Goal: Task Accomplishment & Management: Complete application form

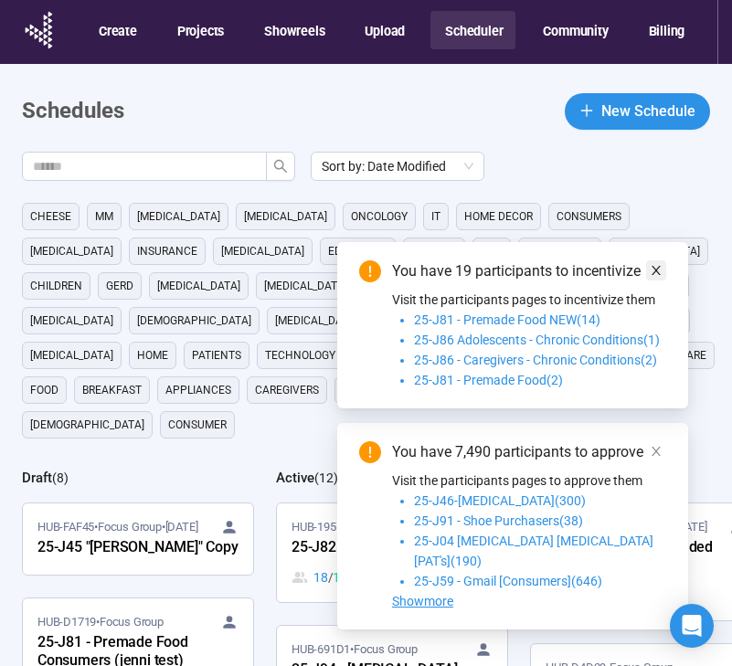
click at [656, 275] on icon "close" at bounding box center [655, 270] width 9 height 9
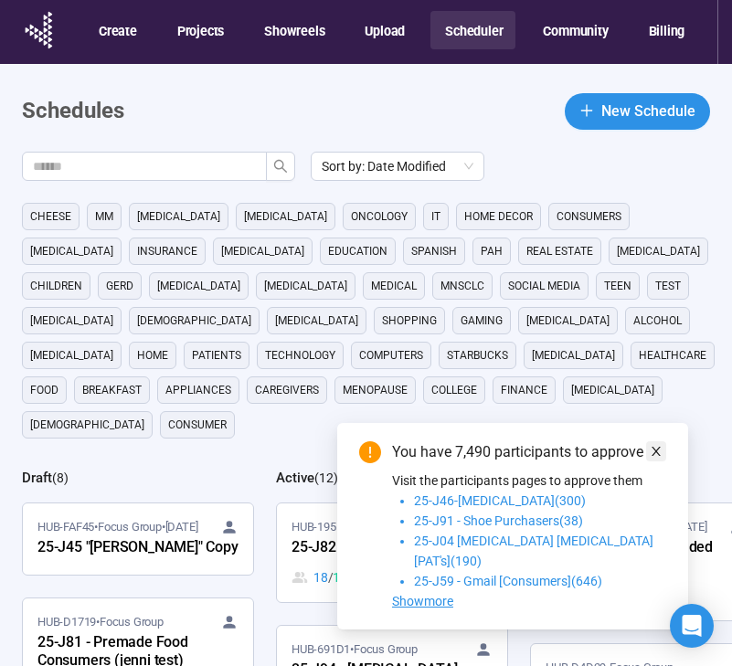
click at [662, 461] on link at bounding box center [656, 451] width 20 height 20
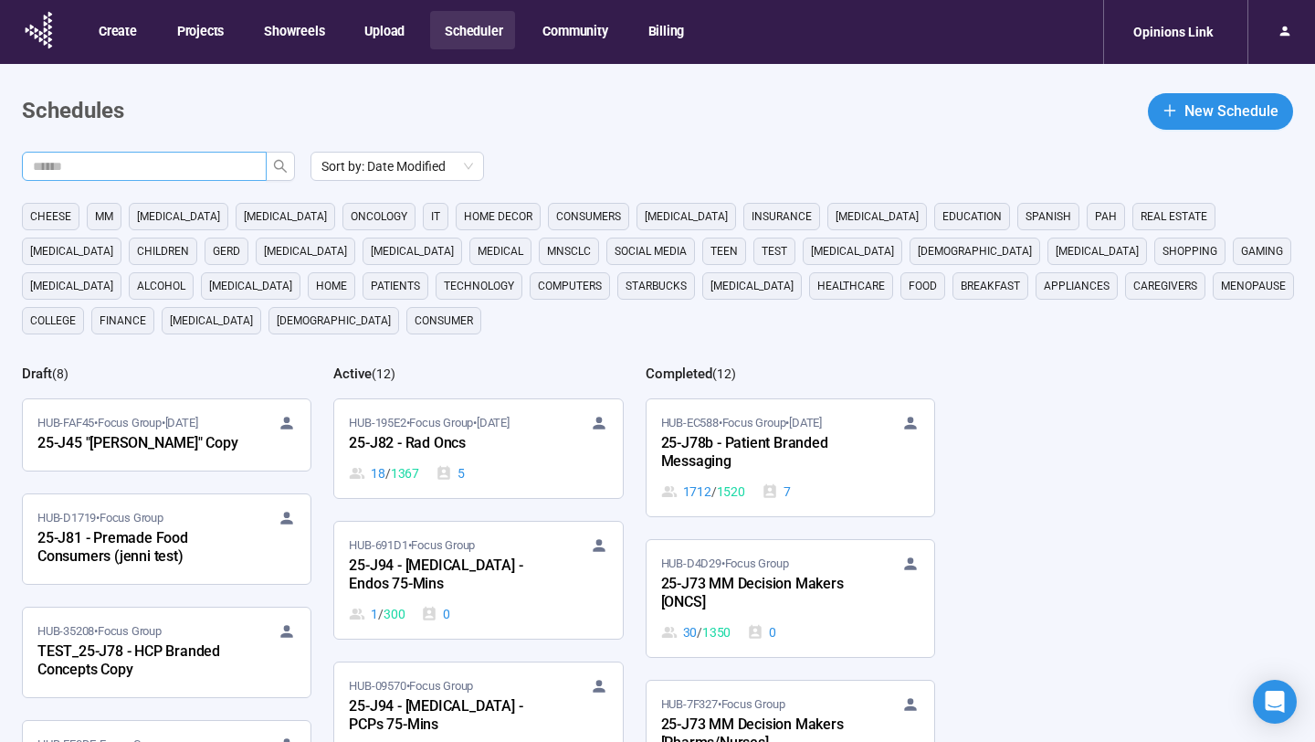
click at [191, 171] on input "text" at bounding box center [137, 166] width 208 height 20
type input "********"
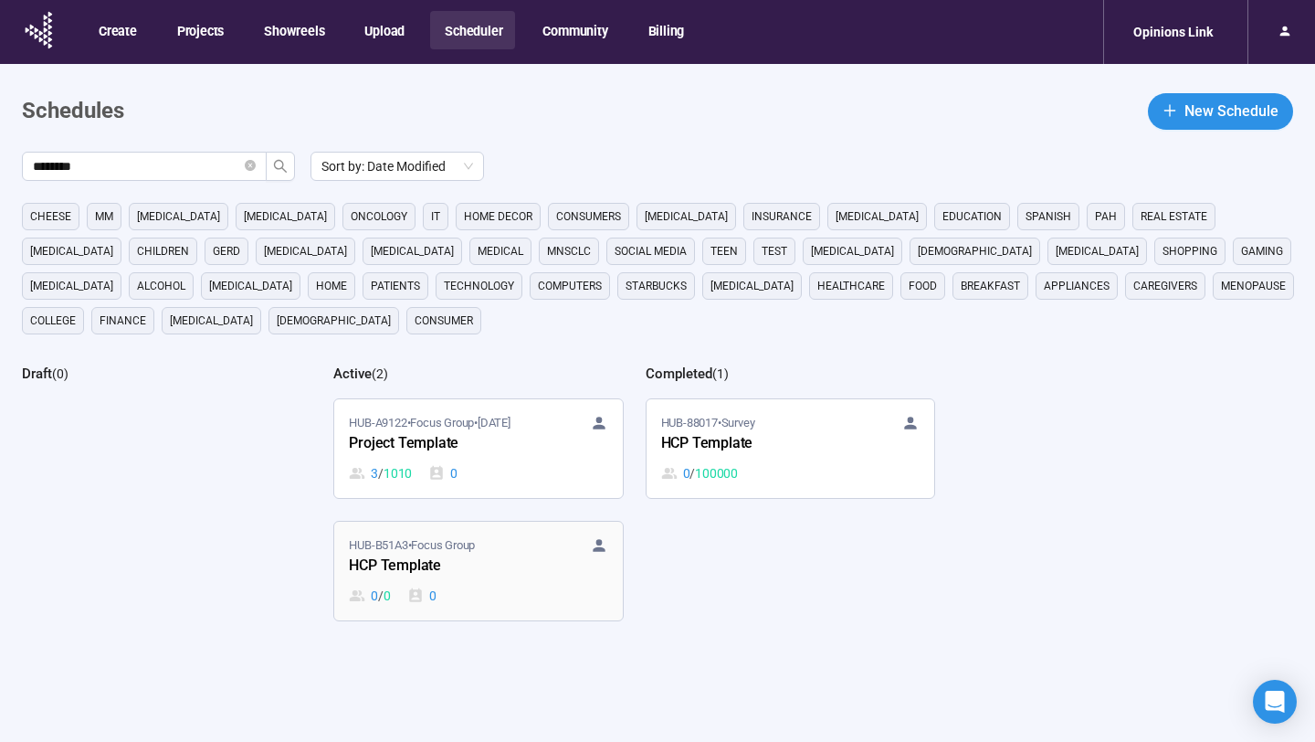
click at [504, 575] on div "HCP Template" at bounding box center [449, 566] width 201 height 24
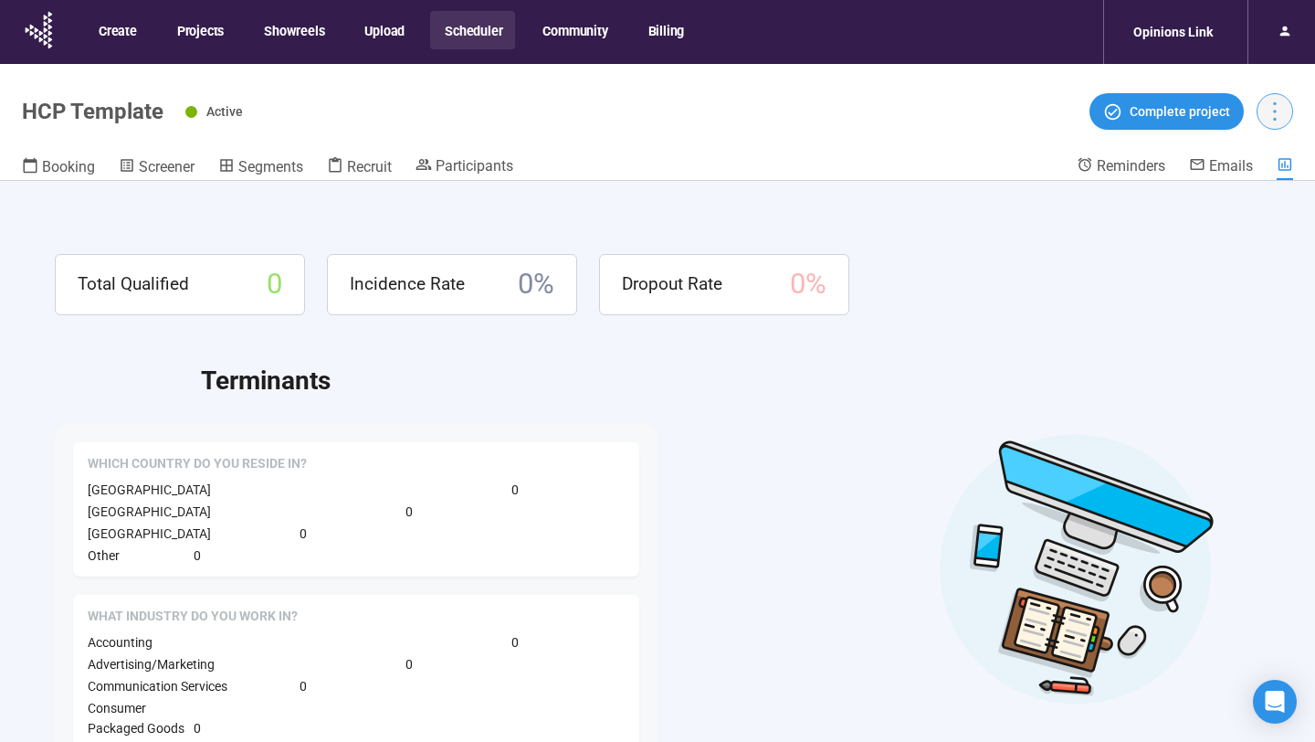
click at [731, 124] on button "button" at bounding box center [1275, 111] width 37 height 37
click at [731, 178] on span "Duplicate" at bounding box center [1237, 181] width 80 height 20
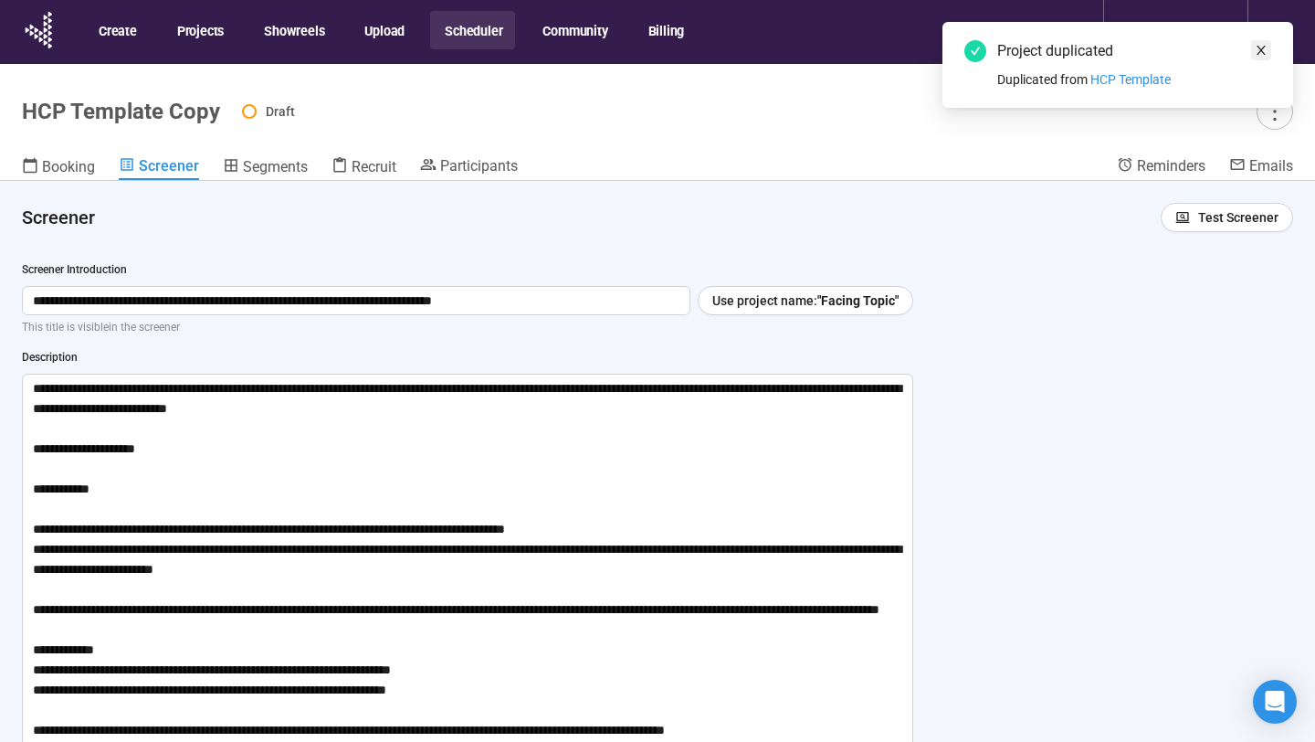
click at [731, 46] on icon "close" at bounding box center [1261, 50] width 9 height 9
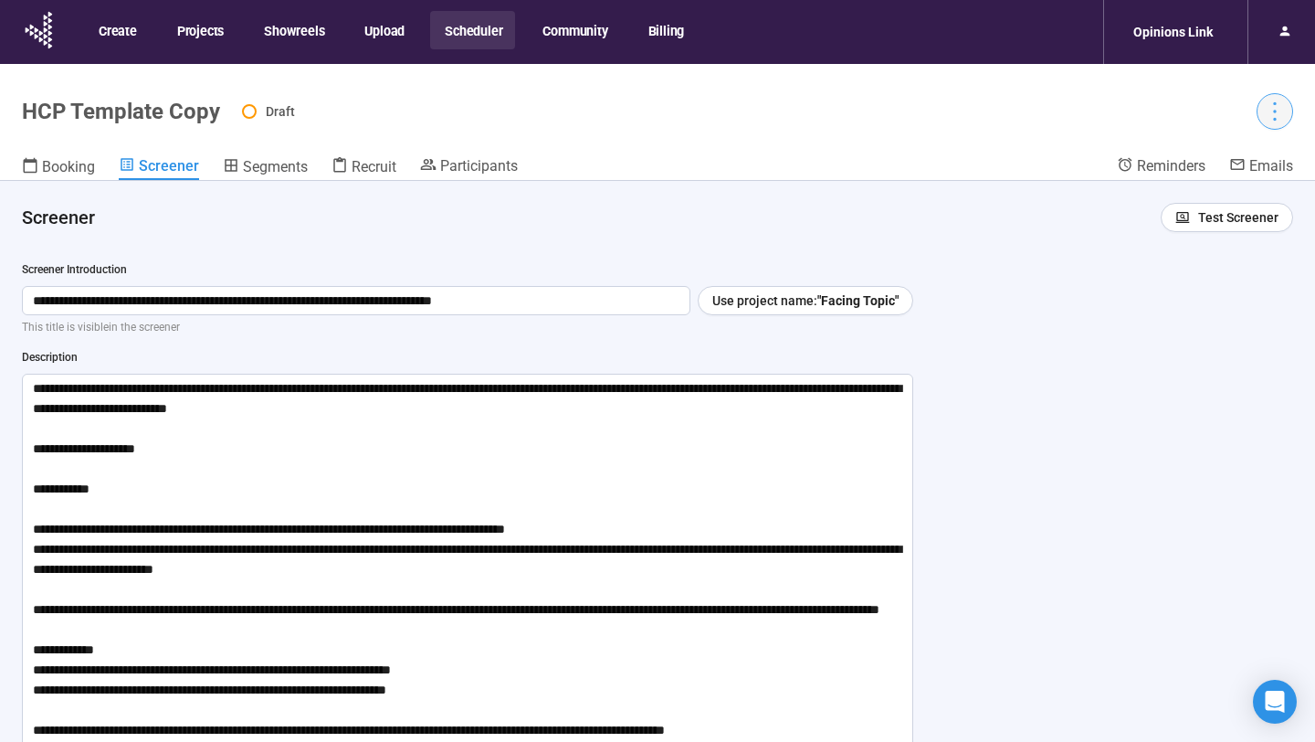
click at [731, 107] on icon "more" at bounding box center [1274, 111] width 25 height 25
click at [731, 146] on header "HCP Template Copy Draft Booking Screener Segments Recruit Participants Reminder…" at bounding box center [657, 122] width 1315 height 117
click at [731, 114] on icon "more" at bounding box center [1274, 111] width 25 height 25
click at [731, 153] on span "Project details" at bounding box center [1237, 152] width 80 height 20
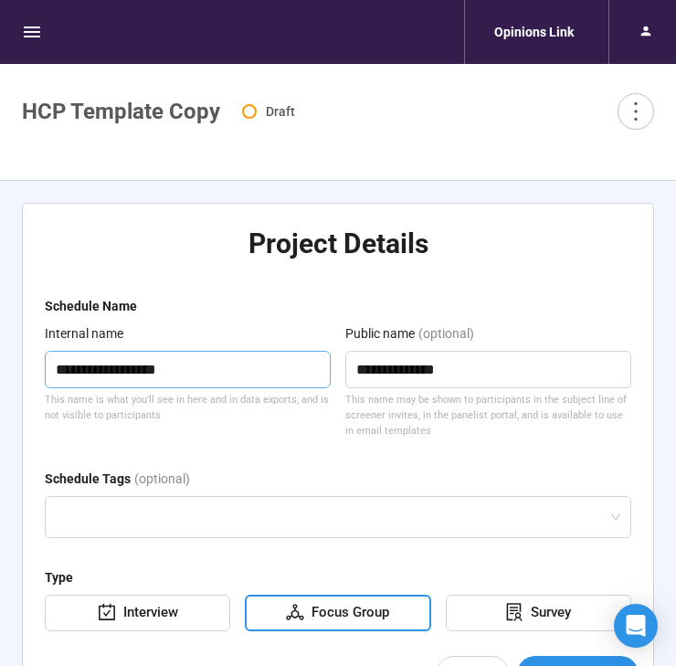
drag, startPoint x: 212, startPoint y: 359, endPoint x: 21, endPoint y: 354, distance: 190.9
click at [22, 354] on div "**********" at bounding box center [338, 455] width 632 height 505
type textarea "*"
type textarea "**"
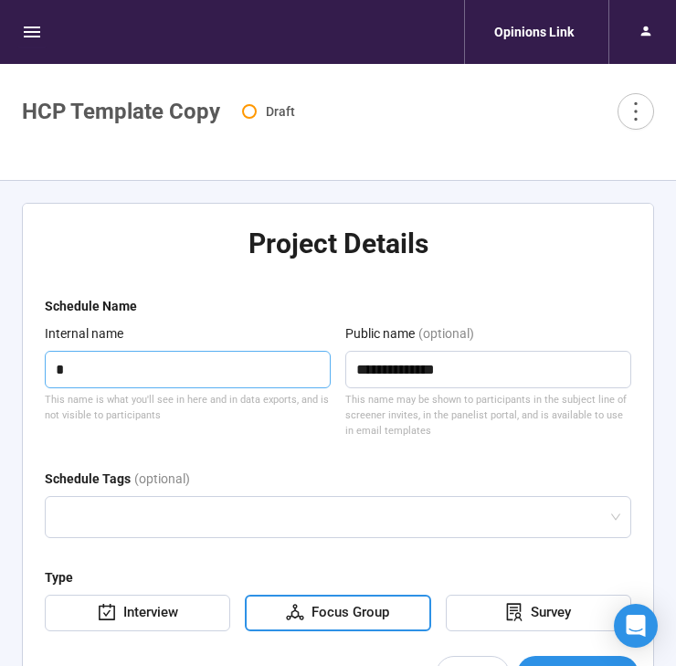
type textarea "**"
type textarea "***"
type textarea "****"
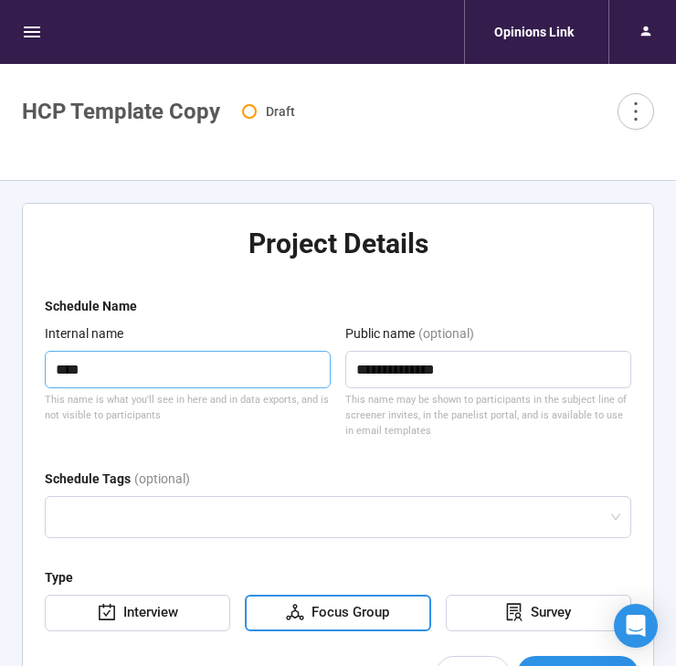
type textarea "*****"
type textarea "******"
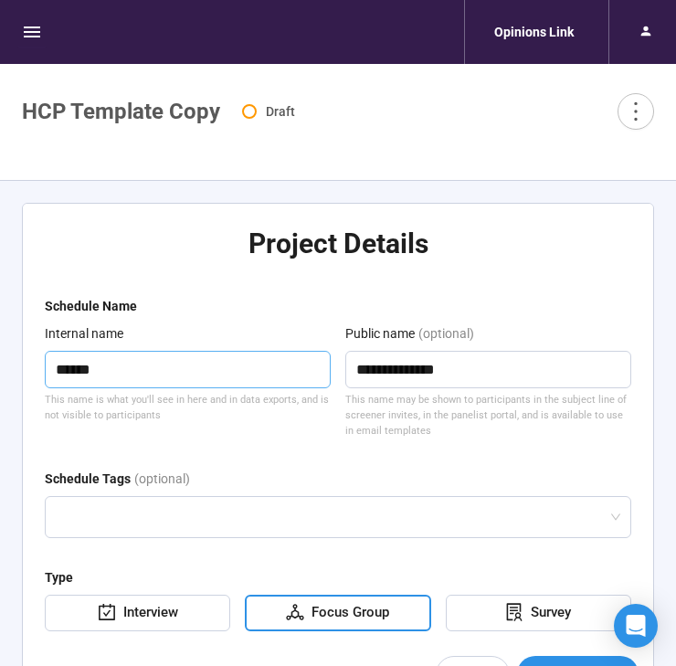
type textarea "******"
type textarea "********"
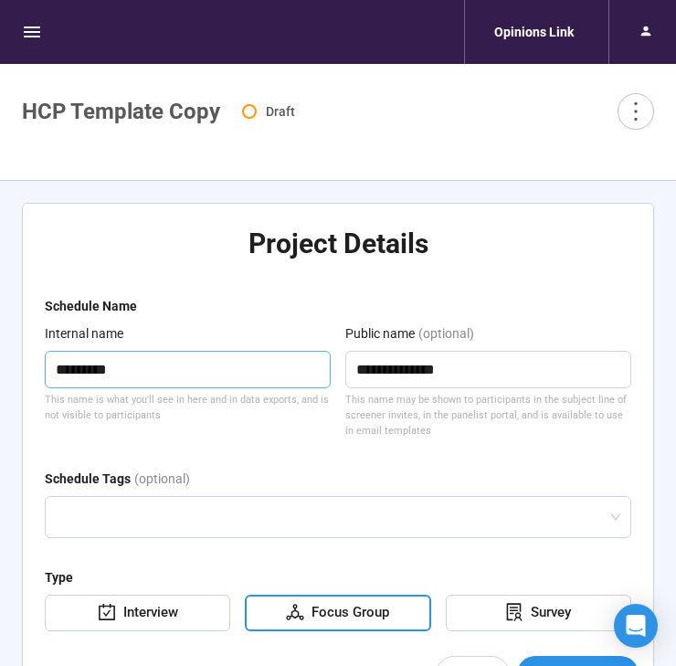
type textarea "**********"
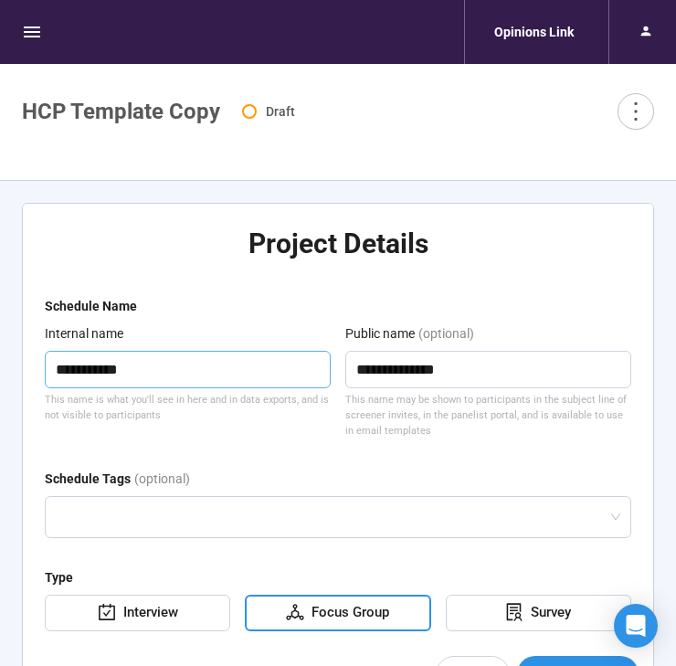
type textarea "**********"
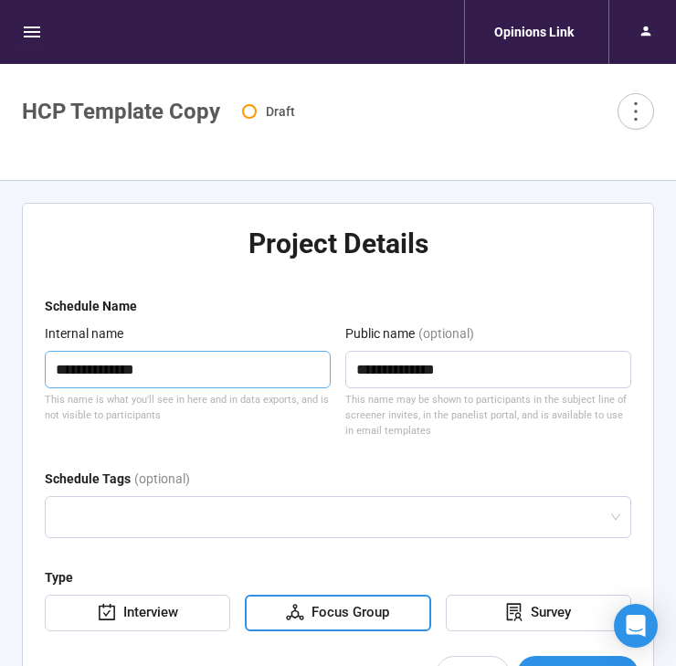
type textarea "**********"
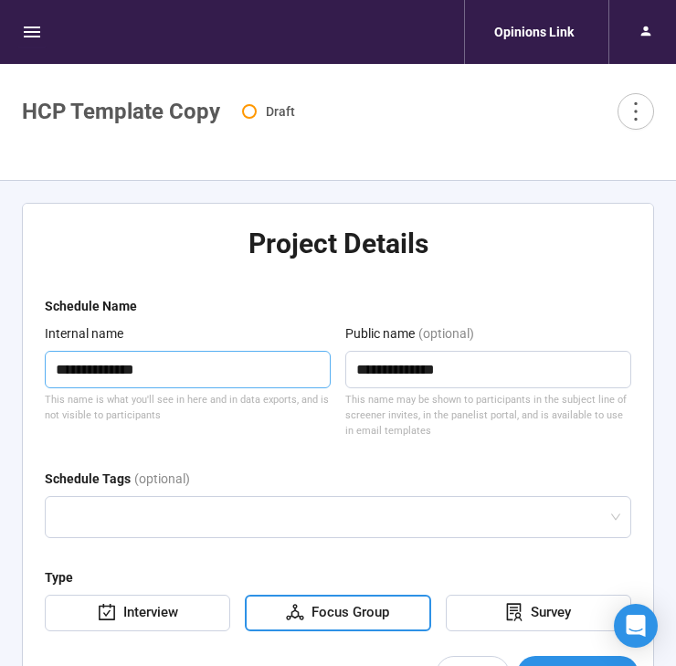
type textarea "**********"
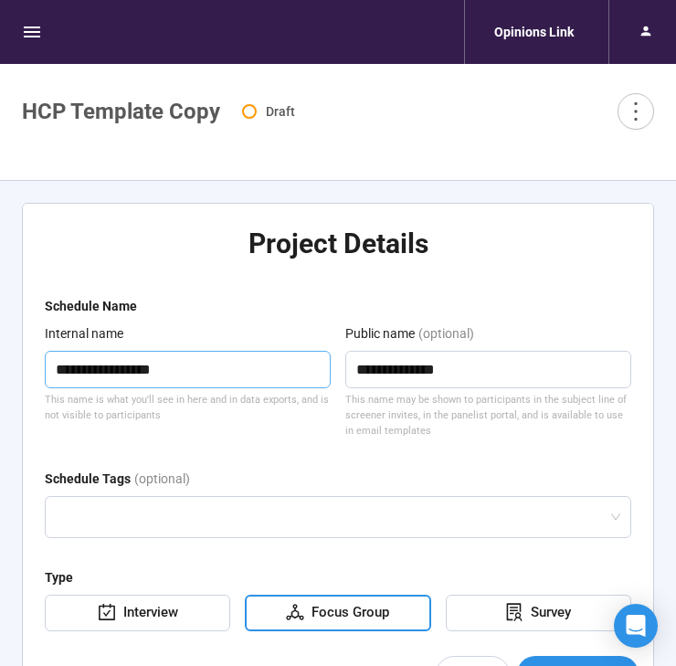
type textarea "**********"
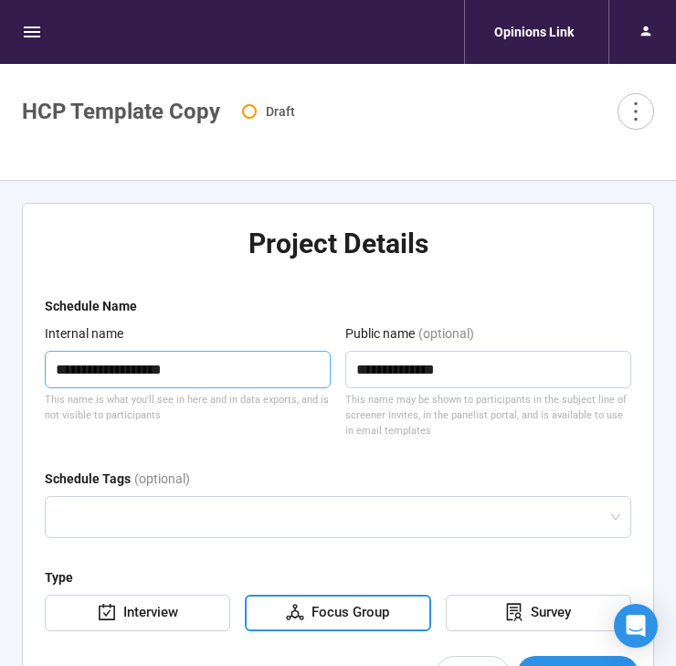
type textarea "**********"
drag, startPoint x: 475, startPoint y: 369, endPoint x: 302, endPoint y: 366, distance: 172.6
click at [302, 366] on div "**********" at bounding box center [338, 381] width 586 height 116
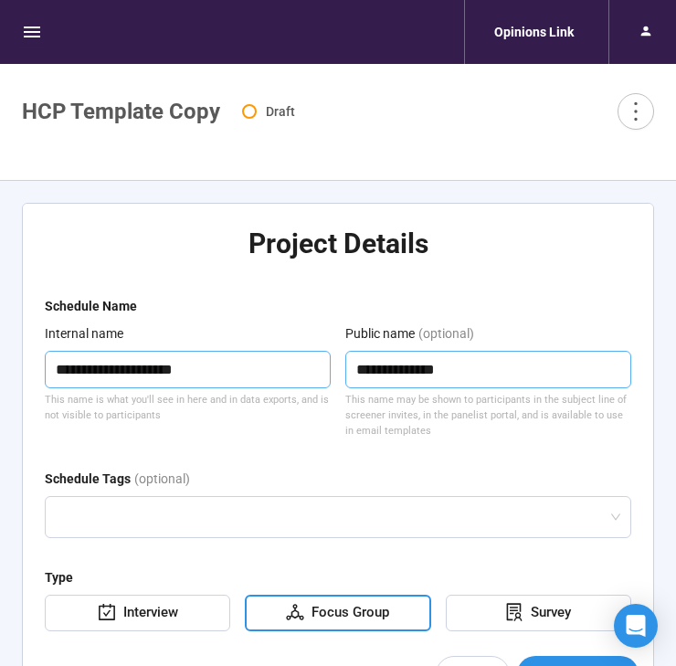
type textarea "**********"
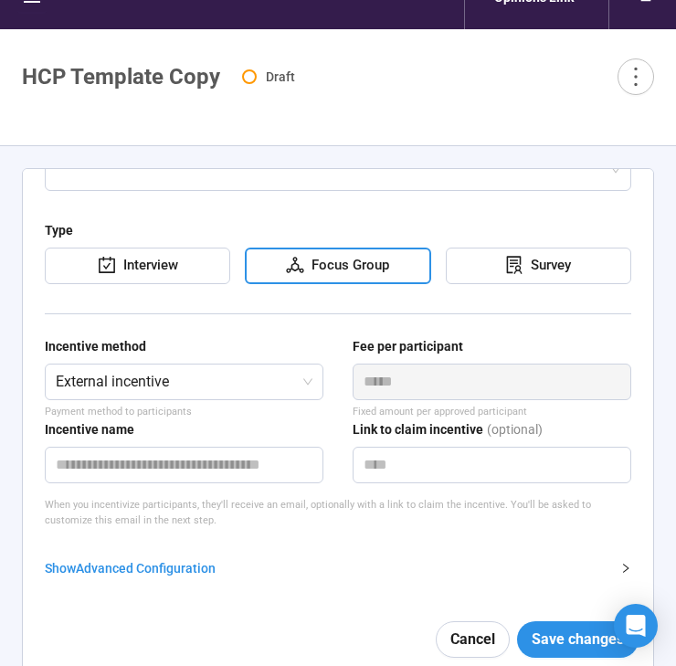
scroll to position [50, 0]
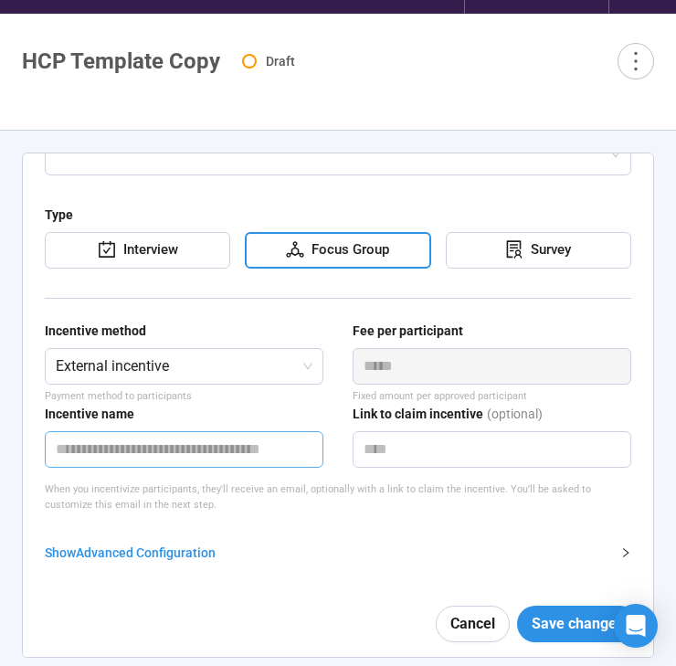
click at [154, 458] on input "text" at bounding box center [184, 449] width 279 height 37
type input "*"
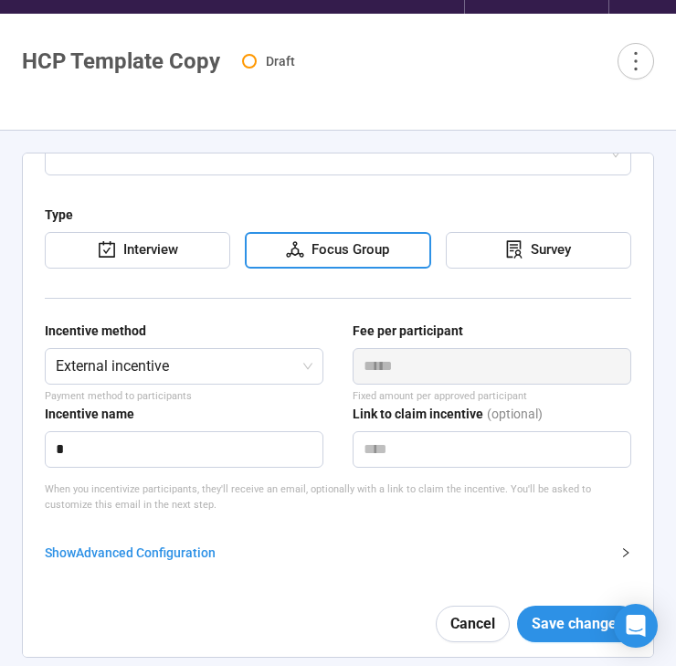
click at [121, 198] on form "**********" at bounding box center [338, 295] width 586 height 724
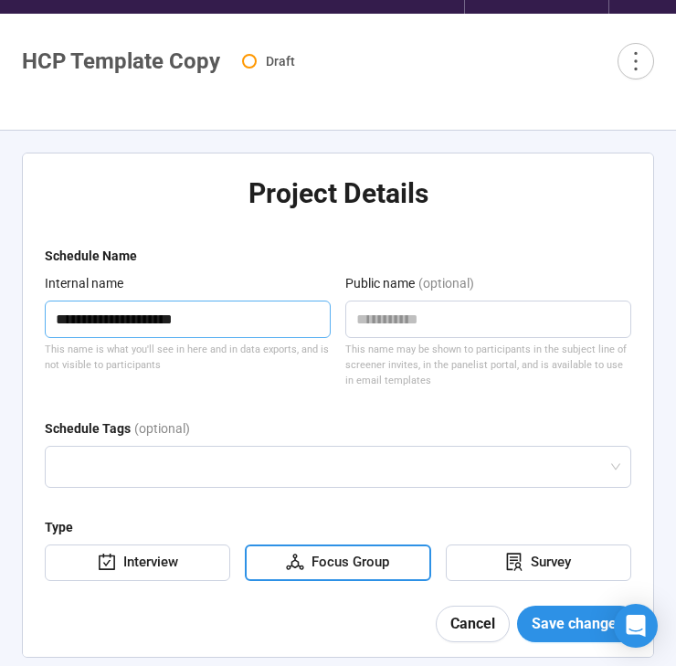
click at [195, 321] on textarea "**********" at bounding box center [188, 318] width 286 height 37
type textarea "**********"
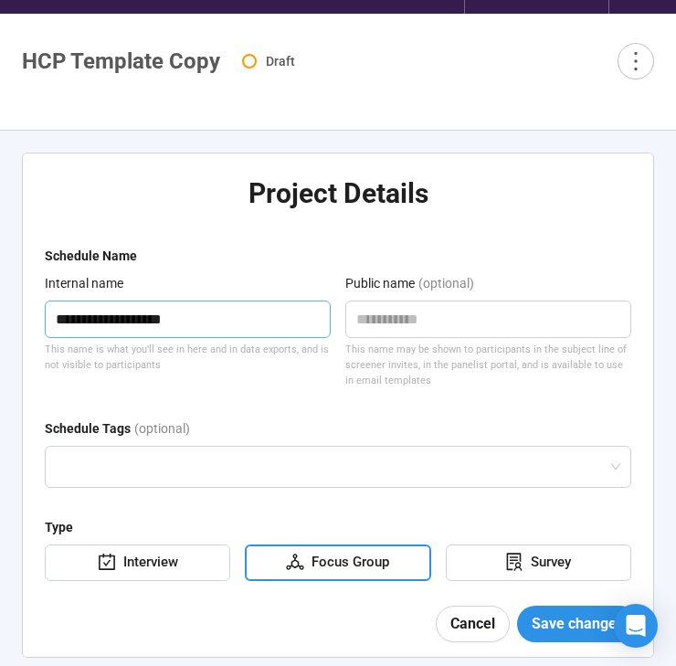
type textarea "**********"
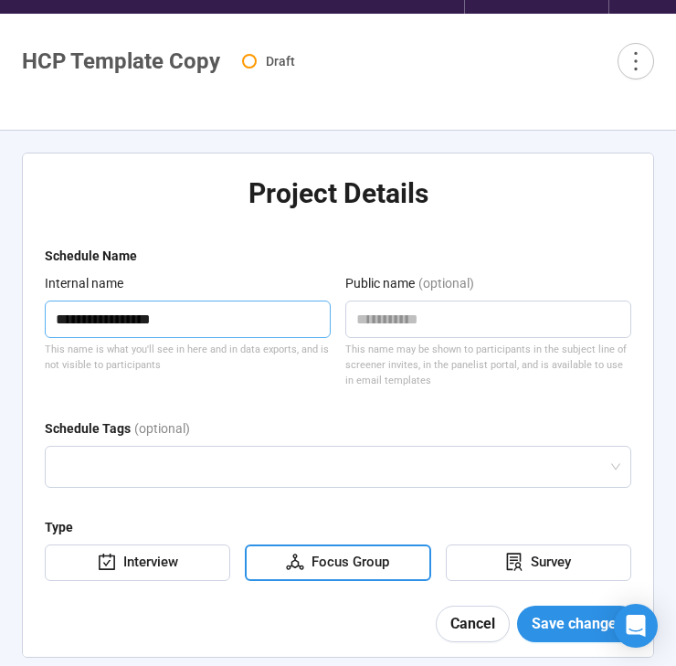
type textarea "**********"
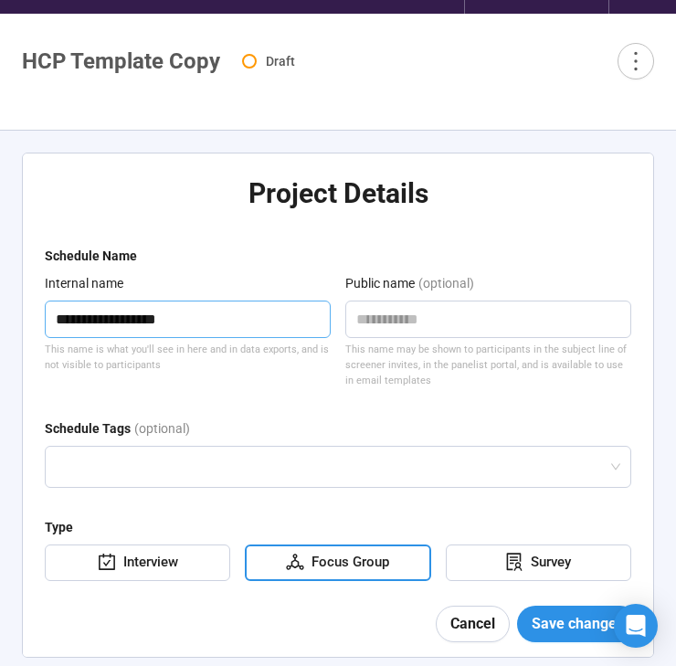
type textarea "**********"
click at [291, 396] on form "**********" at bounding box center [338, 608] width 586 height 724
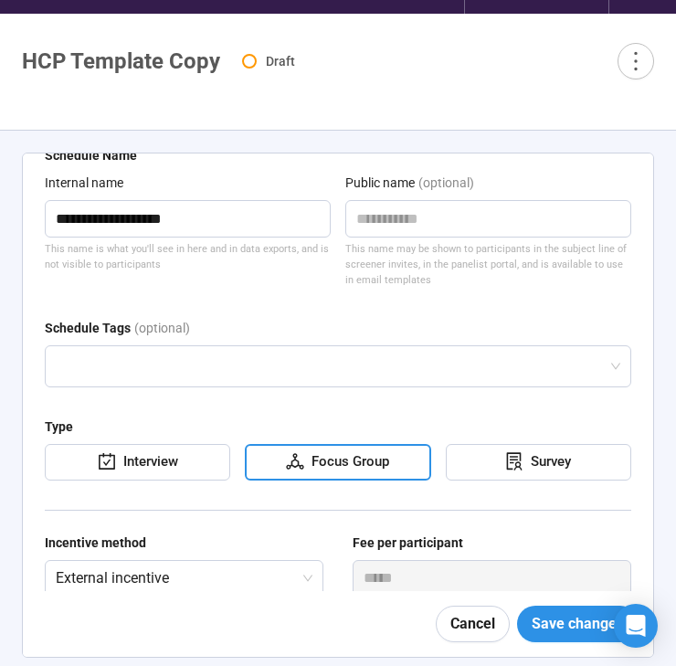
scroll to position [312, 0]
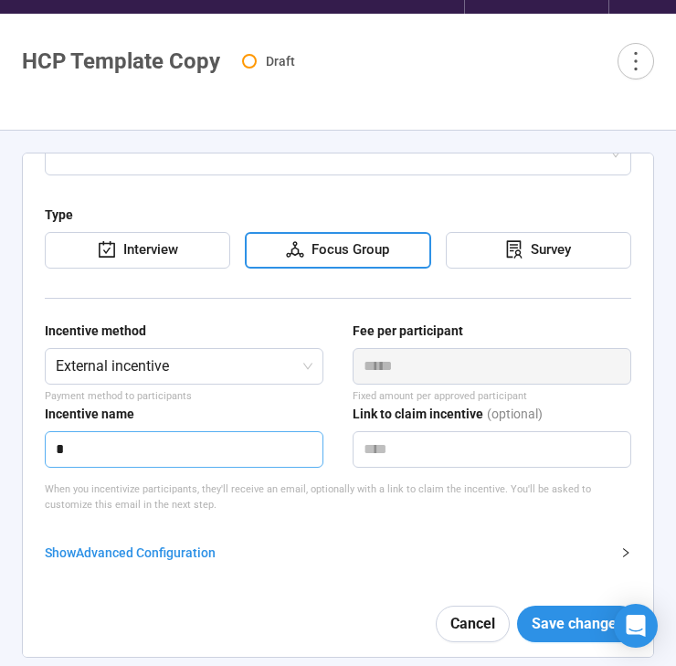
click at [154, 448] on input "*" at bounding box center [184, 449] width 279 height 37
type input "****"
click at [289, 553] on div "Show Advanced Configuration" at bounding box center [327, 553] width 564 height 20
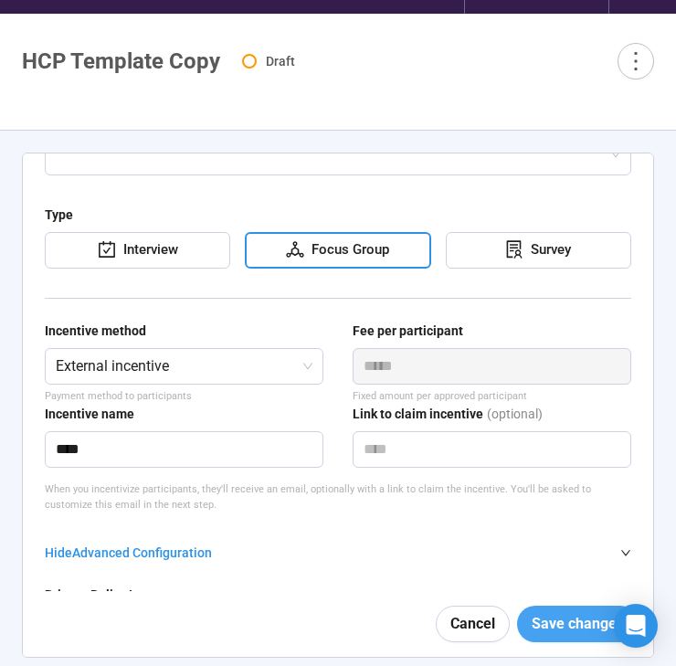
click at [537, 613] on span "Save changes" at bounding box center [578, 623] width 92 height 23
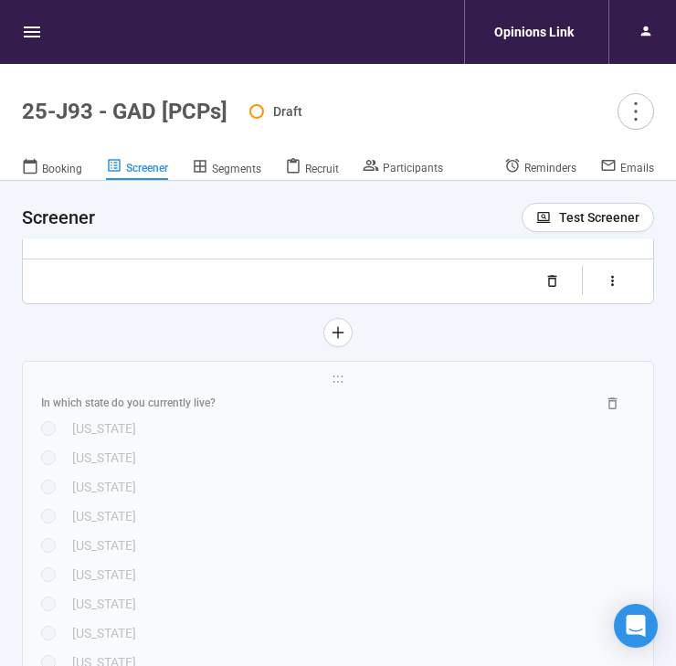
scroll to position [1242, 0]
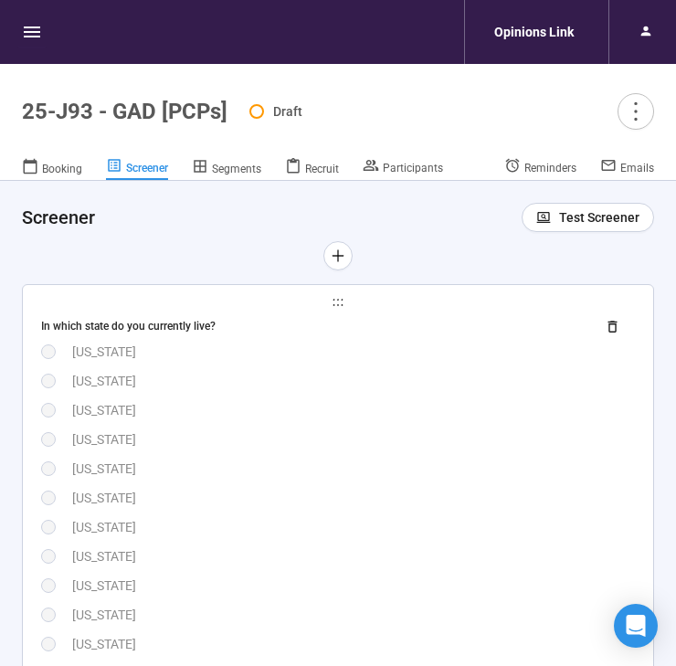
click at [332, 435] on div "[US_STATE]" at bounding box center [353, 439] width 563 height 20
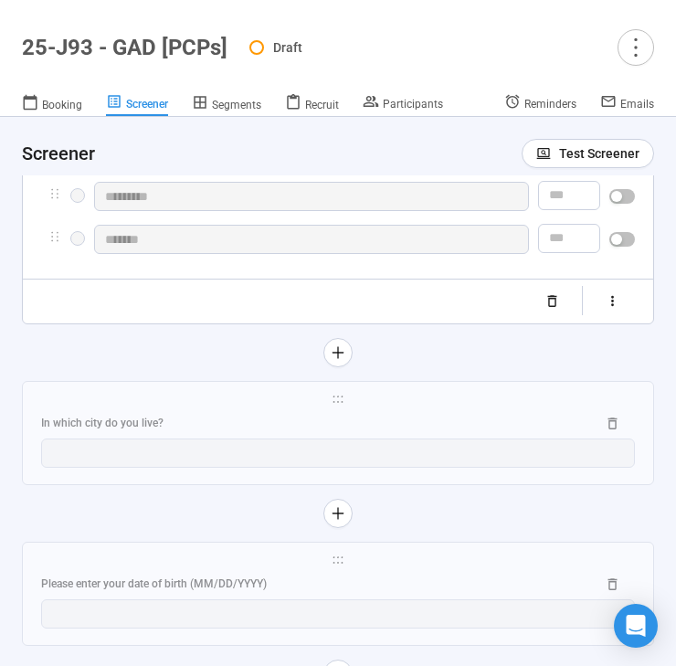
scroll to position [3338, 0]
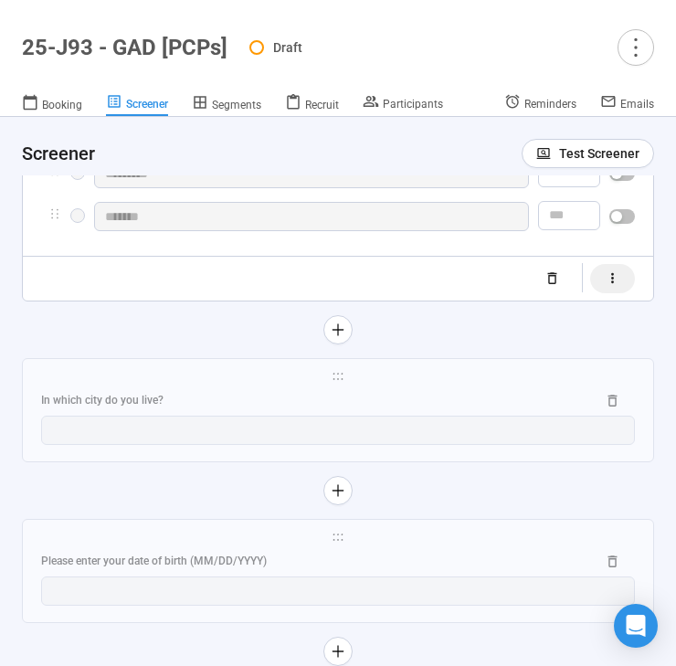
click at [612, 283] on icon "button" at bounding box center [612, 278] width 3 height 10
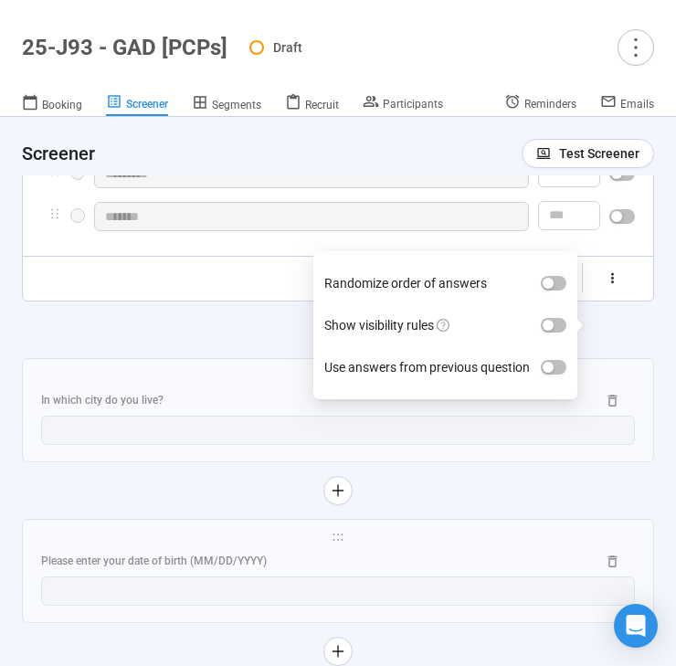
click at [561, 316] on label "Show visibility rules" at bounding box center [445, 325] width 242 height 42
click at [561, 318] on button "Show visibility rules" at bounding box center [554, 325] width 26 height 15
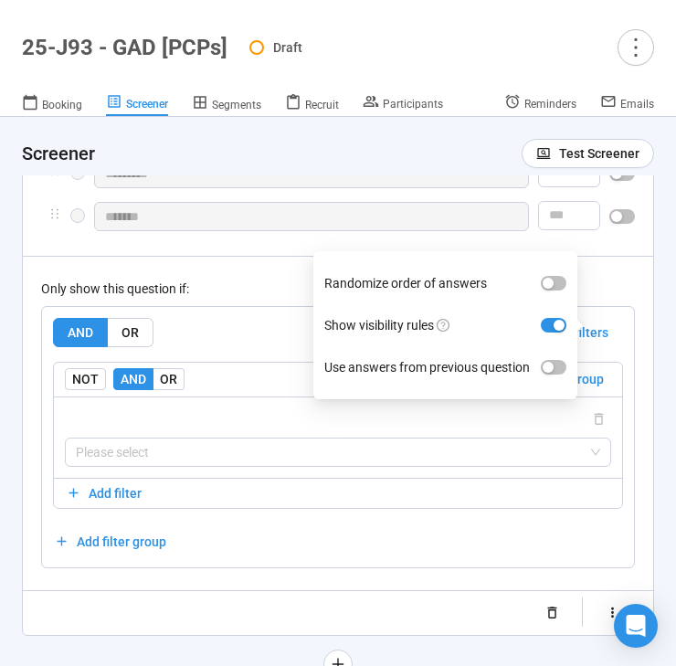
click at [276, 299] on div "Only show this question if:" at bounding box center [338, 289] width 594 height 20
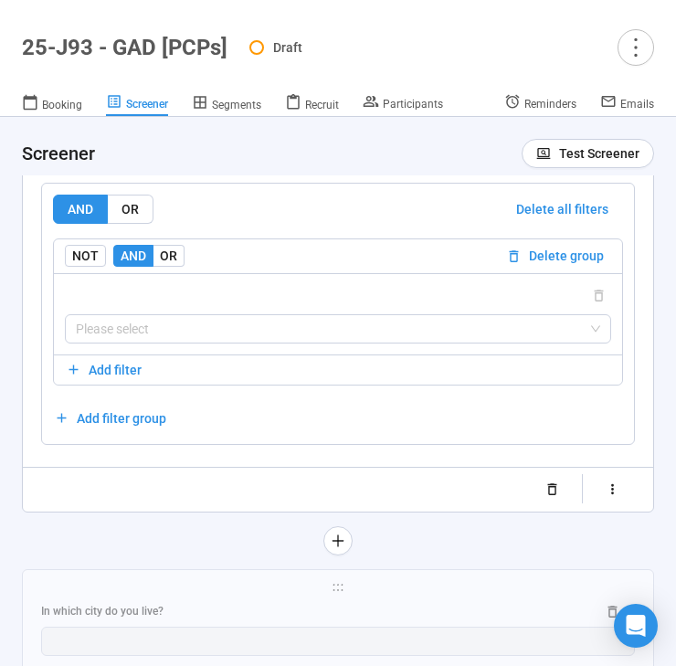
scroll to position [3475, 0]
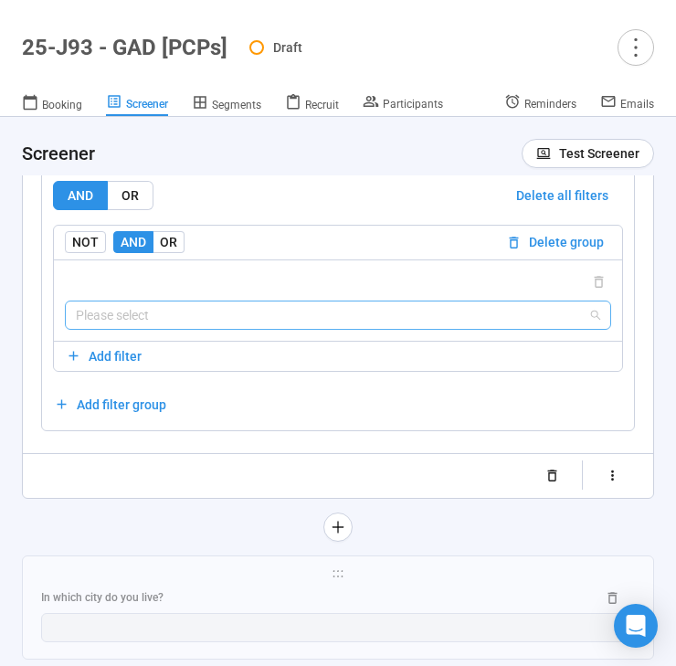
click at [238, 329] on input "search" at bounding box center [338, 314] width 524 height 27
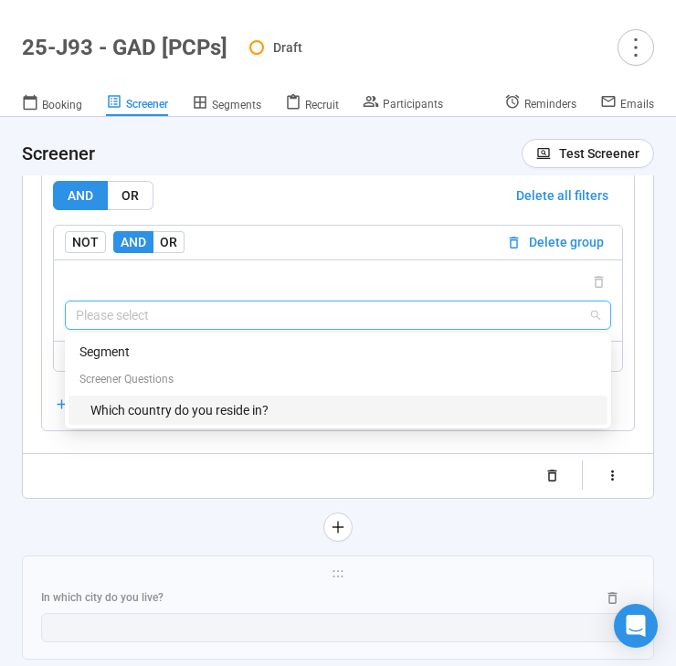
click at [236, 428] on div "{"type":"RESPONSE","elementId":"1233440a-704d-4b07-9a7b-79d14d275a1b","op":"IS"…" at bounding box center [338, 380] width 546 height 95
click at [243, 420] on div "Which country do you reside in?" at bounding box center [343, 410] width 506 height 20
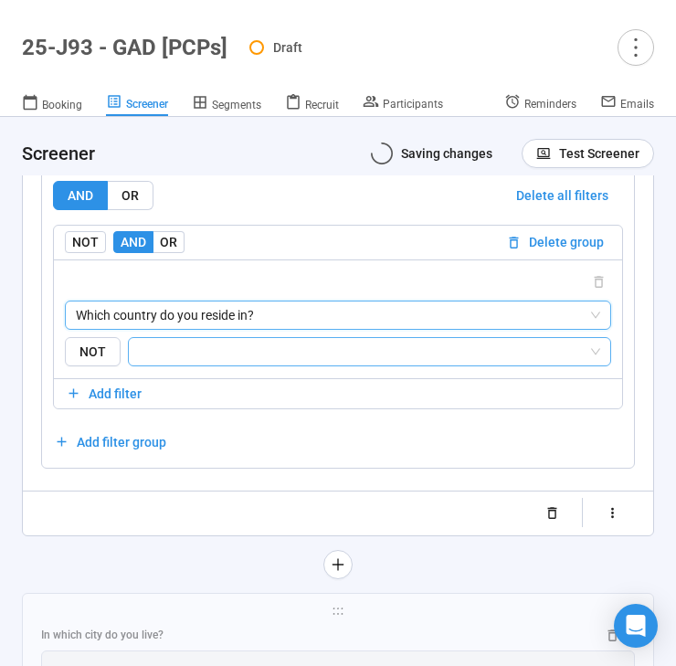
click at [265, 363] on input "search" at bounding box center [364, 352] width 448 height 22
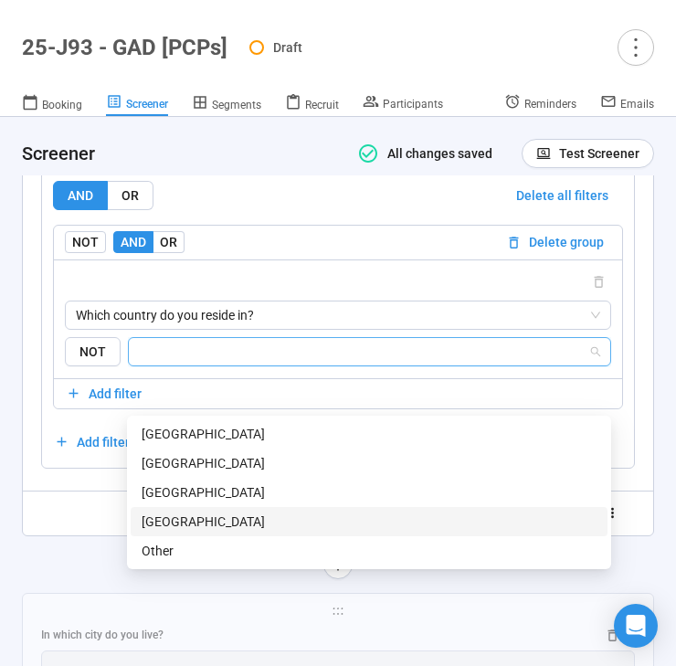
click at [236, 515] on div "[GEOGRAPHIC_DATA]" at bounding box center [369, 521] width 455 height 20
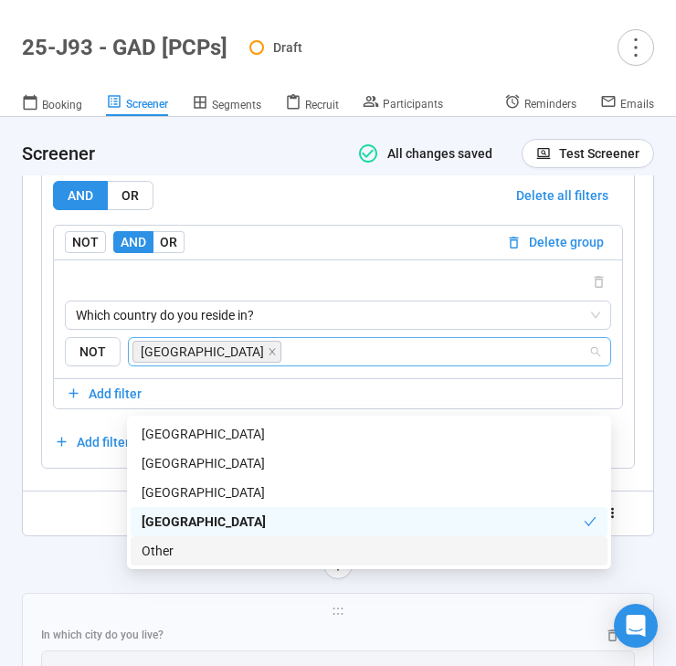
click at [75, 528] on div "Randomize order of answers Show visibility rules Use answers from previous ques…" at bounding box center [338, 513] width 594 height 29
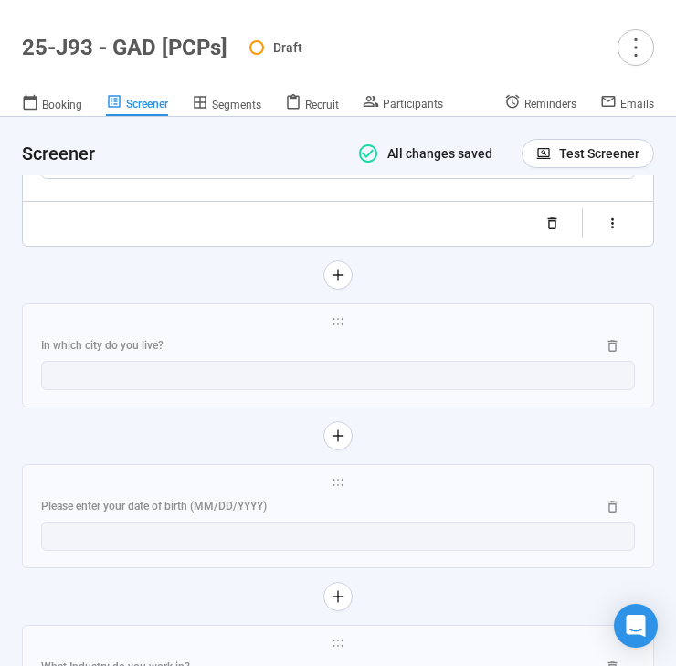
scroll to position [3832, 0]
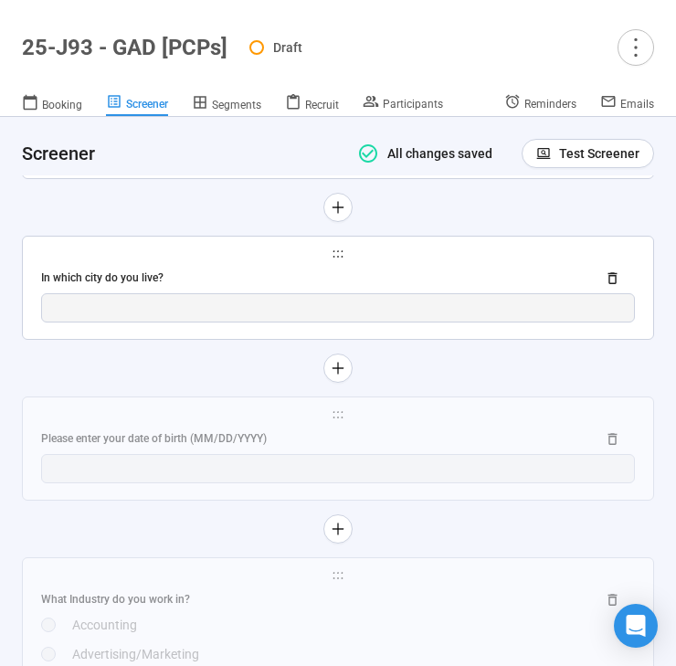
click at [238, 287] on div "In which city do you live?" at bounding box center [311, 277] width 540 height 17
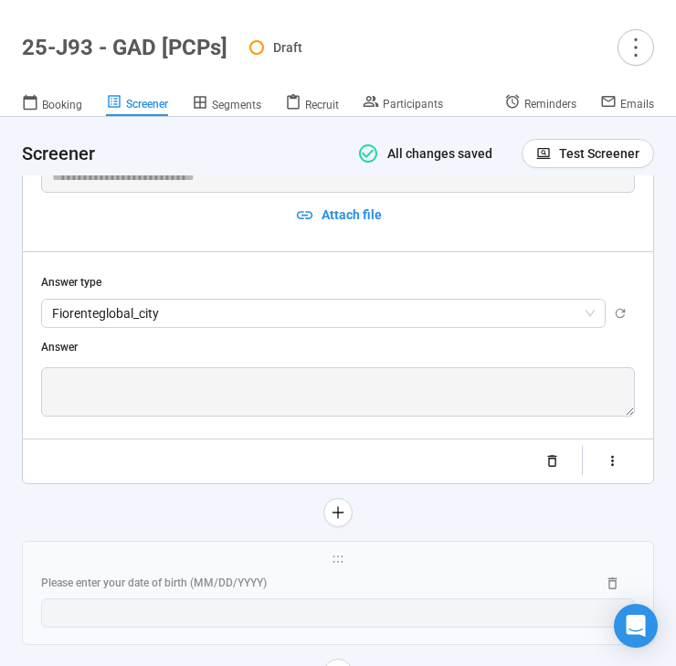
scroll to position [2646, 0]
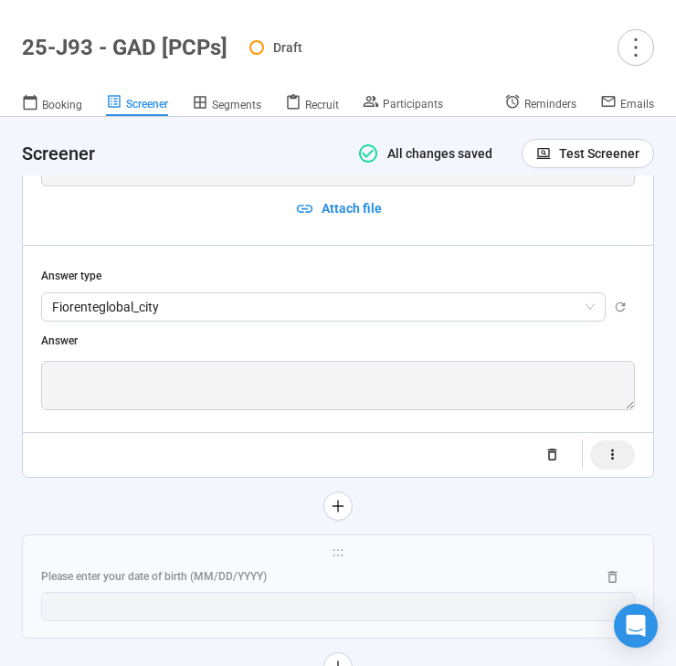
click at [604, 456] on button "button" at bounding box center [612, 454] width 45 height 29
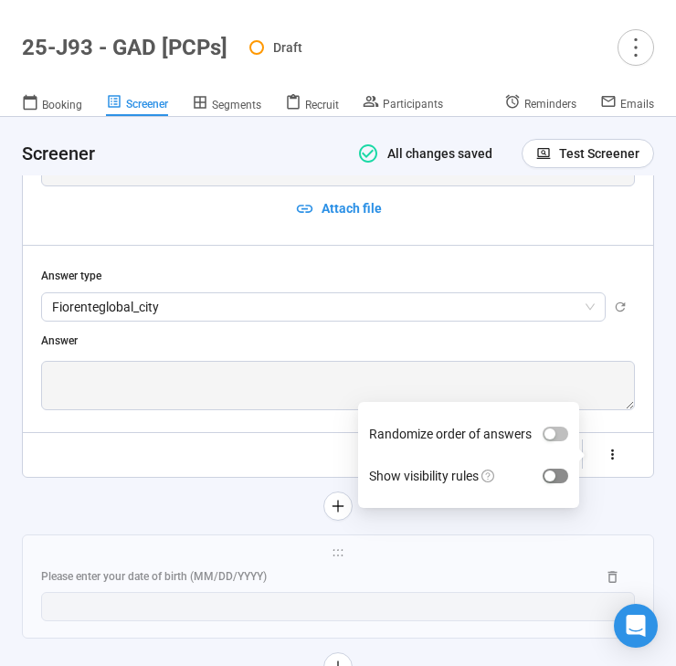
click at [549, 472] on div "button" at bounding box center [549, 475] width 11 height 11
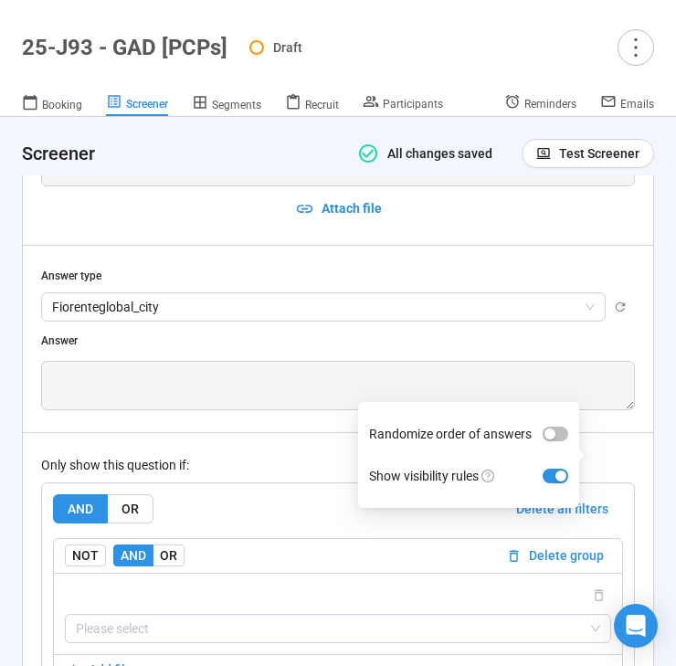
click at [276, 459] on div "Only show this question if:" at bounding box center [338, 465] width 594 height 20
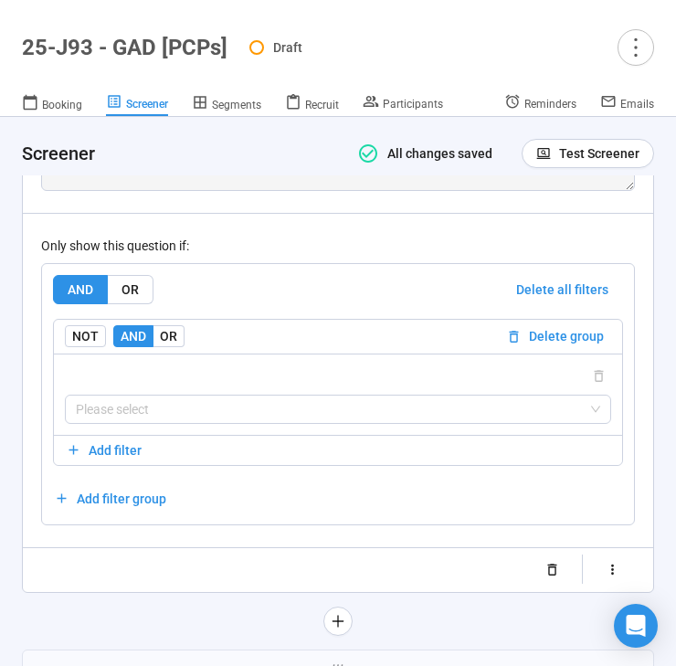
scroll to position [2901, 0]
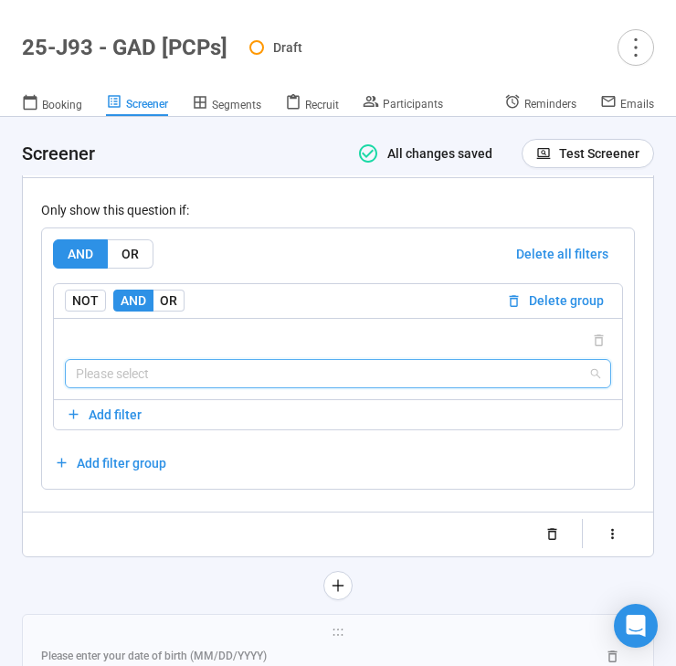
click at [277, 377] on input "search" at bounding box center [338, 373] width 524 height 27
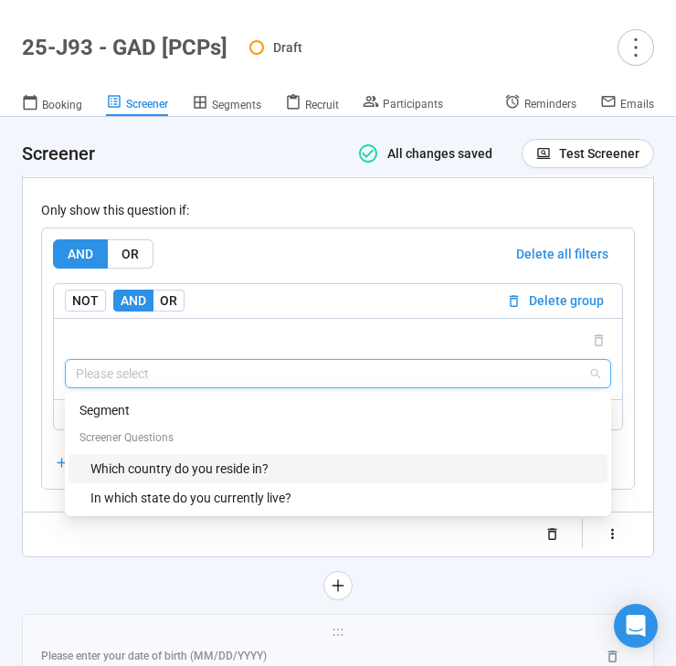
click at [262, 476] on div "Which country do you reside in?" at bounding box center [343, 468] width 506 height 20
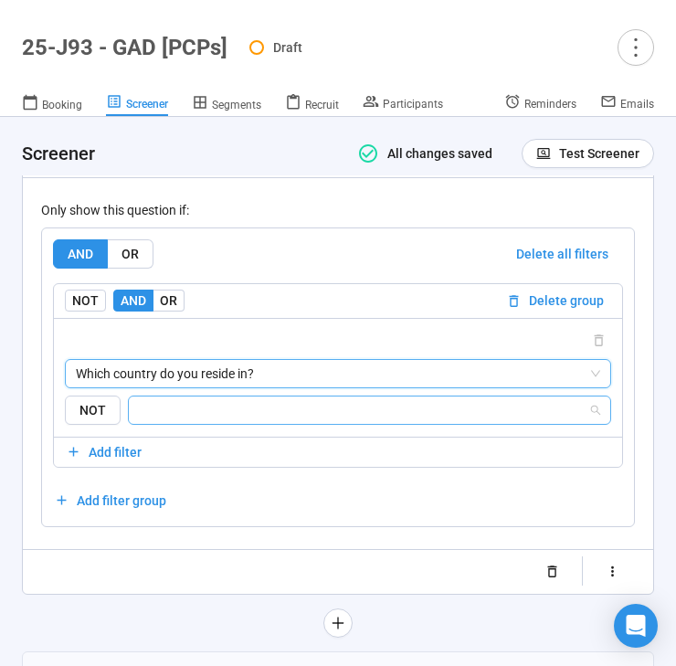
click at [279, 415] on input "search" at bounding box center [364, 410] width 448 height 22
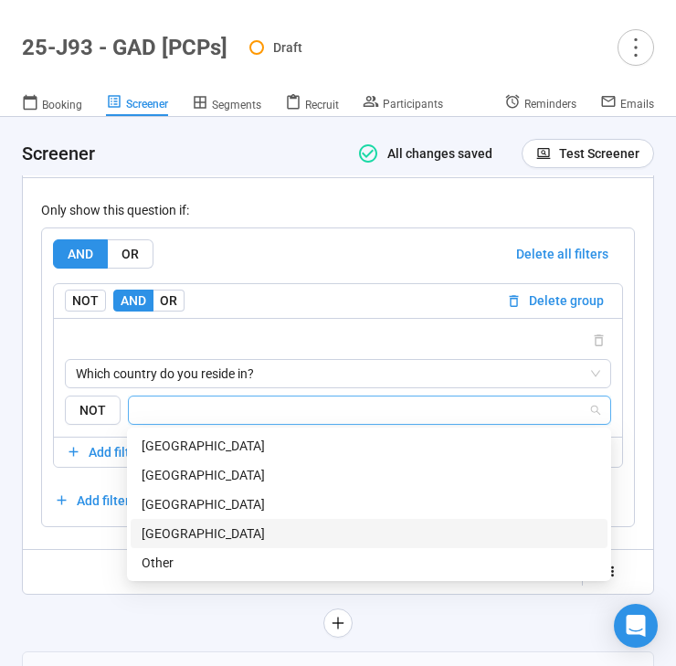
click at [265, 532] on div "[GEOGRAPHIC_DATA]" at bounding box center [369, 533] width 455 height 20
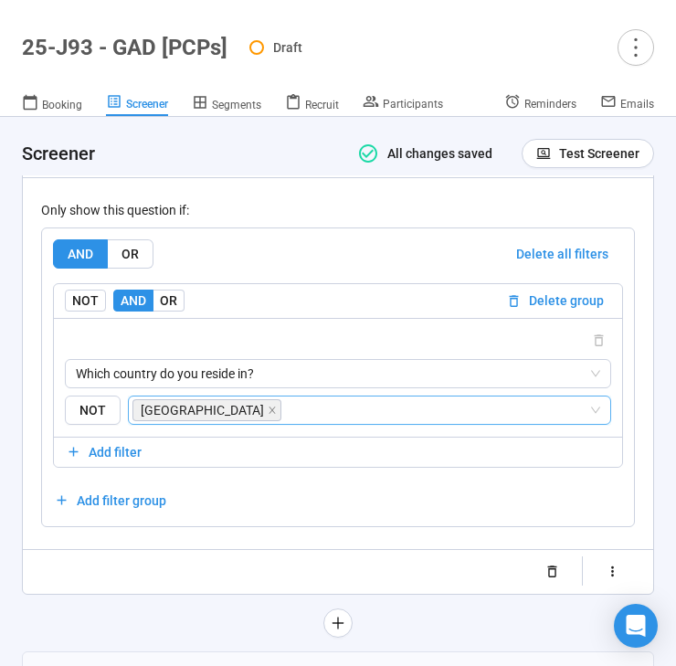
click at [55, 564] on div "Randomize order of answers Show visibility rules" at bounding box center [338, 571] width 594 height 29
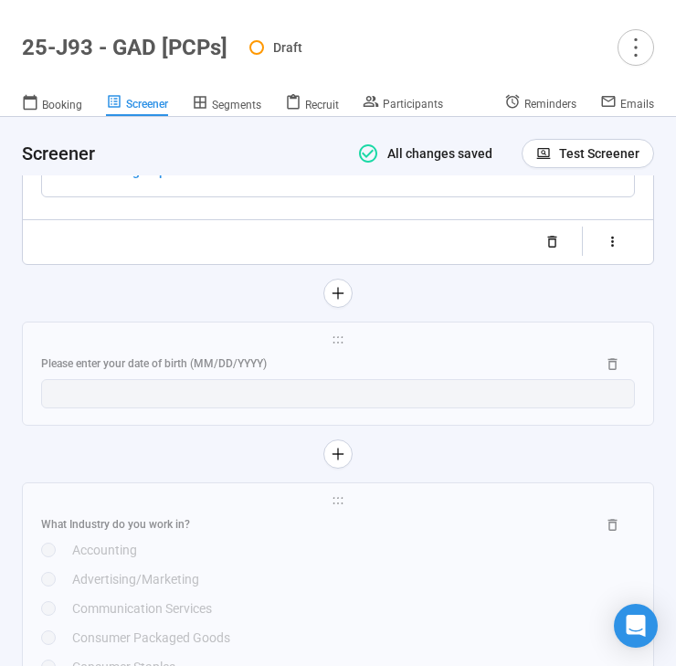
scroll to position [3249, 0]
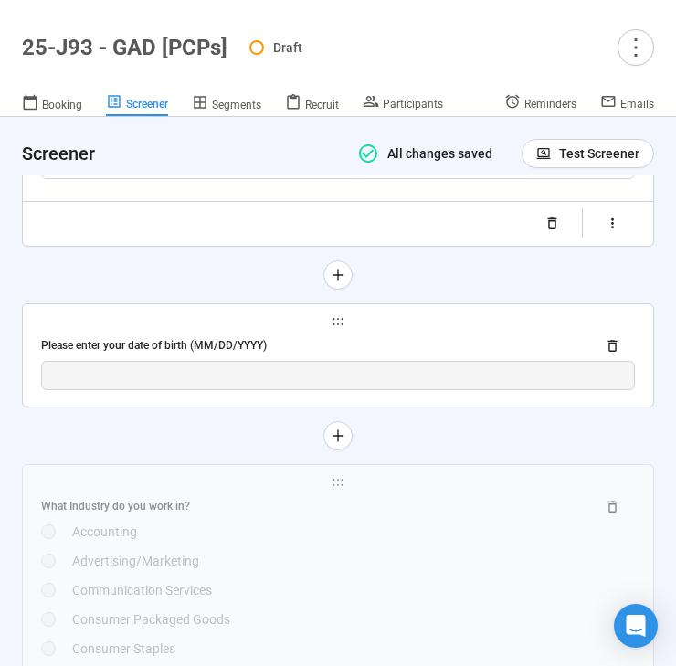
click at [231, 353] on div "Please enter your date of birth (MM/DD/YYYY)" at bounding box center [311, 345] width 540 height 17
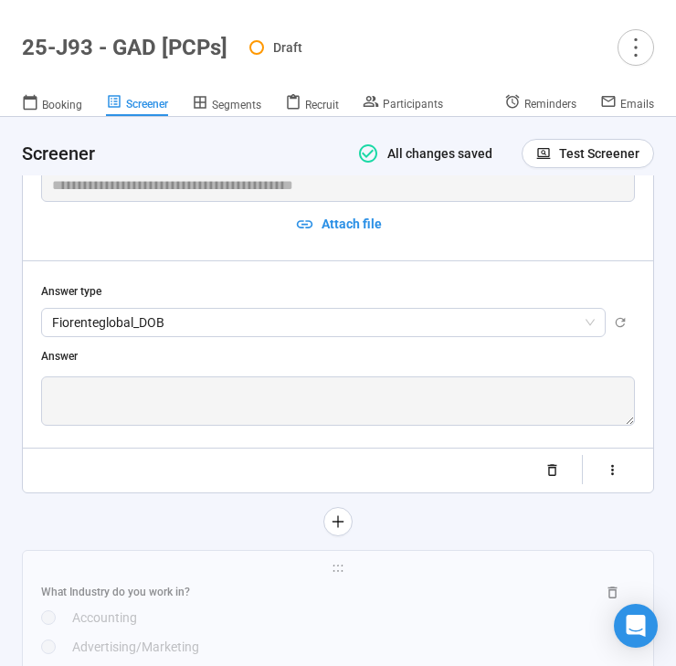
scroll to position [2790, 0]
click at [608, 469] on icon "button" at bounding box center [613, 471] width 16 height 16
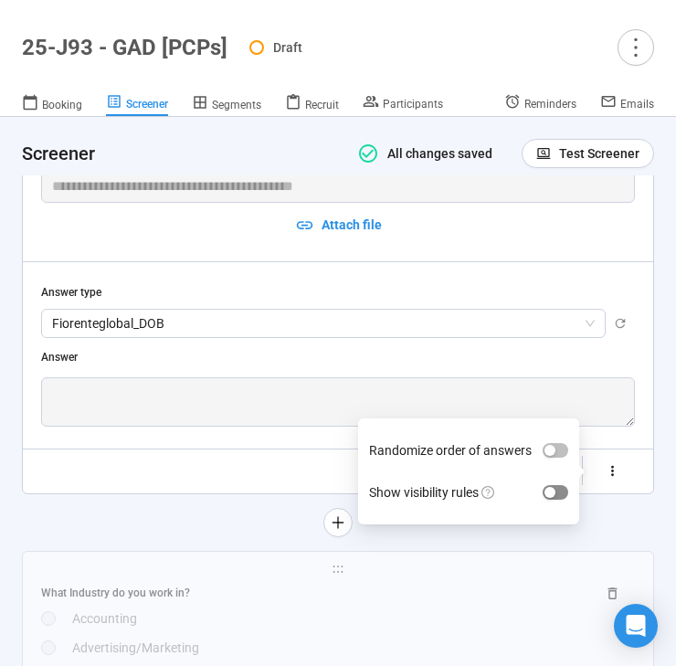
click at [561, 487] on span "button" at bounding box center [556, 492] width 26 height 15
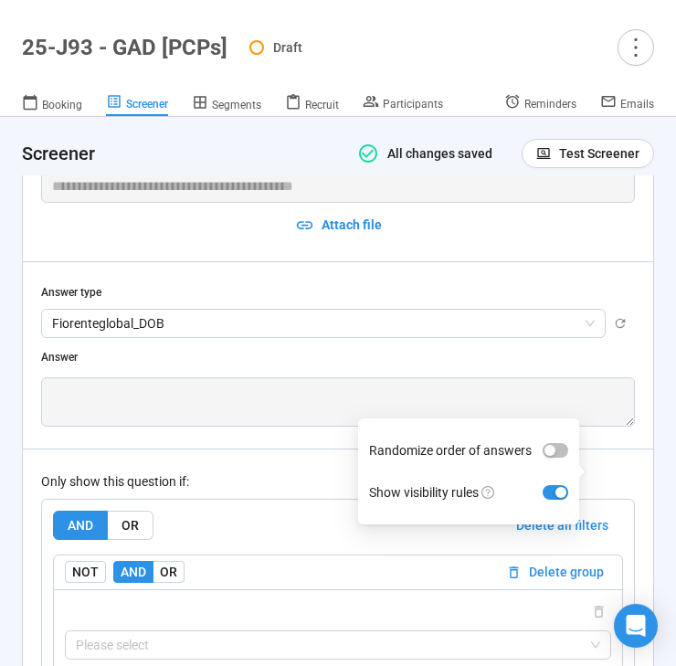
click at [258, 474] on div "Only show this question if:" at bounding box center [338, 481] width 594 height 20
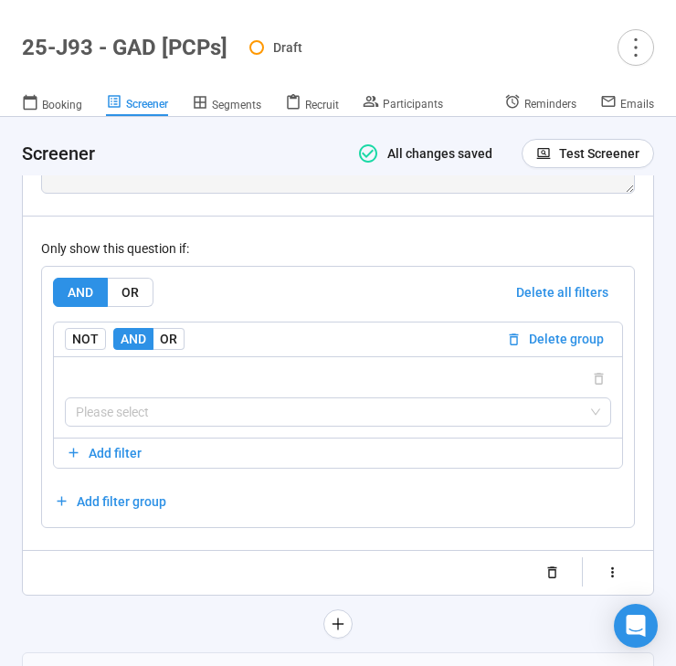
scroll to position [3024, 0]
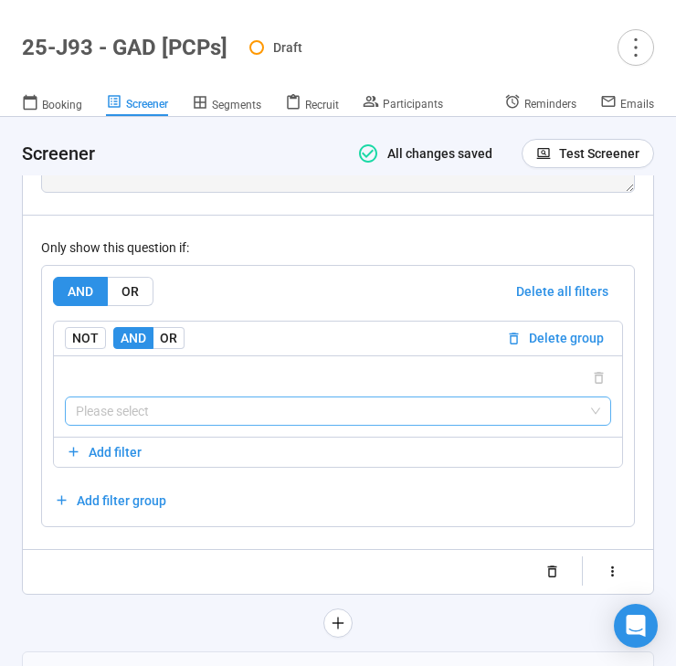
click at [261, 414] on input "search" at bounding box center [338, 410] width 524 height 27
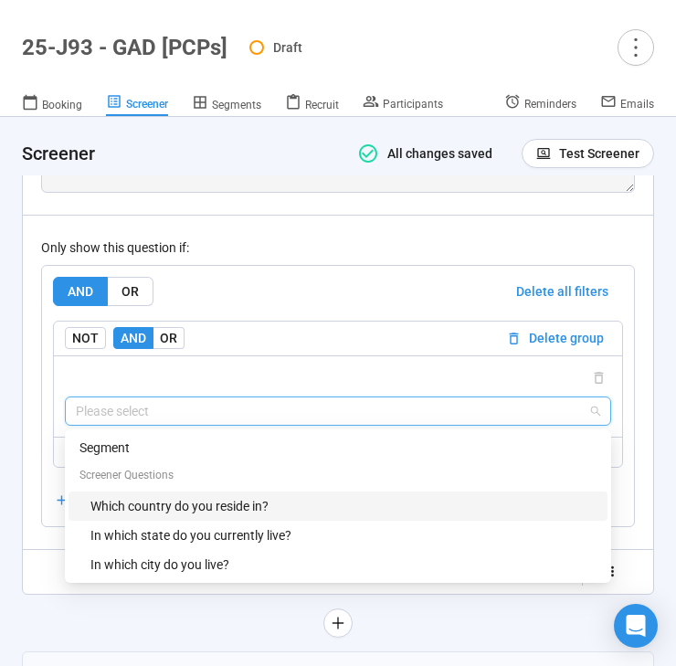
click at [237, 510] on div "Which country do you reside in?" at bounding box center [343, 506] width 506 height 20
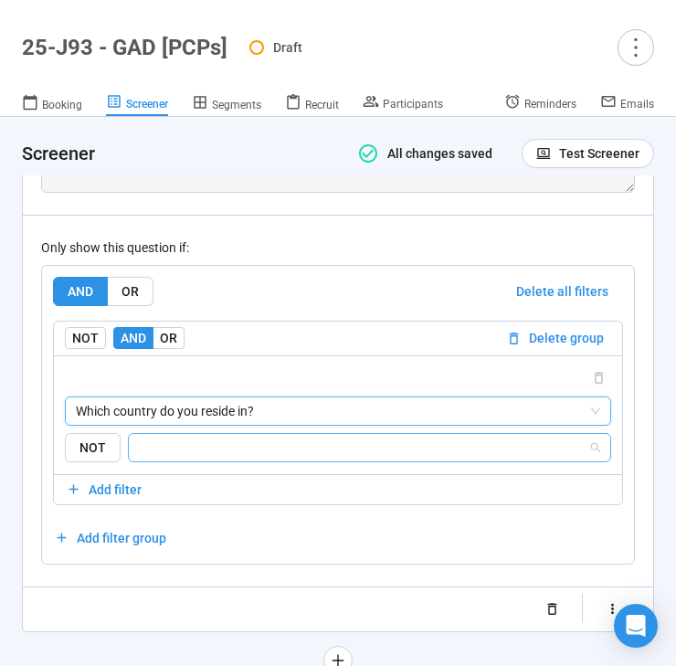
click at [272, 452] on input "search" at bounding box center [364, 448] width 448 height 22
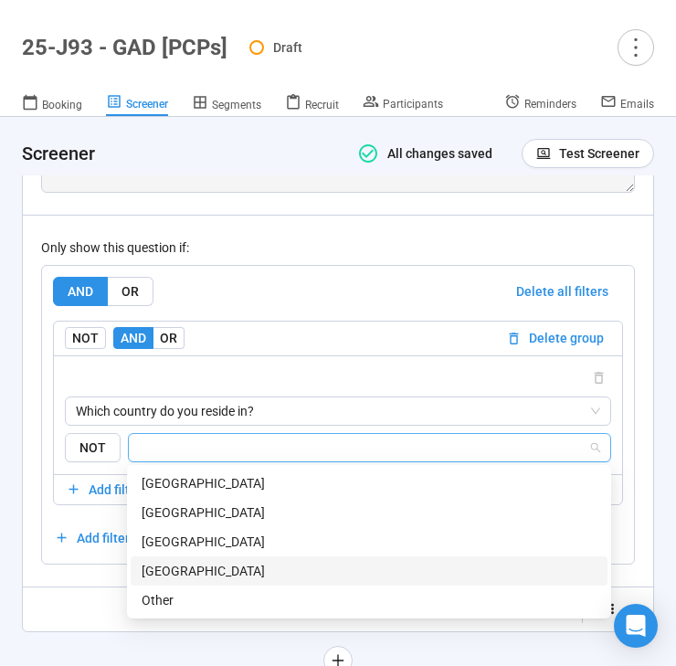
click at [227, 568] on div "[GEOGRAPHIC_DATA]" at bounding box center [369, 571] width 455 height 20
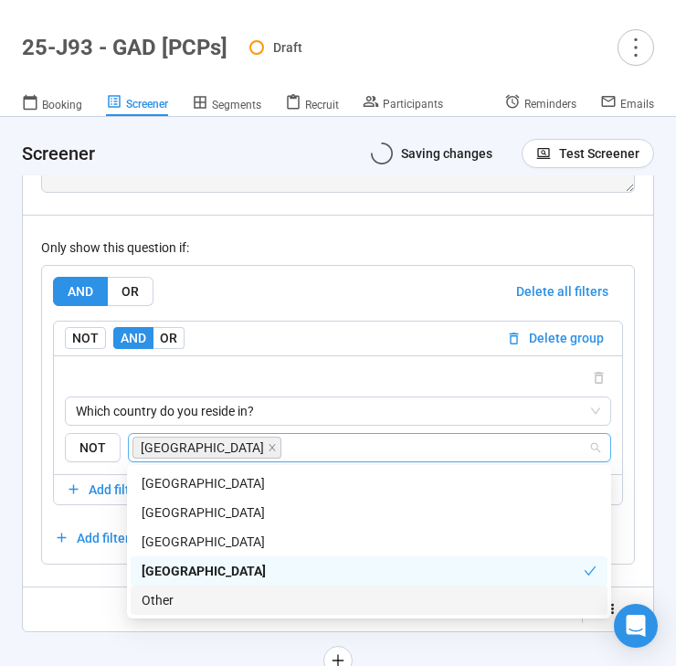
click at [74, 596] on div "Randomize order of answers Show visibility rules" at bounding box center [338, 609] width 594 height 29
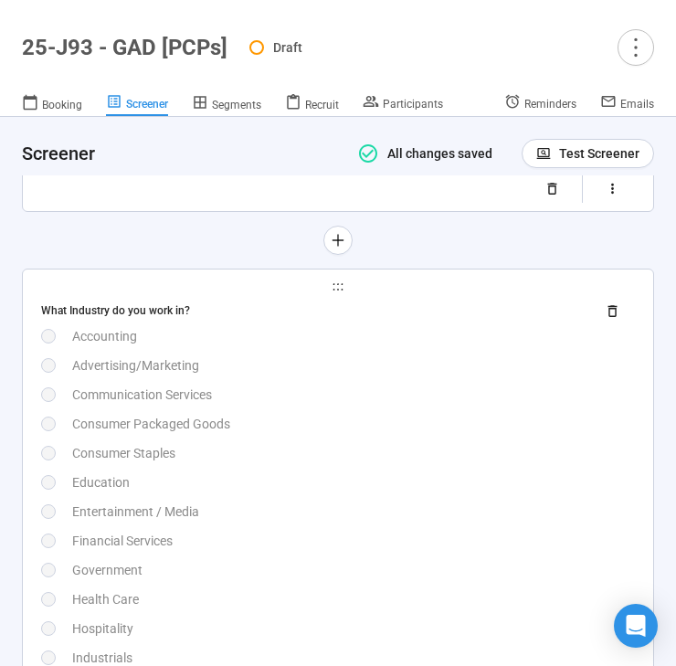
click at [229, 484] on div "Education" at bounding box center [353, 482] width 563 height 20
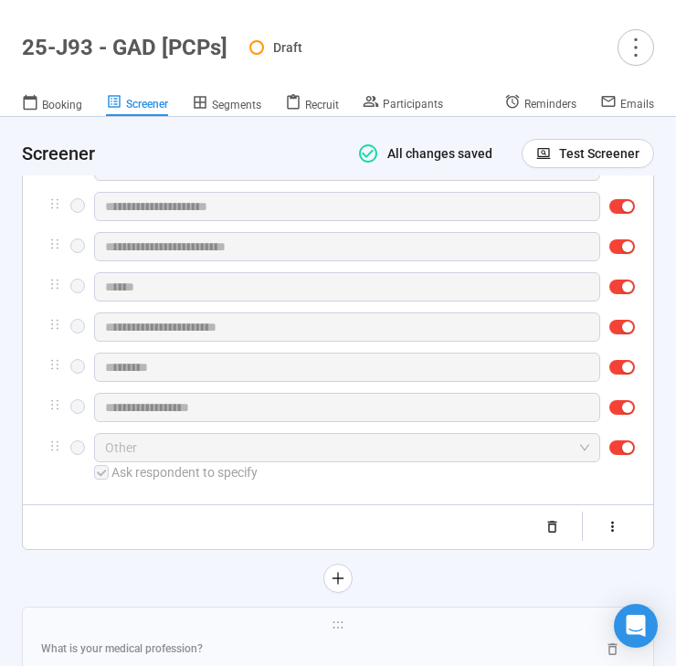
scroll to position [3741, 0]
click at [604, 529] on button "button" at bounding box center [612, 527] width 45 height 29
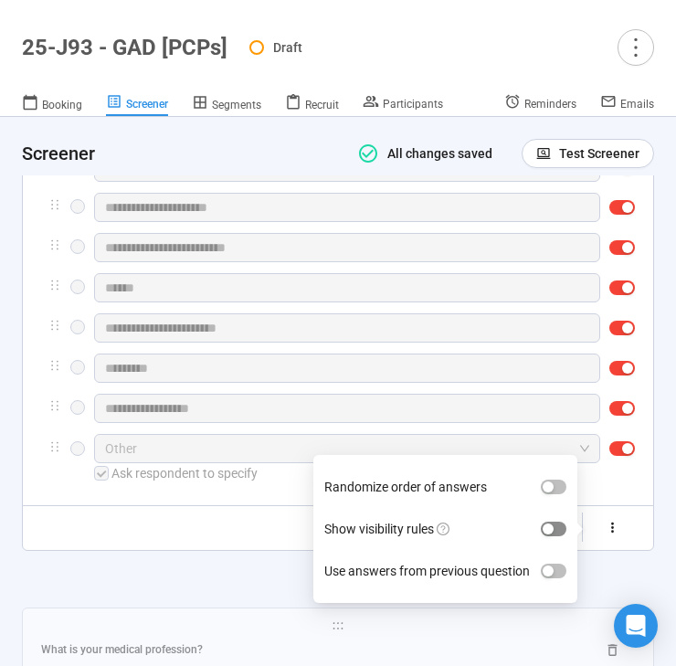
click at [561, 534] on span "button" at bounding box center [554, 529] width 26 height 15
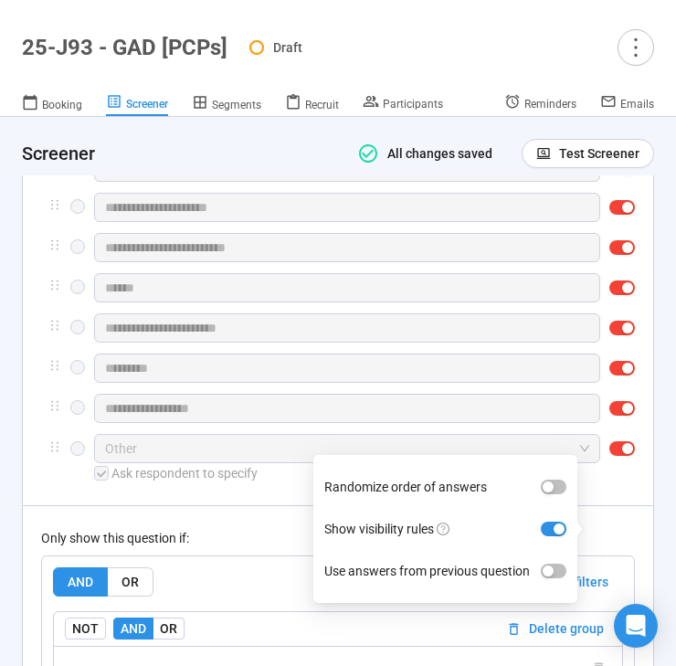
click at [282, 522] on div "Only show this question if: AND OR Delete all filters NOT AND OR Delete group P…" at bounding box center [338, 661] width 594 height 312
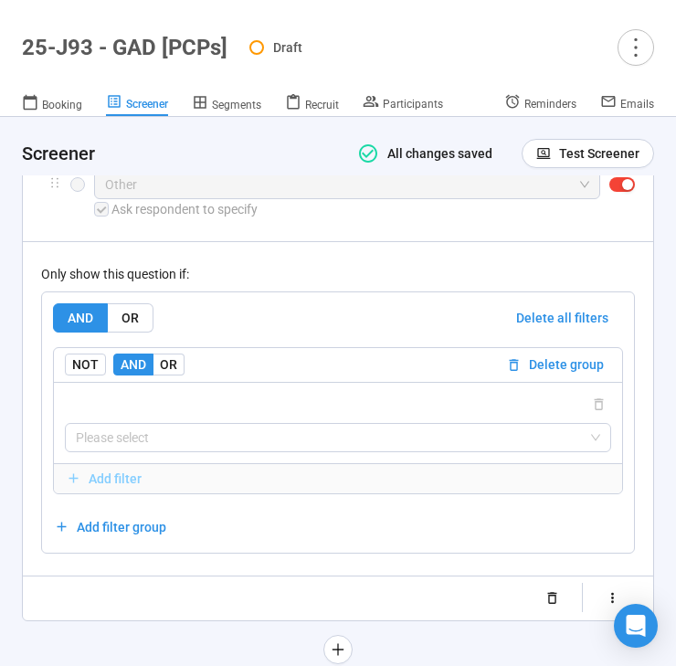
scroll to position [4009, 0]
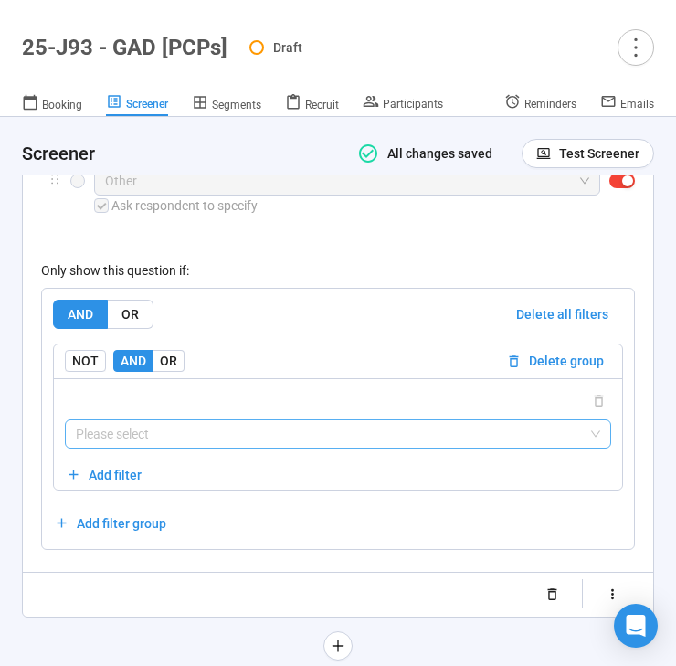
click at [284, 444] on input "search" at bounding box center [338, 433] width 524 height 27
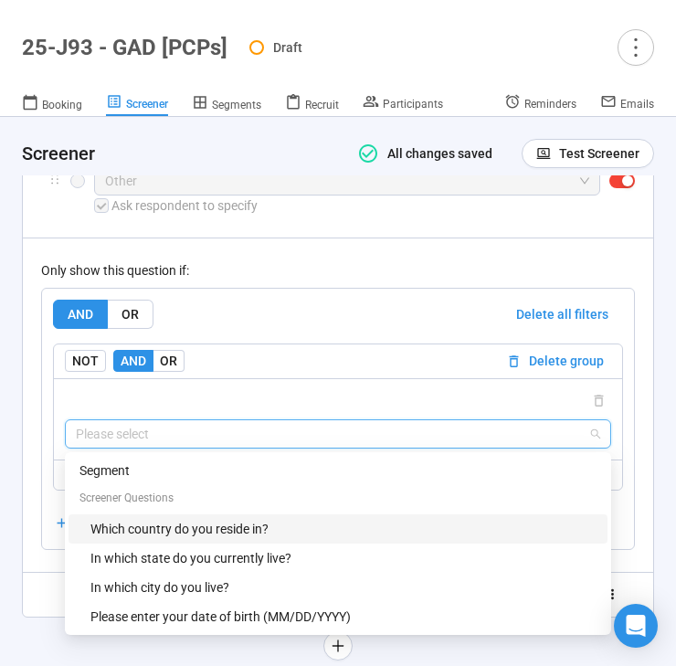
click at [262, 524] on div "Which country do you reside in?" at bounding box center [343, 529] width 506 height 20
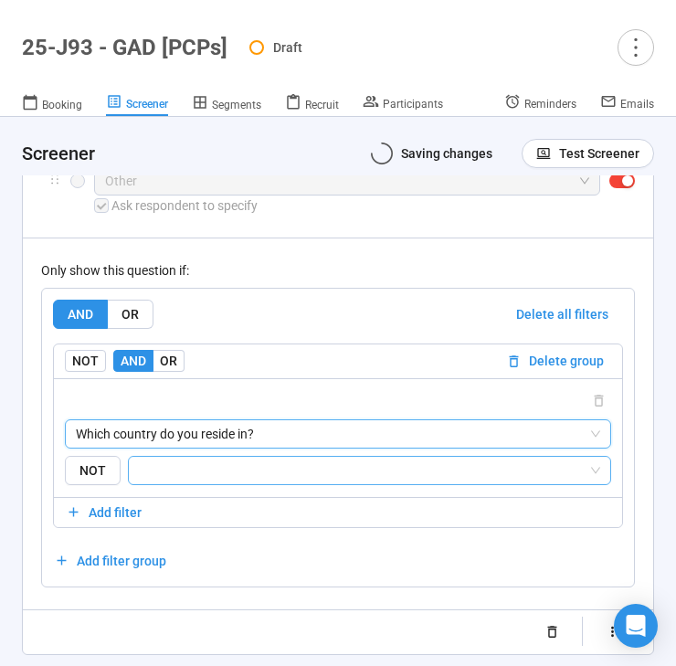
click at [289, 479] on input "search" at bounding box center [364, 470] width 448 height 22
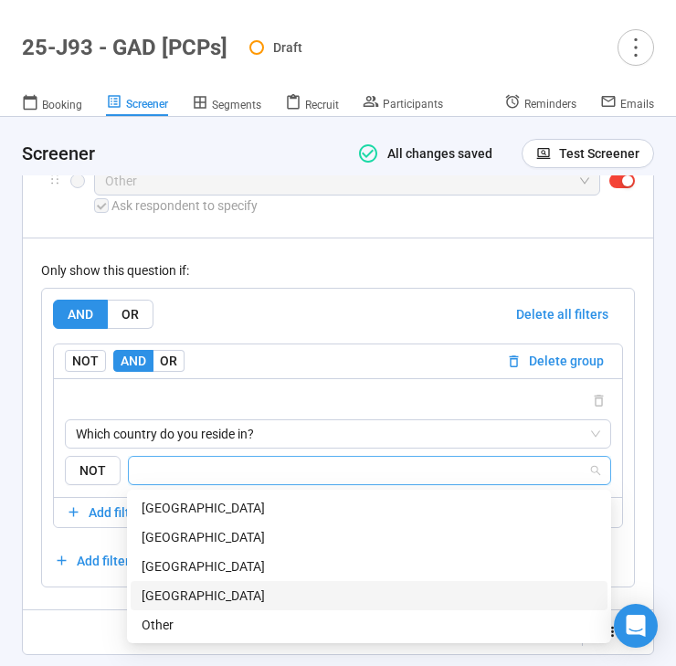
click at [258, 599] on div "[GEOGRAPHIC_DATA]" at bounding box center [369, 595] width 455 height 20
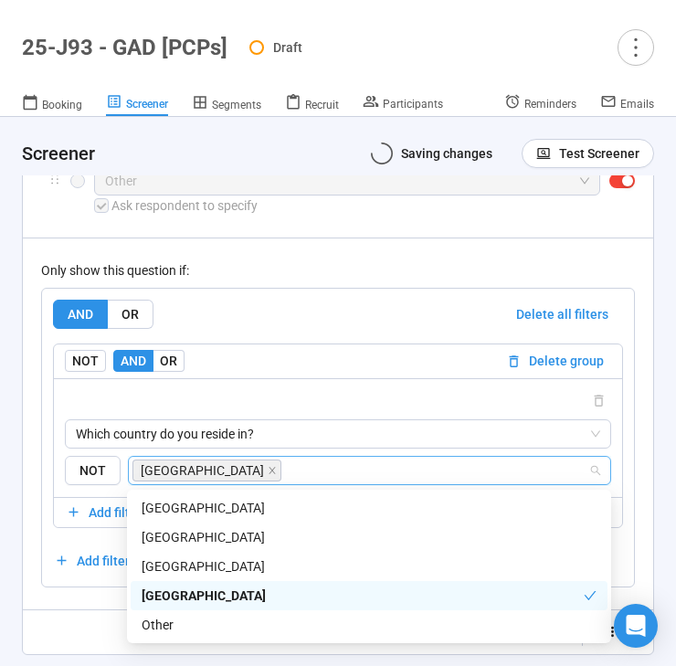
click at [58, 634] on div "Randomize order of answers Show visibility rules Use answers from previous ques…" at bounding box center [338, 631] width 594 height 29
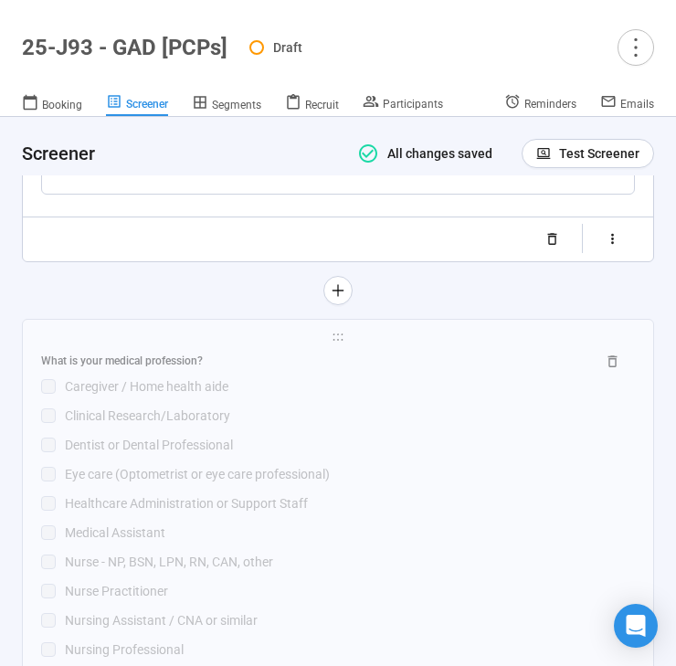
scroll to position [4447, 0]
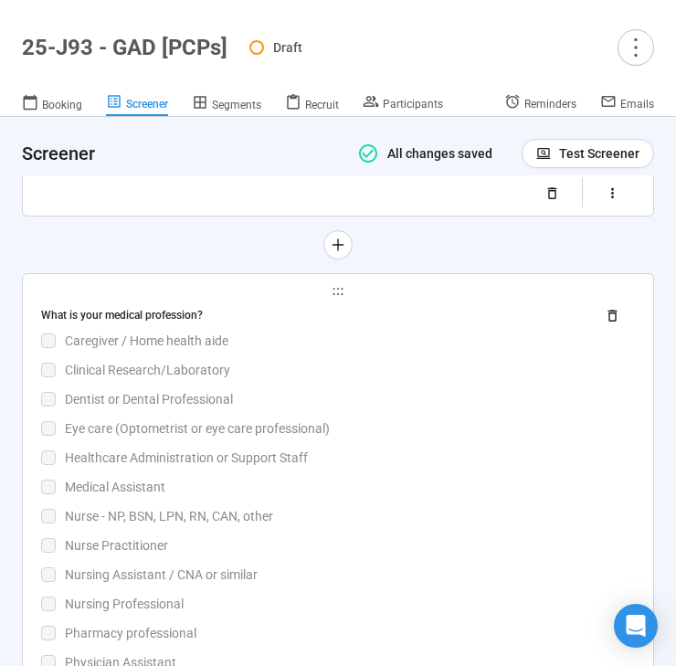
click at [426, 497] on div "Medical Assistant" at bounding box center [350, 487] width 570 height 20
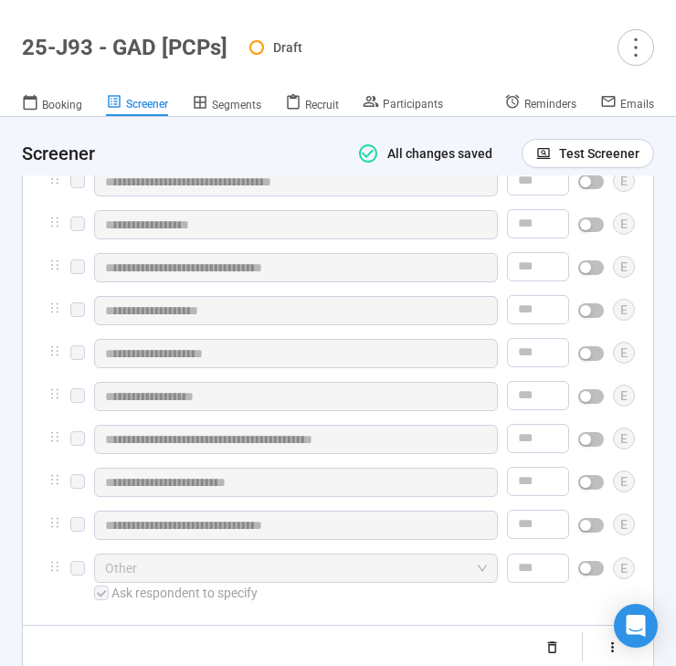
click at [348, 514] on div "**********" at bounding box center [338, 256] width 594 height 693
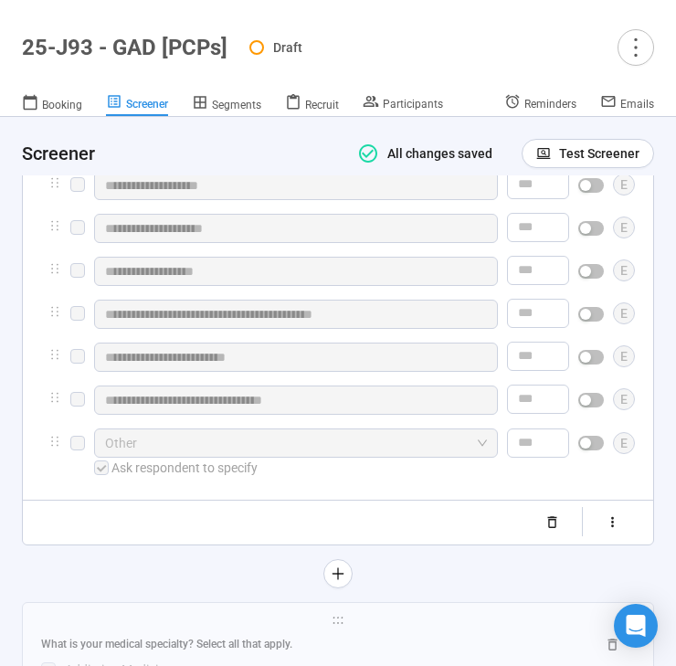
scroll to position [4354, 0]
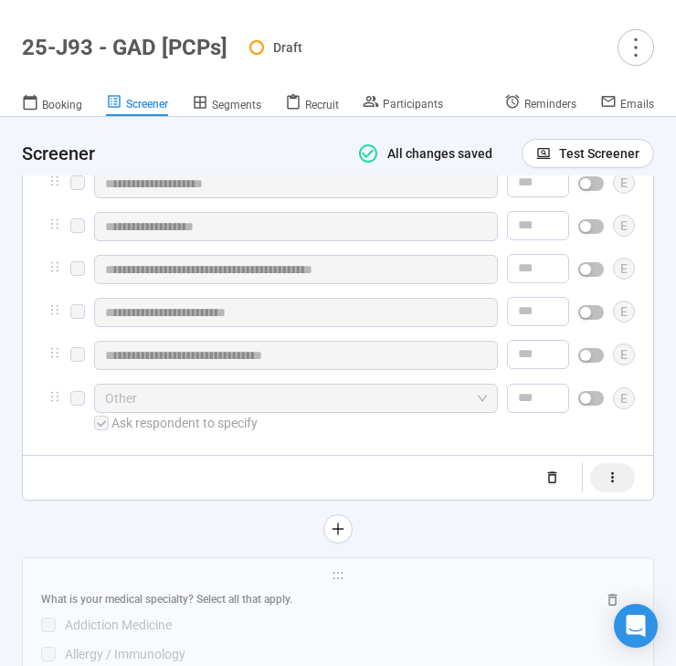
click at [610, 492] on button "button" at bounding box center [612, 477] width 45 height 29
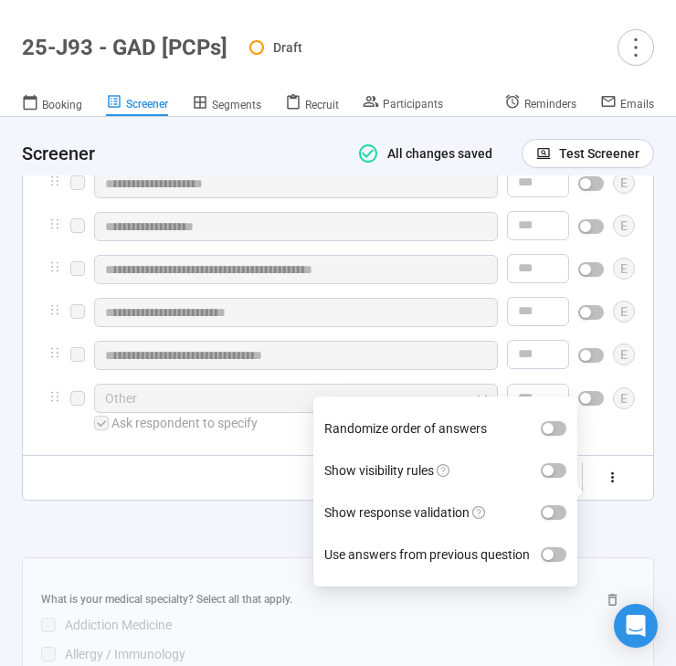
click at [549, 478] on label "Show visibility rules" at bounding box center [445, 470] width 242 height 42
click at [549, 478] on button "Show visibility rules" at bounding box center [554, 470] width 26 height 15
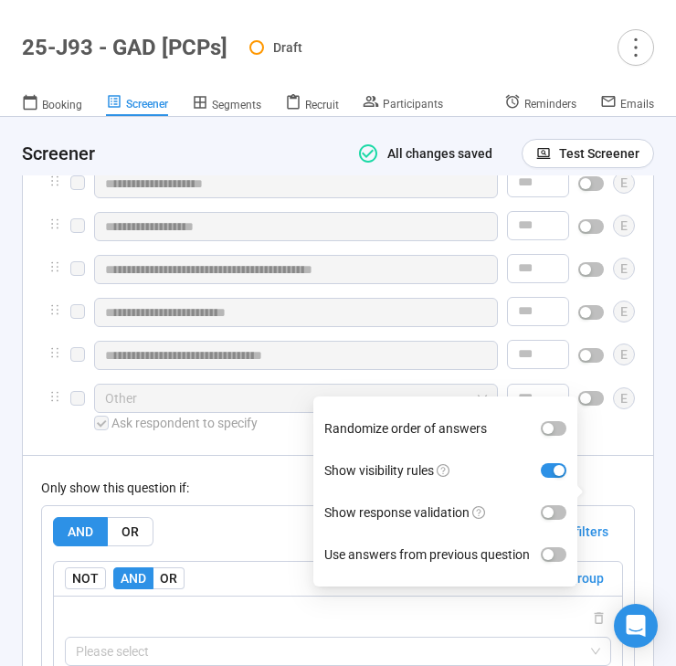
click at [260, 481] on div "Only show this question if: AND OR Delete all filters NOT AND OR Delete group P…" at bounding box center [338, 611] width 594 height 312
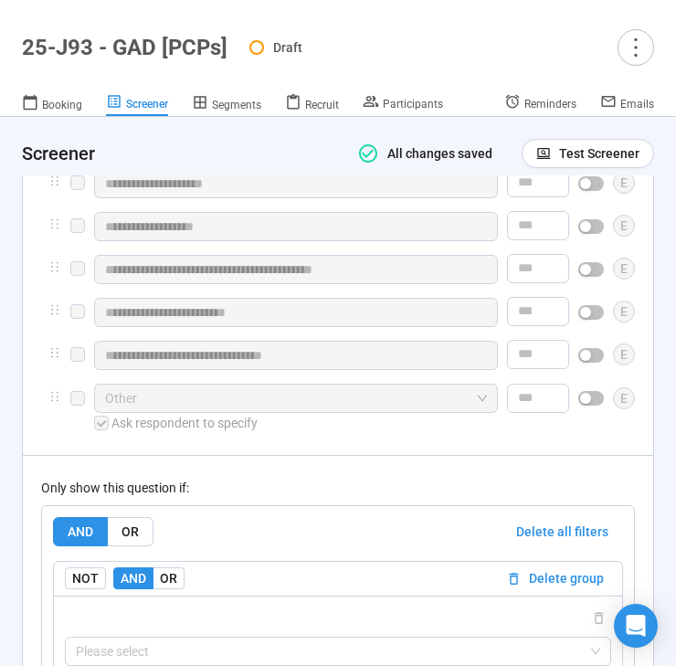
scroll to position [4608, 0]
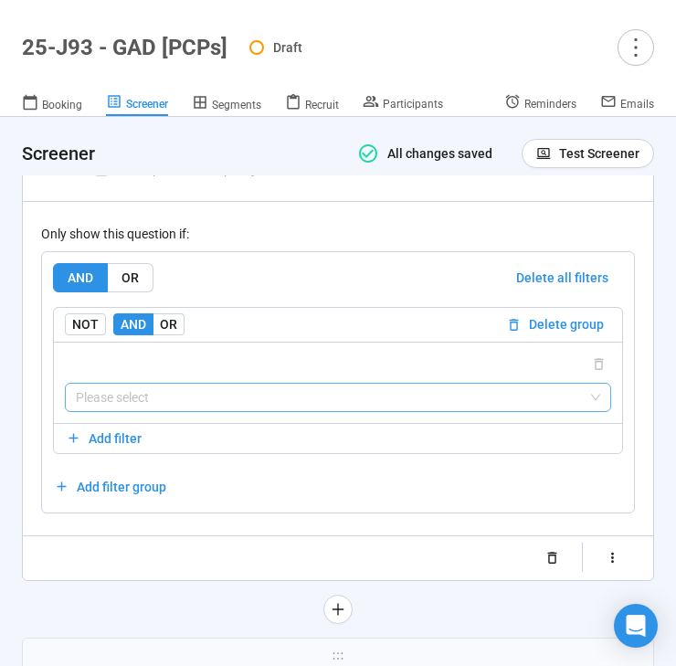
click at [267, 411] on input "search" at bounding box center [338, 397] width 524 height 27
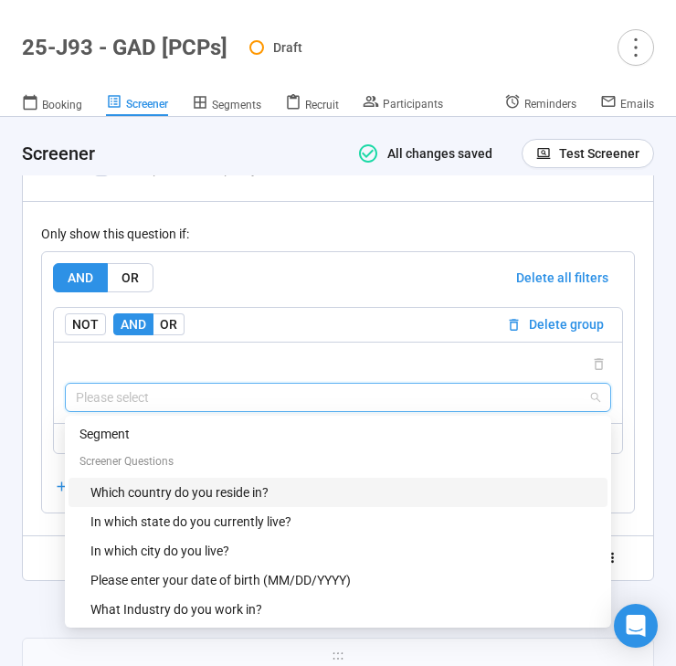
click at [239, 502] on div "Which country do you reside in?" at bounding box center [343, 492] width 506 height 20
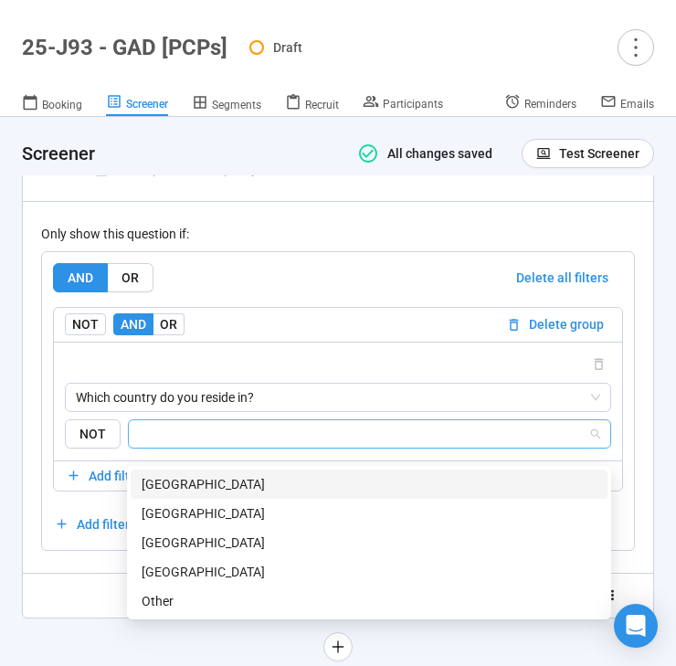
click at [256, 445] on input "search" at bounding box center [364, 434] width 448 height 22
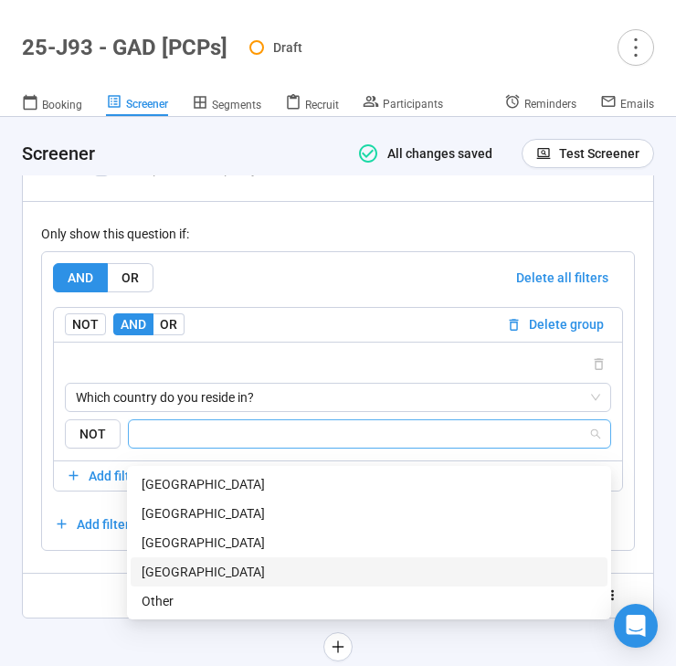
click at [229, 565] on div "[GEOGRAPHIC_DATA]" at bounding box center [369, 572] width 455 height 20
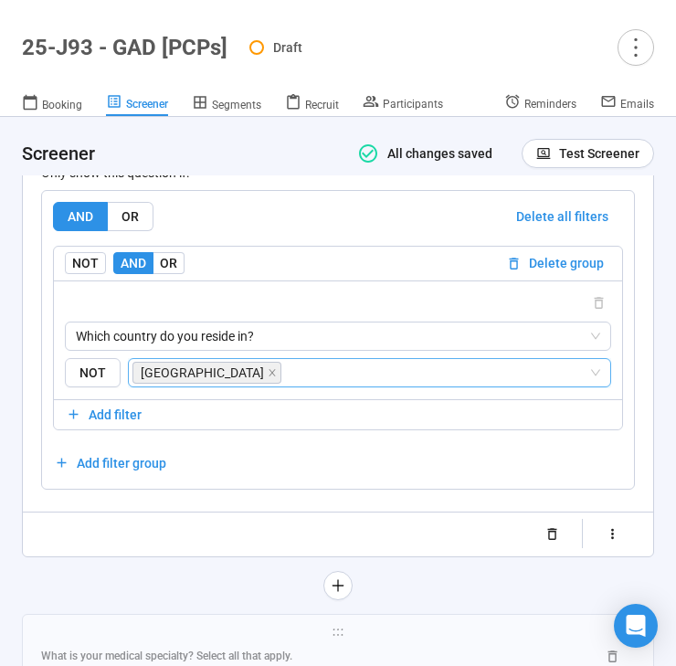
scroll to position [4669, 0]
click at [277, 377] on icon "close" at bounding box center [272, 372] width 9 height 9
click at [276, 384] on input "search" at bounding box center [364, 373] width 448 height 22
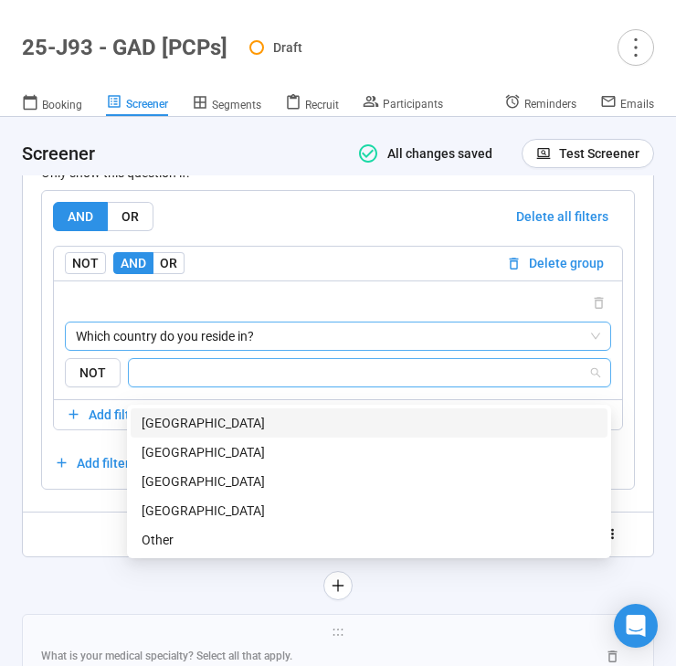
click at [307, 349] on span "Which country do you reside in?" at bounding box center [338, 335] width 524 height 27
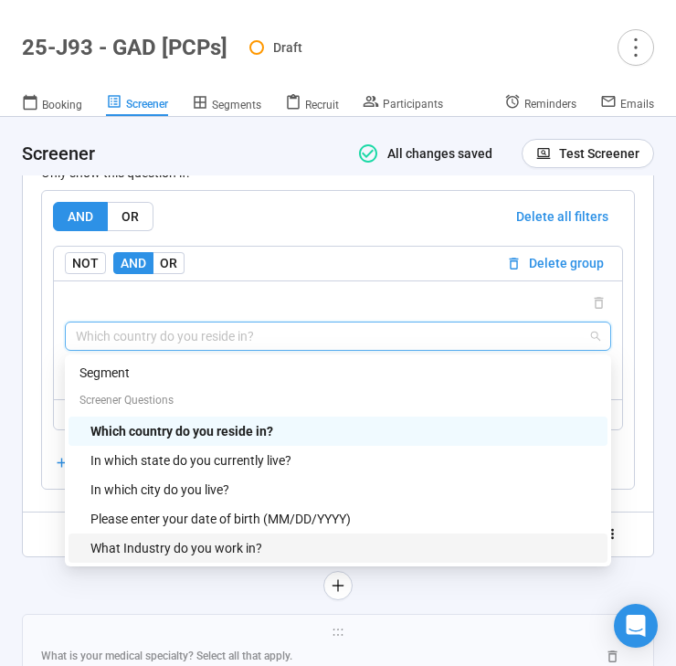
click at [243, 558] on div "What Industry do you work in?" at bounding box center [343, 548] width 506 height 20
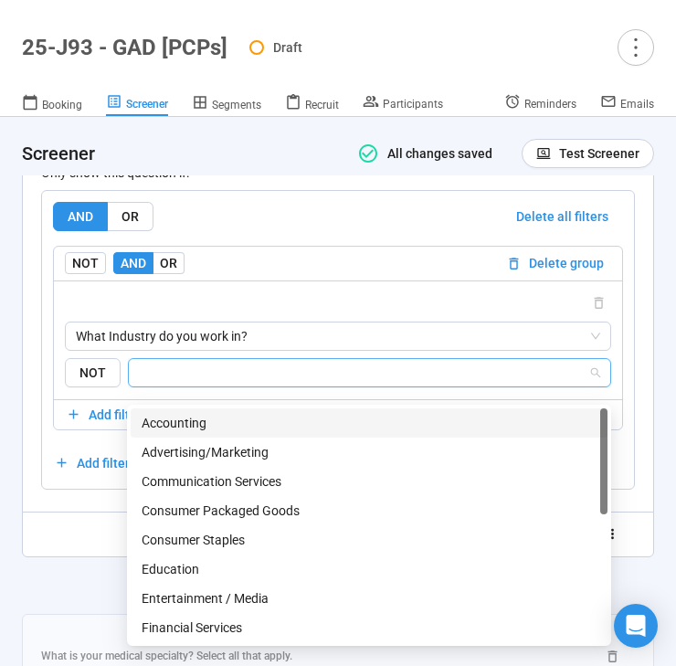
click at [305, 384] on input "search" at bounding box center [364, 373] width 448 height 22
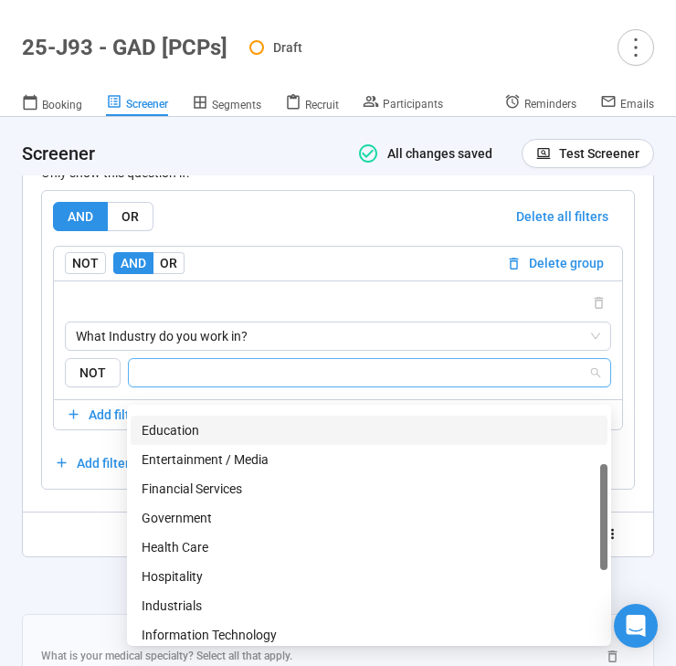
scroll to position [169, 0]
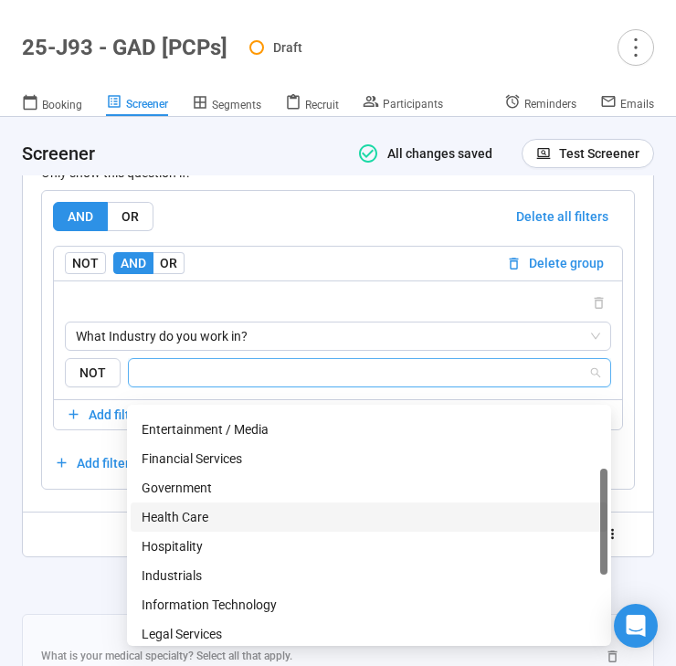
click at [239, 512] on div "Health Care" at bounding box center [369, 517] width 455 height 20
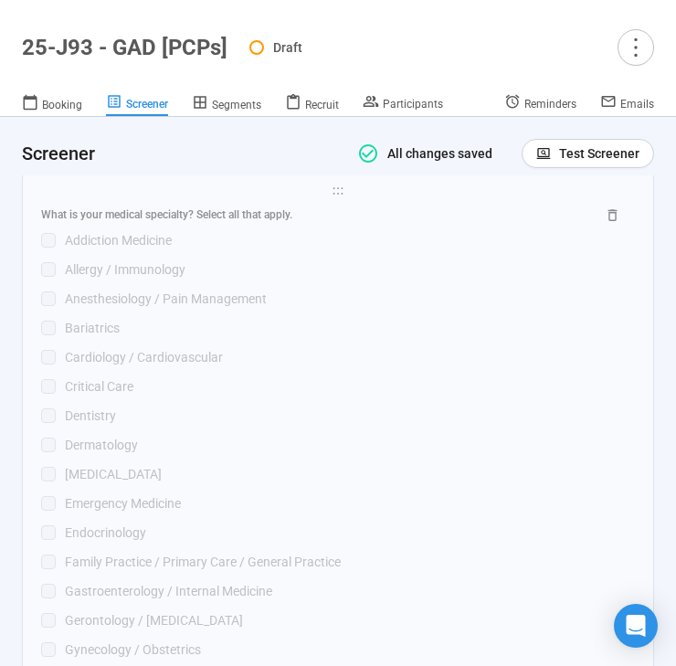
scroll to position [5111, 0]
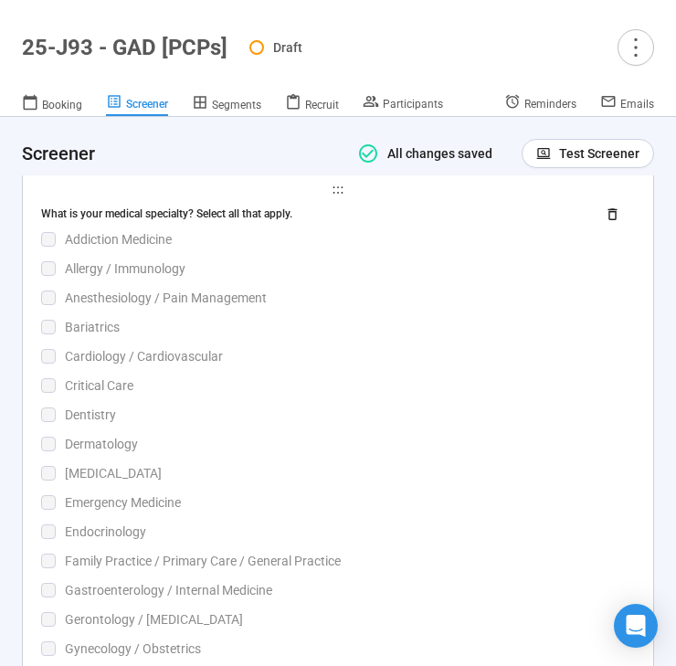
click at [200, 542] on div "Endocrinology" at bounding box center [350, 532] width 570 height 20
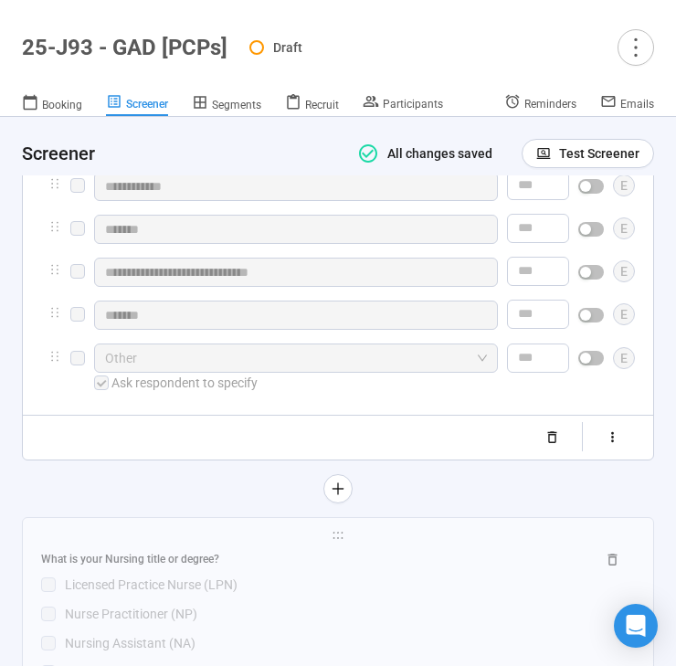
scroll to position [6012, 0]
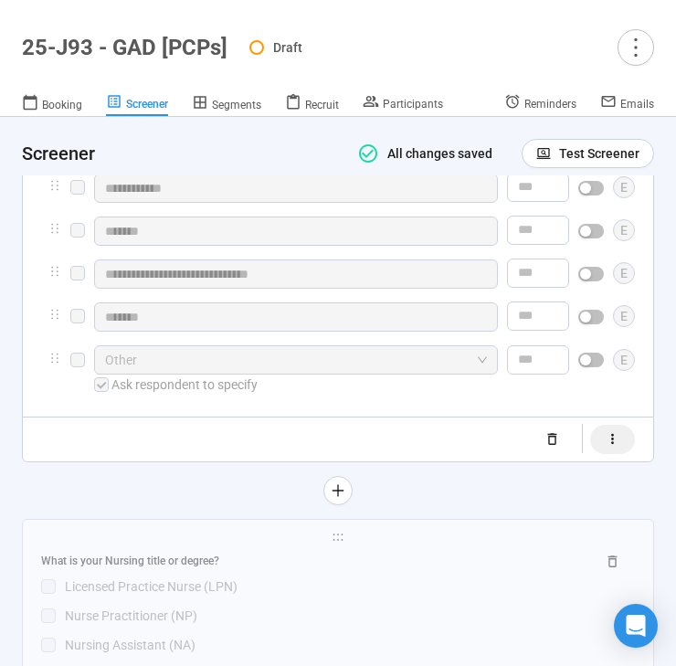
click at [618, 447] on icon "button" at bounding box center [613, 439] width 16 height 16
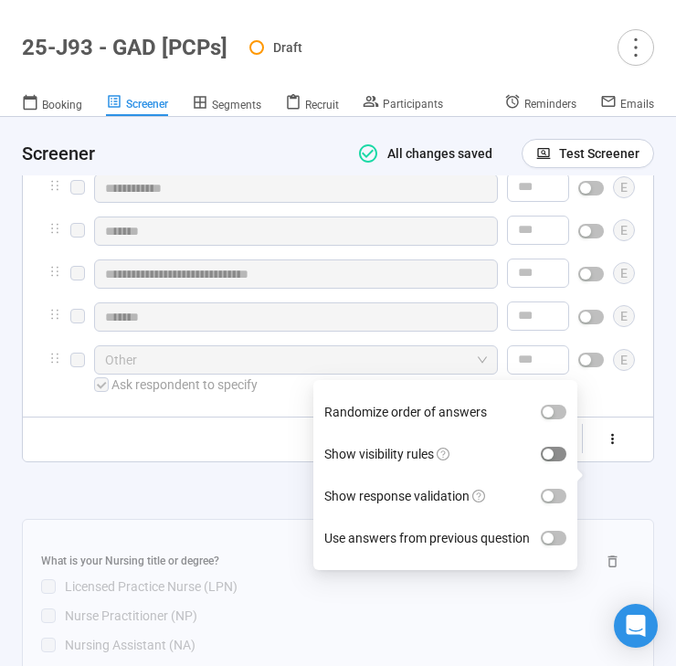
click at [556, 461] on span "button" at bounding box center [554, 454] width 26 height 15
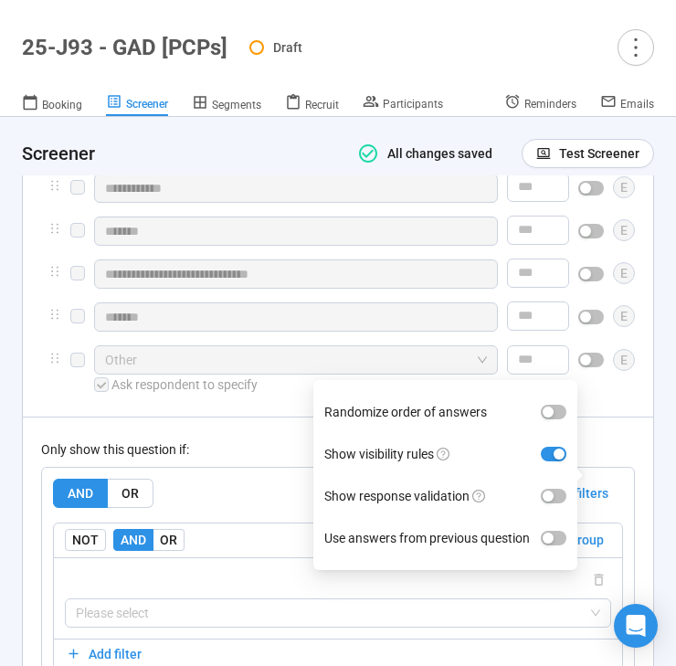
click at [288, 459] on div "Only show this question if:" at bounding box center [338, 449] width 594 height 20
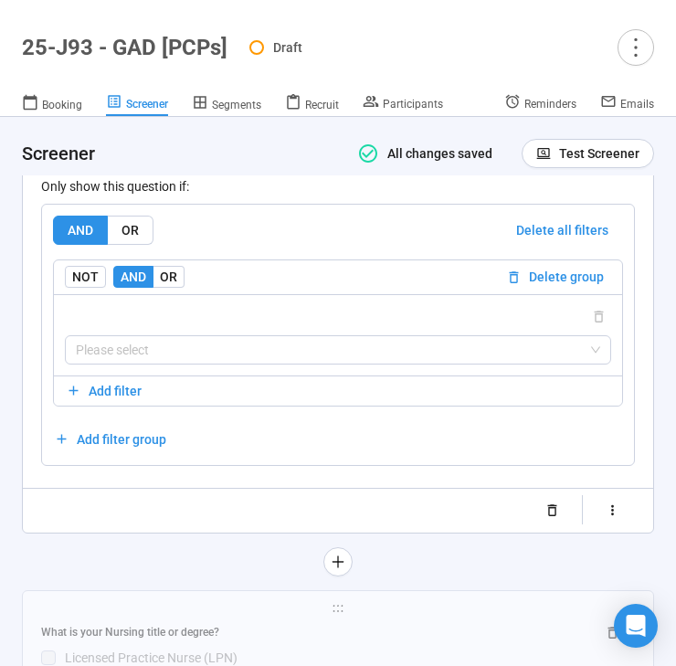
scroll to position [6318, 0]
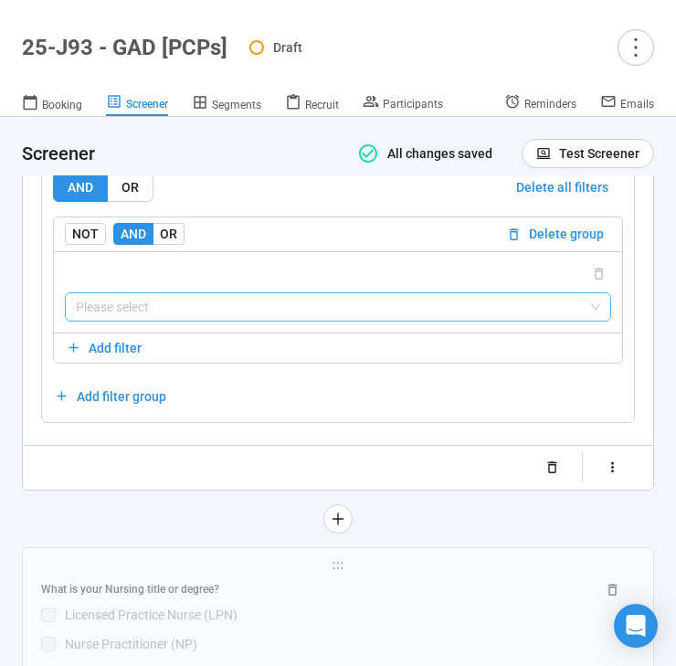
click at [287, 321] on input "search" at bounding box center [338, 306] width 524 height 27
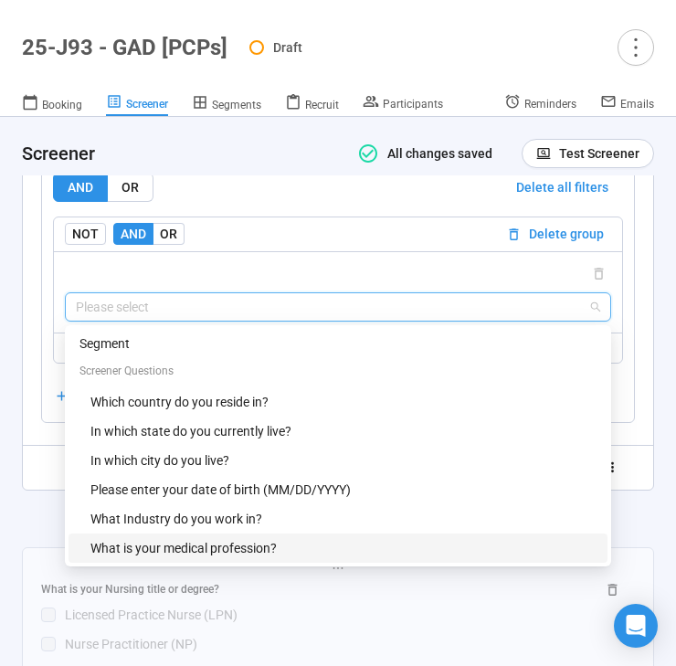
click at [223, 558] on div "What is your medical profession?" at bounding box center [343, 548] width 506 height 20
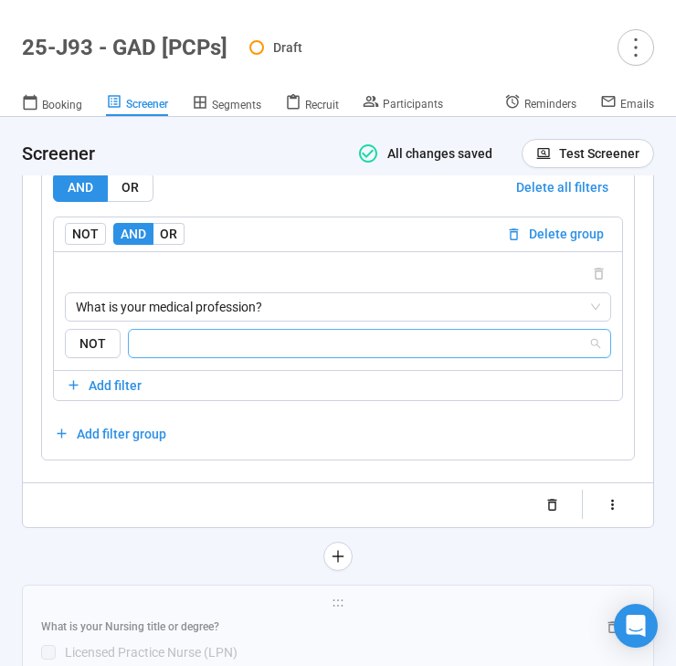
click at [267, 354] on input "search" at bounding box center [364, 343] width 448 height 22
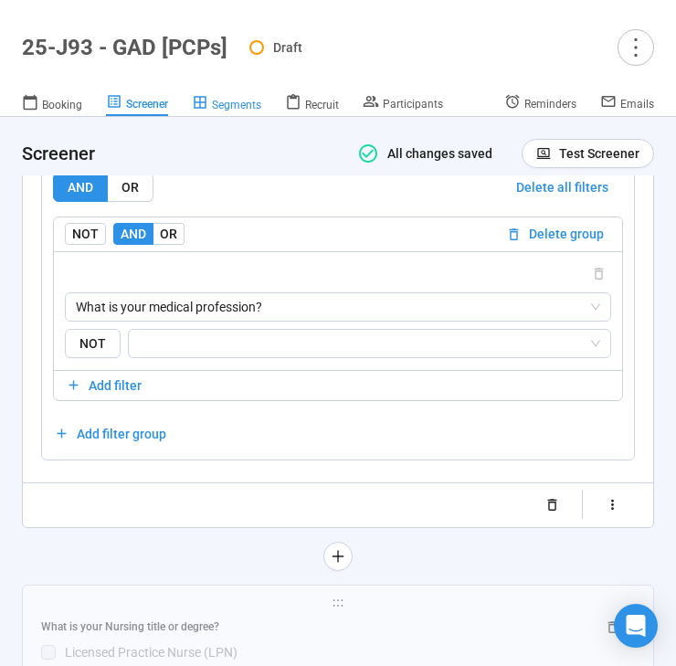
click at [243, 109] on span "Segments" at bounding box center [236, 105] width 49 height 13
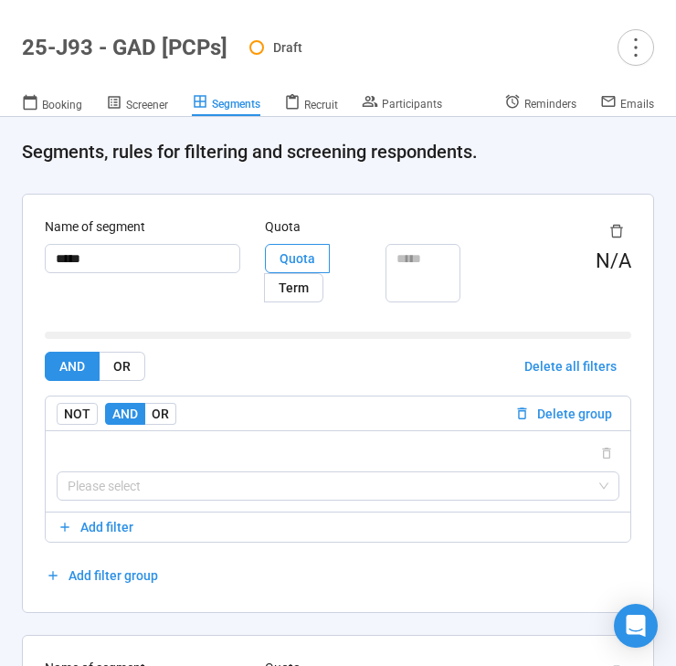
click at [601, 225] on div at bounding box center [545, 230] width 171 height 29
click at [608, 225] on button "button" at bounding box center [616, 230] width 29 height 29
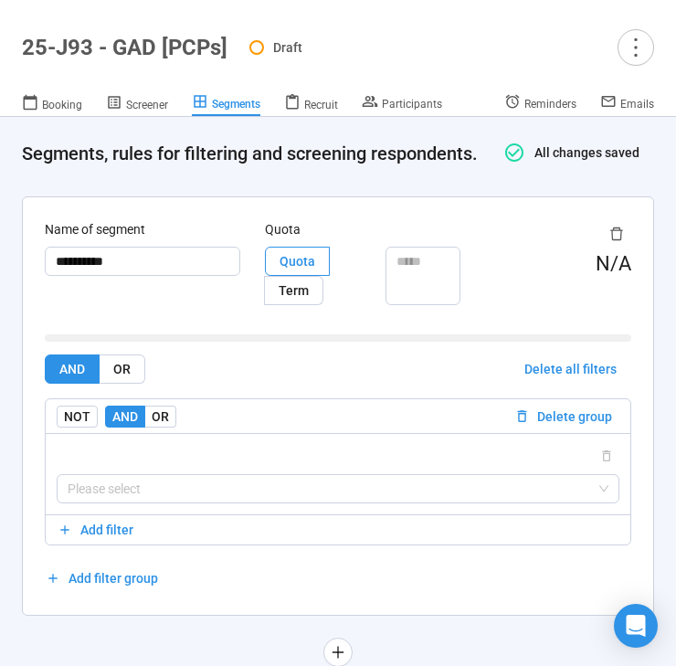
click at [613, 227] on div "Name of segment ********* Quota Quota Term N/A AND OR Delete all filters NOT AN…" at bounding box center [338, 405] width 630 height 417
click at [616, 241] on icon "delete" at bounding box center [616, 234] width 15 height 15
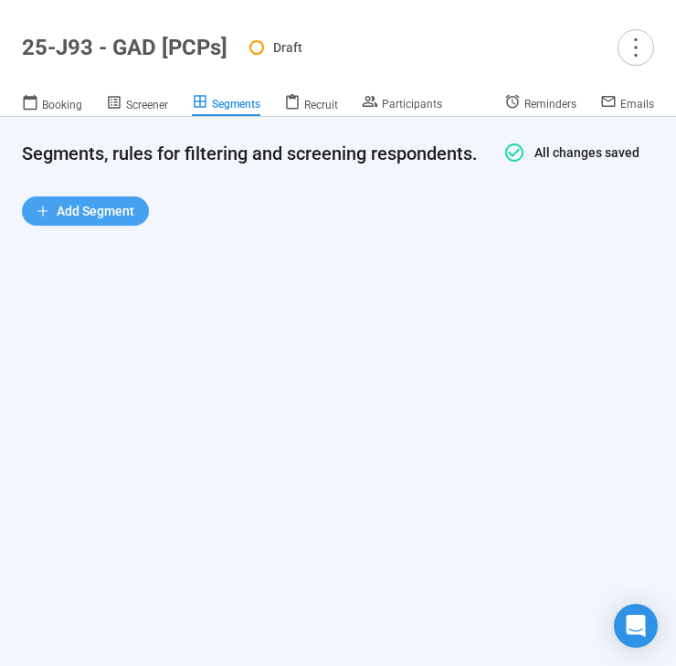
click at [122, 221] on span "Add Segment" at bounding box center [96, 211] width 78 height 20
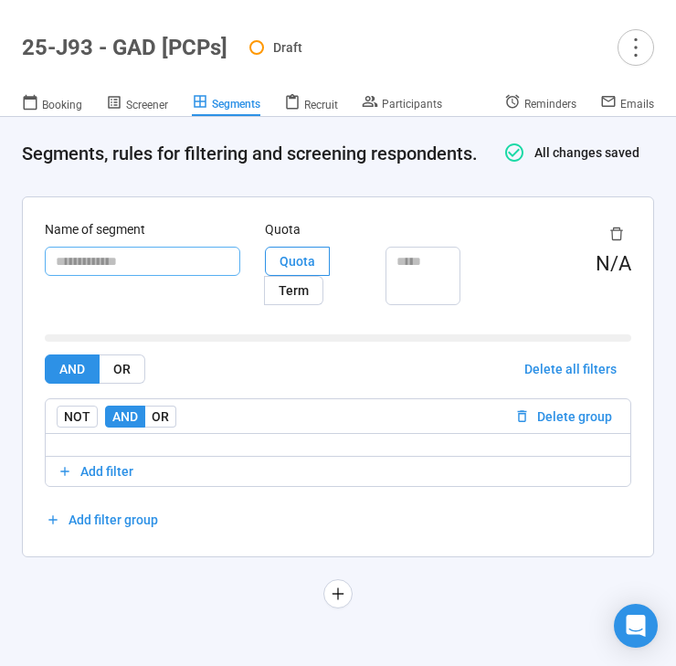
click at [127, 276] on input "text" at bounding box center [142, 261] width 195 height 29
click at [123, 481] on span "Add filter" at bounding box center [106, 471] width 53 height 20
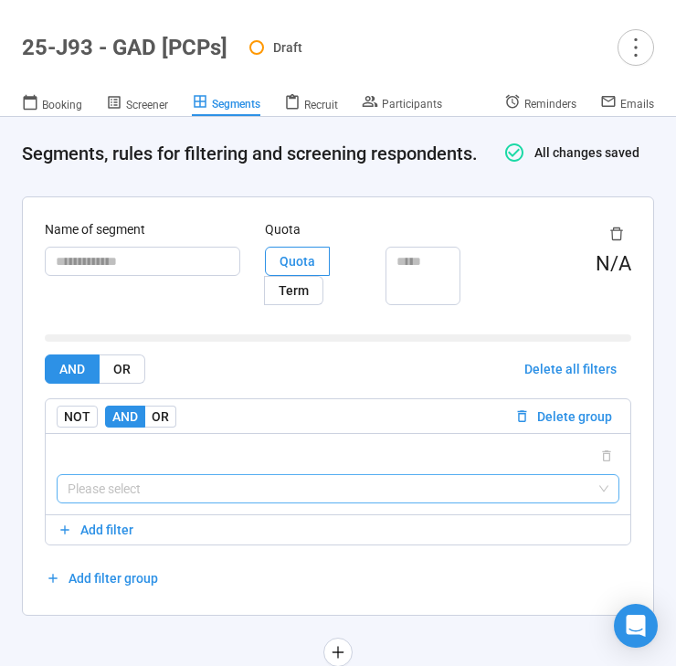
click at [172, 501] on input "search" at bounding box center [338, 488] width 541 height 27
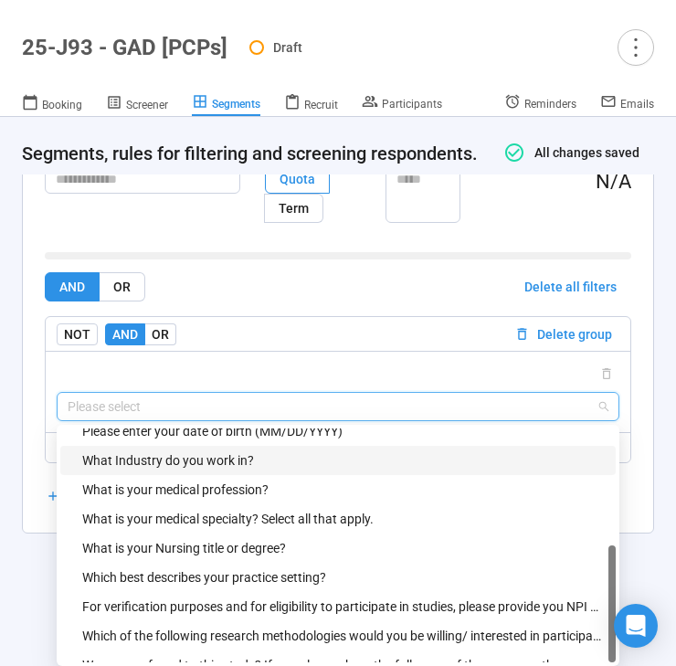
scroll to position [146, 0]
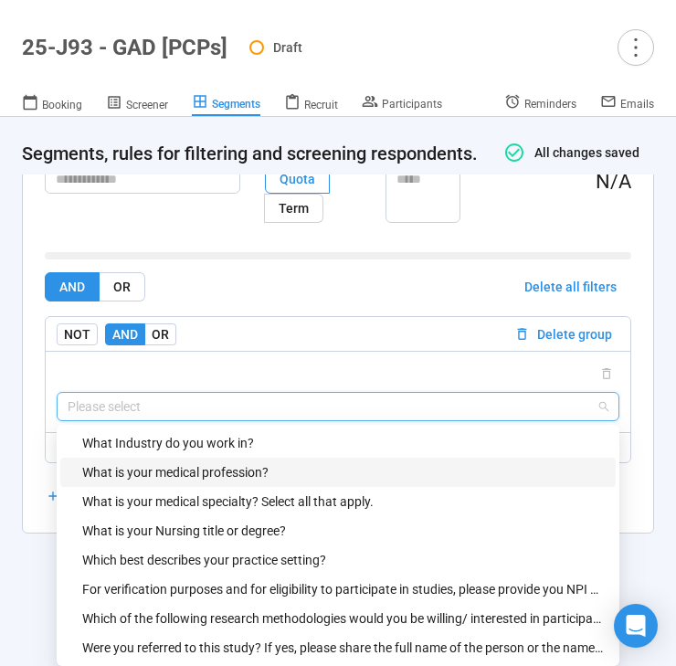
click at [242, 467] on div "What is your medical profession?" at bounding box center [343, 472] width 522 height 20
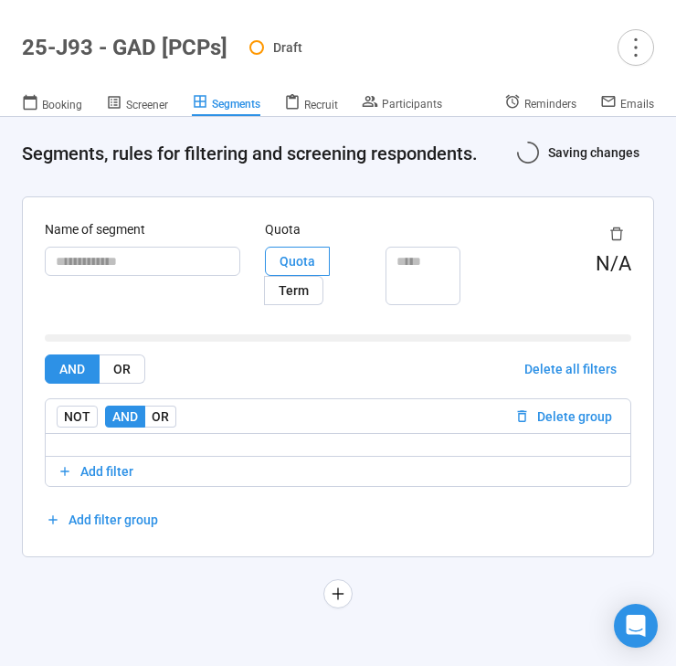
scroll to position [0, 0]
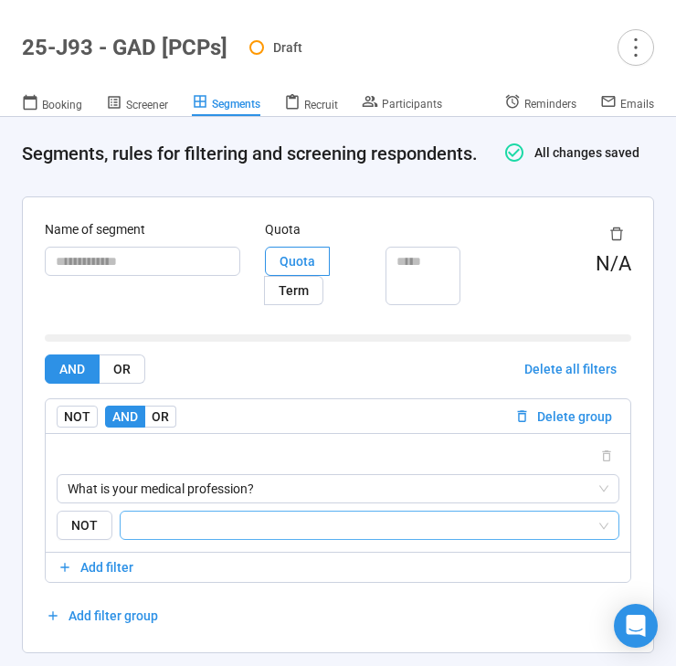
click at [181, 536] on input "search" at bounding box center [364, 525] width 465 height 22
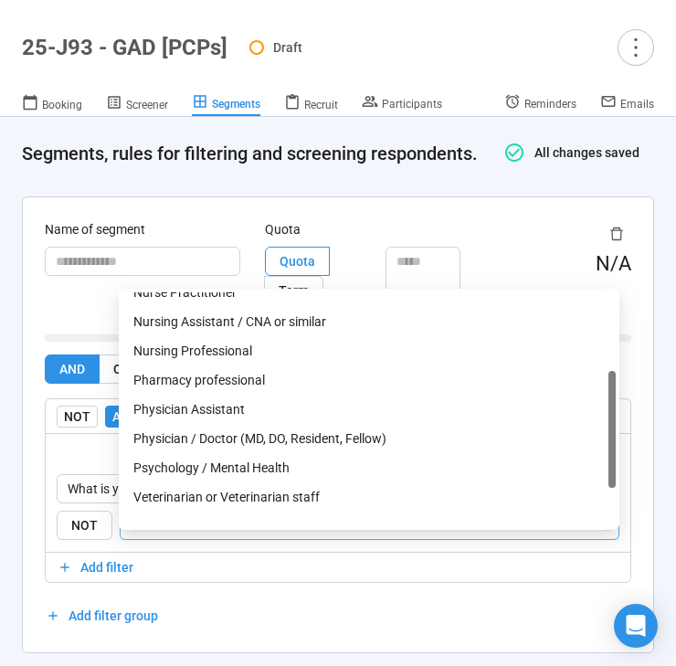
scroll to position [234, 0]
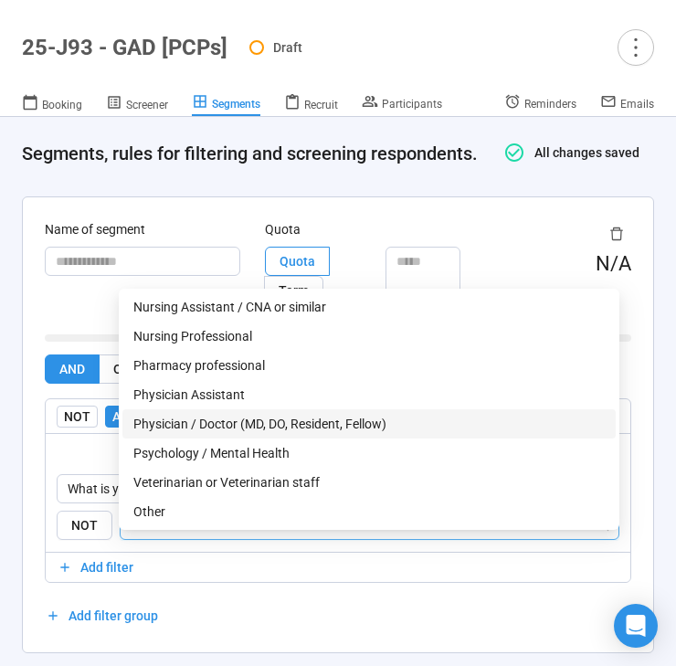
click at [311, 421] on div "Physician / Doctor (MD, DO, Resident, Fellow)" at bounding box center [368, 424] width 471 height 20
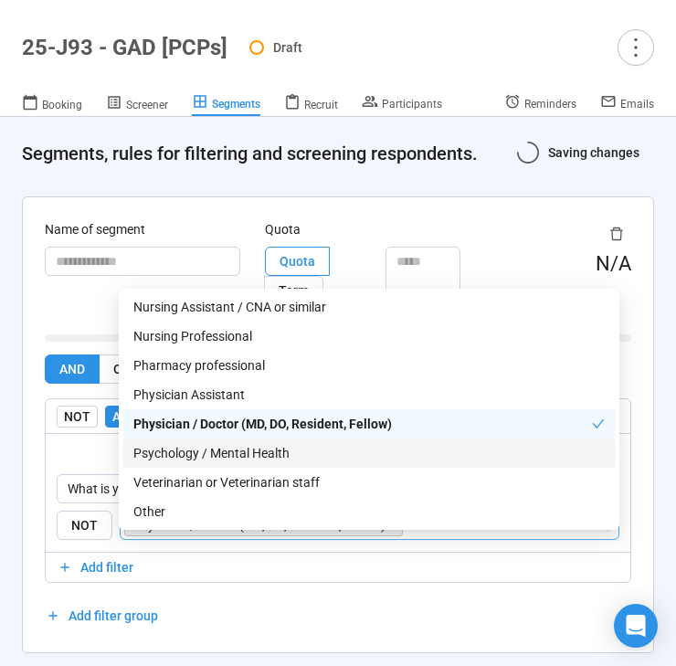
click at [302, 444] on div "Psychology / Mental Health" at bounding box center [368, 453] width 471 height 20
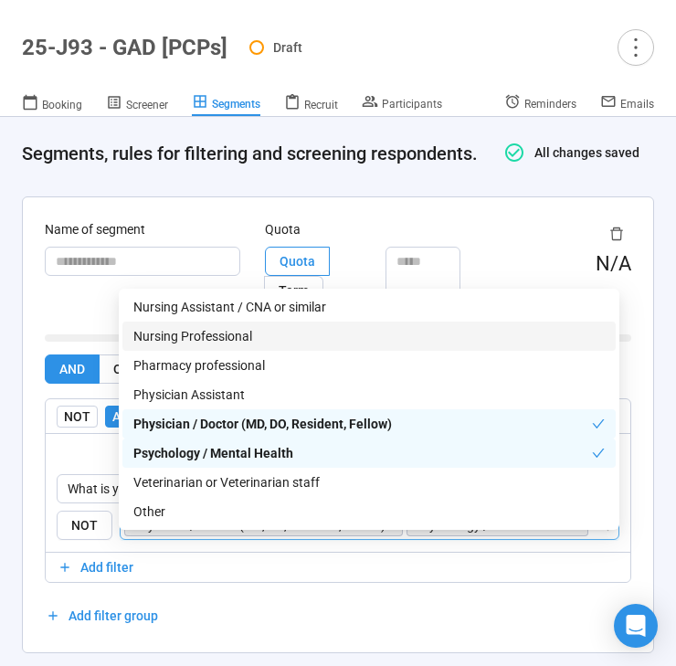
click at [80, 319] on div "Name of segment" at bounding box center [142, 273] width 195 height 108
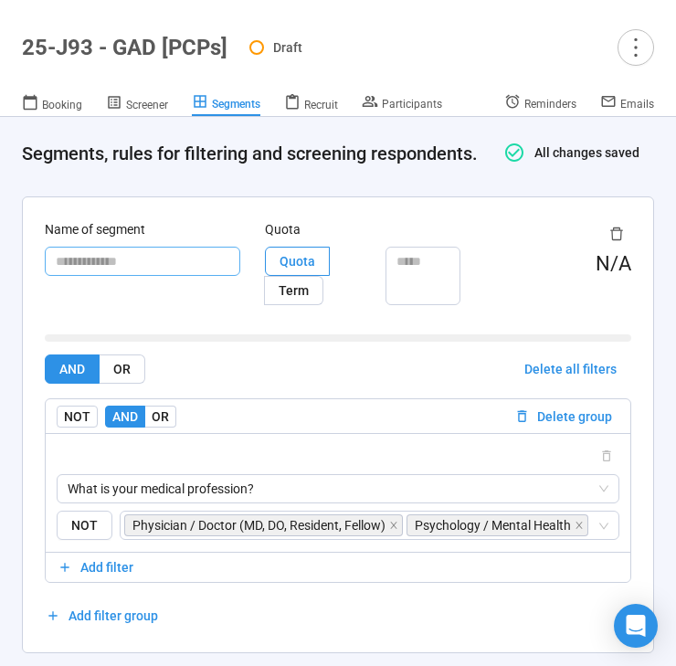
click at [81, 276] on input "text" at bounding box center [142, 261] width 195 height 29
type input "**********"
click at [194, 327] on div "**********" at bounding box center [142, 273] width 195 height 108
click at [149, 110] on span "Screener" at bounding box center [147, 105] width 42 height 13
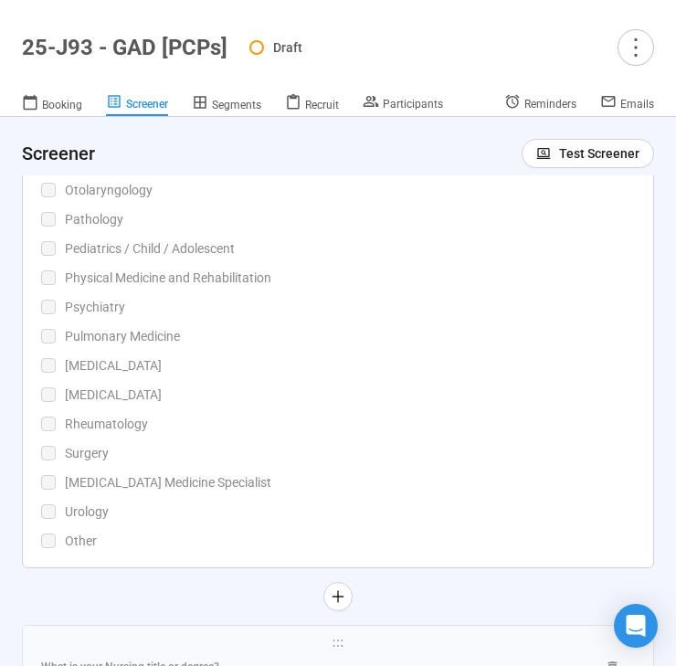
click at [337, 346] on div "Pulmonary Medicine" at bounding box center [350, 336] width 570 height 20
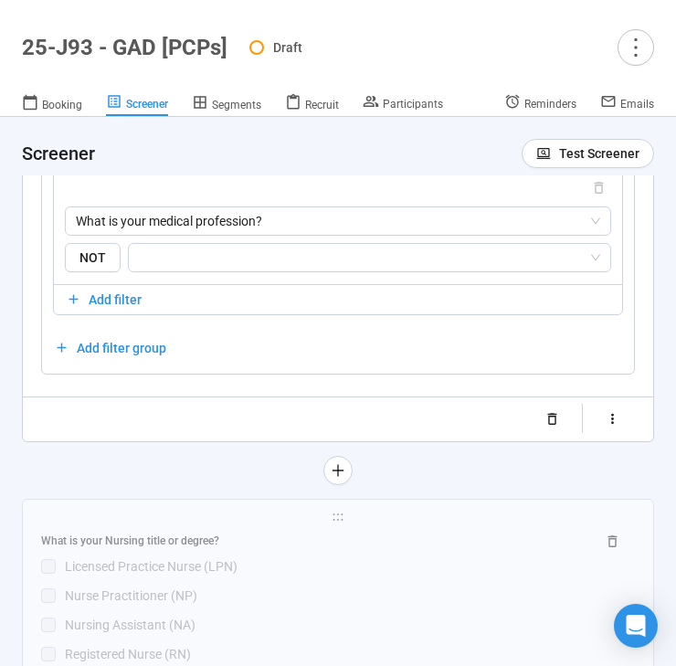
scroll to position [6352, 0]
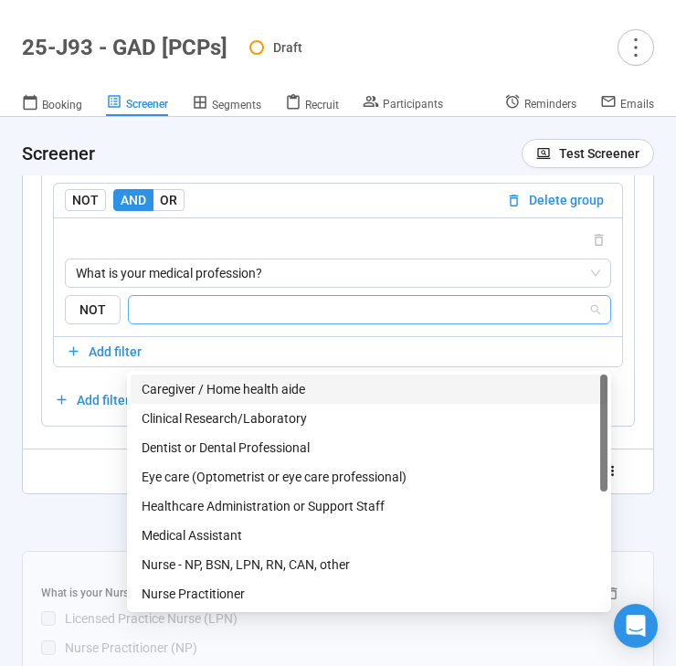
click at [340, 321] on input "search" at bounding box center [364, 310] width 448 height 22
click at [312, 287] on span "What is your medical profession?" at bounding box center [338, 272] width 524 height 27
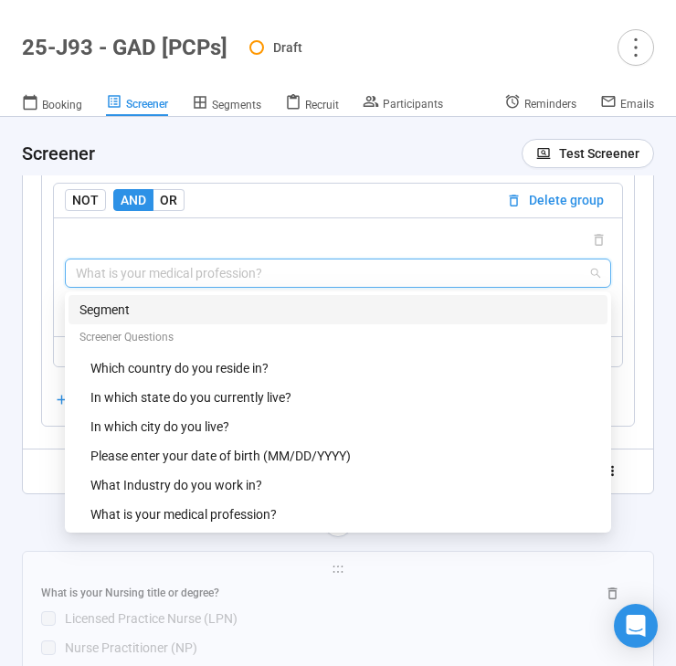
click at [290, 320] on div "Segment" at bounding box center [337, 310] width 517 height 20
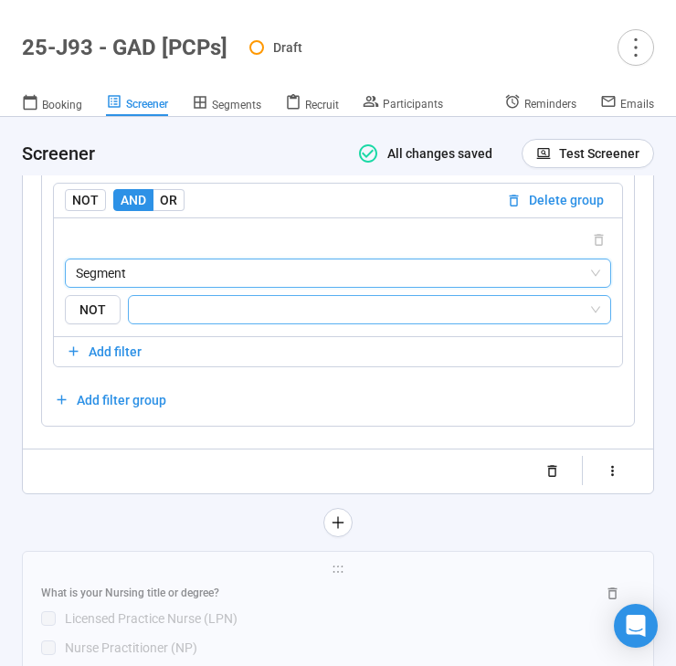
click at [307, 321] on input "search" at bounding box center [364, 310] width 448 height 22
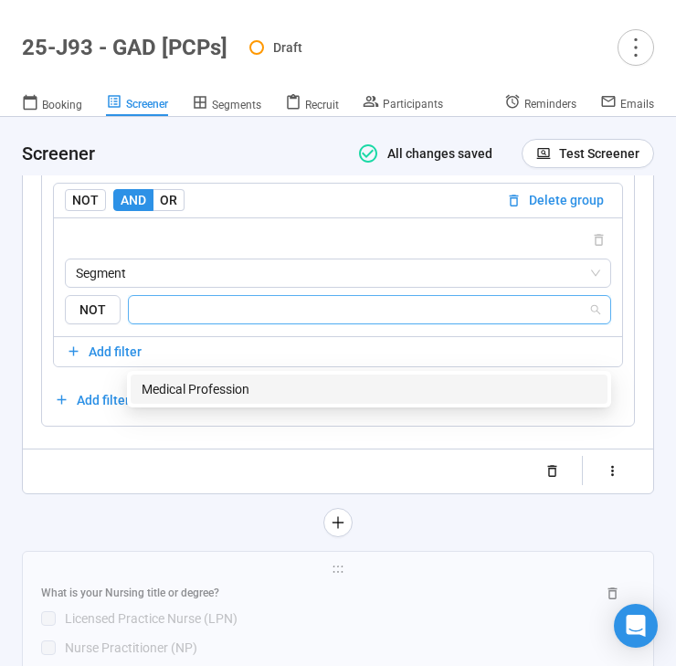
click at [290, 387] on div "Medical Profession" at bounding box center [369, 389] width 455 height 20
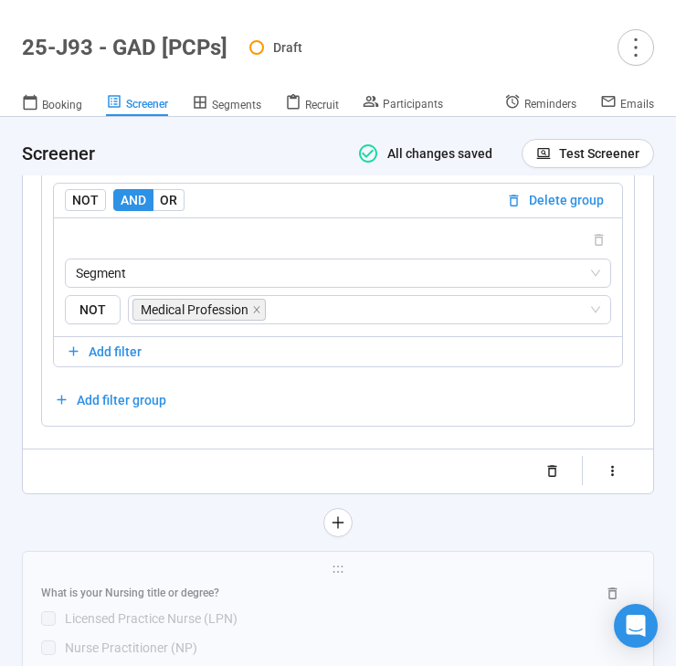
click at [169, 537] on div at bounding box center [338, 522] width 632 height 29
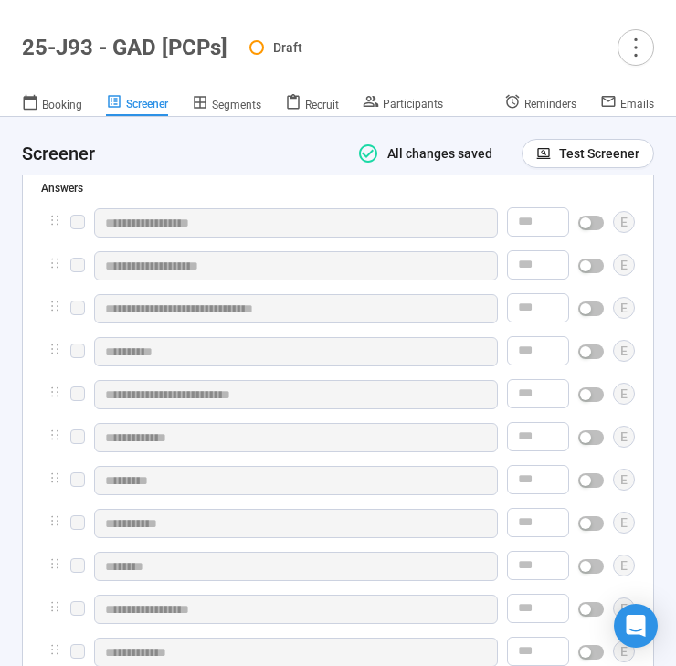
scroll to position [4478, 0]
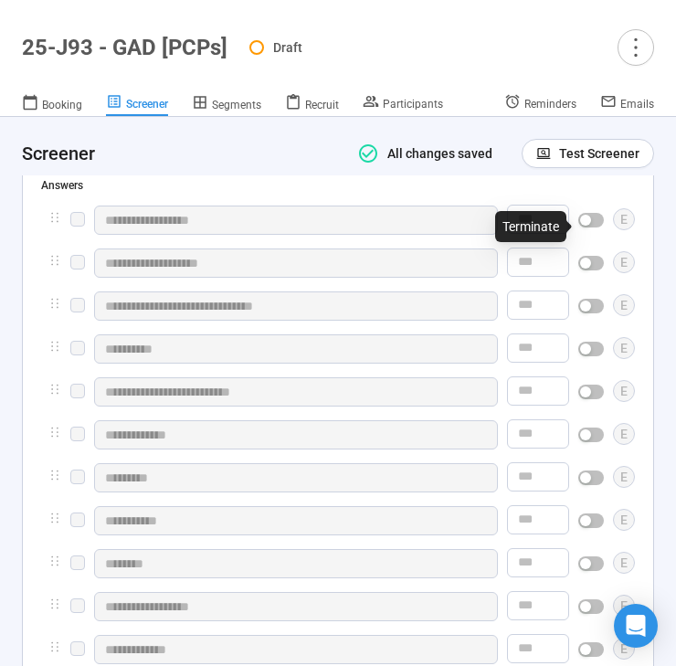
click at [593, 227] on span "button" at bounding box center [591, 220] width 26 height 15
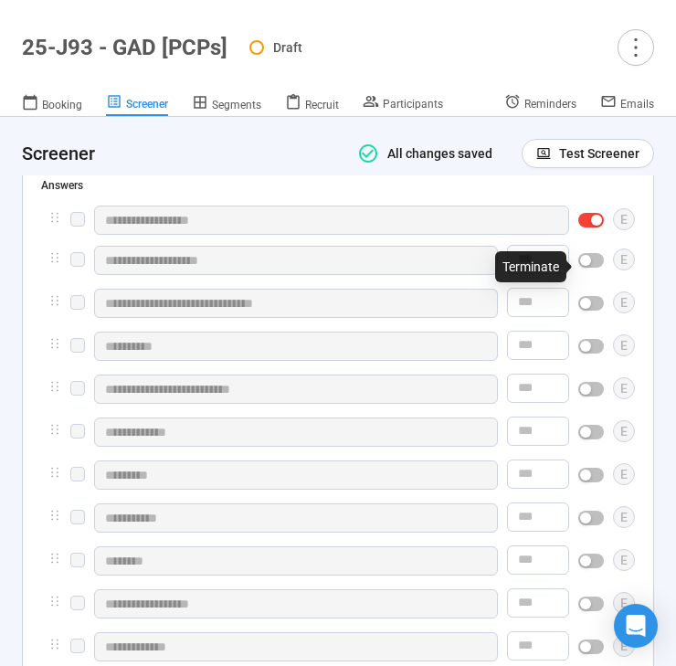
click at [587, 262] on div "button" at bounding box center [585, 260] width 11 height 11
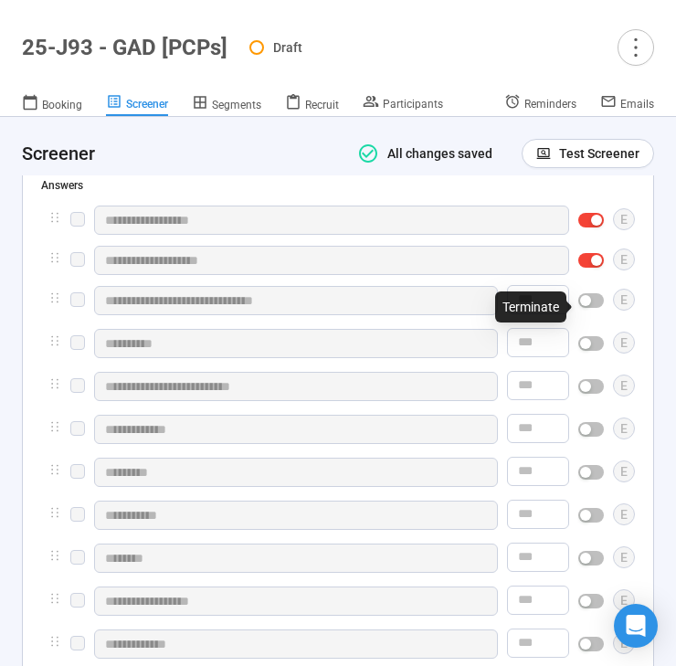
click at [587, 306] on div "button" at bounding box center [585, 300] width 11 height 11
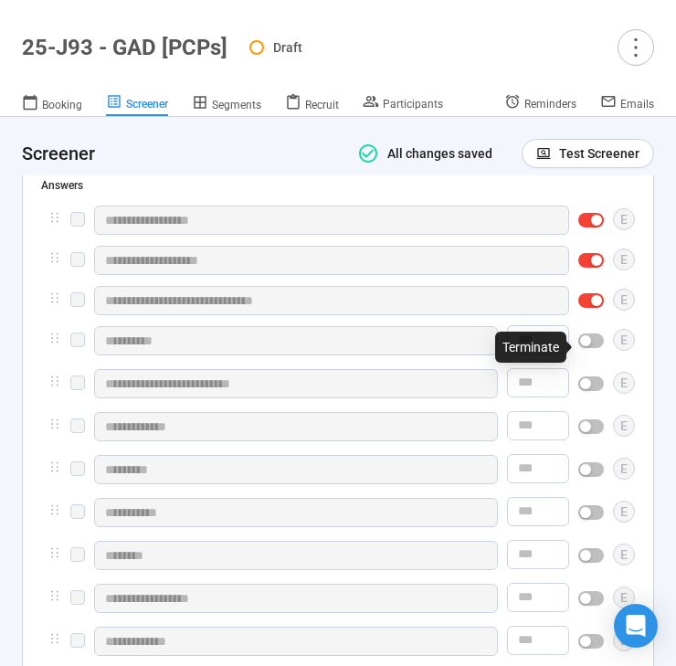
click at [594, 347] on span "button" at bounding box center [591, 340] width 26 height 15
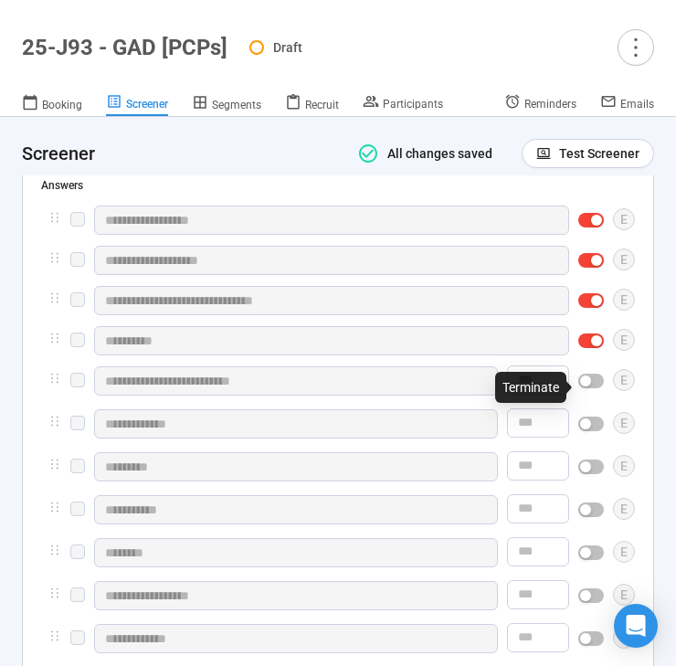
click at [593, 395] on div at bounding box center [591, 380] width 26 height 29
click at [593, 386] on button "button" at bounding box center [591, 381] width 26 height 15
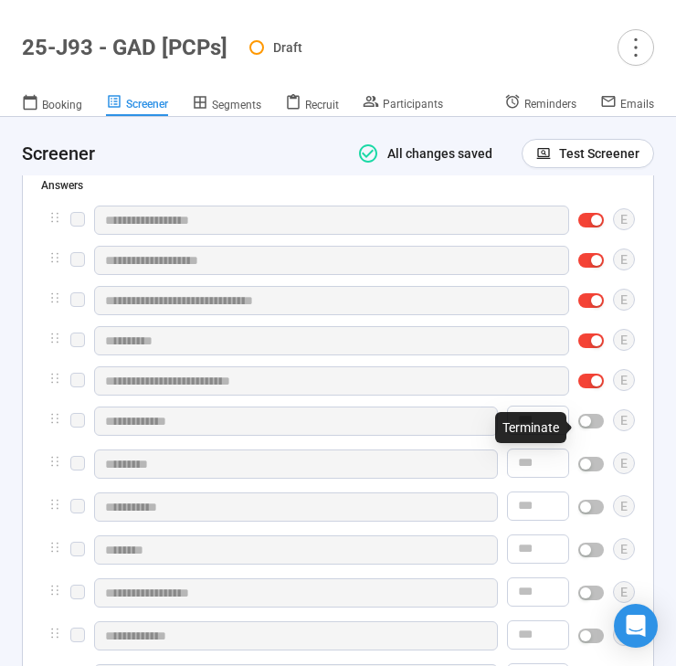
click at [590, 427] on div "button" at bounding box center [585, 421] width 11 height 11
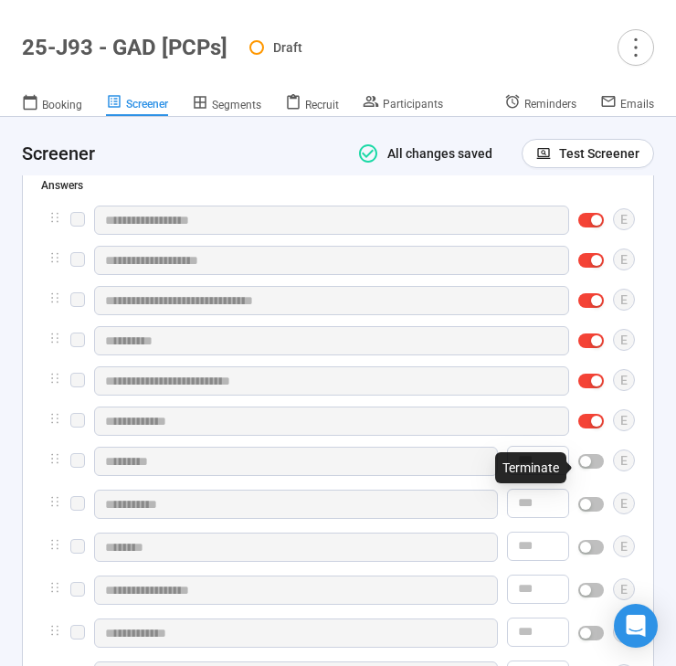
click at [586, 463] on div "button" at bounding box center [585, 461] width 11 height 11
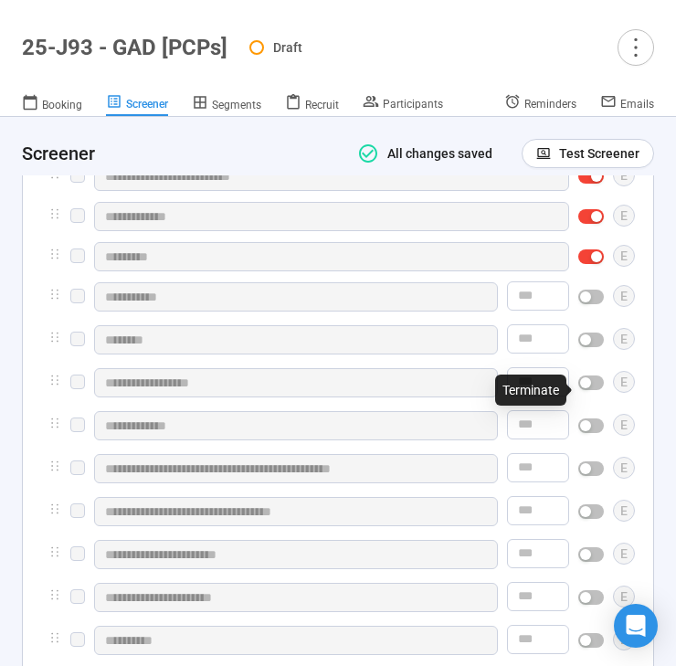
scroll to position [4692, 0]
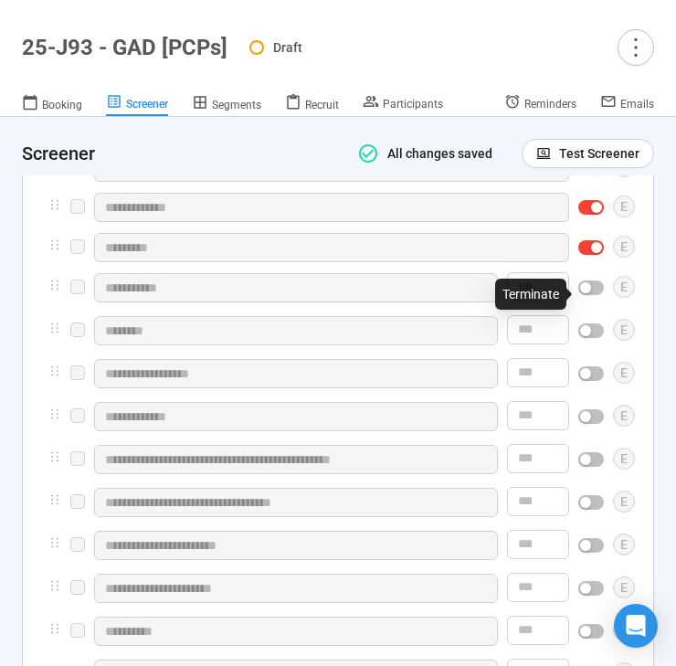
click at [594, 295] on span "button" at bounding box center [591, 287] width 26 height 15
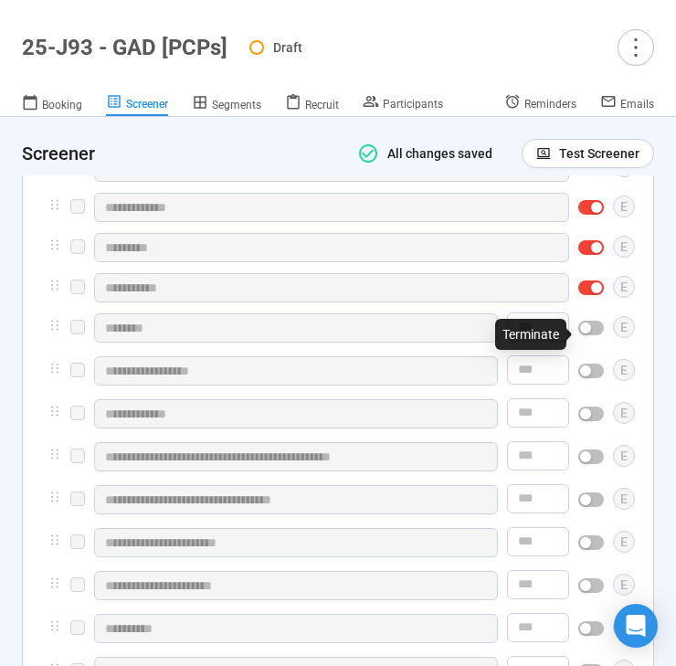
click at [588, 329] on div "button" at bounding box center [585, 327] width 11 height 11
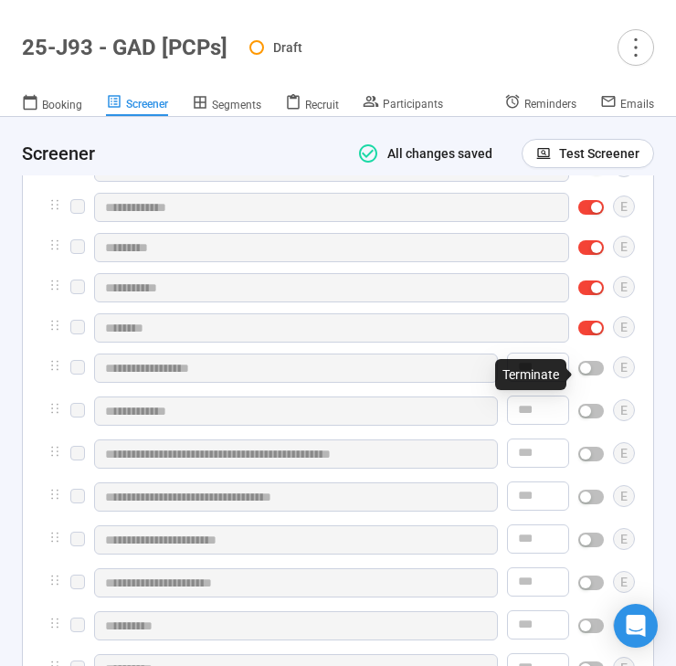
click at [593, 375] on span "button" at bounding box center [591, 368] width 26 height 15
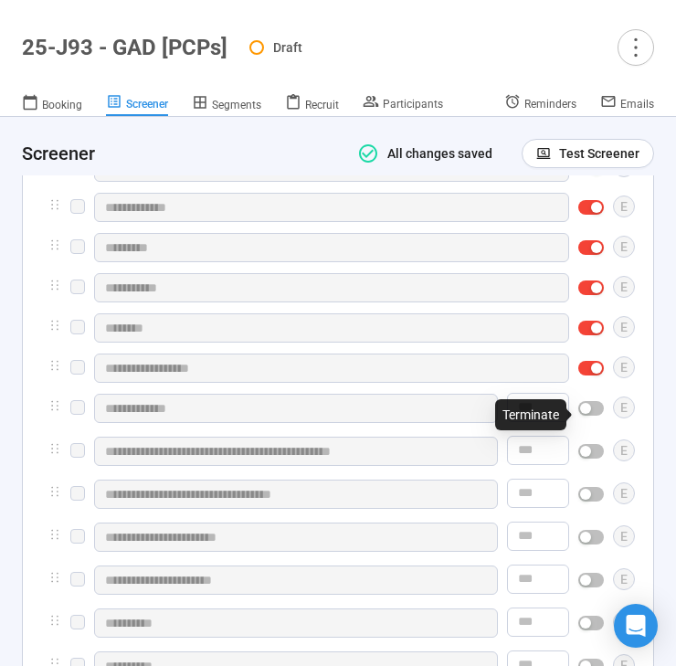
click at [594, 410] on span "button" at bounding box center [591, 408] width 26 height 15
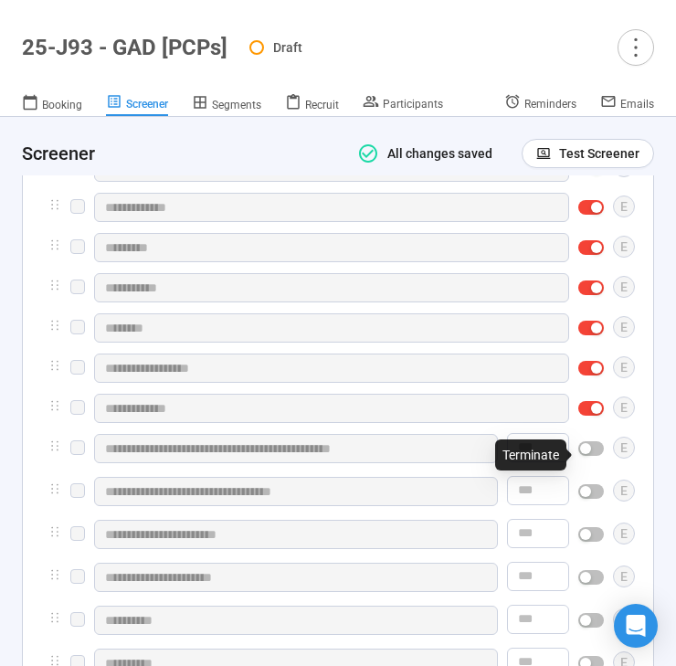
click at [594, 456] on span "button" at bounding box center [591, 448] width 26 height 15
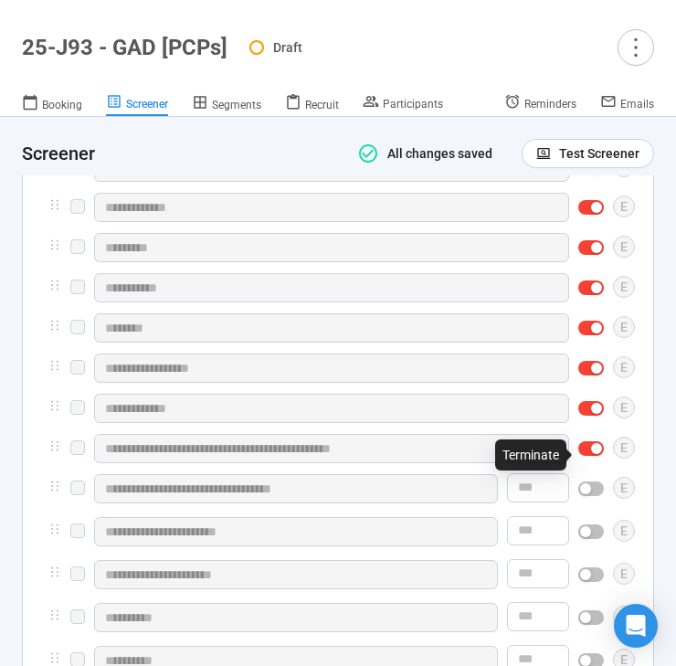
click at [592, 454] on div "button" at bounding box center [596, 448] width 11 height 11
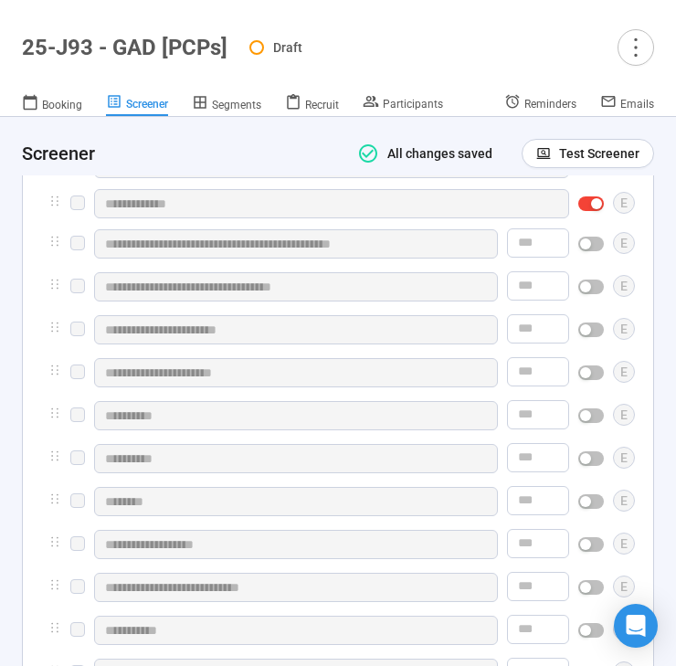
scroll to position [4905, 0]
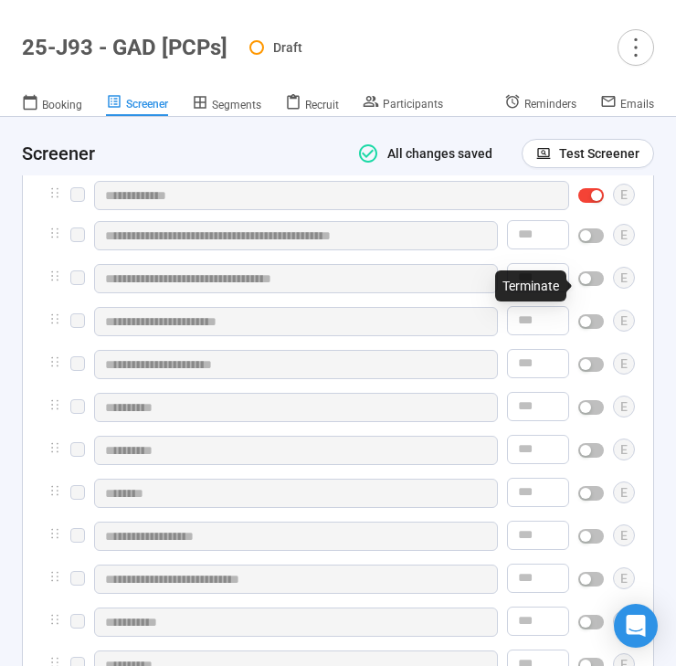
click at [591, 286] on button "button" at bounding box center [591, 278] width 26 height 15
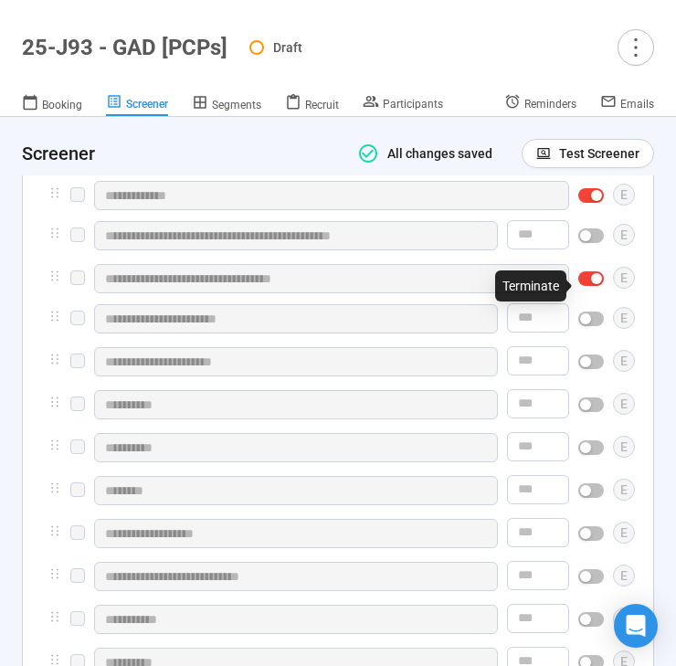
click at [590, 317] on div at bounding box center [591, 318] width 26 height 29
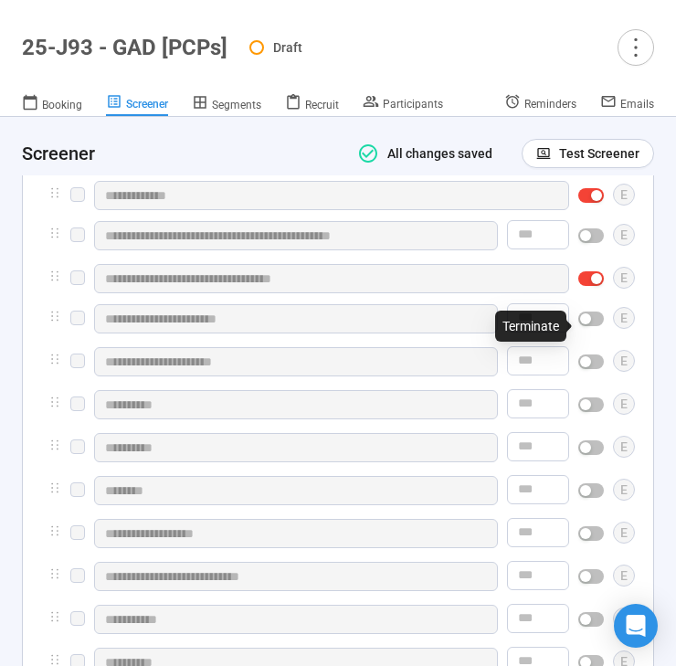
click at [590, 322] on div "button" at bounding box center [585, 318] width 11 height 11
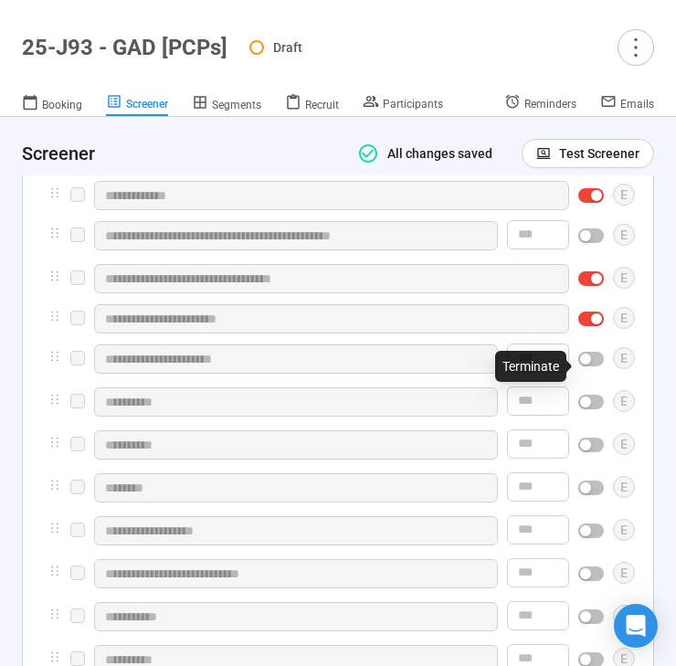
click at [585, 364] on div "button" at bounding box center [585, 358] width 11 height 11
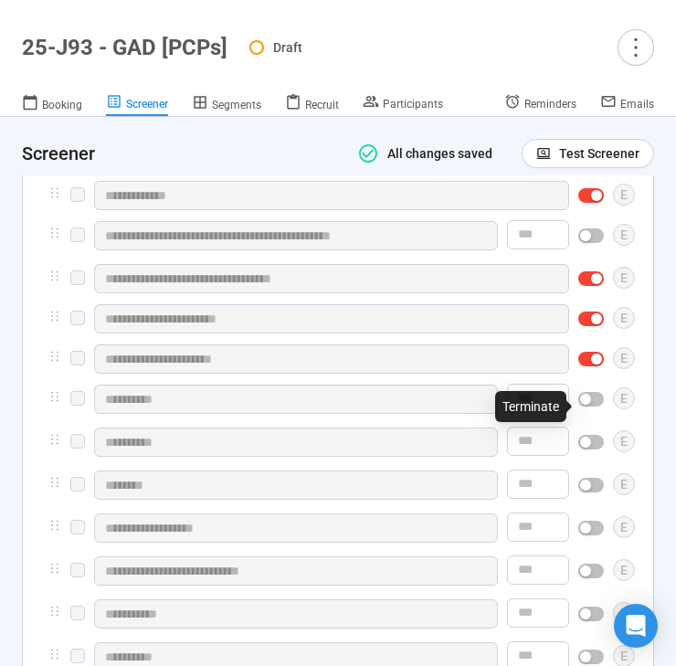
click at [589, 405] on div "button" at bounding box center [585, 399] width 11 height 11
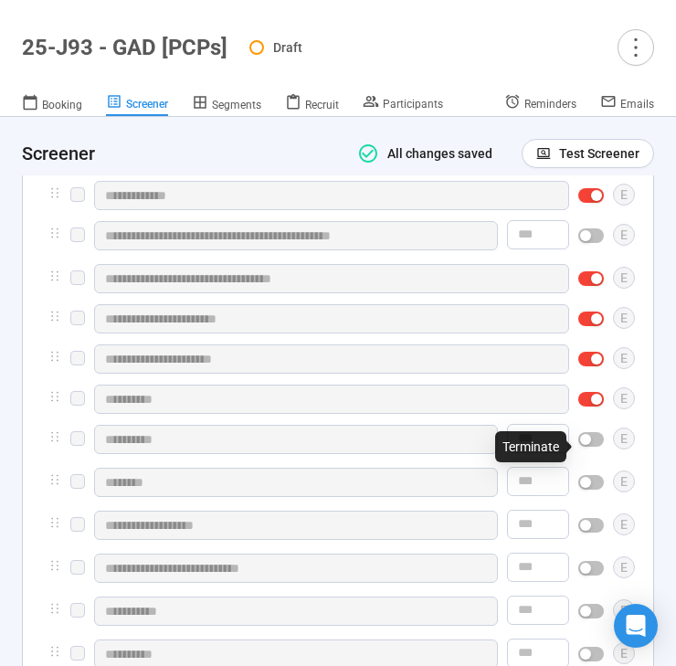
click at [588, 445] on div "button" at bounding box center [585, 439] width 11 height 11
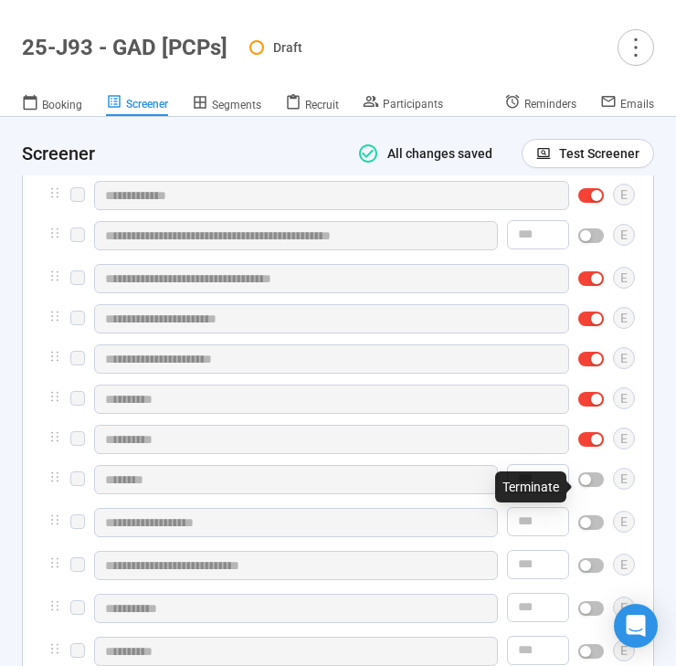
click at [589, 485] on div "button" at bounding box center [585, 479] width 11 height 11
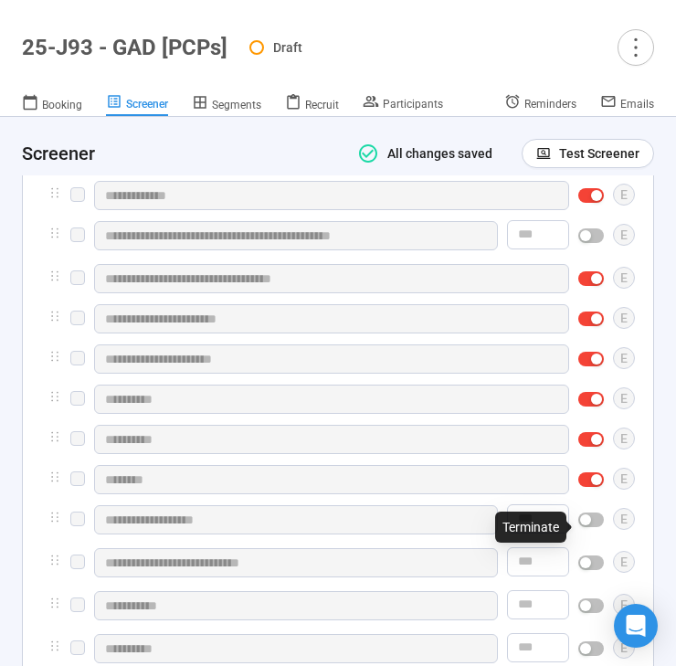
click at [588, 525] on div "button" at bounding box center [585, 519] width 11 height 11
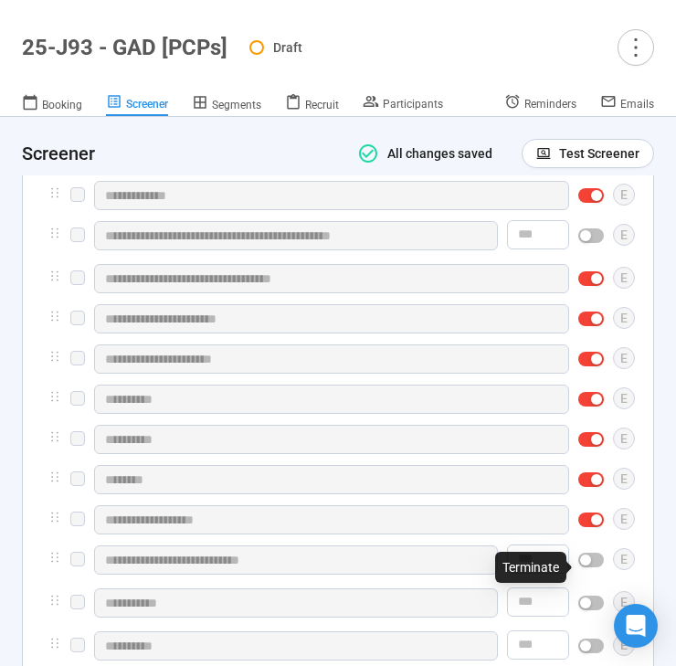
click at [589, 565] on div "button" at bounding box center [585, 559] width 11 height 11
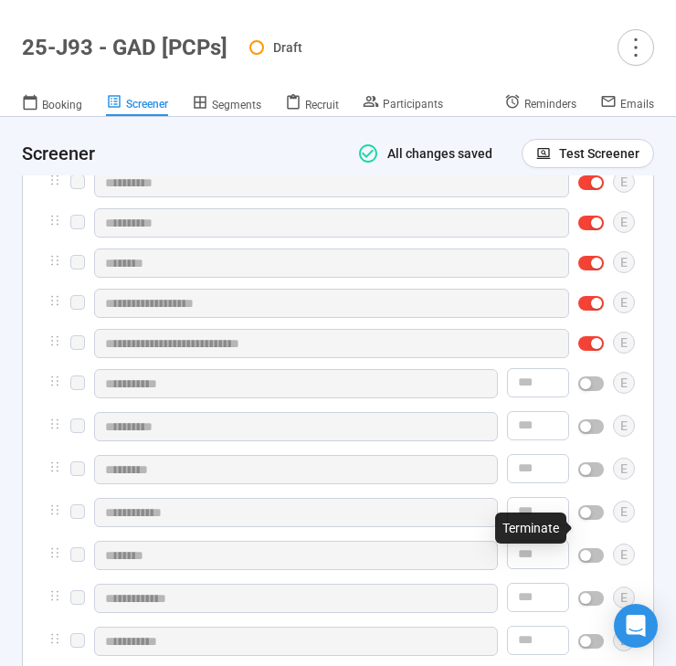
scroll to position [5122, 0]
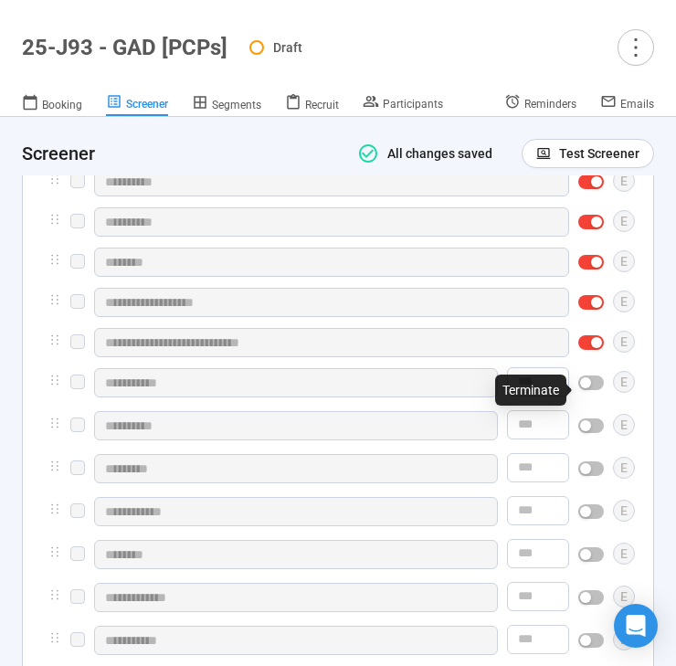
click at [591, 387] on div "button" at bounding box center [585, 382] width 11 height 11
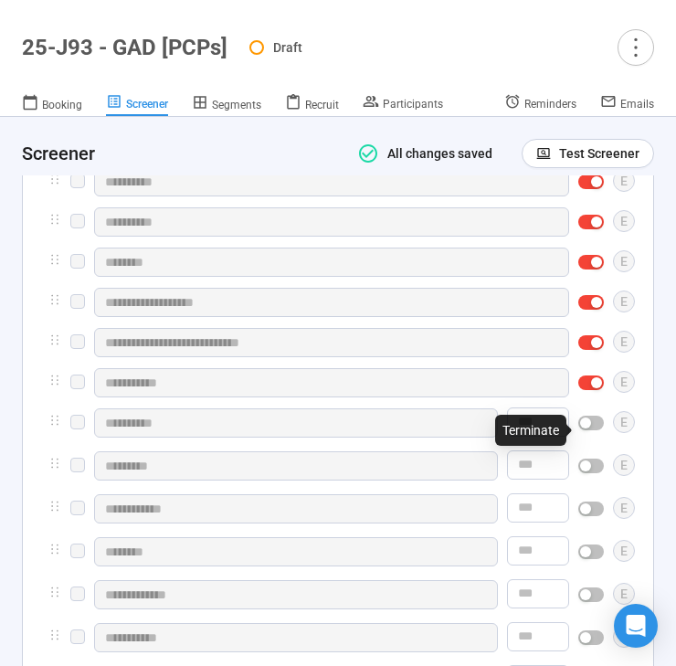
click at [588, 428] on div "button" at bounding box center [585, 422] width 11 height 11
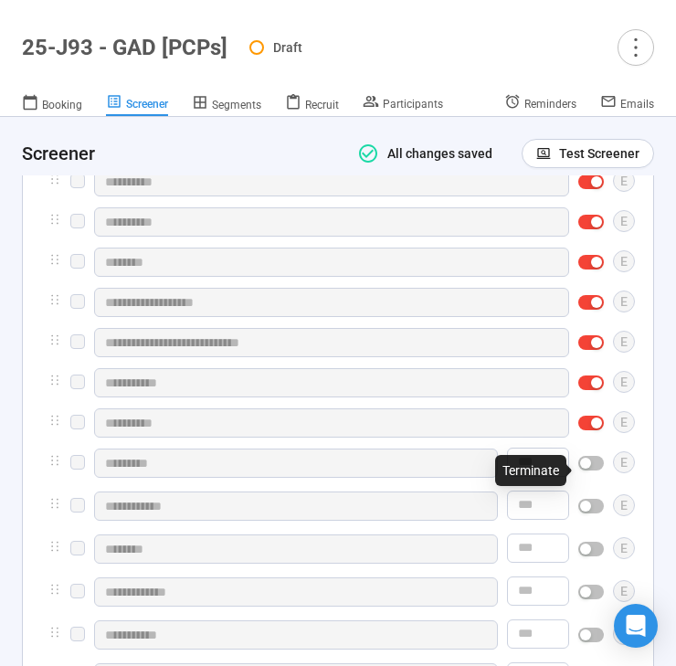
click at [594, 470] on span "button" at bounding box center [591, 463] width 26 height 15
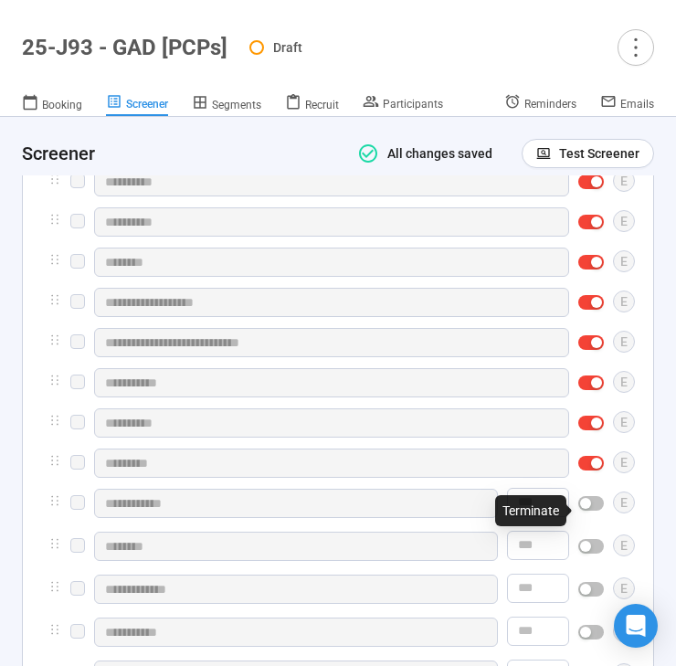
click at [591, 508] on div "button" at bounding box center [585, 503] width 11 height 11
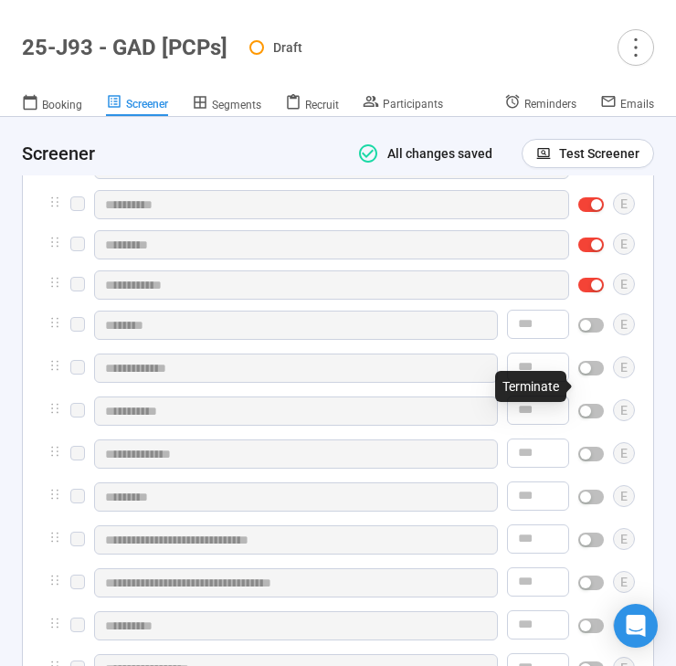
scroll to position [5365, 0]
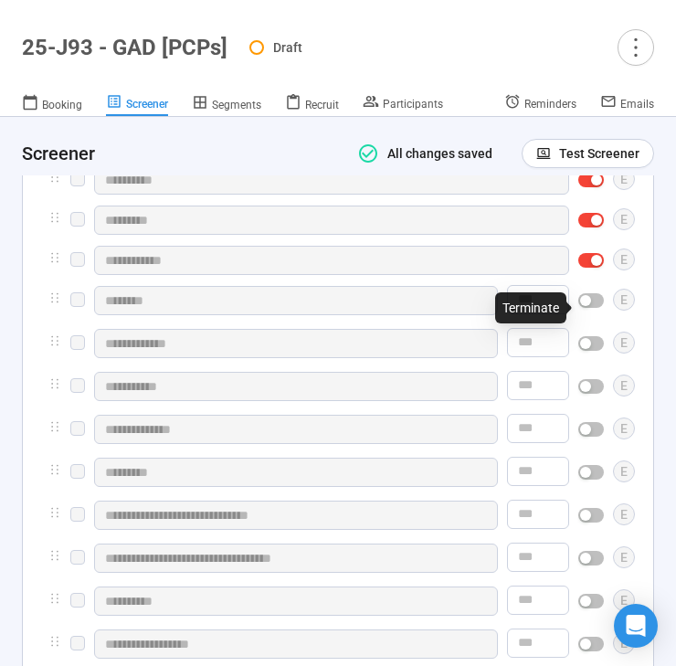
click at [590, 306] on div "button" at bounding box center [585, 300] width 11 height 11
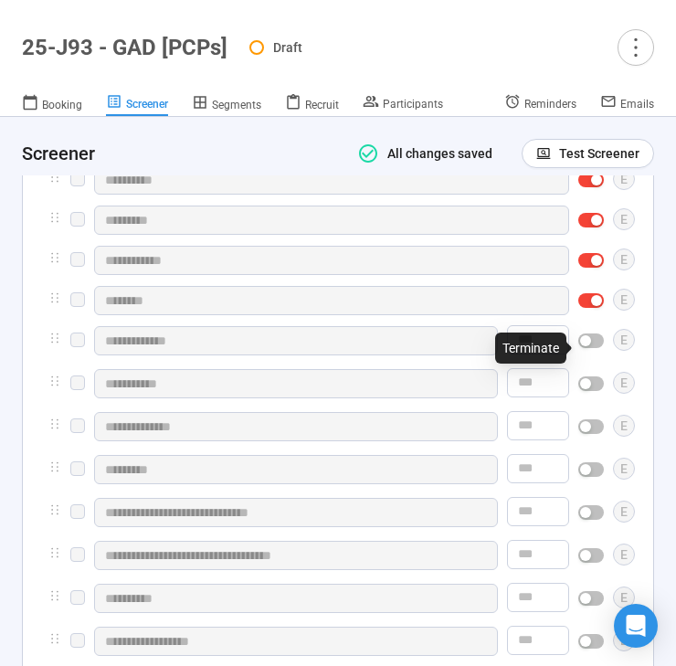
click at [585, 348] on span "button" at bounding box center [591, 340] width 26 height 15
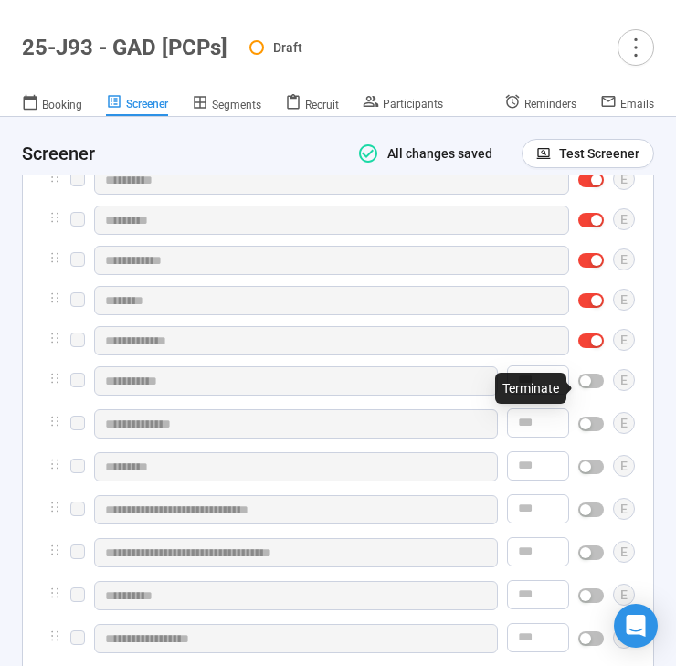
click at [592, 386] on button "button" at bounding box center [591, 381] width 26 height 15
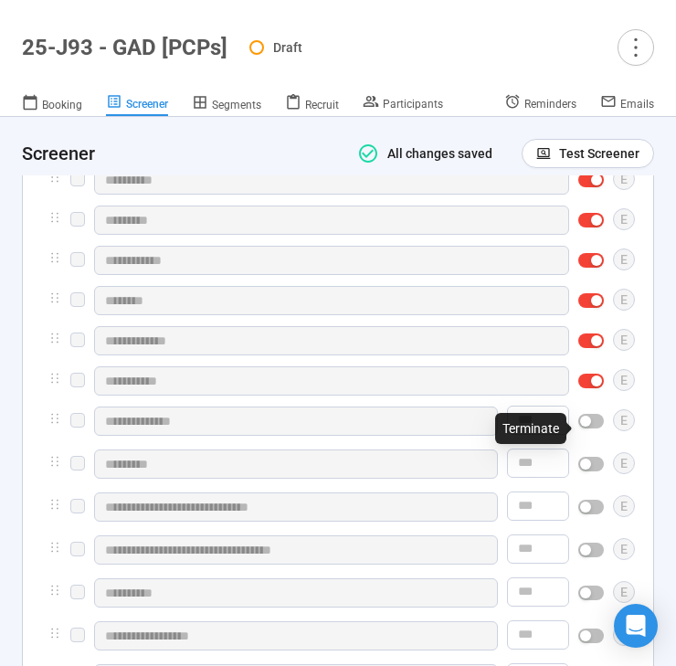
click at [588, 426] on div "button" at bounding box center [585, 421] width 11 height 11
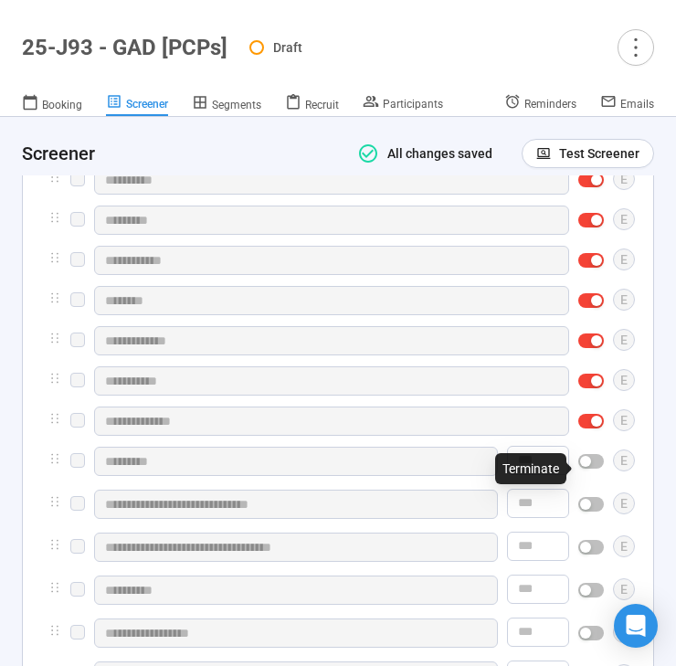
click at [585, 467] on div "button" at bounding box center [585, 461] width 11 height 11
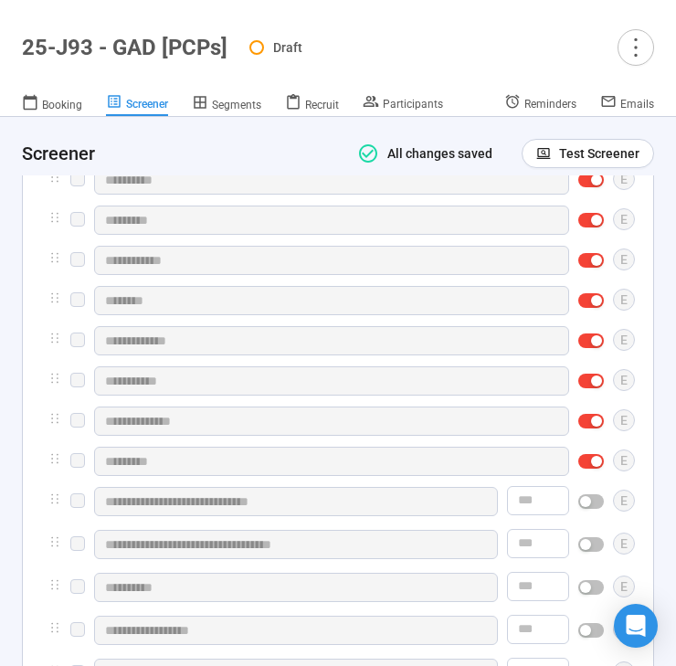
click at [585, 503] on div "button" at bounding box center [585, 501] width 11 height 11
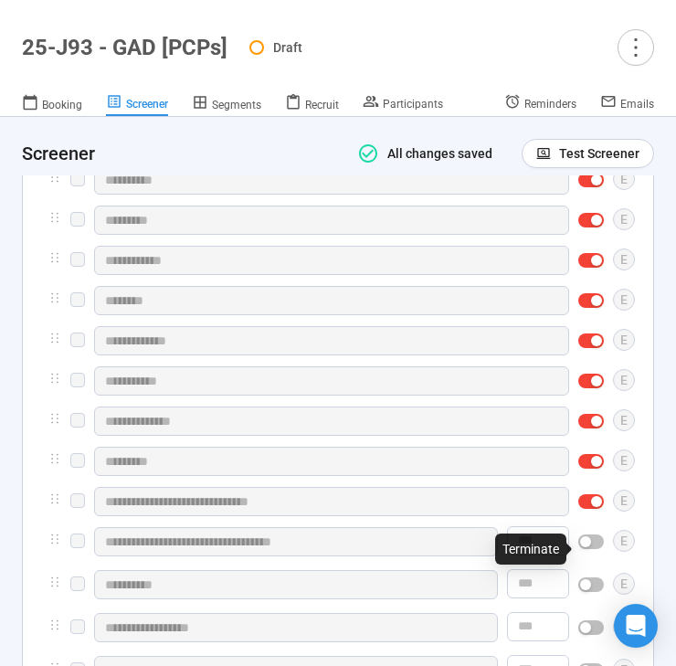
click at [592, 546] on button "button" at bounding box center [591, 541] width 26 height 15
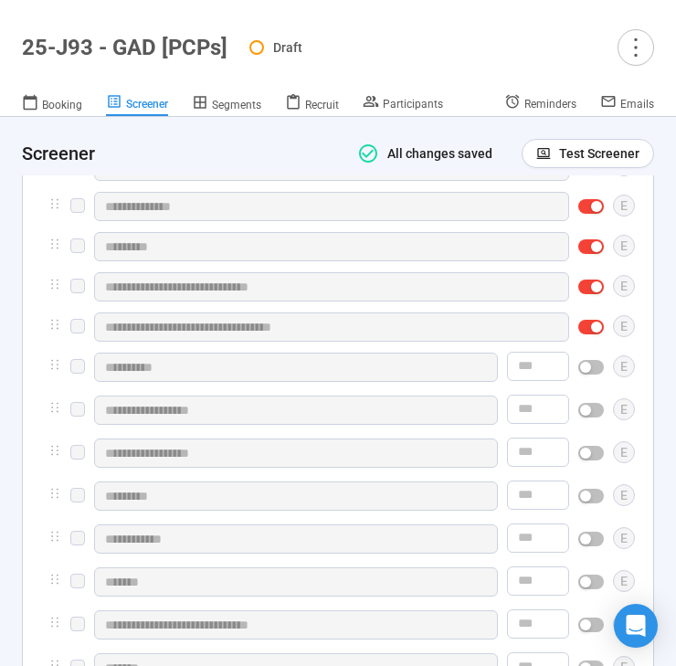
scroll to position [5597, 0]
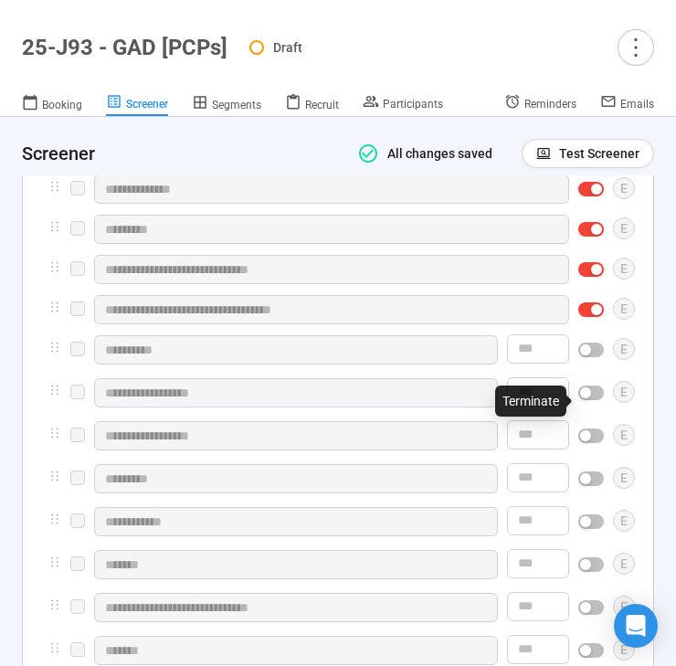
click at [589, 398] on div "button" at bounding box center [585, 392] width 11 height 11
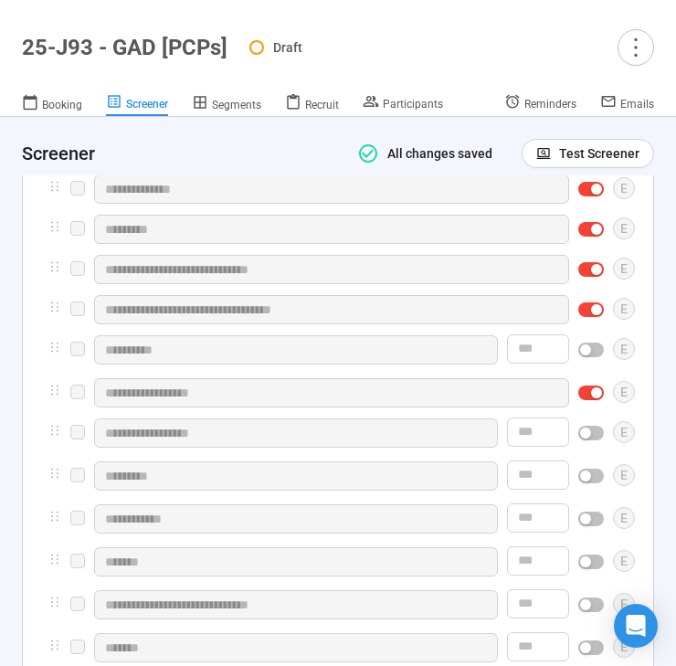
click at [591, 440] on button "button" at bounding box center [591, 433] width 26 height 15
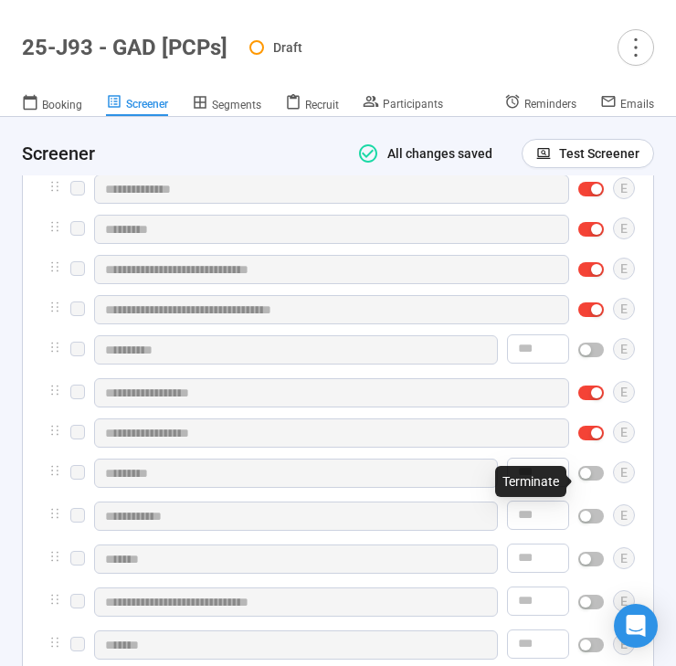
click at [586, 476] on div "button" at bounding box center [585, 473] width 11 height 11
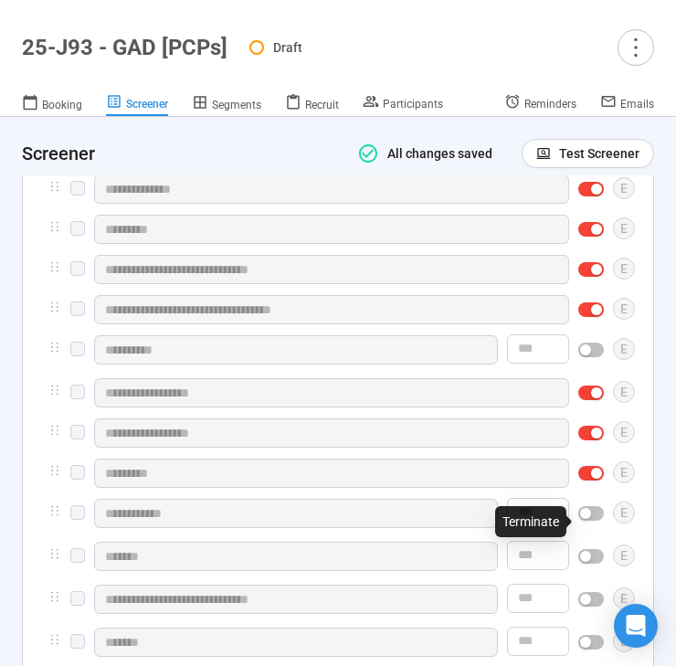
click at [587, 519] on div "button" at bounding box center [585, 513] width 11 height 11
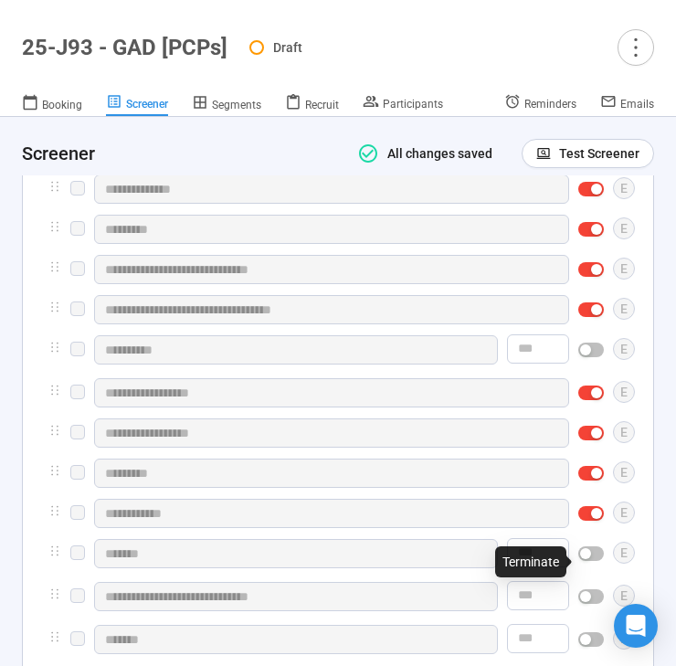
click at [591, 554] on span "button" at bounding box center [591, 553] width 26 height 15
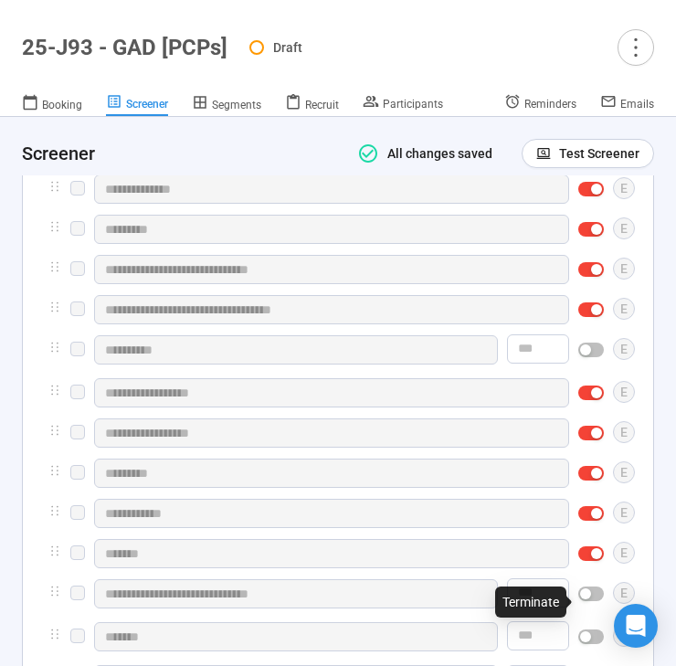
click at [591, 601] on button "button" at bounding box center [591, 593] width 26 height 15
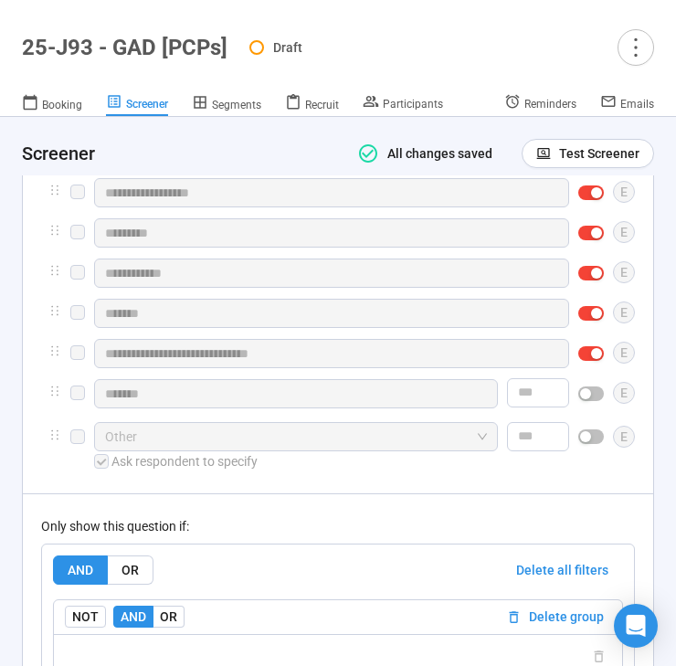
scroll to position [5835, 0]
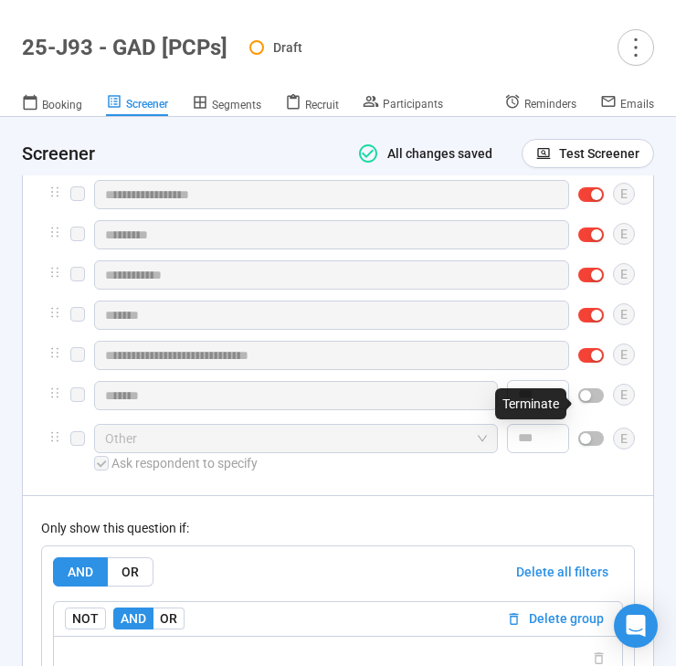
click at [584, 395] on div at bounding box center [591, 395] width 26 height 29
click at [589, 401] on div "button" at bounding box center [585, 395] width 11 height 11
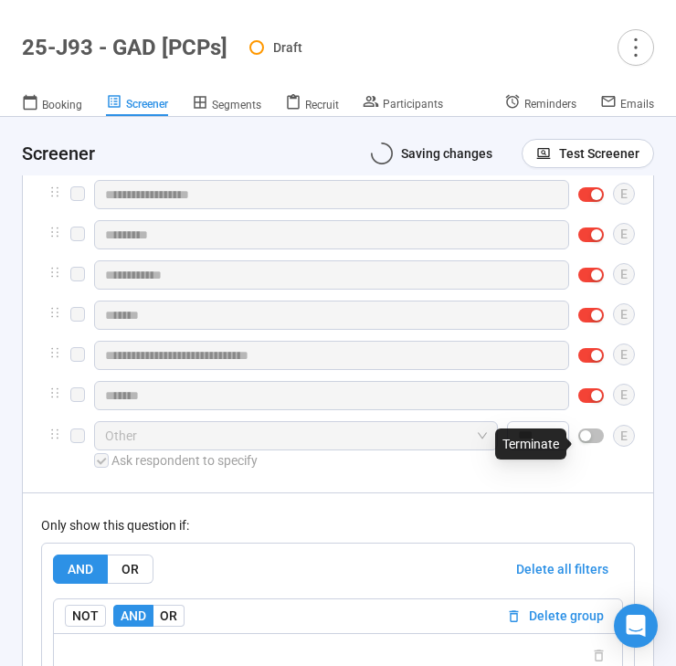
click at [589, 441] on div "button" at bounding box center [585, 435] width 11 height 11
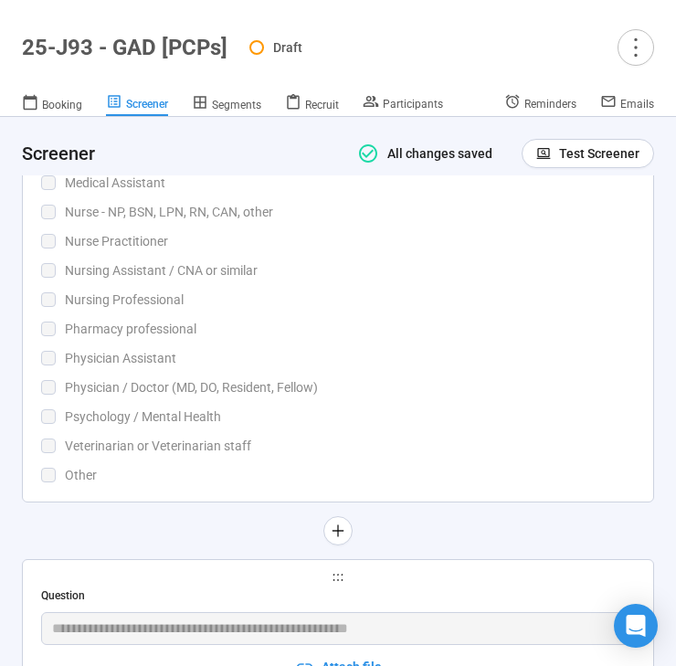
click at [330, 353] on div "Physician Assistant" at bounding box center [350, 358] width 570 height 20
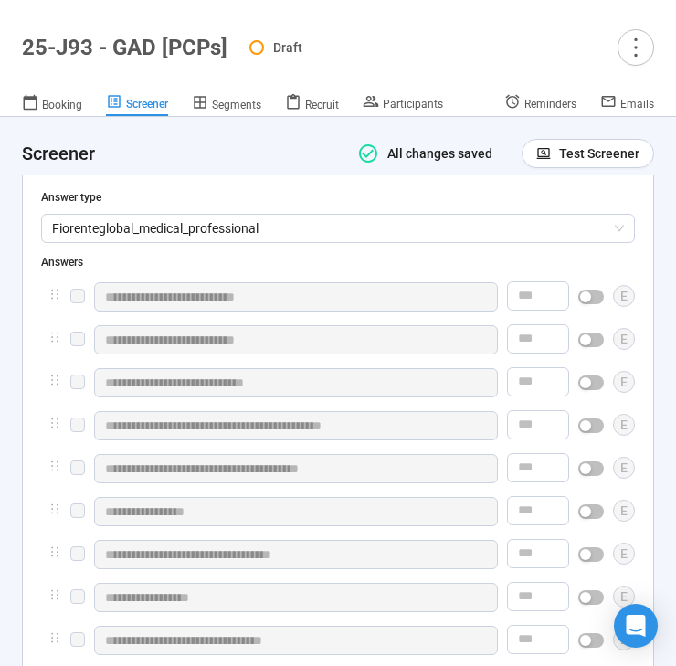
scroll to position [3808, 0]
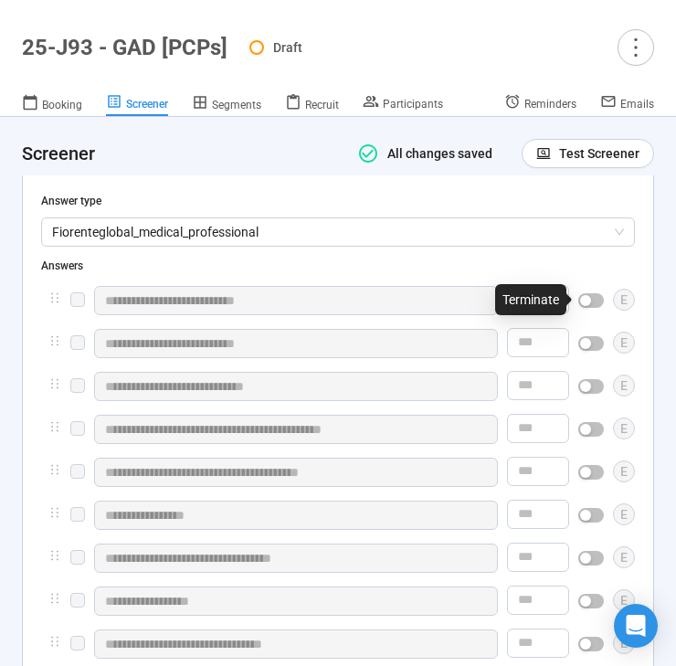
click at [583, 300] on div "button" at bounding box center [585, 300] width 11 height 11
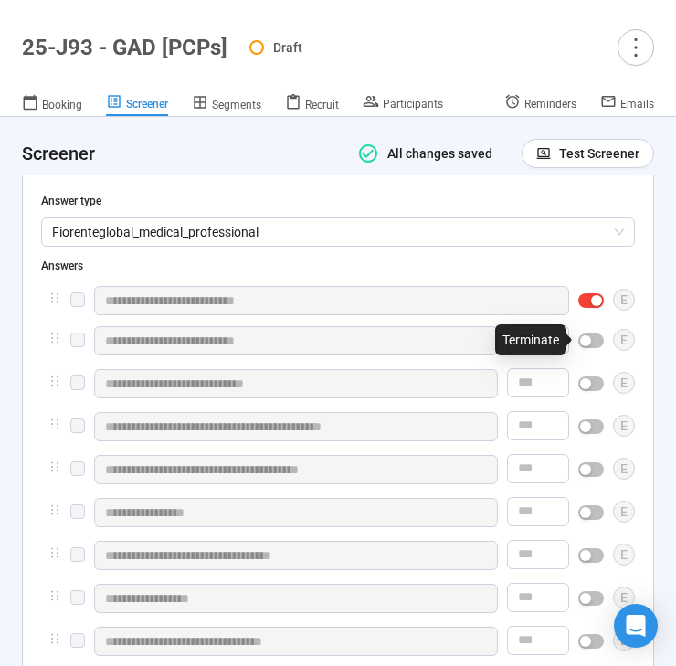
click at [585, 339] on div "button" at bounding box center [585, 340] width 11 height 11
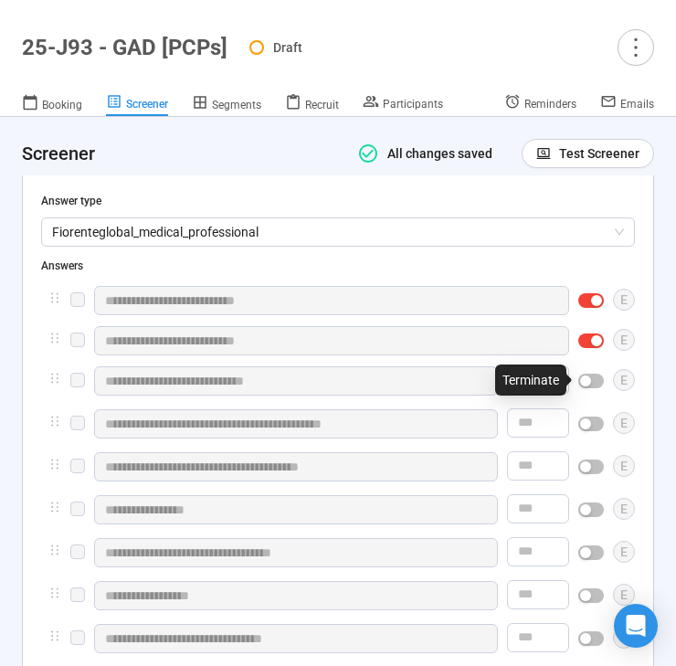
click at [585, 378] on div "button" at bounding box center [585, 380] width 11 height 11
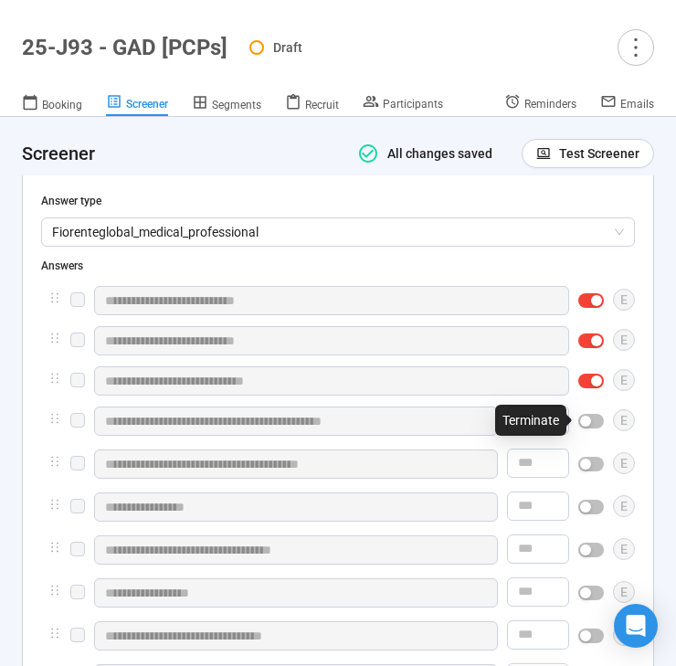
click at [585, 416] on div "button" at bounding box center [585, 421] width 11 height 11
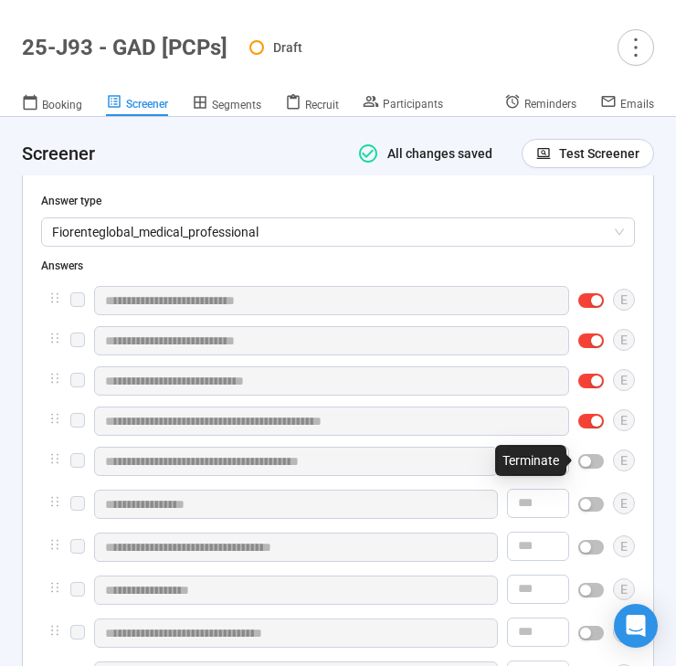
click at [590, 460] on div "button" at bounding box center [585, 461] width 11 height 11
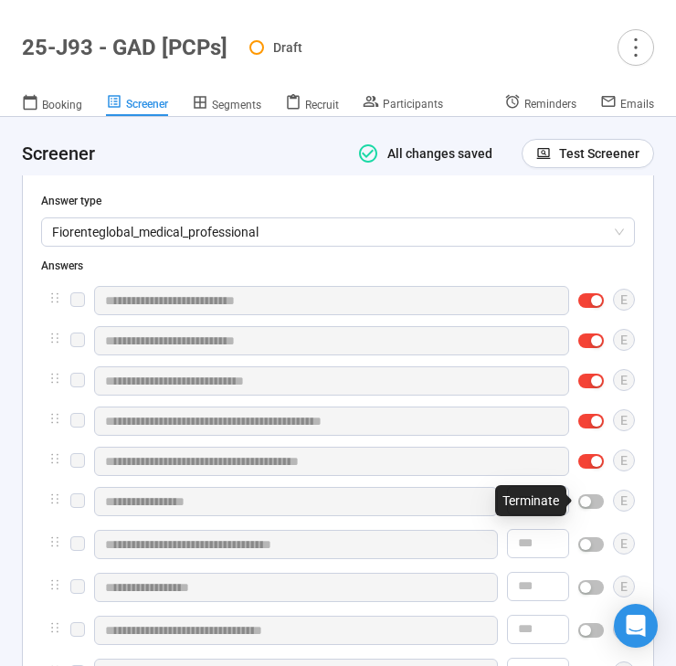
click at [589, 501] on div "button" at bounding box center [585, 501] width 11 height 11
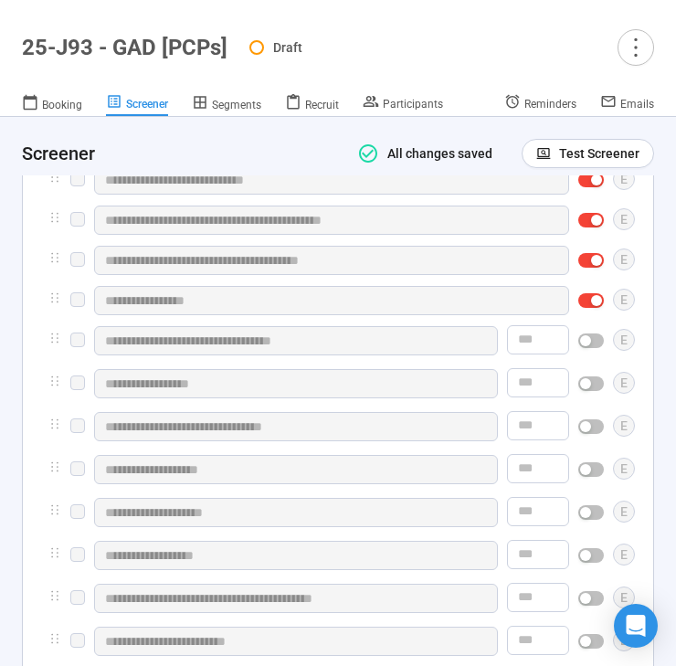
scroll to position [4040, 0]
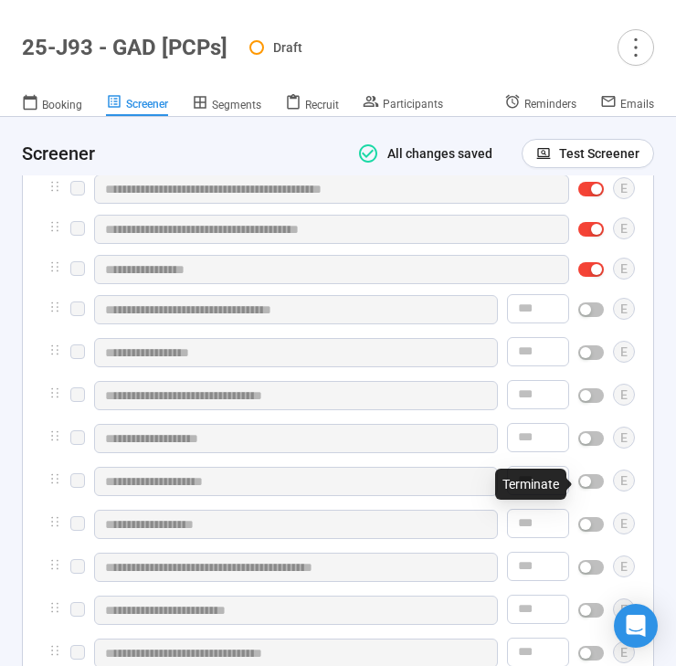
click at [588, 485] on div "button" at bounding box center [585, 481] width 11 height 11
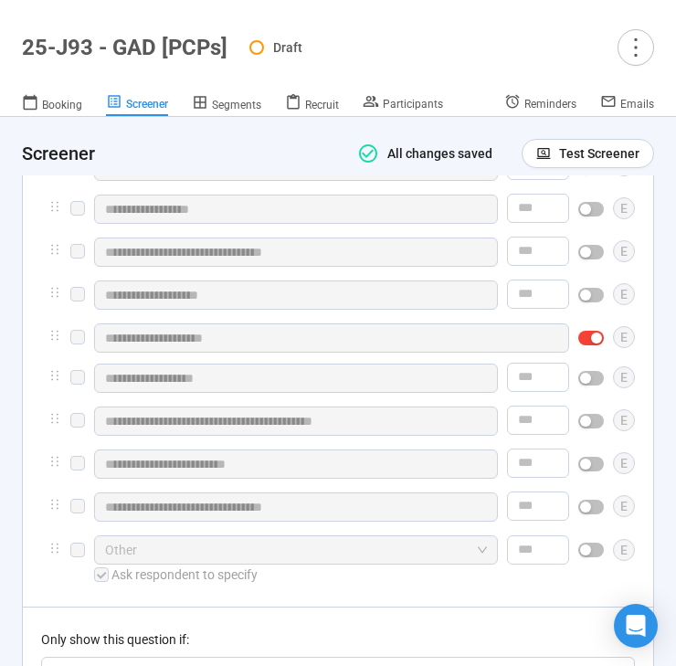
scroll to position [4200, 0]
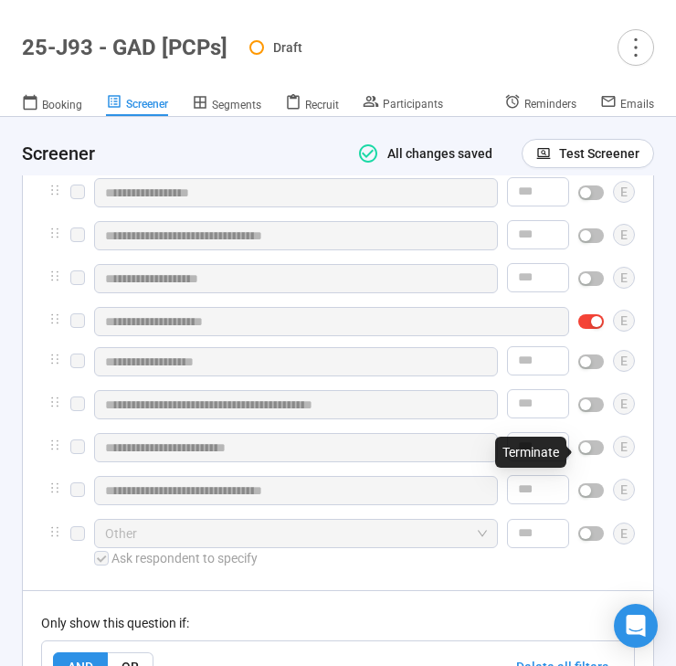
click at [586, 453] on div "button" at bounding box center [585, 447] width 11 height 11
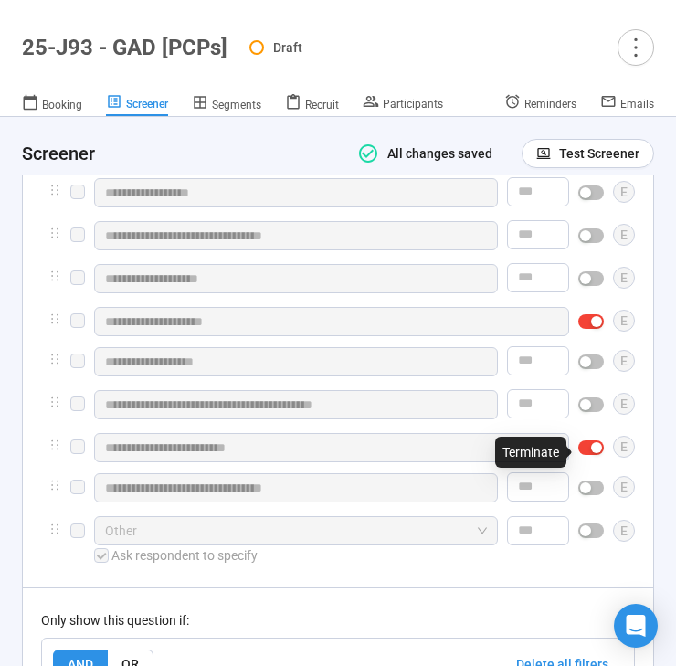
click at [586, 455] on span "button" at bounding box center [591, 447] width 26 height 15
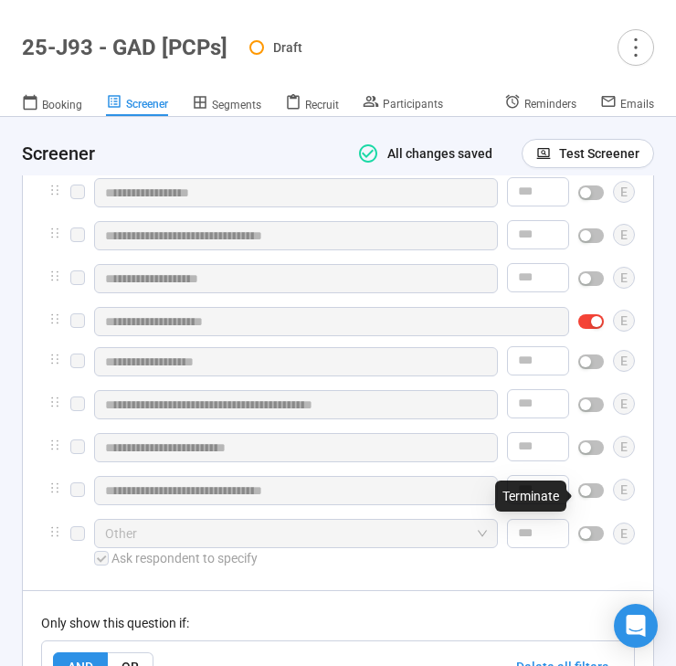
click at [585, 496] on div "button" at bounding box center [585, 490] width 11 height 11
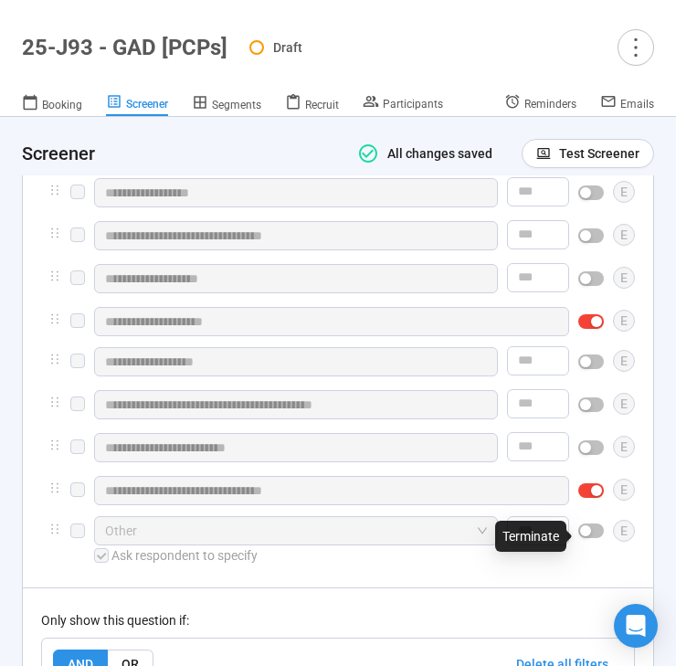
click at [585, 536] on div "button" at bounding box center [585, 530] width 11 height 11
click at [219, 105] on span "Segments" at bounding box center [236, 105] width 49 height 13
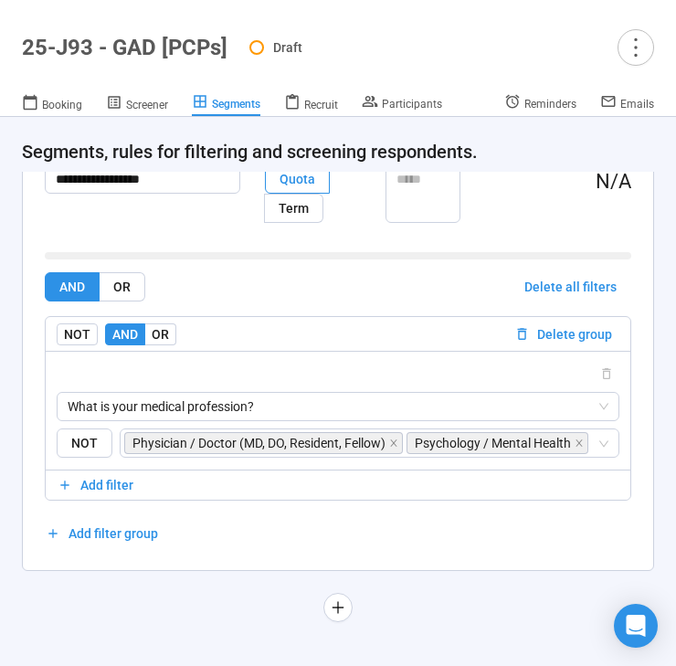
scroll to position [79, 0]
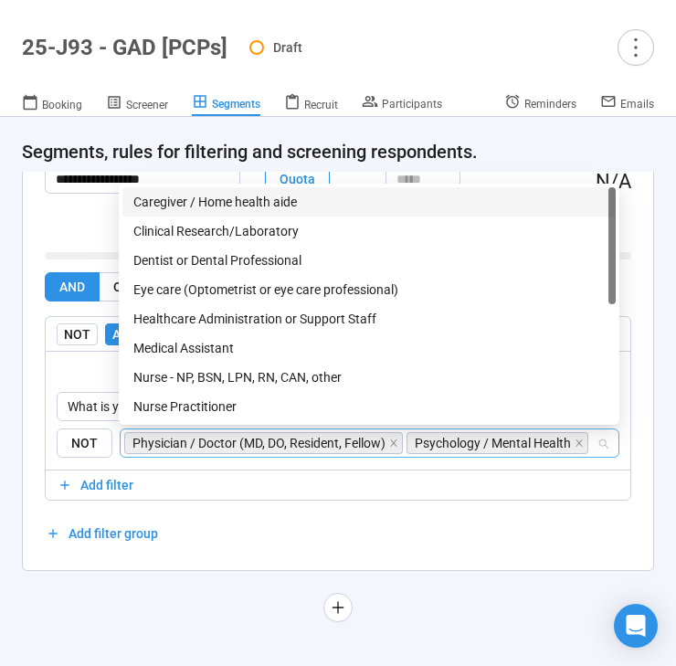
click at [609, 448] on div "Physician / Doctor (MD, DO, Resident, Fellow) Psychology / Mental Health" at bounding box center [370, 442] width 500 height 29
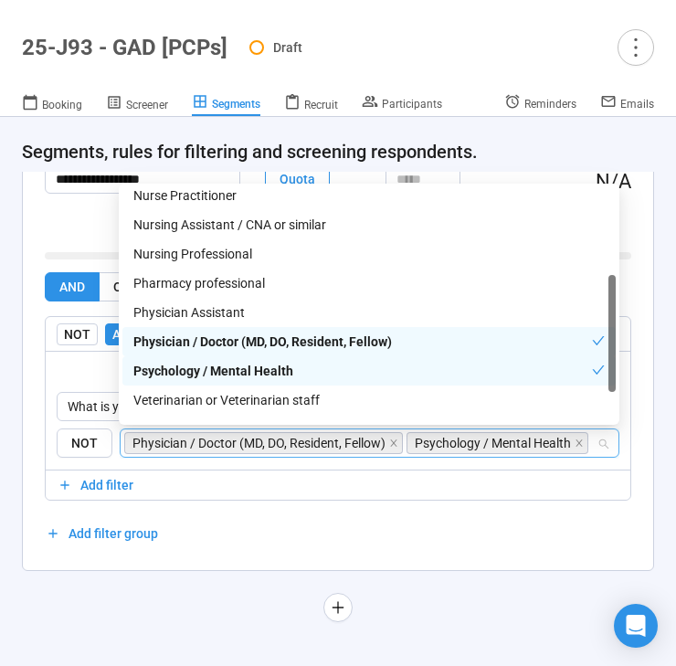
scroll to position [234, 0]
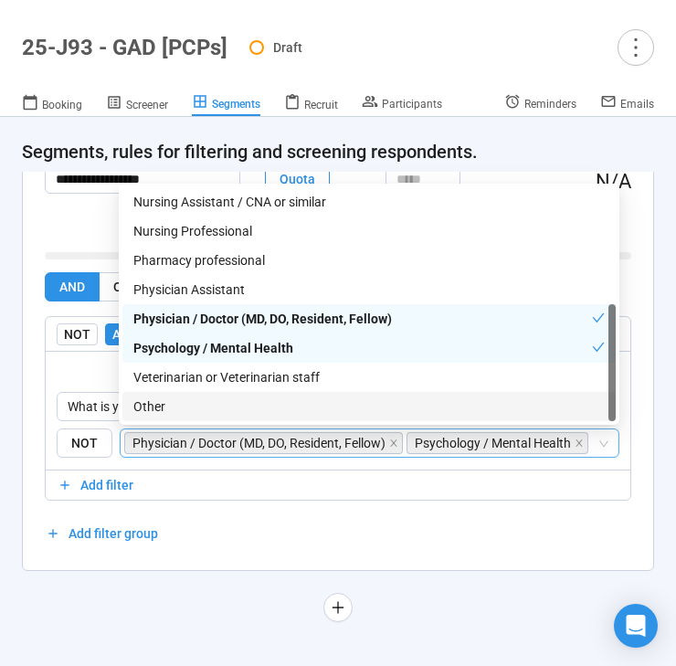
click at [511, 588] on div "**********" at bounding box center [338, 379] width 676 height 574
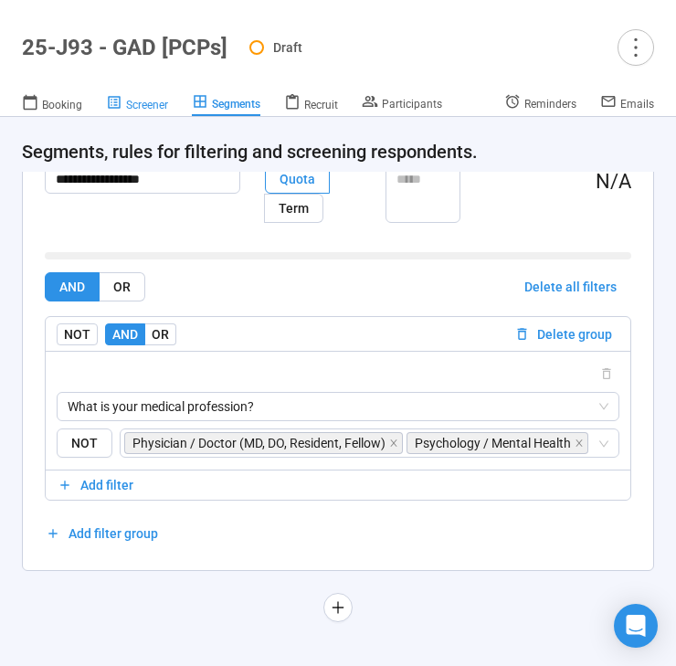
click at [152, 100] on span "Screener" at bounding box center [147, 105] width 42 height 13
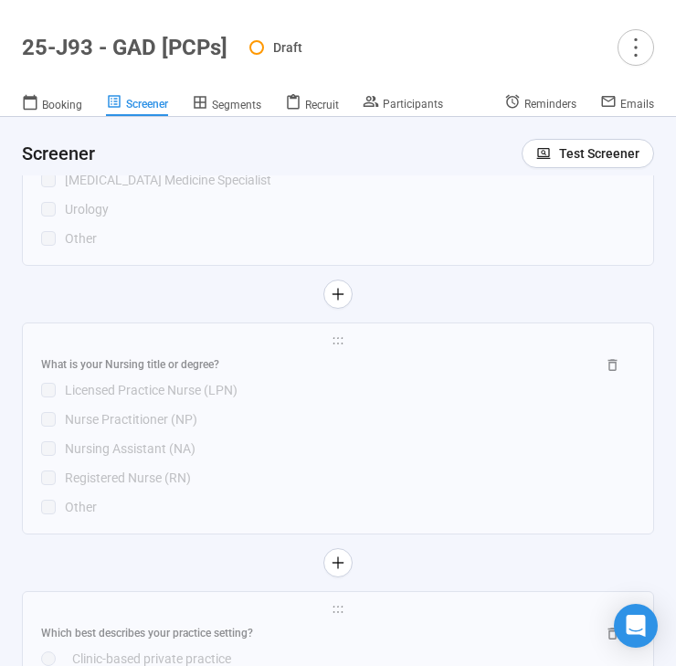
scroll to position [5722, 0]
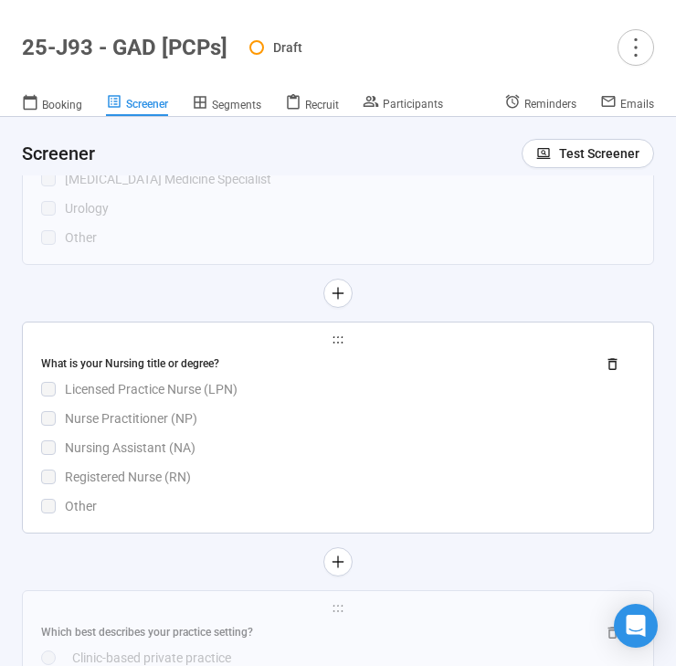
click at [382, 487] on div "Registered Nurse (RN)" at bounding box center [350, 477] width 570 height 20
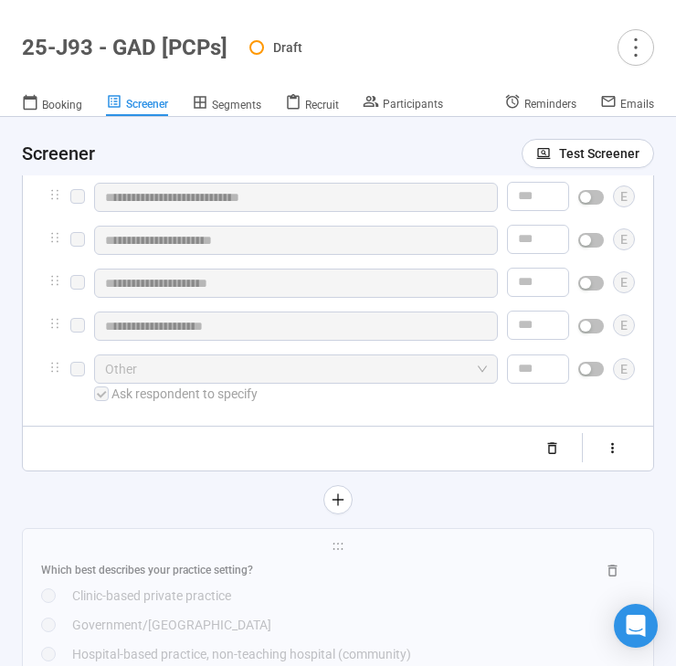
scroll to position [5801, 0]
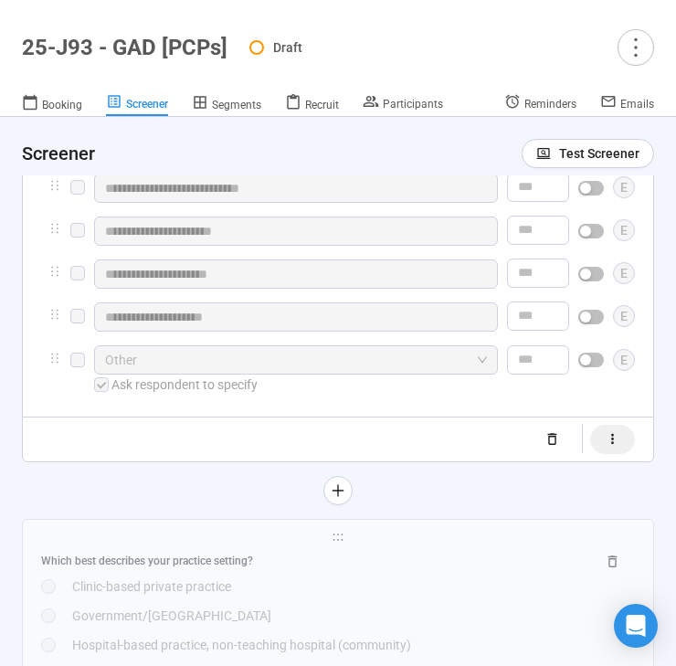
click at [613, 447] on icon "button" at bounding box center [613, 439] width 16 height 16
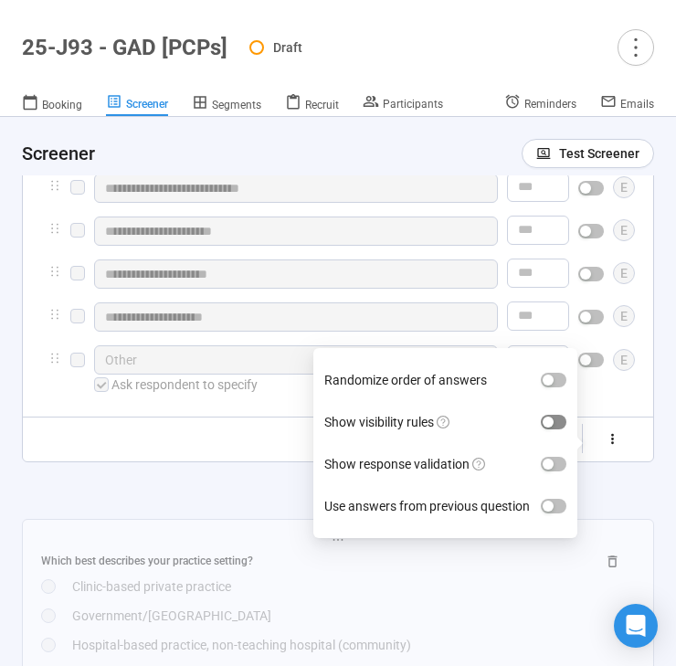
click at [560, 429] on span "button" at bounding box center [554, 422] width 26 height 15
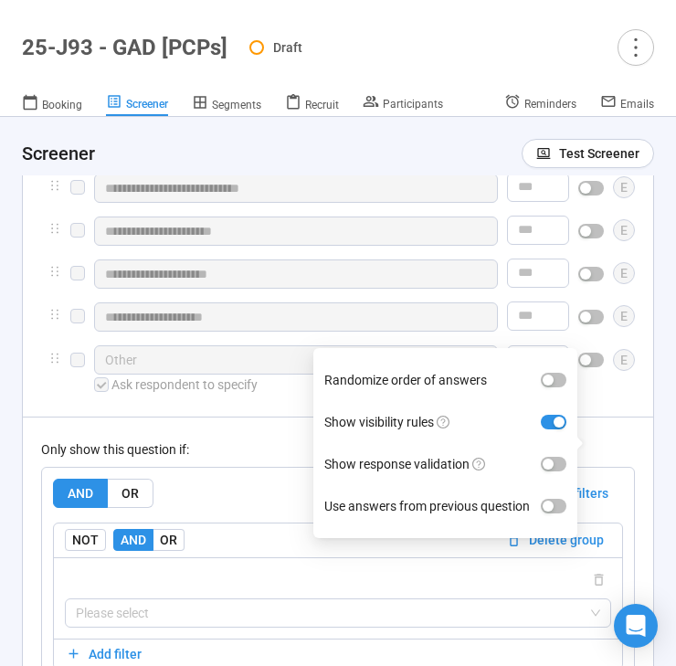
click at [251, 459] on div "Only show this question if:" at bounding box center [338, 449] width 594 height 20
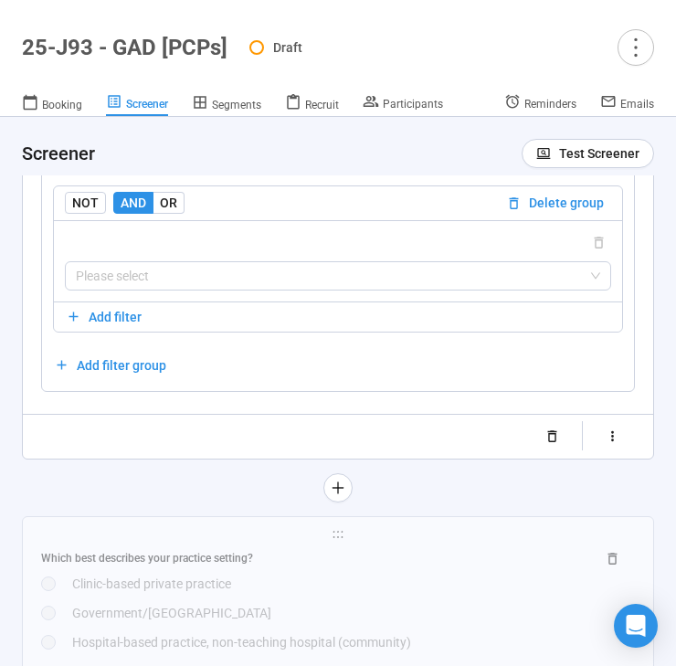
scroll to position [6139, 0]
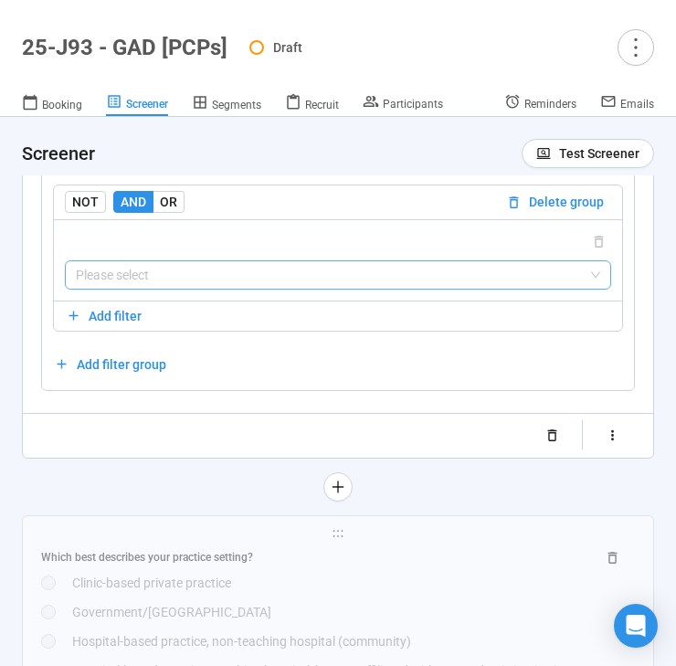
click at [266, 289] on input "search" at bounding box center [338, 274] width 524 height 27
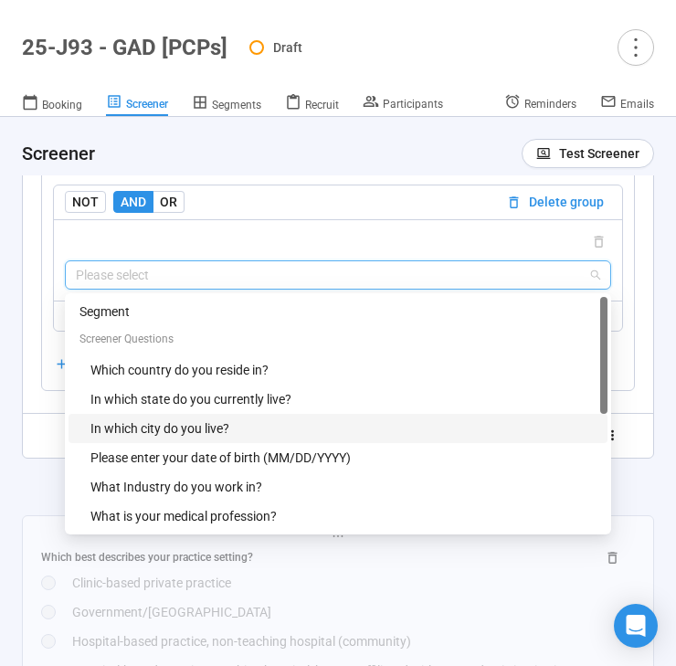
scroll to position [29, 0]
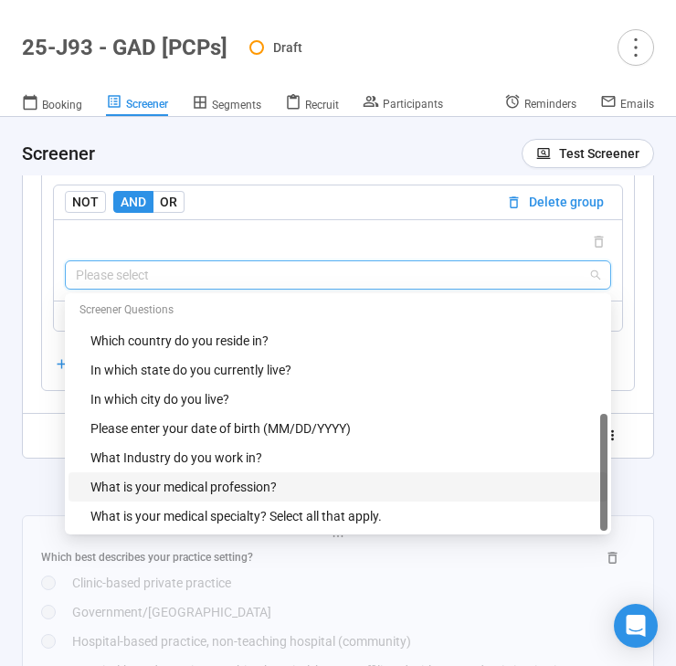
click at [223, 497] on div "What is your medical profession?" at bounding box center [343, 487] width 506 height 20
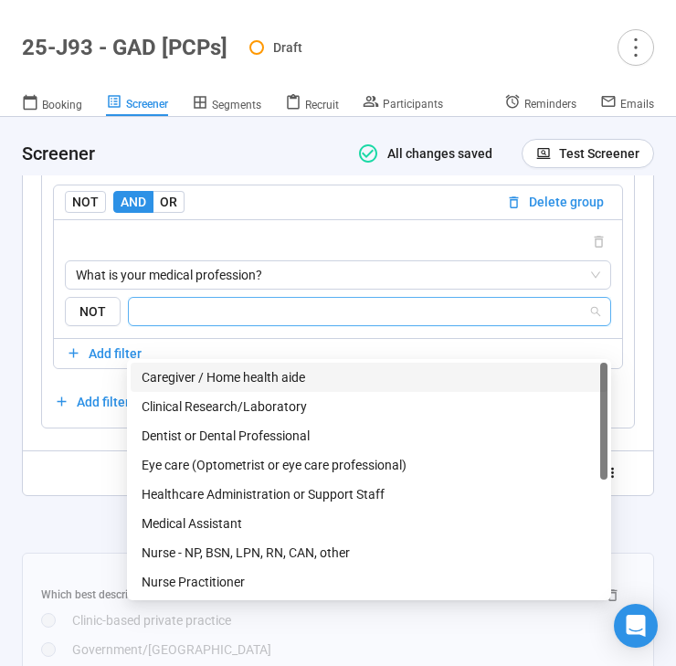
click at [278, 322] on input "search" at bounding box center [364, 311] width 448 height 22
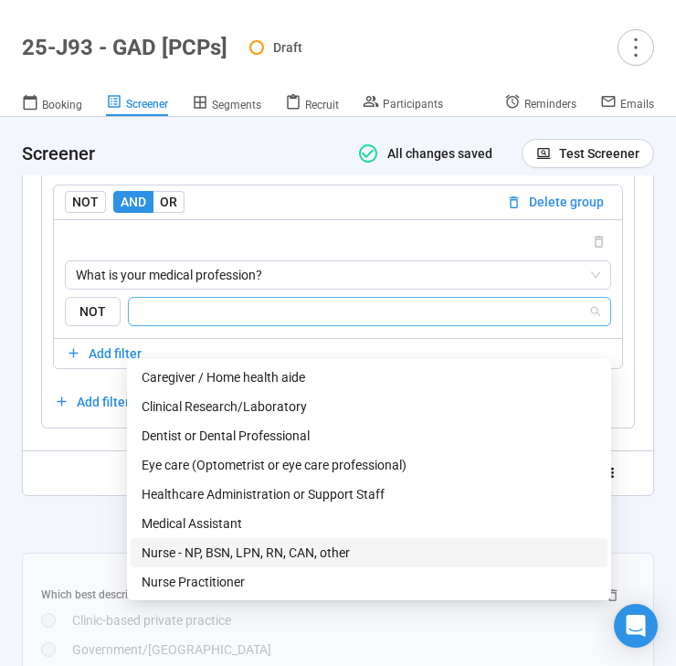
click at [240, 541] on div "Nurse - NP, BSN, LPN, RN, CAN, other" at bounding box center [369, 552] width 477 height 29
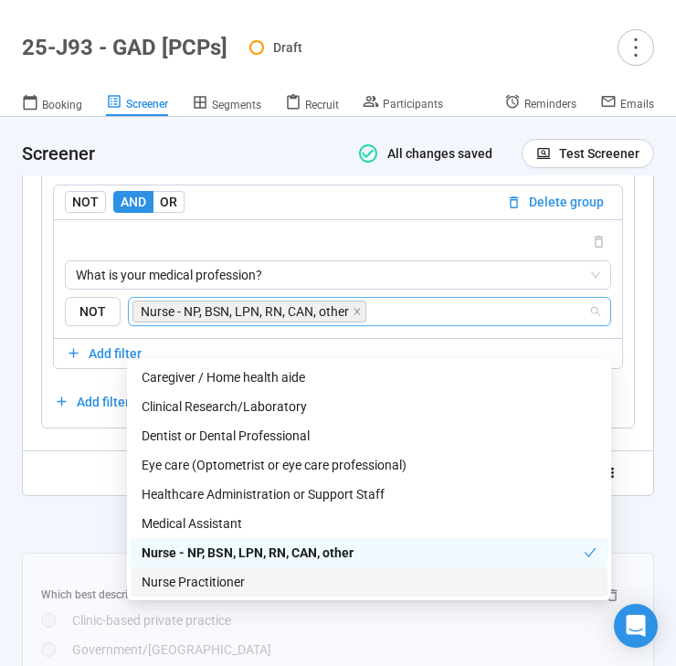
click at [239, 575] on div "Nurse Practitioner" at bounding box center [369, 582] width 455 height 20
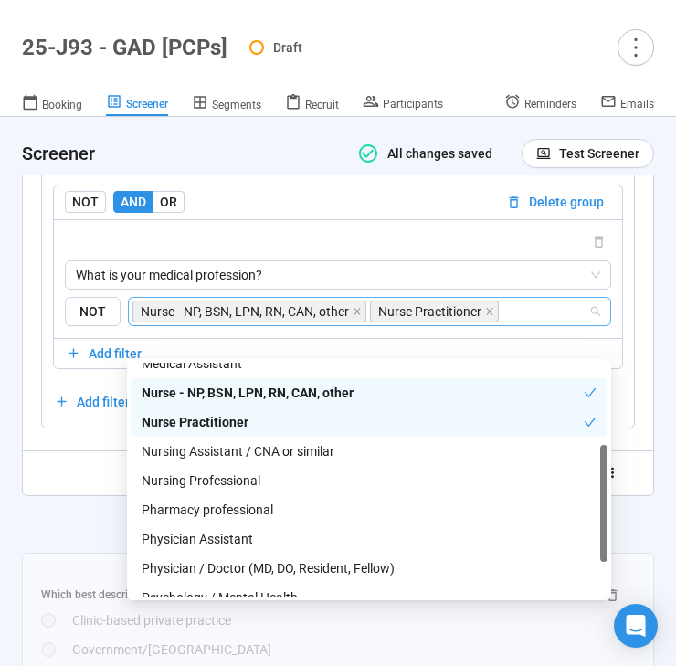
scroll to position [166, 0]
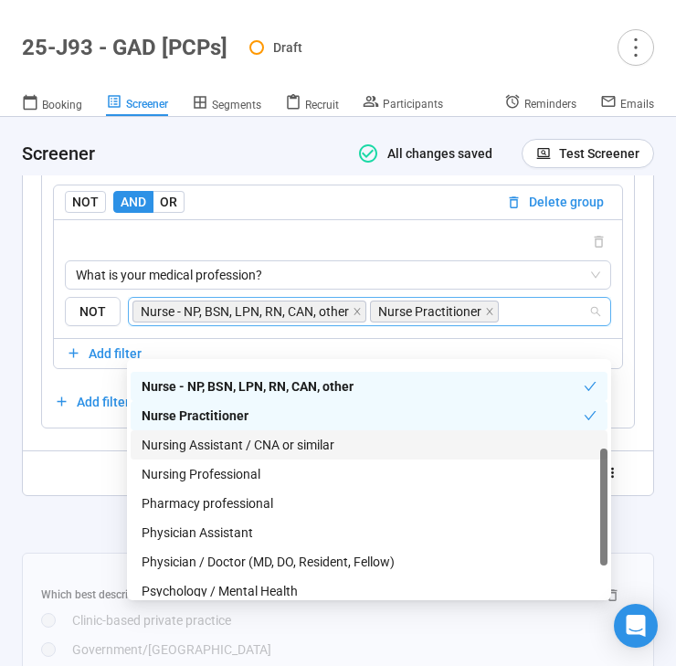
click at [287, 446] on div "Nursing Assistant / CNA or similar" at bounding box center [369, 445] width 455 height 20
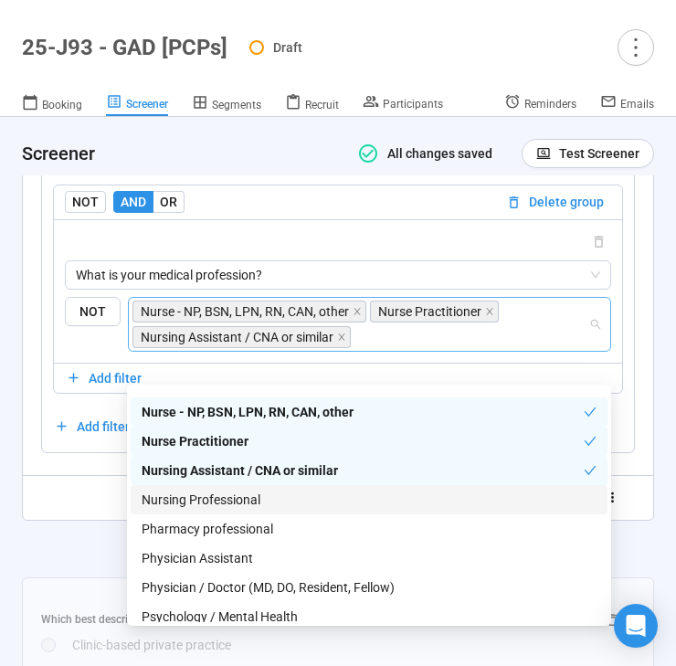
click at [279, 503] on div "Nursing Professional" at bounding box center [369, 500] width 455 height 20
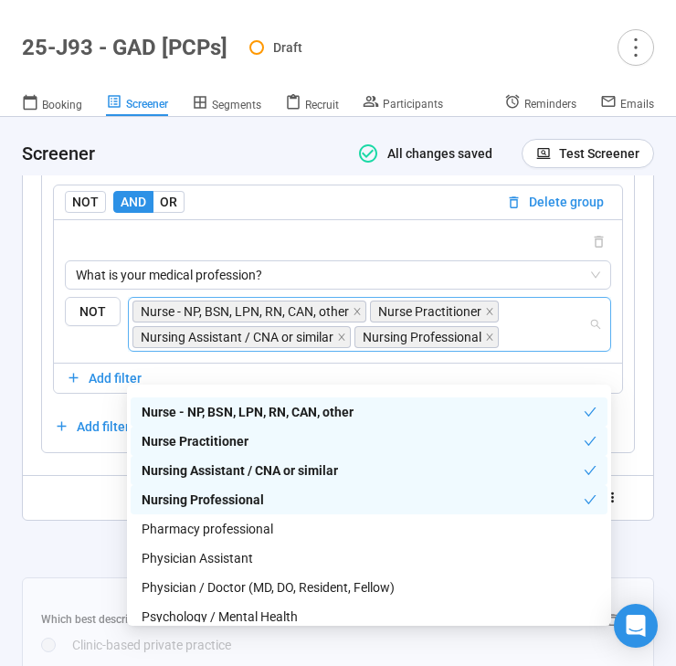
click at [314, 410] on div "Nurse - NP, BSN, LPN, RN, CAN, other" at bounding box center [363, 412] width 442 height 20
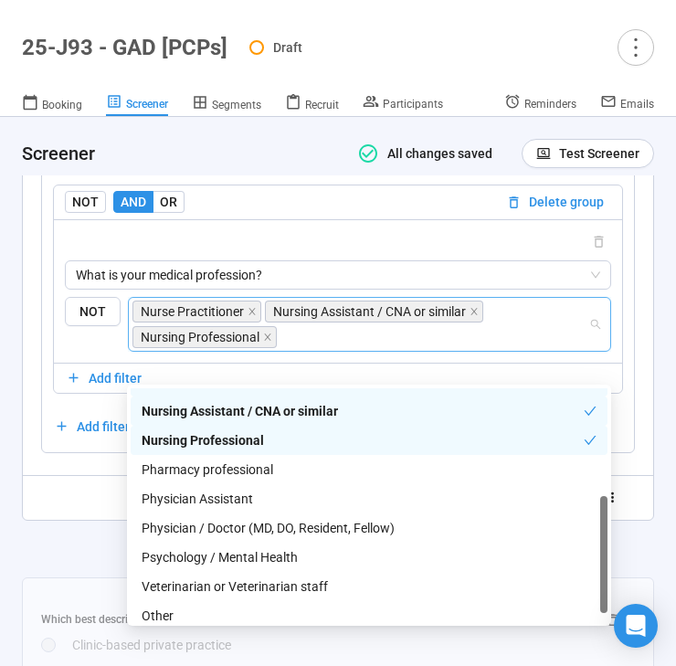
scroll to position [234, 0]
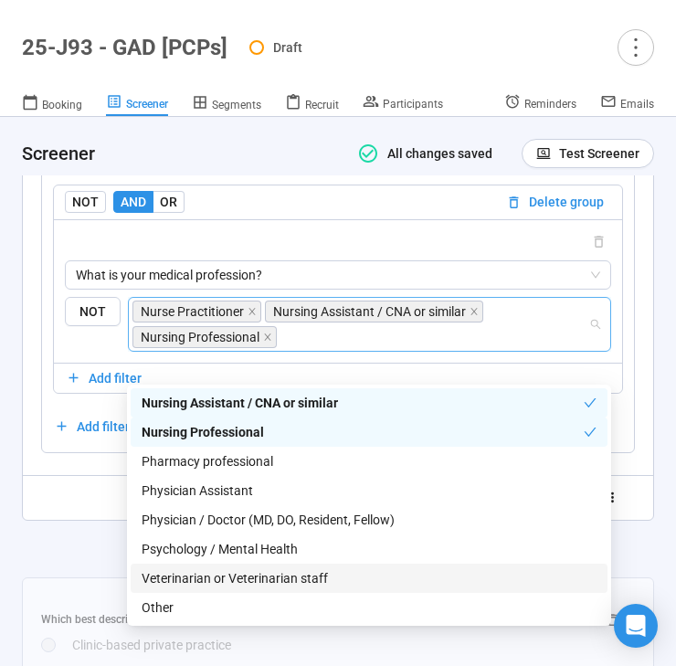
click at [87, 564] on div at bounding box center [338, 548] width 632 height 29
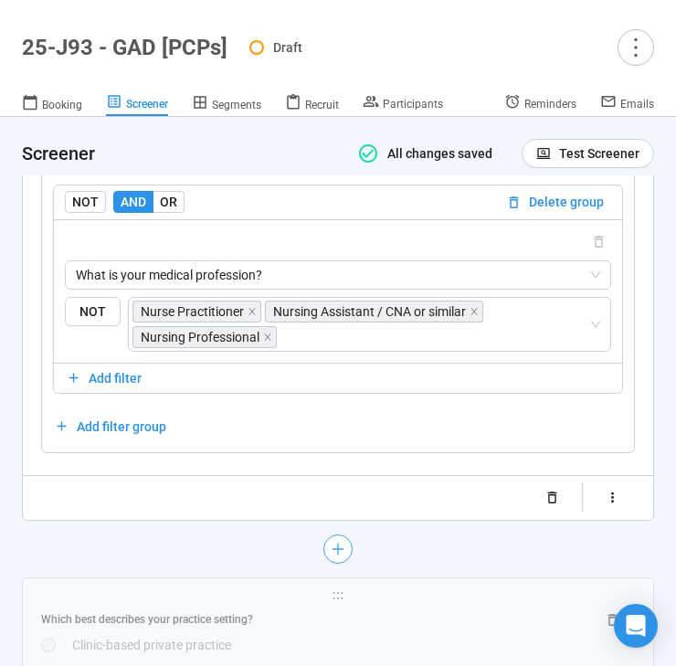
click at [343, 555] on icon "plus" at bounding box center [338, 548] width 15 height 15
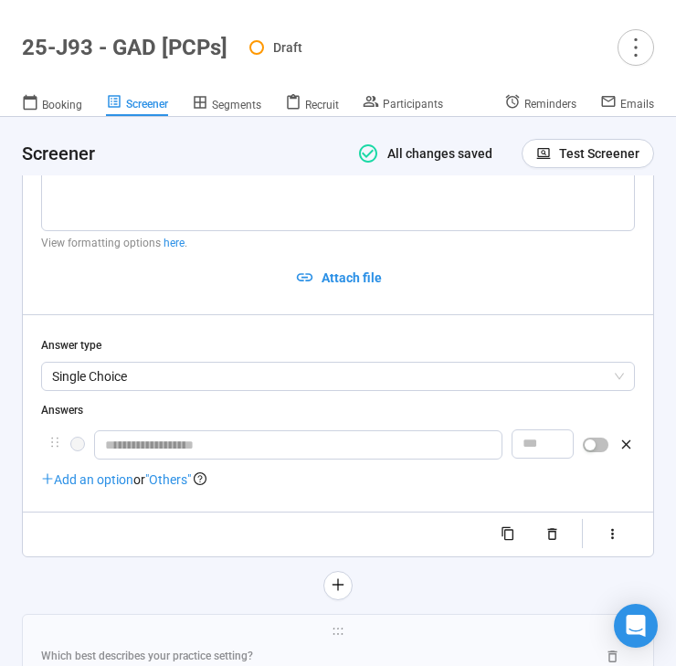
scroll to position [5895, 0]
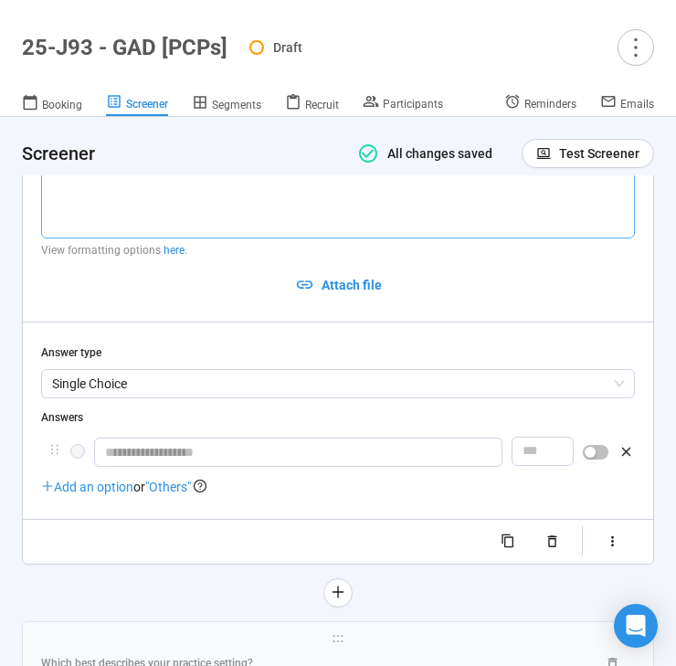
click at [216, 238] on textarea at bounding box center [338, 190] width 594 height 97
type textarea "*"
type textarea "**"
type textarea "***"
type textarea "****"
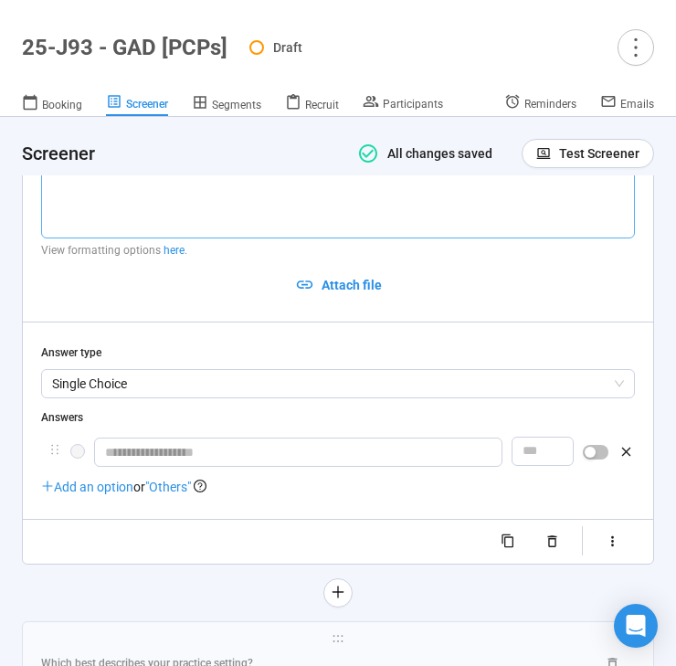
type textarea "****"
type textarea "******"
type textarea "*******"
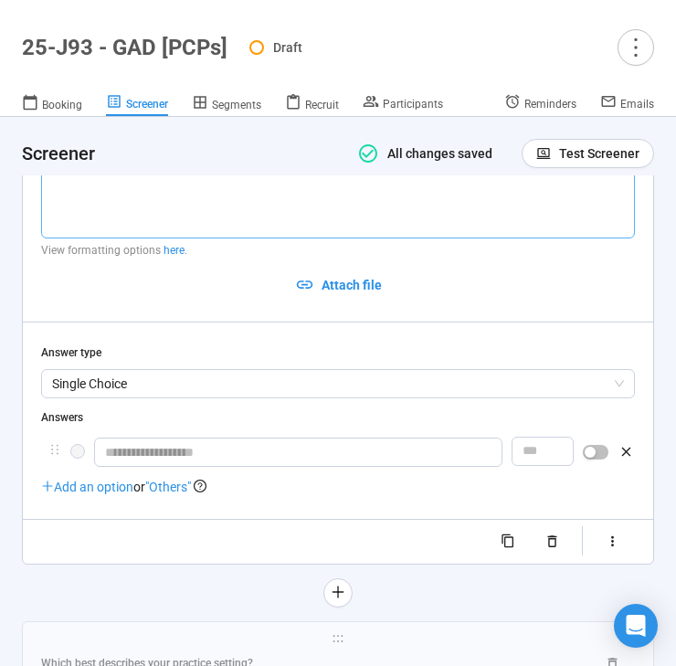
type textarea "*******"
type textarea "**********"
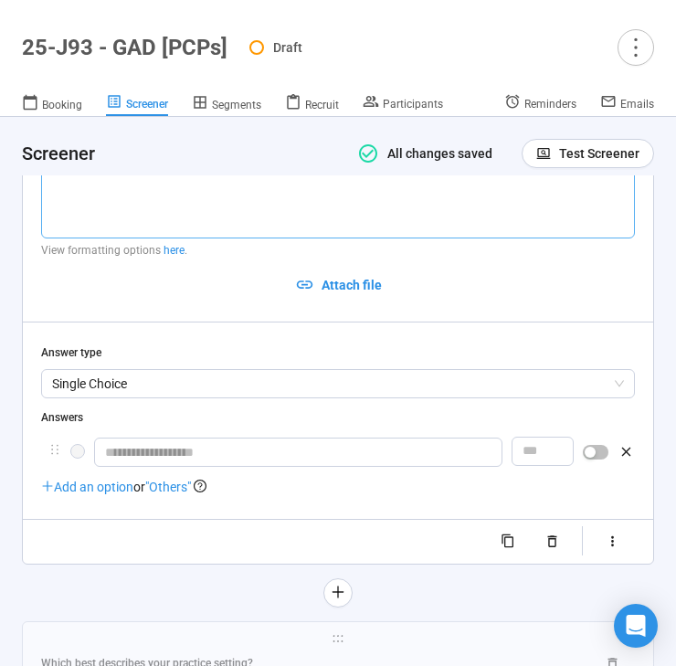
type textarea "**********"
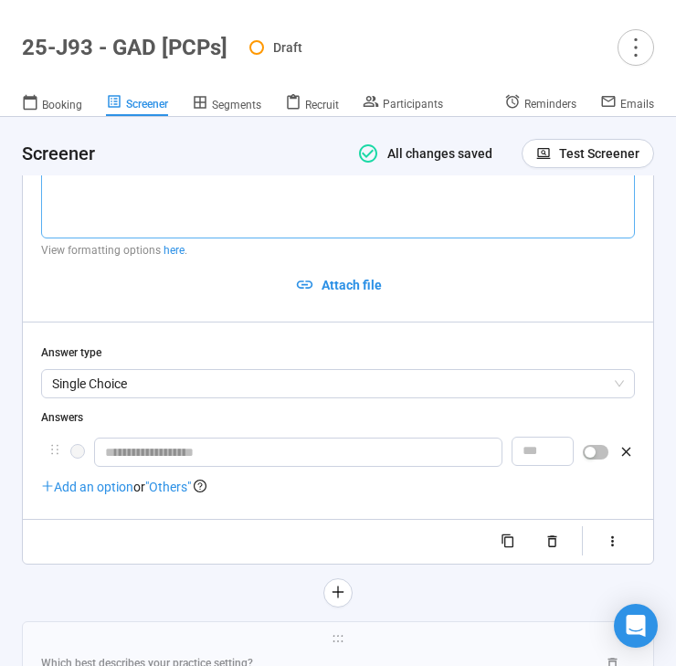
type textarea "**********"
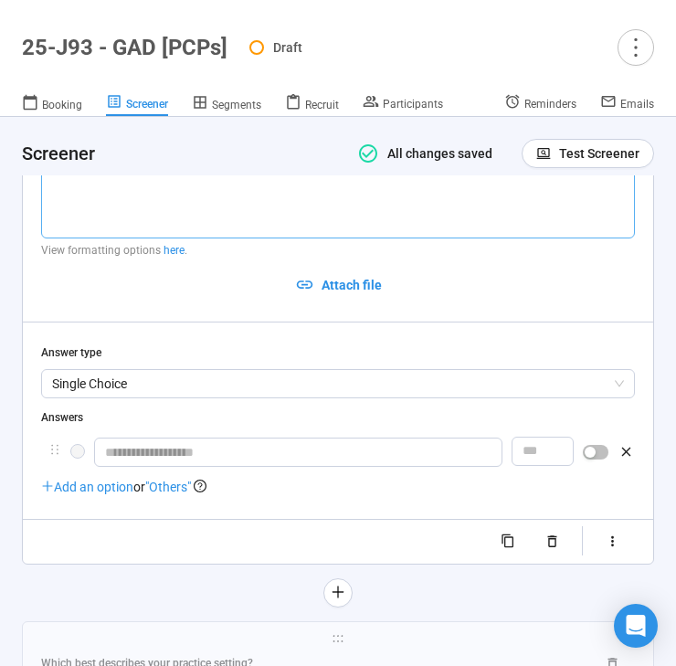
type textarea "**********"
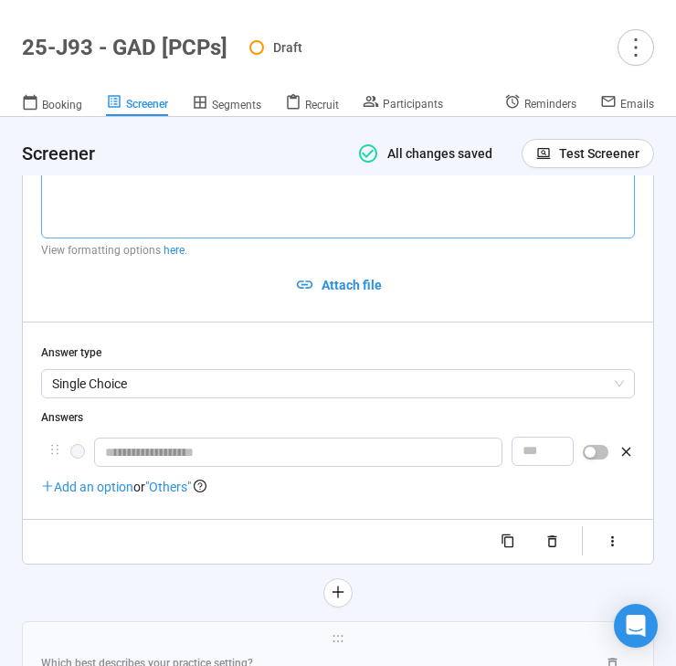
type textarea "**********"
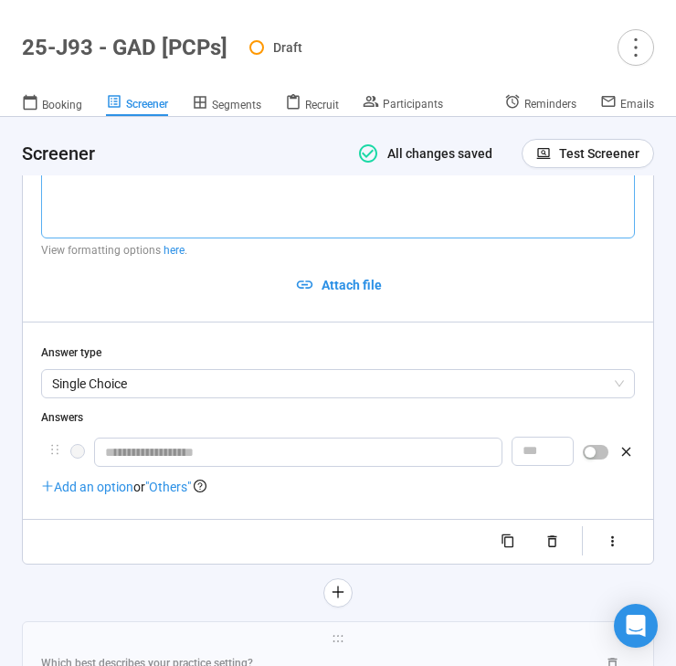
type textarea "**********"
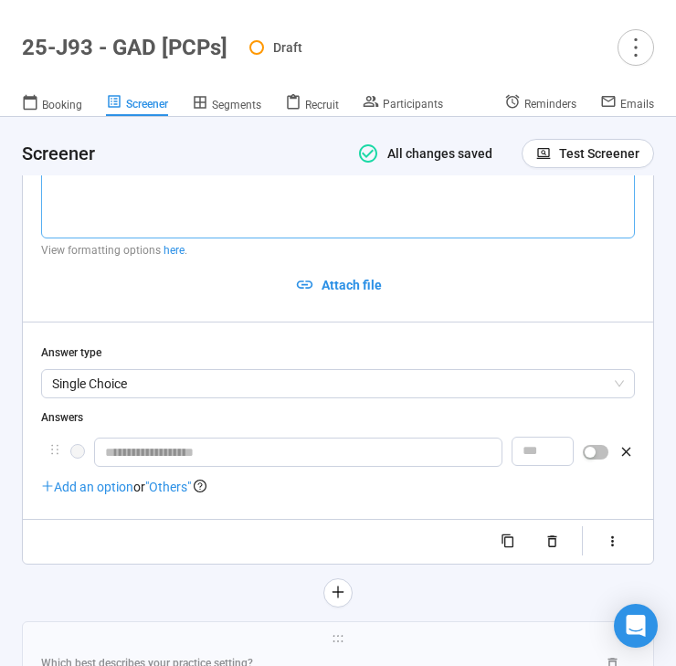
type textarea "**********"
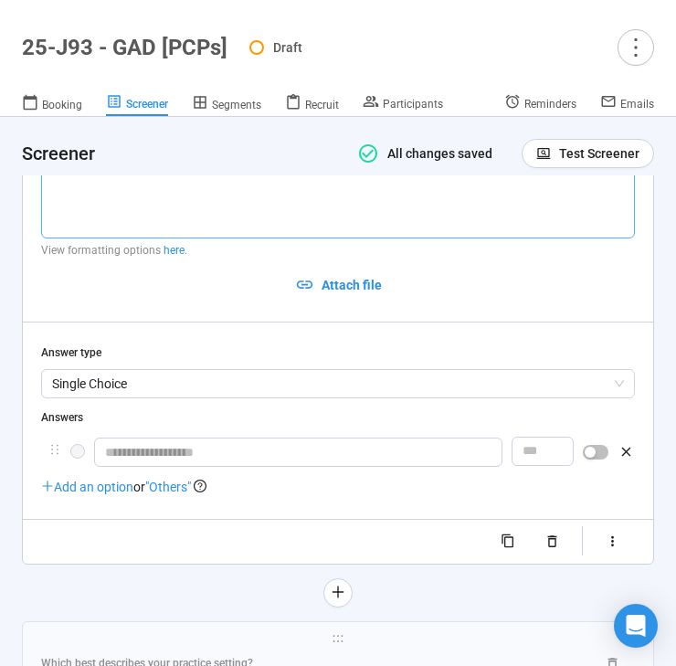
type textarea "**********"
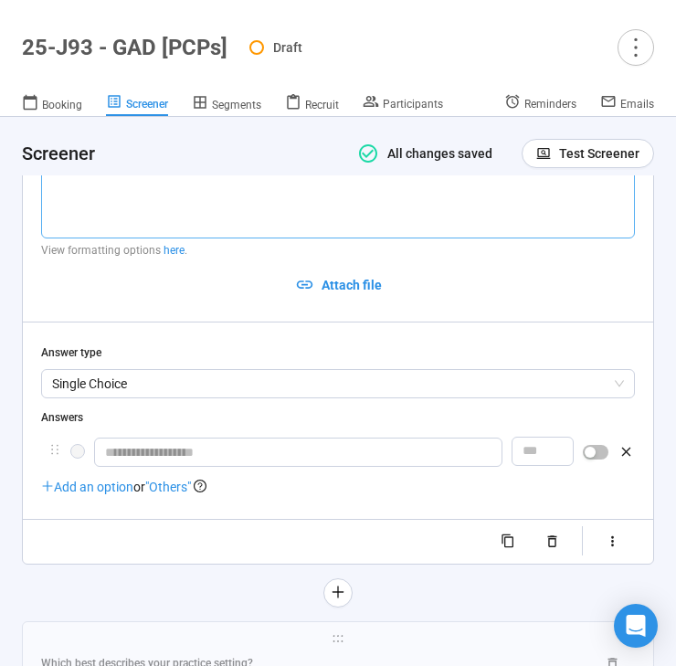
type textarea "**********"
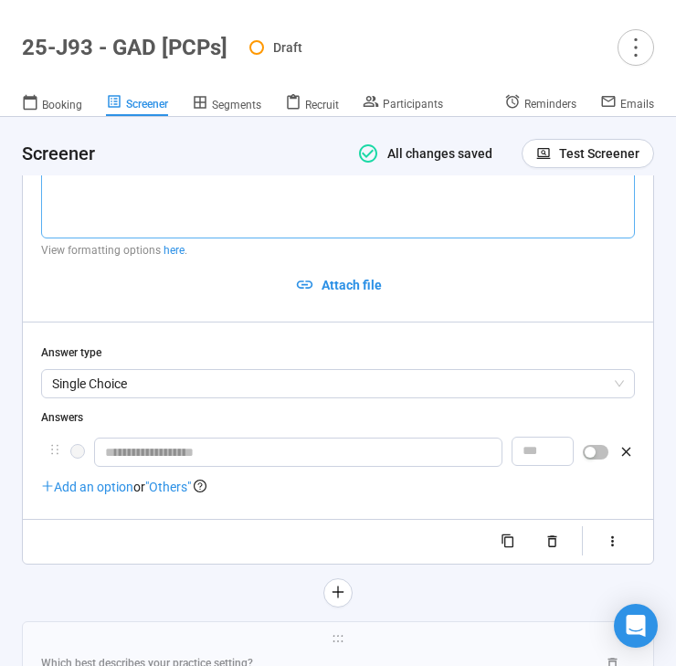
type textarea "**********"
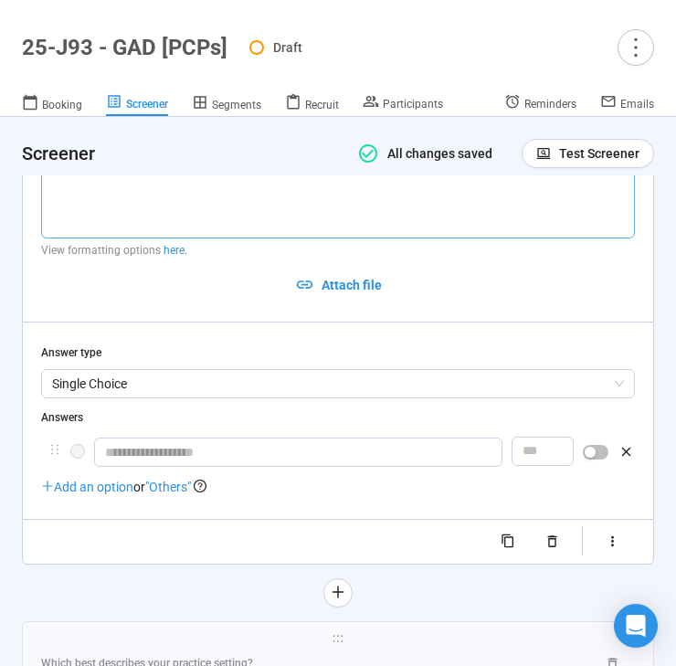
type textarea "**********"
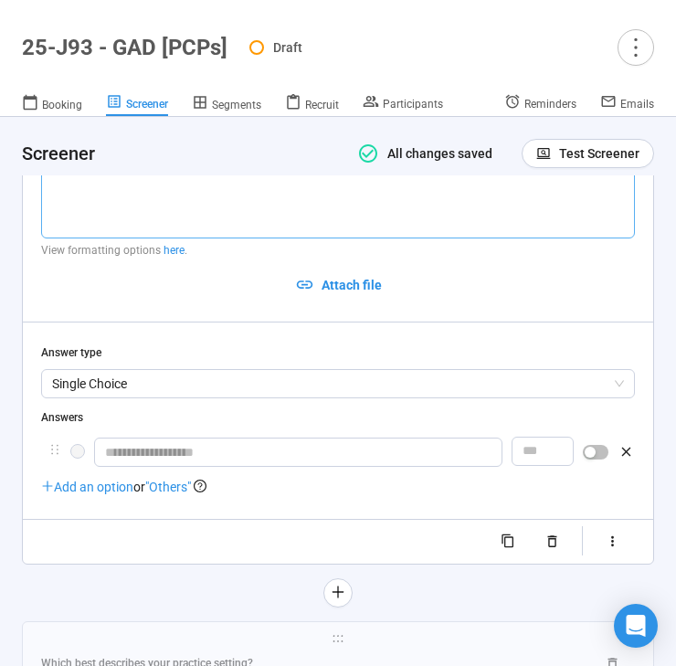
type textarea "**********"
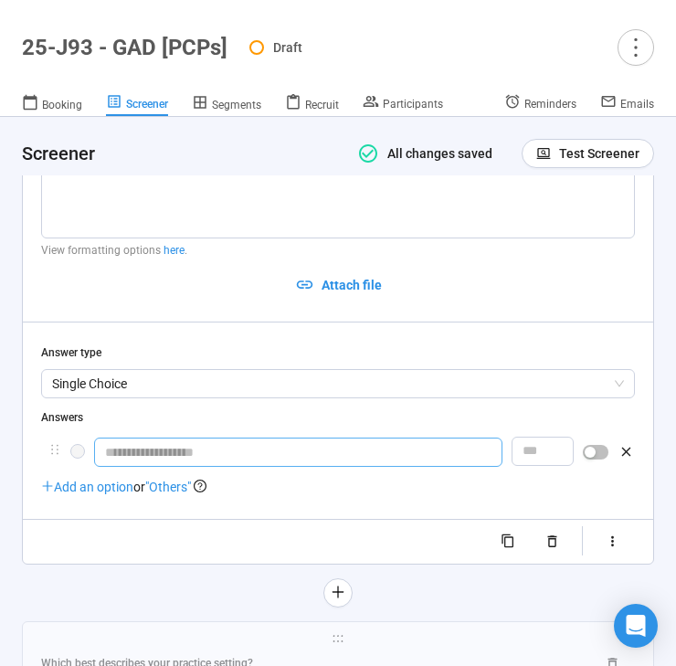
click at [184, 467] on input "text" at bounding box center [298, 451] width 408 height 29
click at [302, 467] on input "**********" at bounding box center [298, 451] width 408 height 29
click at [411, 467] on input "**********" at bounding box center [298, 451] width 408 height 29
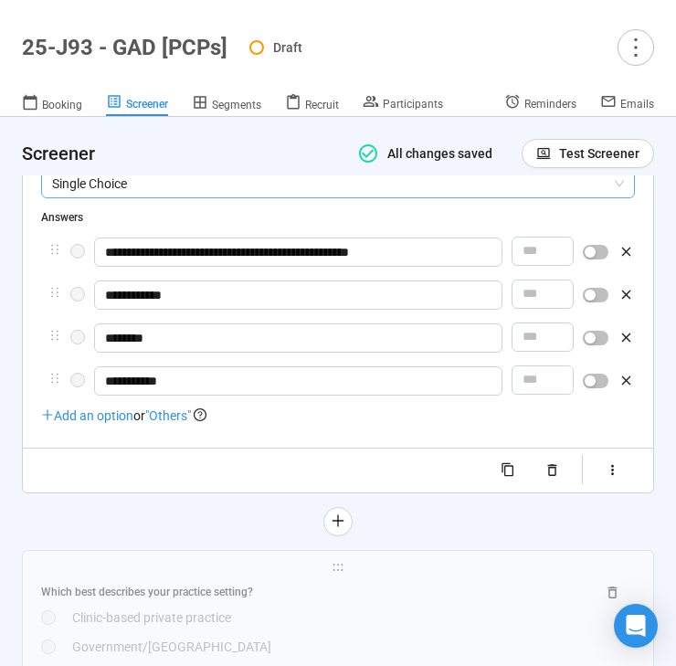
scroll to position [6108, 0]
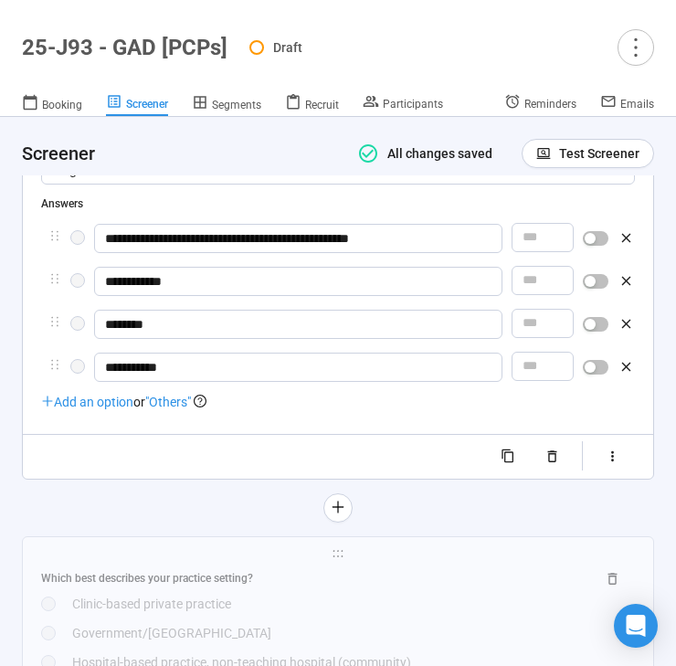
click at [172, 409] on span ""Others"" at bounding box center [168, 402] width 46 height 15
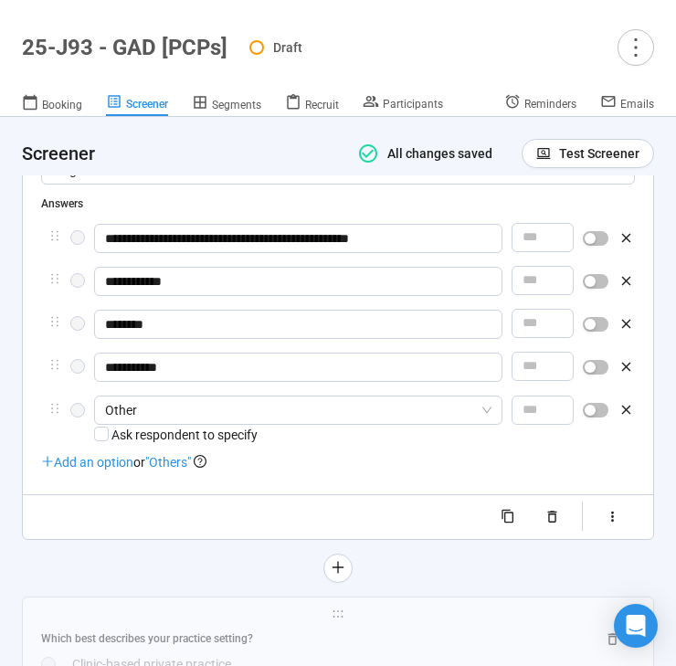
click at [174, 469] on span ""Others"" at bounding box center [168, 462] width 46 height 15
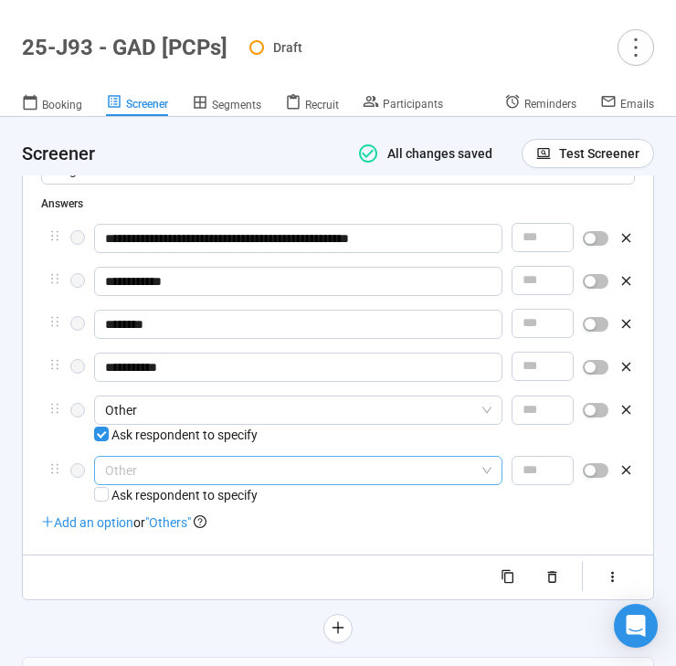
click at [169, 484] on span "Other" at bounding box center [298, 470] width 386 height 27
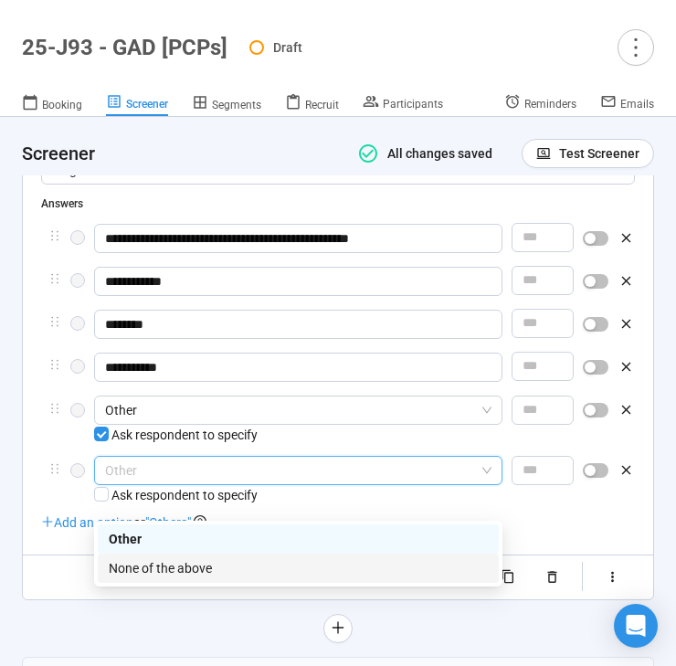
click at [184, 563] on div "None of the above" at bounding box center [298, 568] width 379 height 20
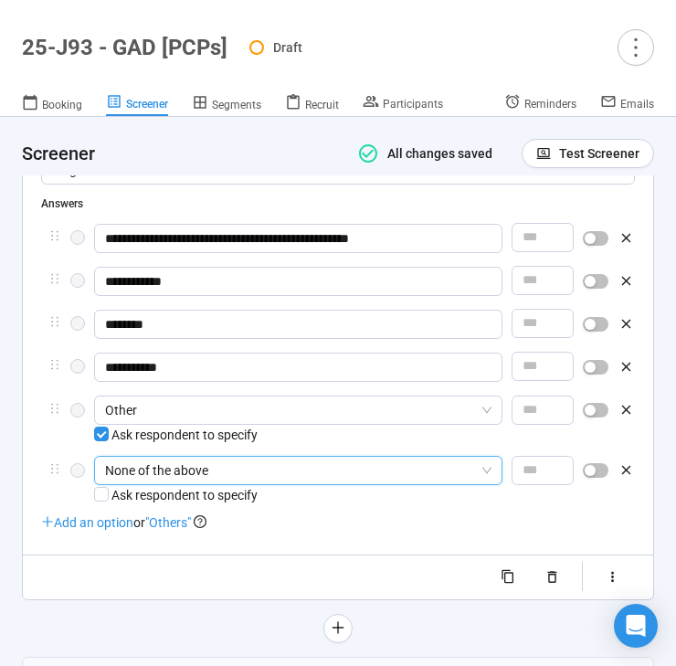
click at [91, 592] on div at bounding box center [338, 577] width 594 height 29
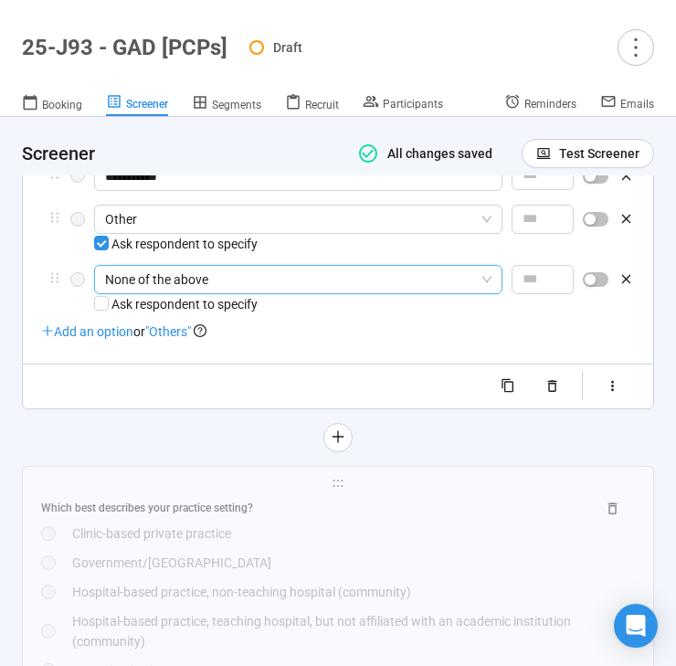
scroll to position [6302, 0]
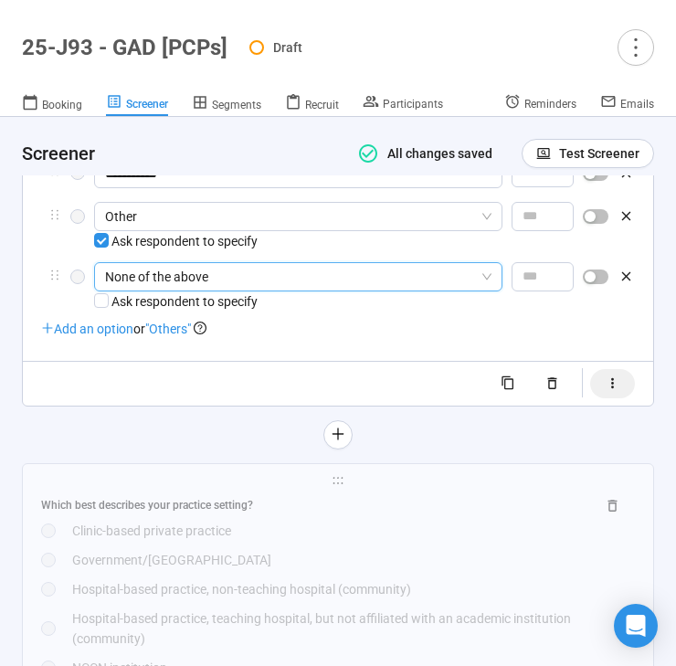
click at [613, 391] on icon "button" at bounding box center [613, 383] width 16 height 16
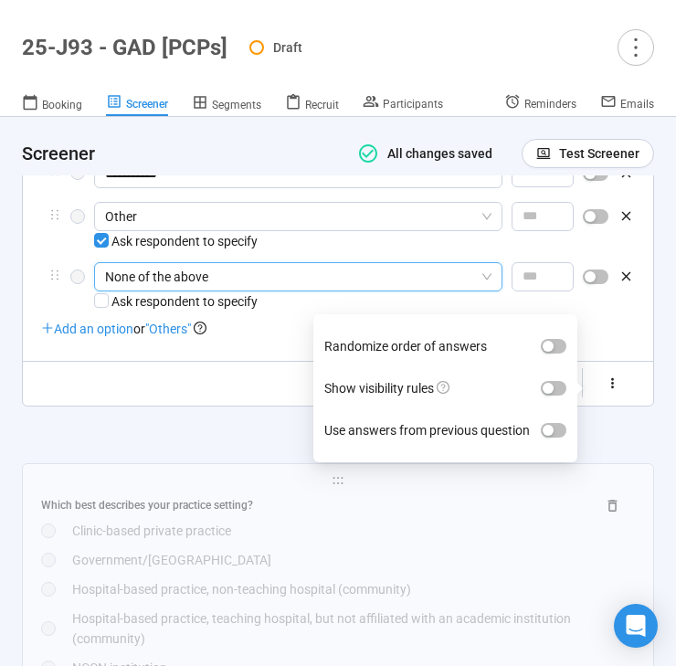
click at [543, 409] on label "Show visibility rules" at bounding box center [445, 388] width 242 height 42
click at [543, 395] on button "Show visibility rules" at bounding box center [554, 388] width 26 height 15
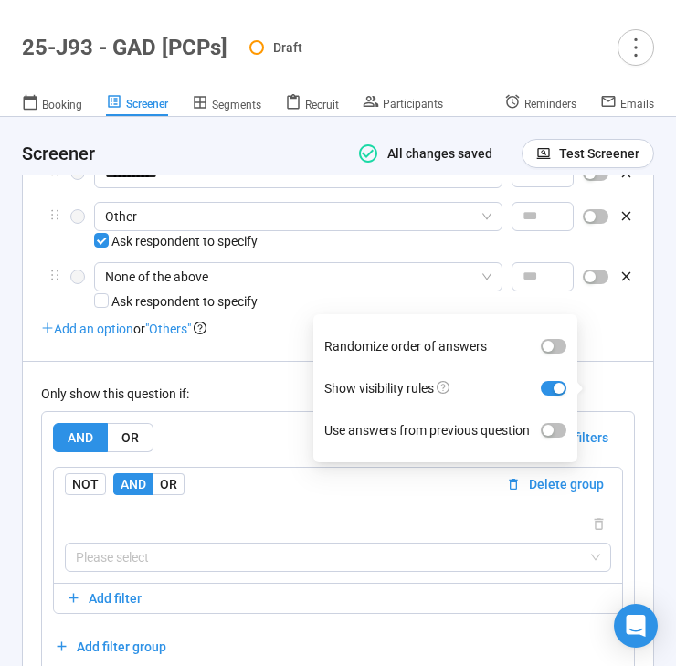
click at [227, 404] on div "Only show this question if:" at bounding box center [338, 394] width 594 height 20
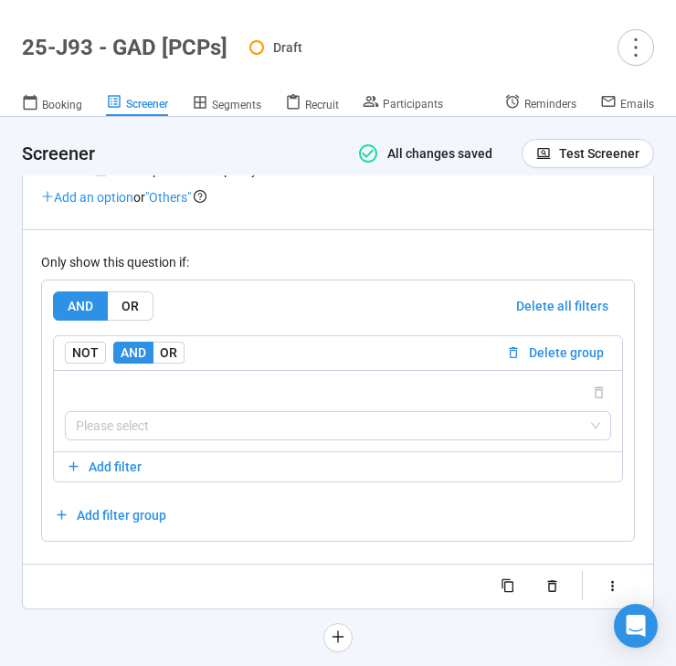
scroll to position [6510, 0]
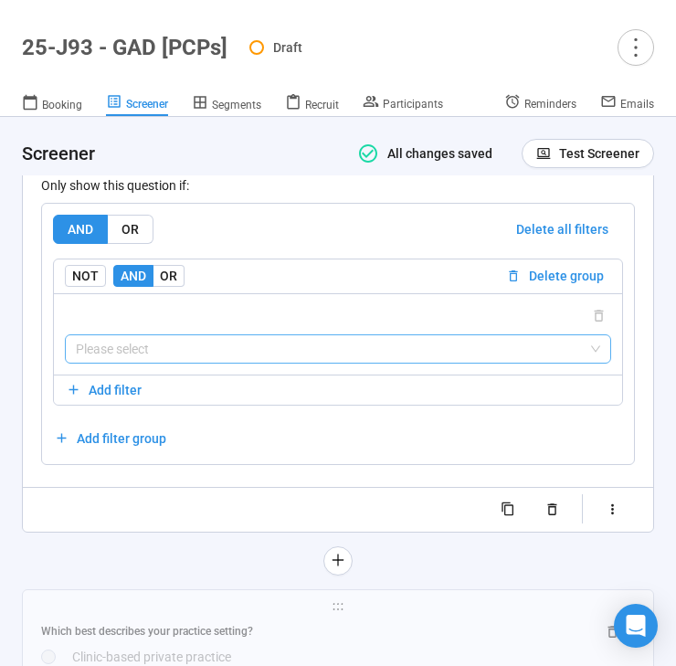
click at [230, 363] on input "search" at bounding box center [338, 348] width 524 height 27
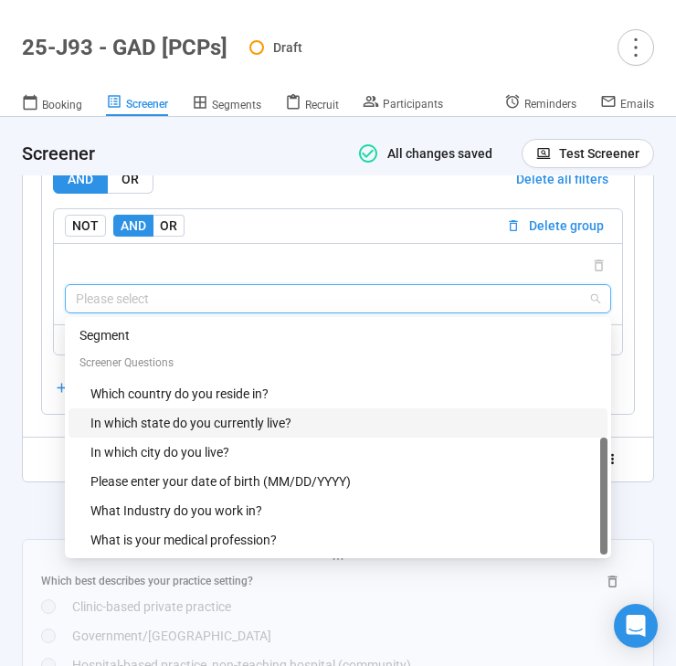
scroll to position [58, 0]
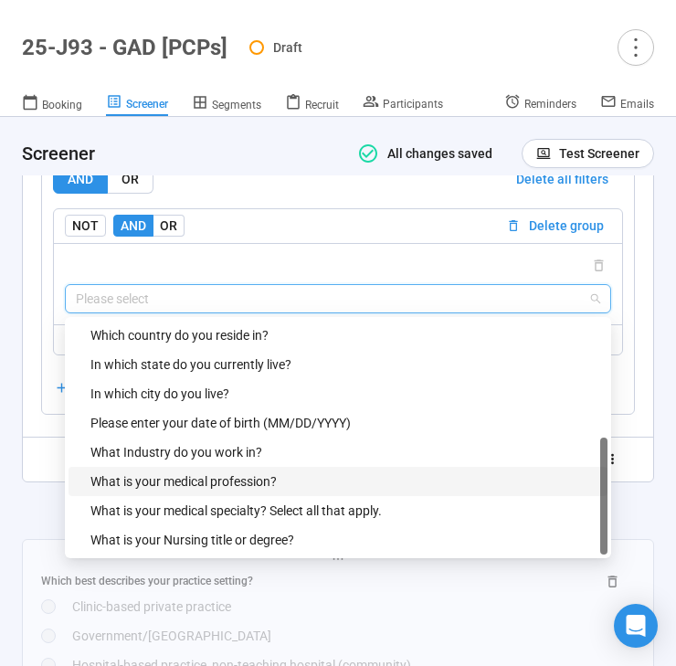
click at [245, 491] on div "What is your medical profession?" at bounding box center [343, 481] width 506 height 20
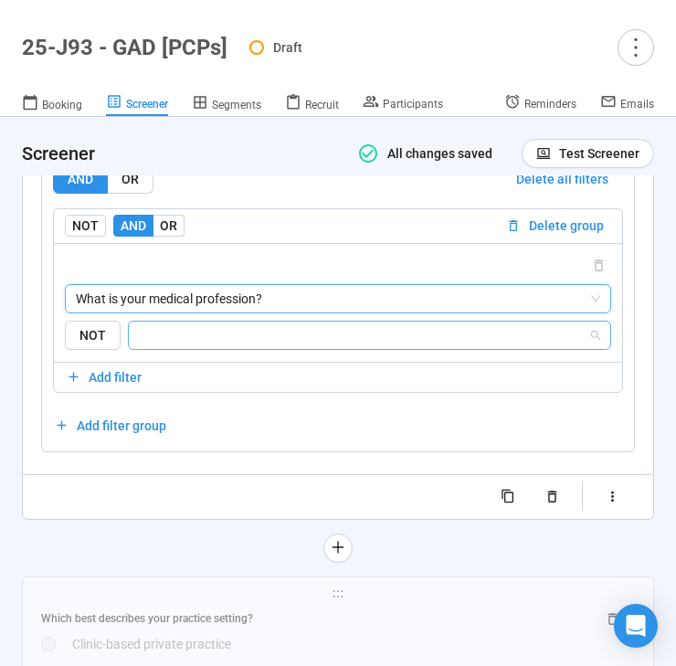
click at [274, 346] on input "search" at bounding box center [364, 335] width 448 height 22
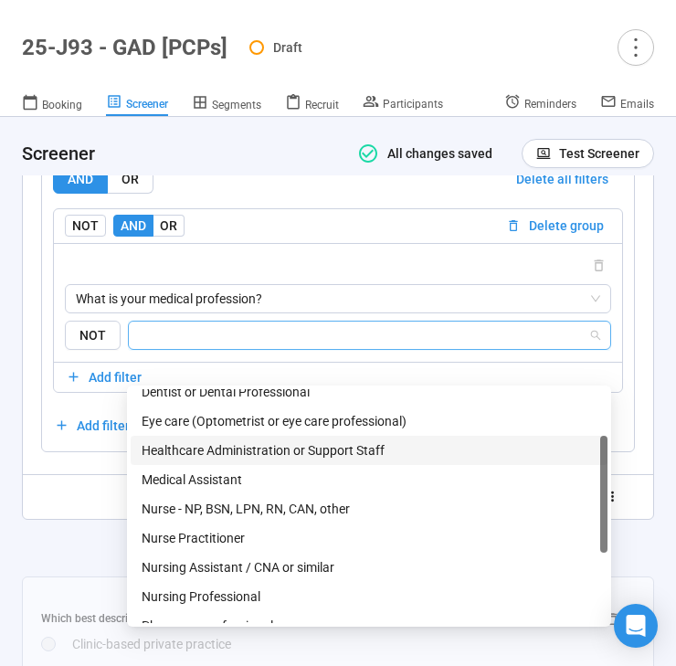
scroll to position [82, 0]
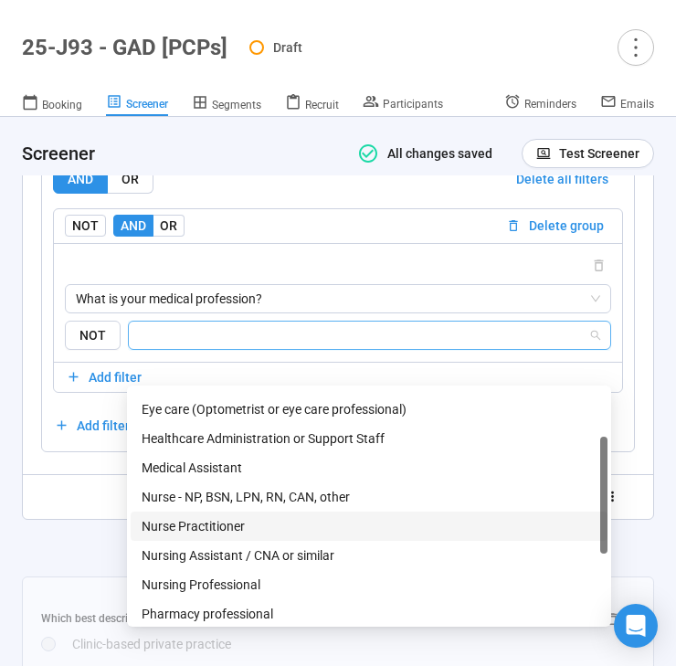
click at [253, 529] on div "Nurse Practitioner" at bounding box center [369, 526] width 455 height 20
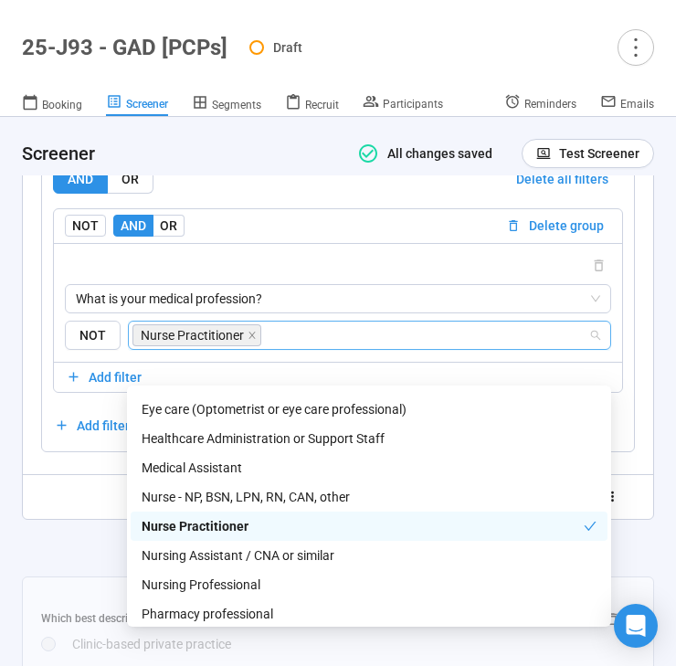
click at [73, 511] on div "Randomize order of answers Show visibility rules Use answers from previous ques…" at bounding box center [338, 496] width 594 height 29
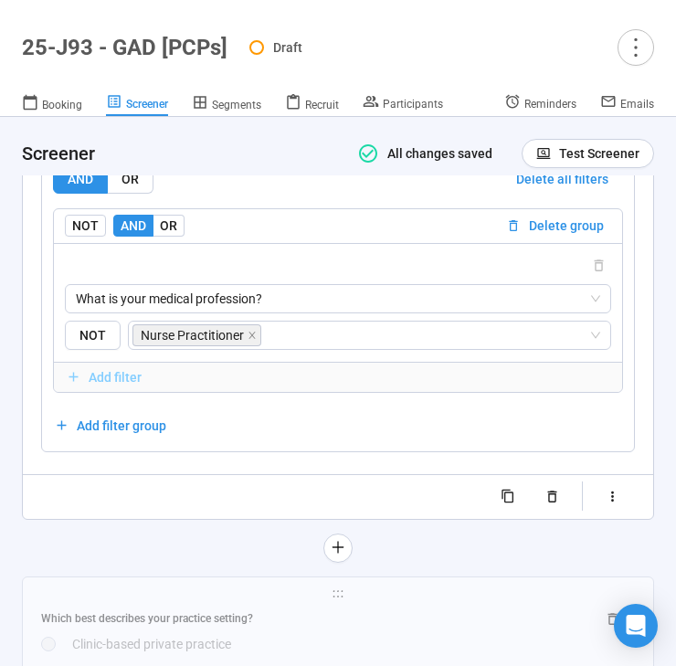
click at [118, 387] on span "Add filter" at bounding box center [115, 377] width 53 height 20
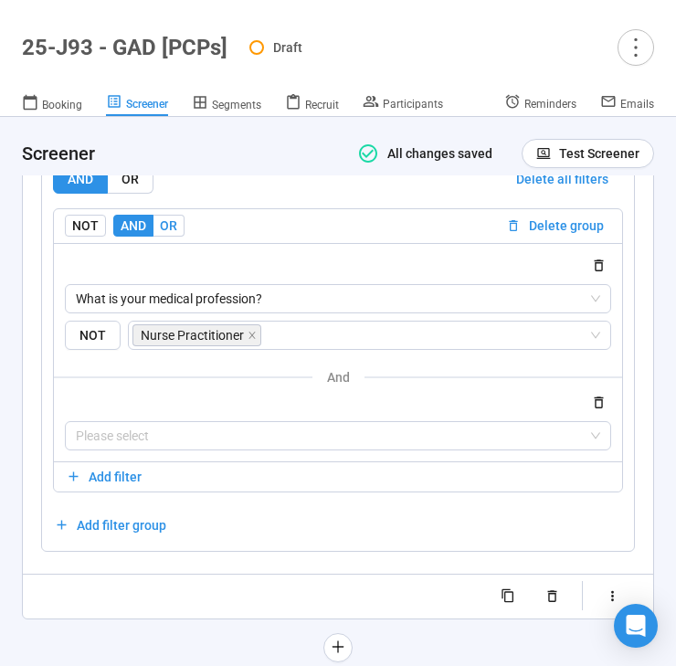
click at [167, 233] on span "OR" at bounding box center [168, 225] width 17 height 15
click at [159, 449] on input "search" at bounding box center [338, 435] width 524 height 27
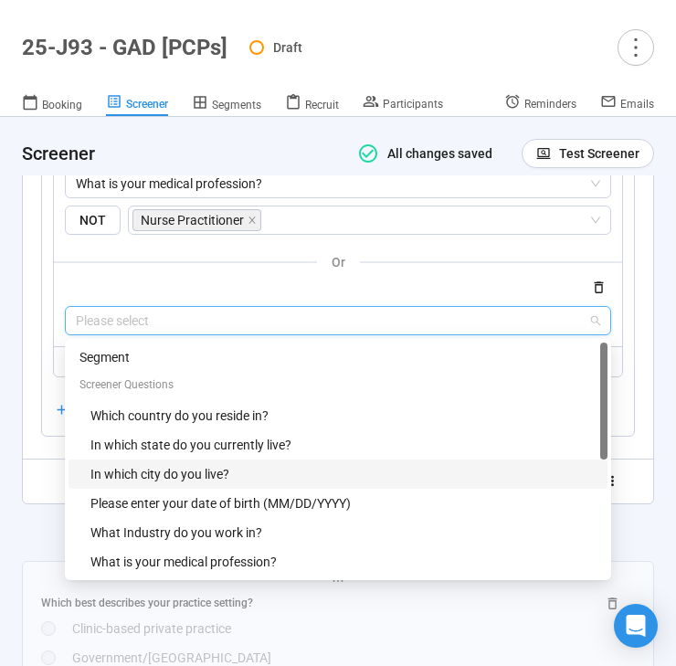
scroll to position [58, 0]
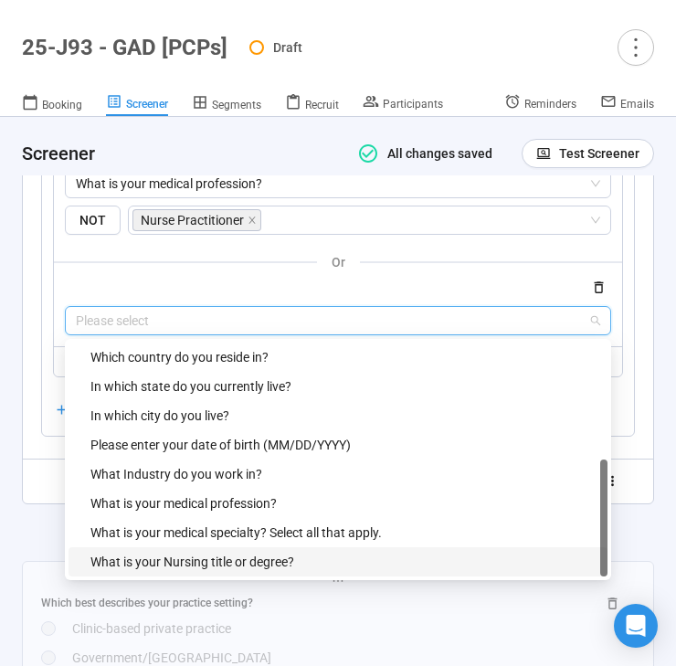
click at [166, 572] on div "What is your Nursing title or degree?" at bounding box center [343, 562] width 506 height 20
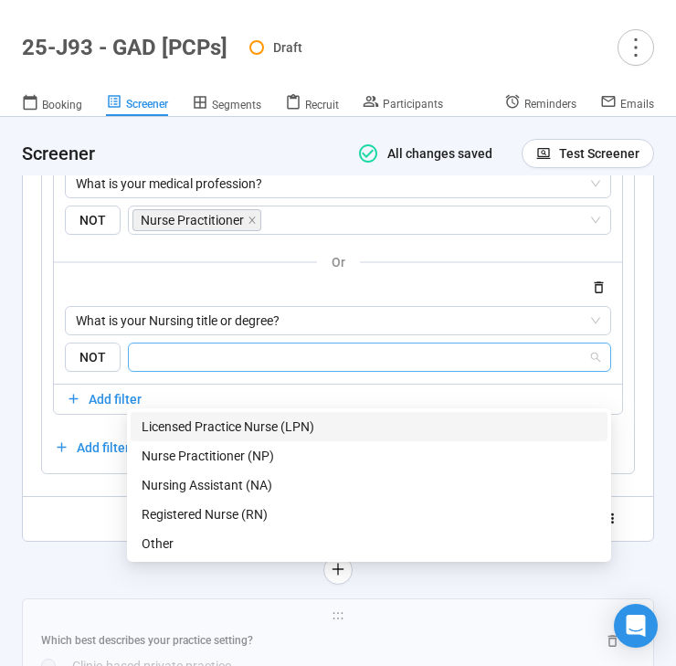
click at [242, 368] on input "search" at bounding box center [364, 357] width 448 height 22
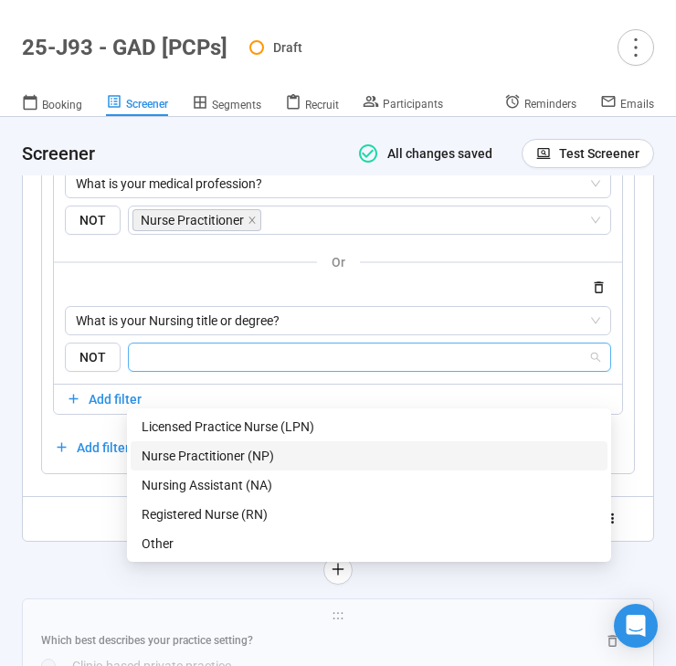
click at [273, 449] on div "Nurse Practitioner (NP)" at bounding box center [369, 456] width 455 height 20
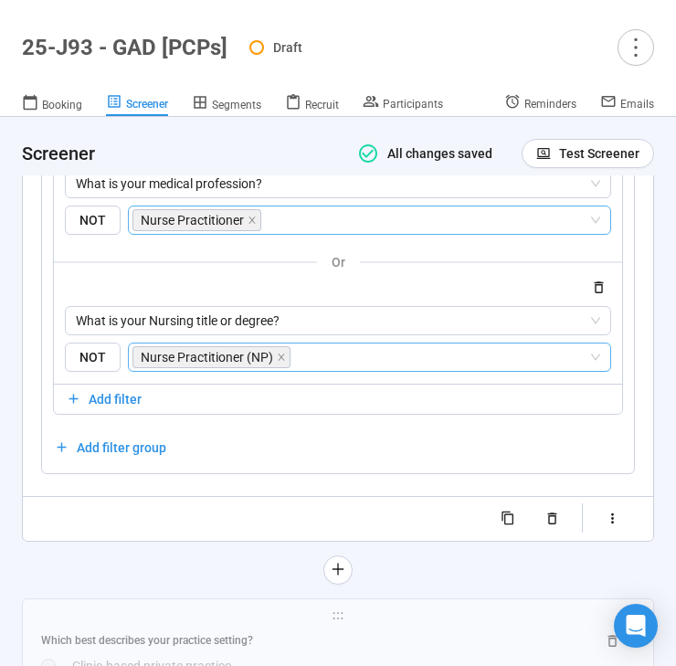
click at [360, 231] on input "search" at bounding box center [426, 220] width 323 height 22
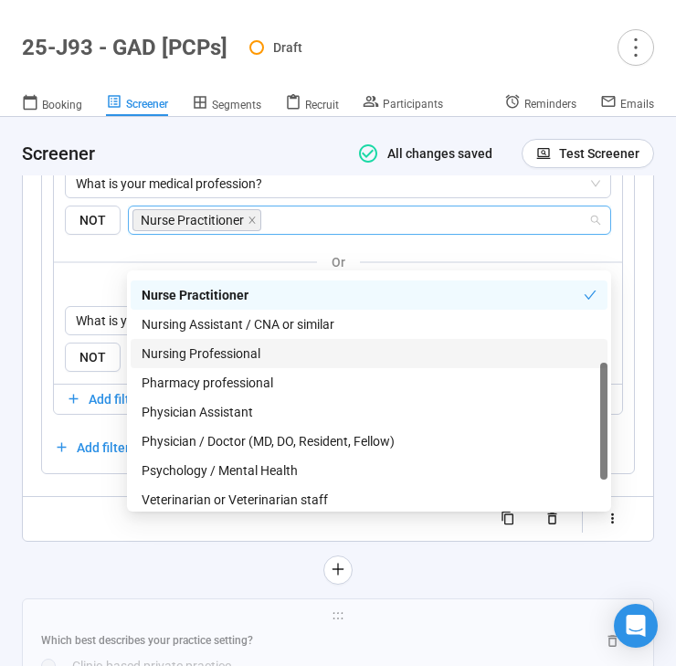
scroll to position [201, 0]
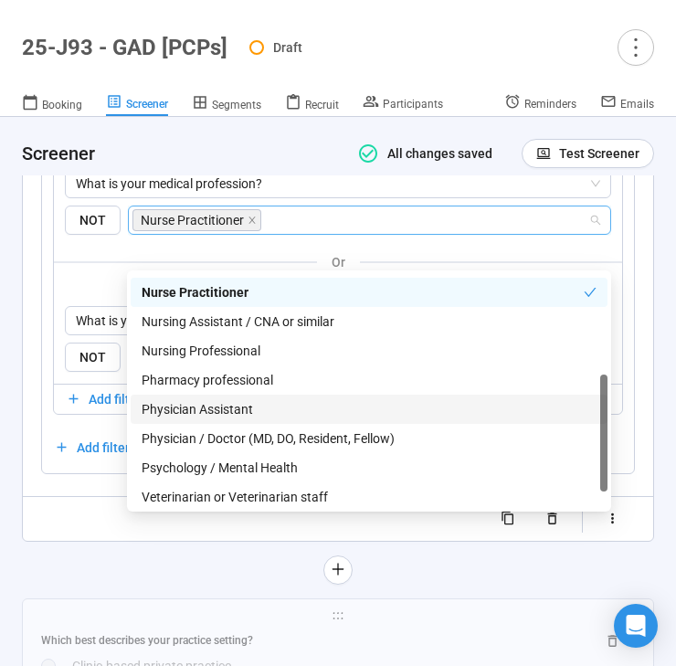
click at [291, 406] on div "Physician Assistant" at bounding box center [369, 409] width 455 height 20
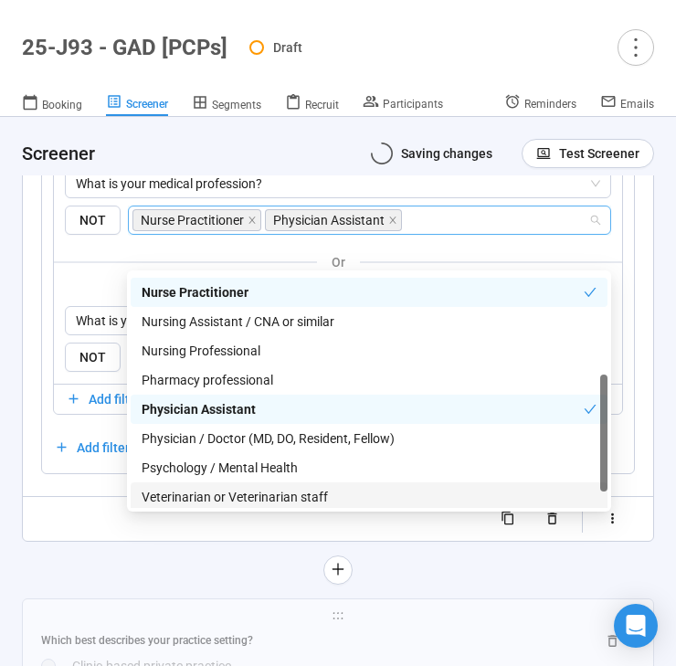
click at [100, 533] on div "Randomize order of answers Show visibility rules Use answers from previous ques…" at bounding box center [338, 518] width 594 height 29
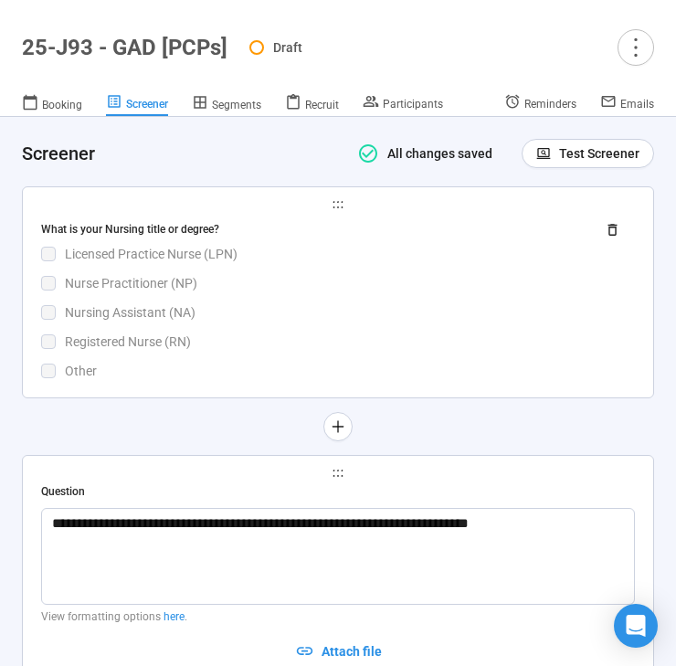
click at [336, 381] on div "What is your Nursing title or degree? Licensed Practice Nurse (LPN) Nurse Pract…" at bounding box center [338, 298] width 594 height 166
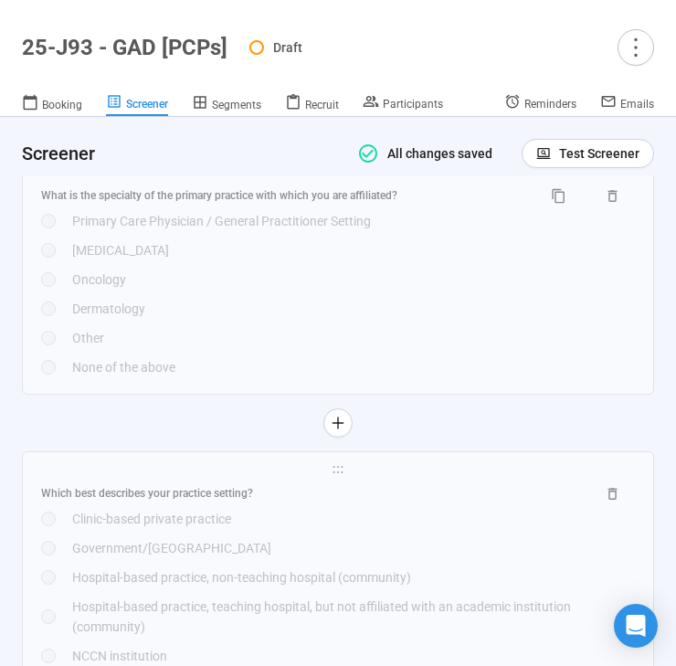
scroll to position [6596, 0]
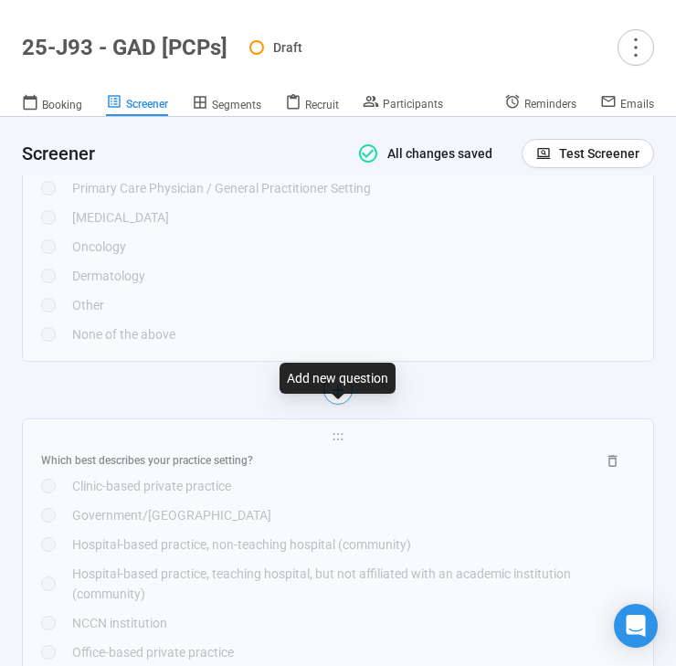
click at [342, 396] on icon "plus" at bounding box center [338, 389] width 15 height 15
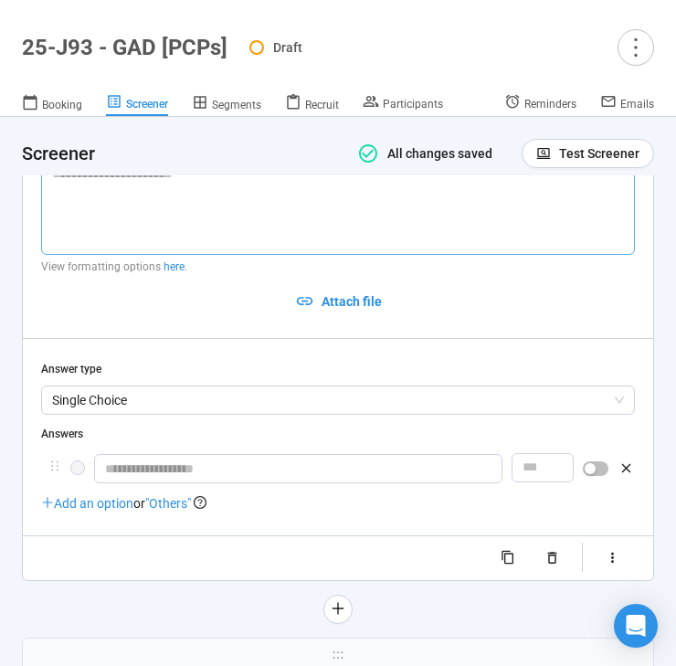
scroll to position [6171, 0]
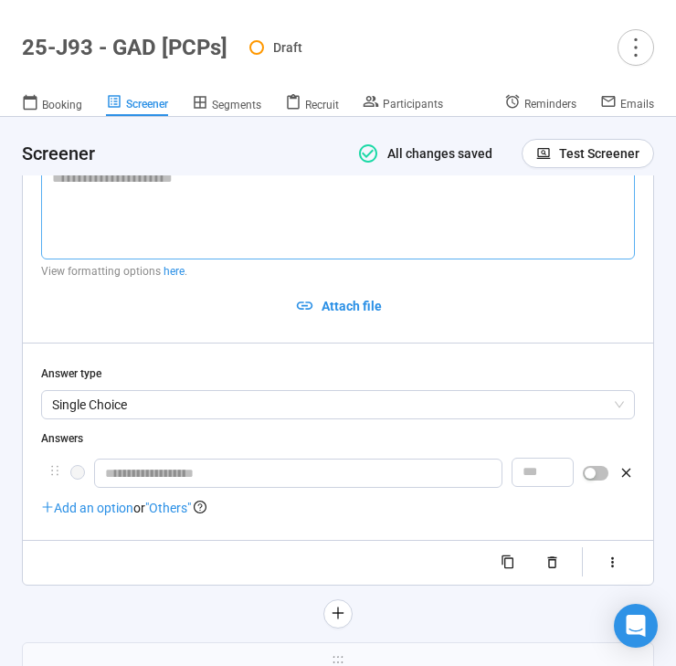
click at [272, 245] on textarea at bounding box center [338, 211] width 594 height 97
click at [230, 100] on span "Segments" at bounding box center [236, 105] width 49 height 13
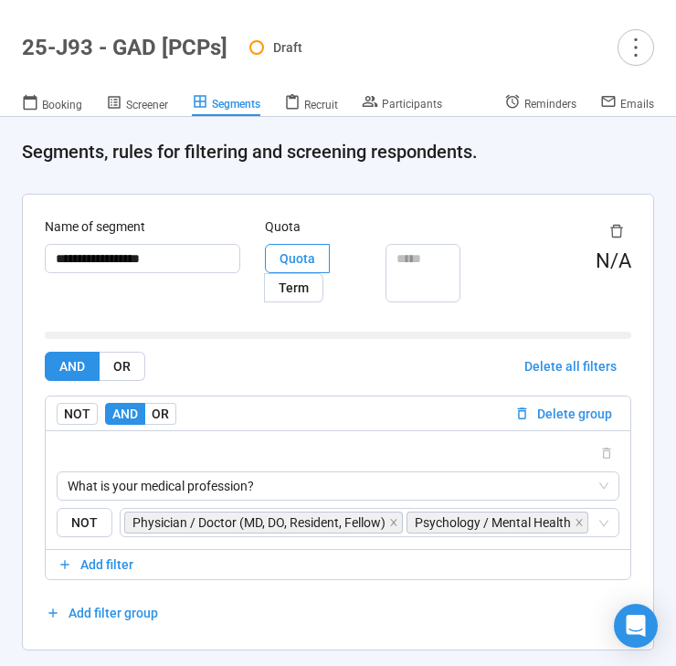
scroll to position [79, 0]
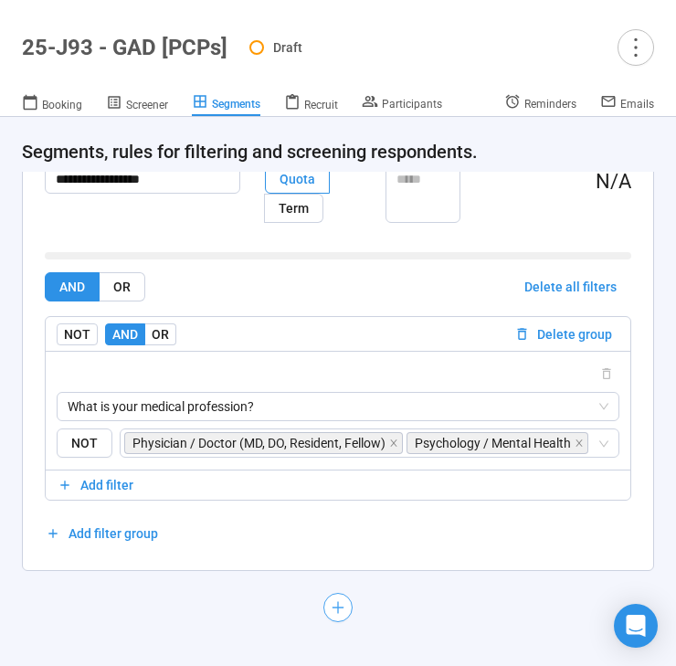
click at [332, 607] on icon "plus" at bounding box center [338, 607] width 15 height 15
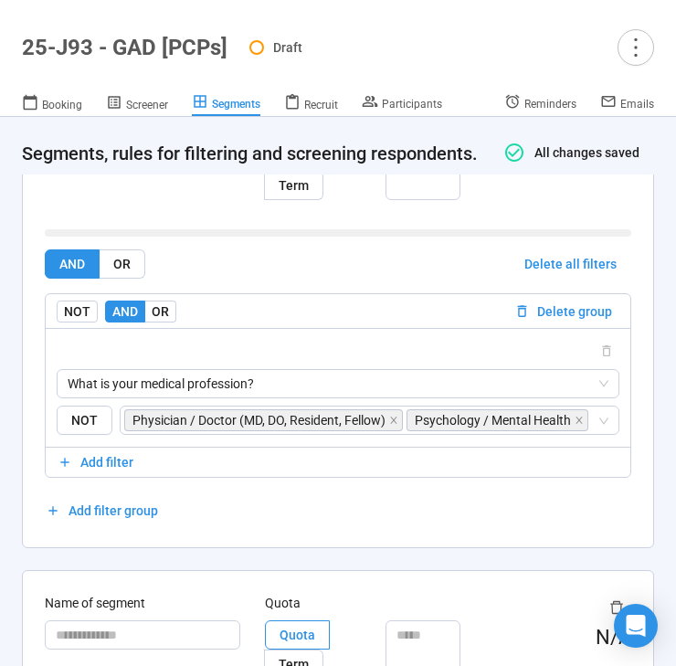
scroll to position [488, 0]
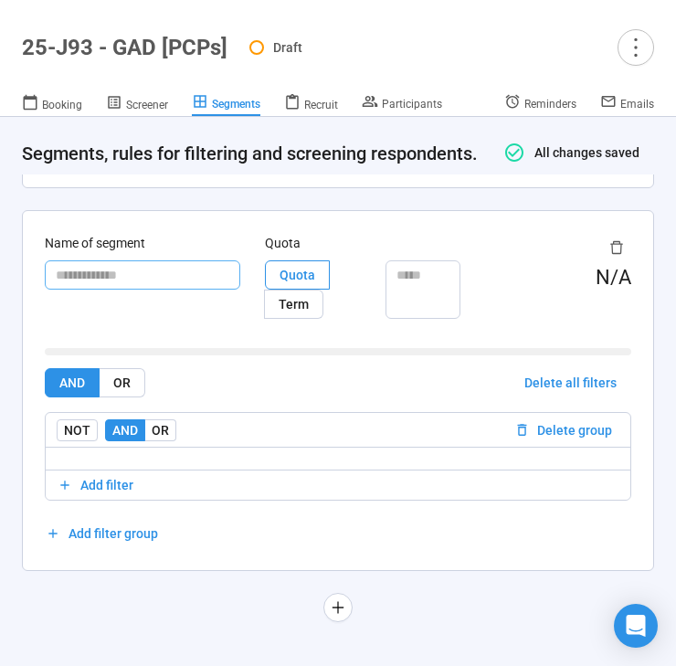
click at [121, 271] on input "text" at bounding box center [142, 274] width 195 height 29
click at [125, 482] on span "Add filter" at bounding box center [106, 485] width 53 height 20
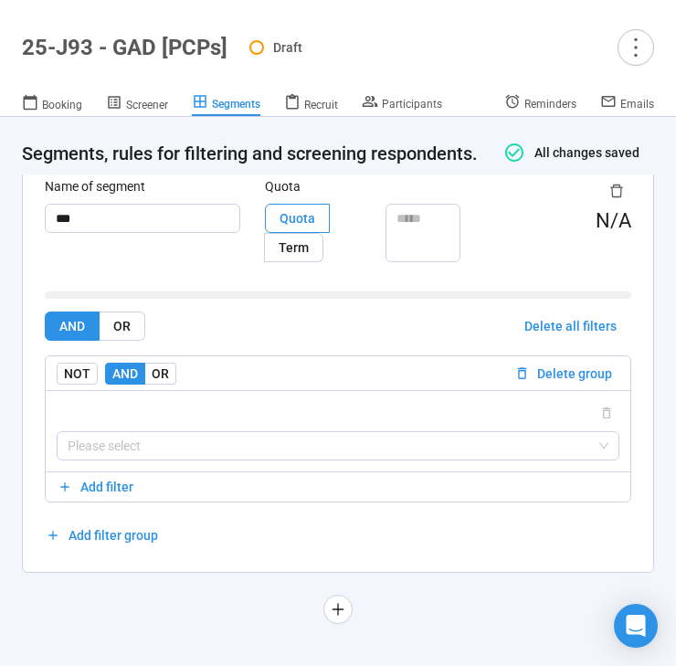
scroll to position [546, 0]
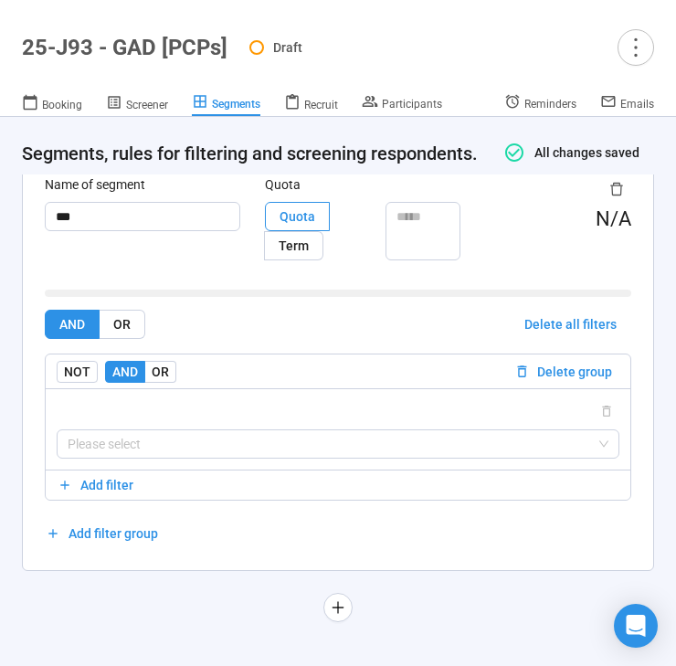
click at [190, 458] on div "Please select" at bounding box center [338, 428] width 585 height 81
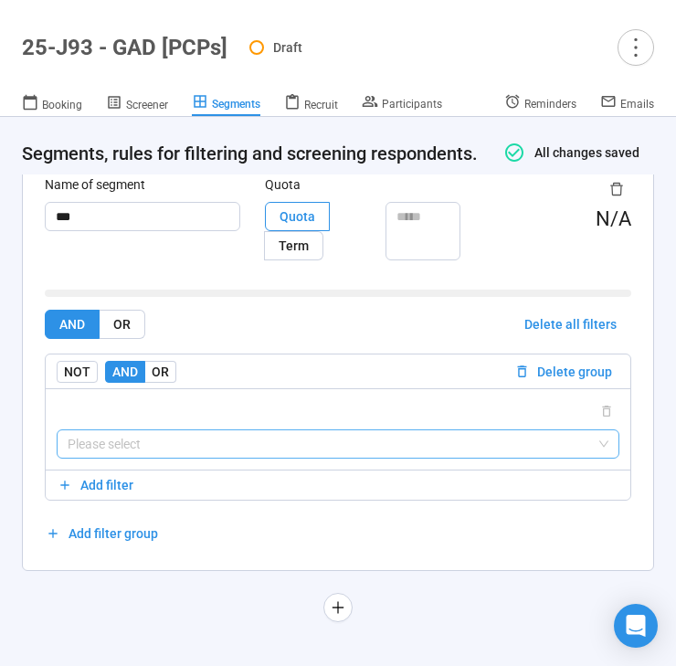
click at [203, 436] on input "search" at bounding box center [338, 443] width 541 height 27
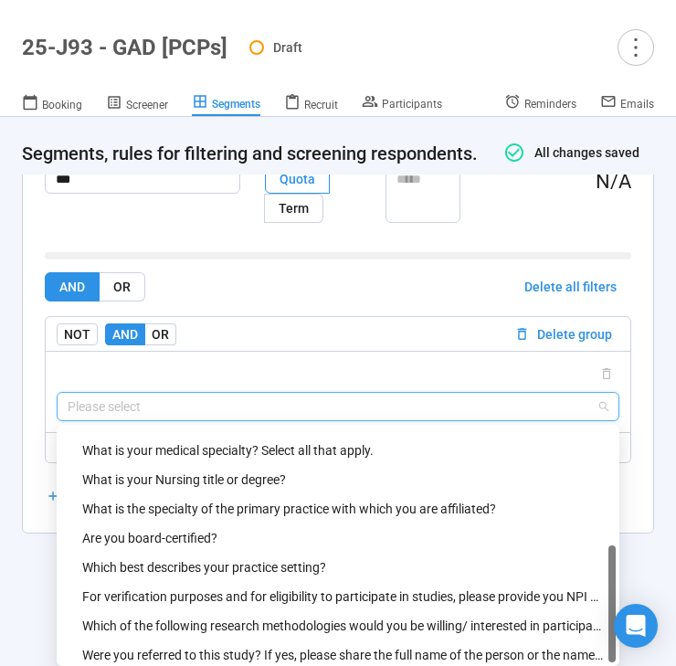
scroll to position [205, 0]
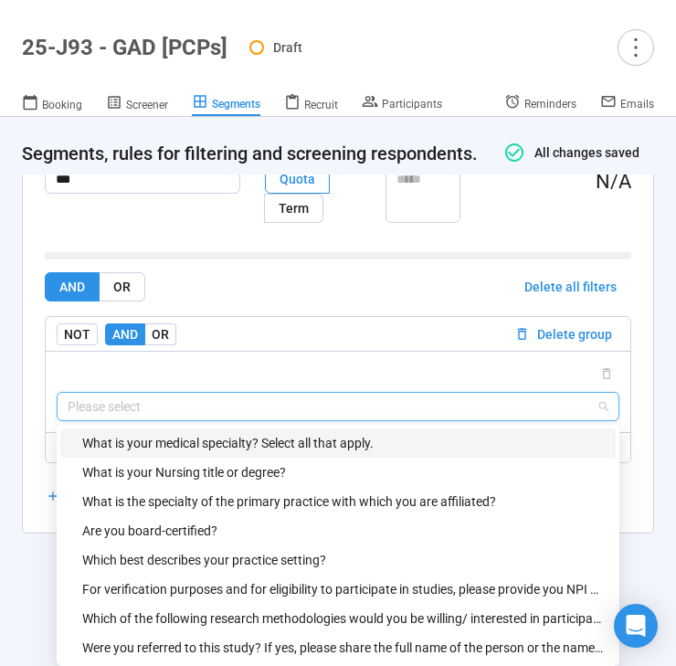
click at [313, 442] on div "What is your medical specialty? Select all that apply." at bounding box center [343, 443] width 522 height 20
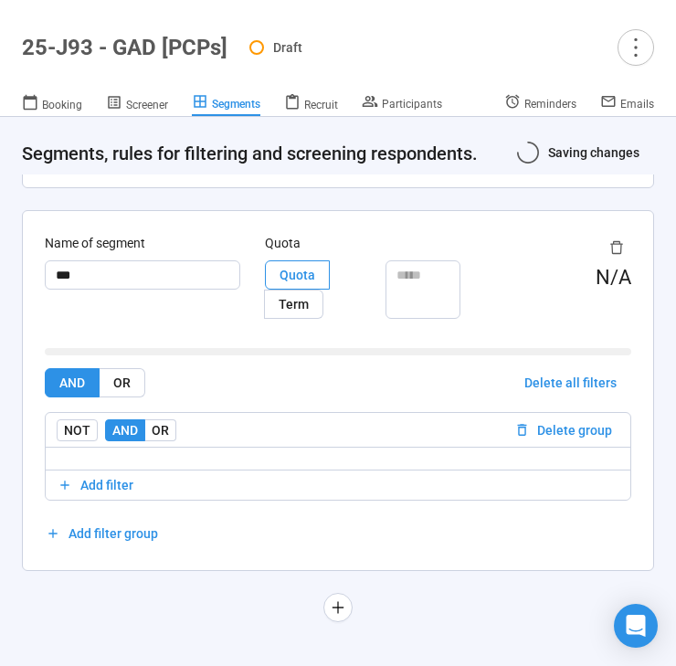
scroll to position [584, 0]
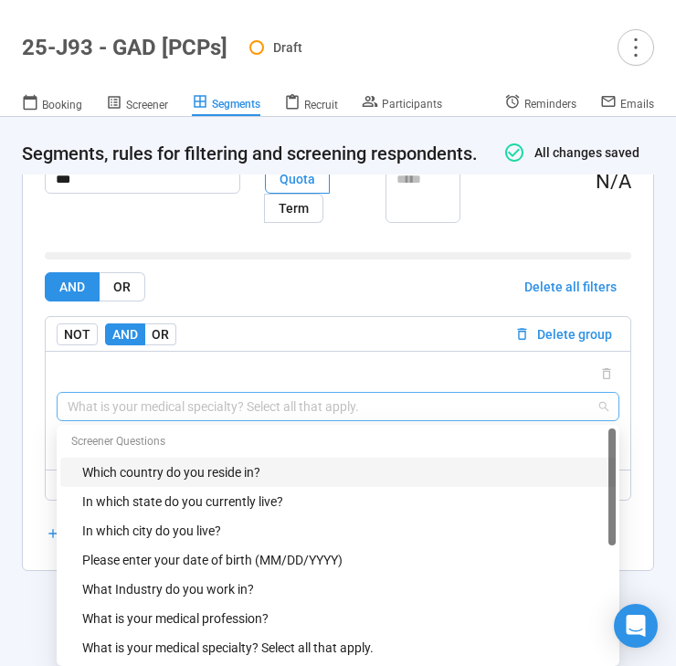
click at [191, 408] on span "What is your medical specialty? Select all that apply." at bounding box center [338, 406] width 541 height 27
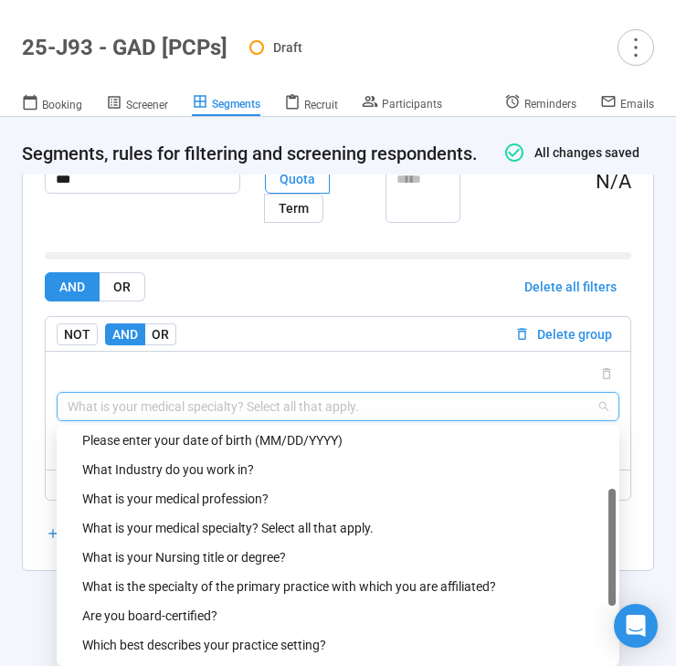
scroll to position [121, 0]
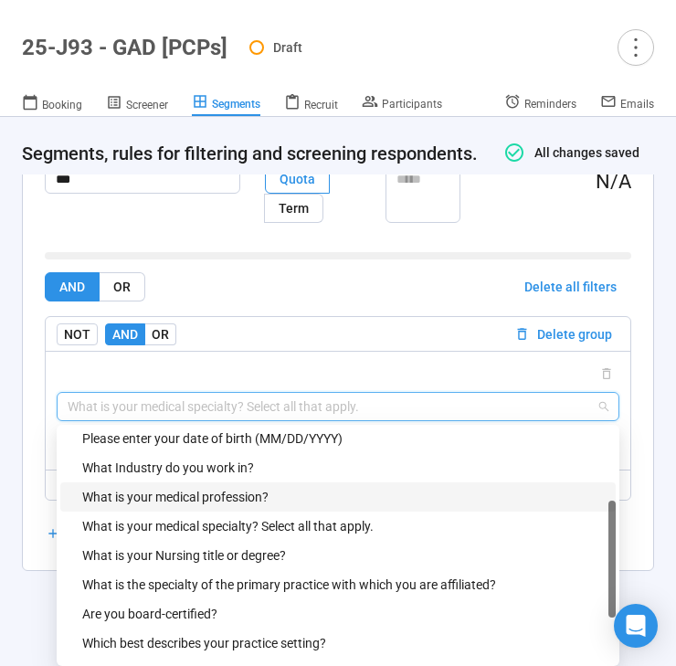
click at [185, 499] on div "What is your medical profession?" at bounding box center [343, 497] width 522 height 20
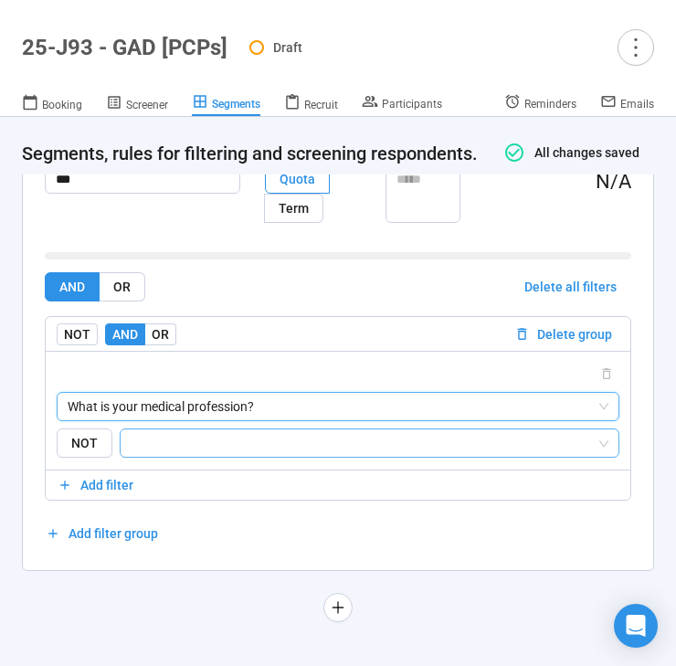
click at [236, 448] on input "search" at bounding box center [364, 443] width 465 height 22
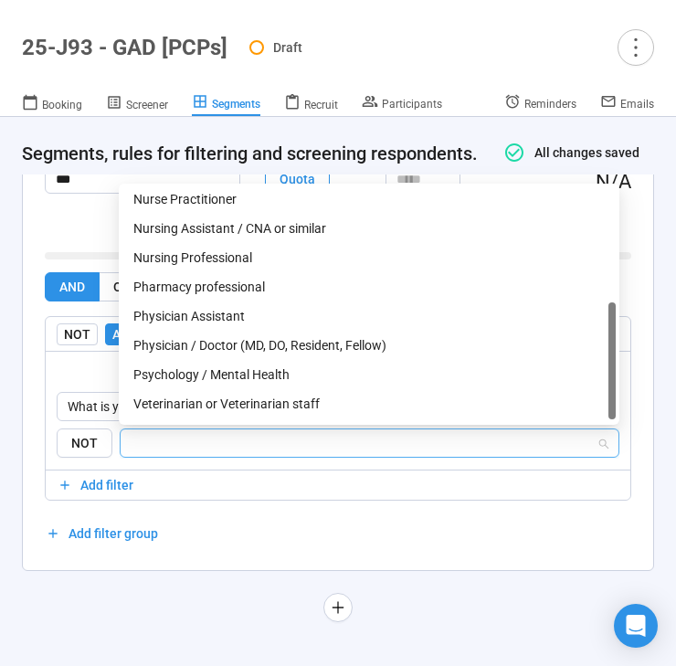
scroll to position [234, 0]
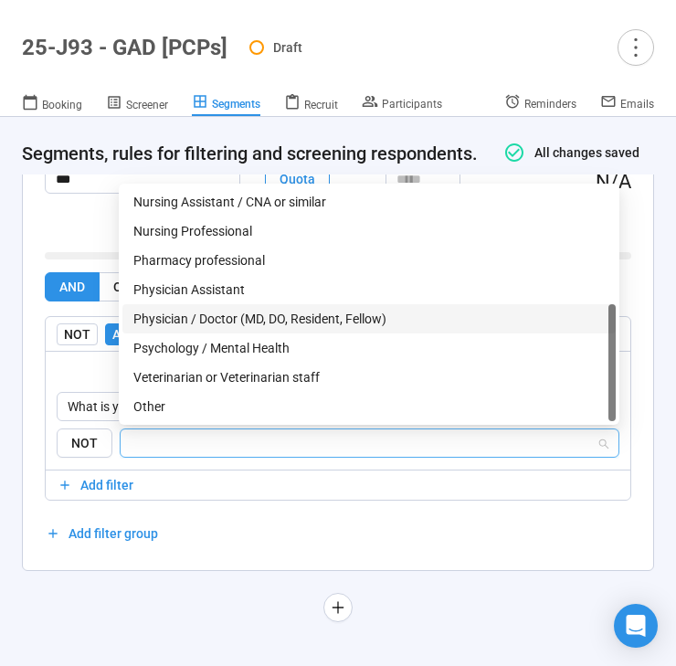
click at [255, 318] on div "Physician / Doctor (MD, DO, Resident, Fellow)" at bounding box center [368, 319] width 471 height 20
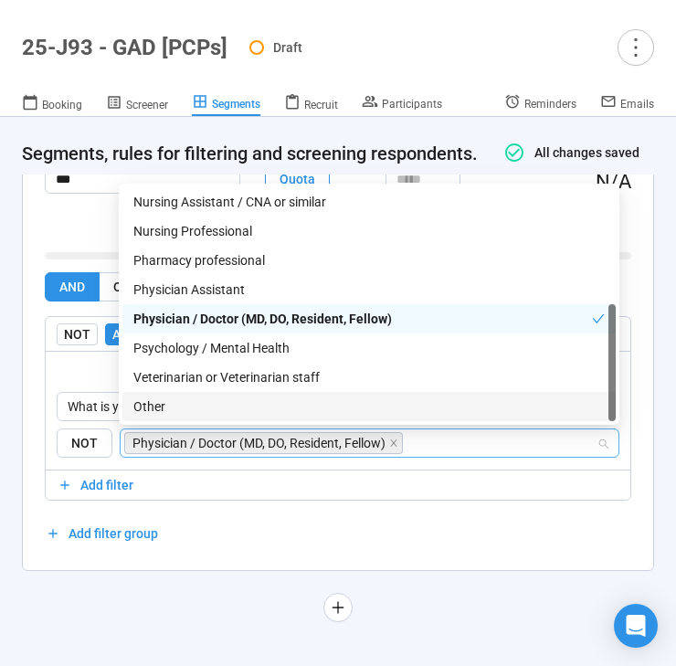
click at [202, 553] on div "Name of segment *** Quota Quota Term N/A AND OR Delete all filters NOT AND OR D…" at bounding box center [338, 342] width 630 height 455
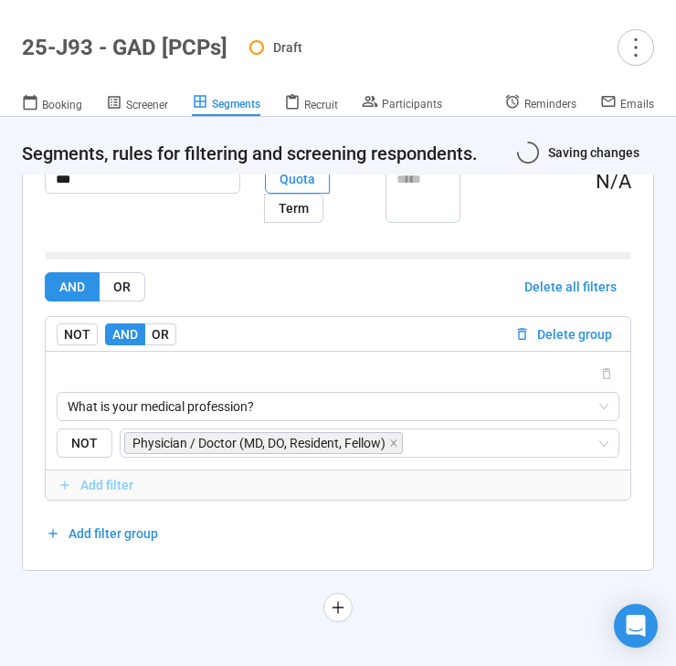
scroll to position [584, 0]
click at [114, 483] on span "Add filter" at bounding box center [106, 485] width 53 height 20
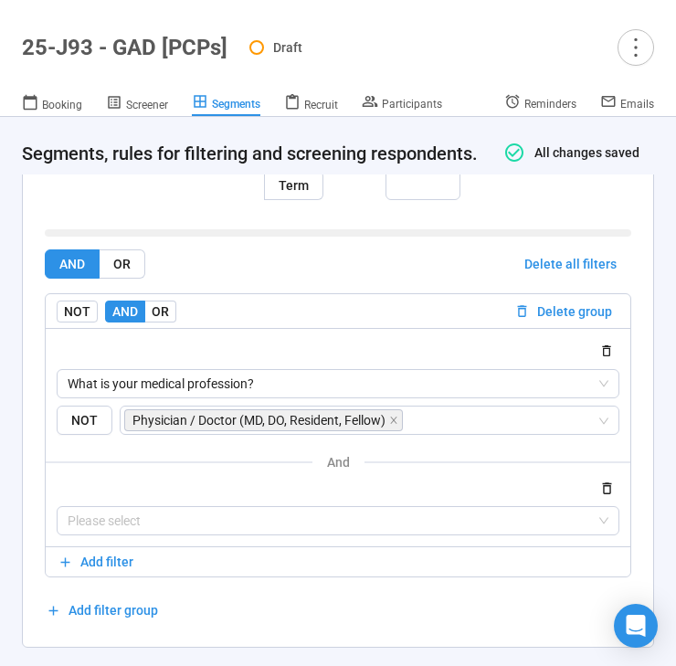
scroll to position [684, 0]
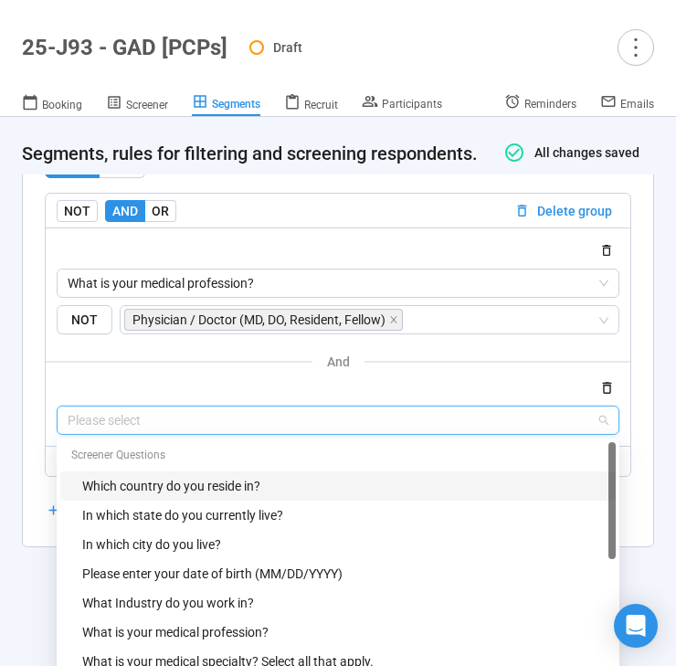
click at [202, 434] on input "search" at bounding box center [338, 419] width 541 height 27
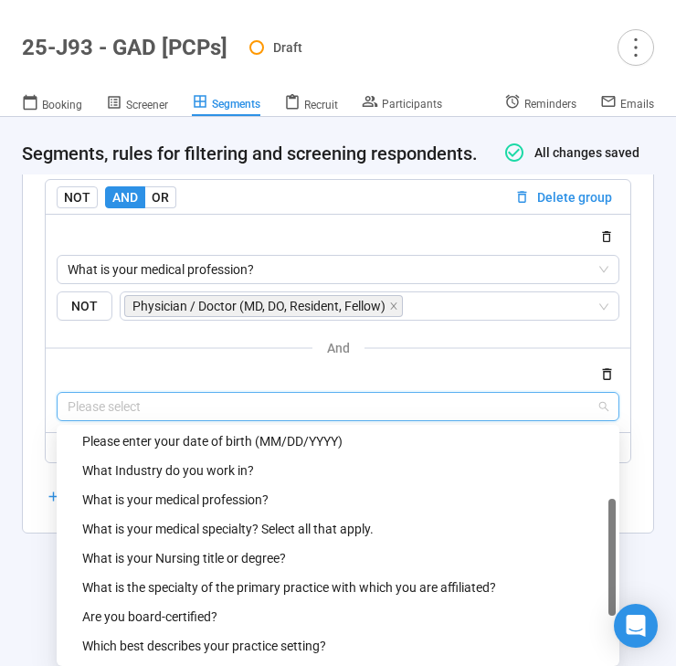
scroll to position [119, 0]
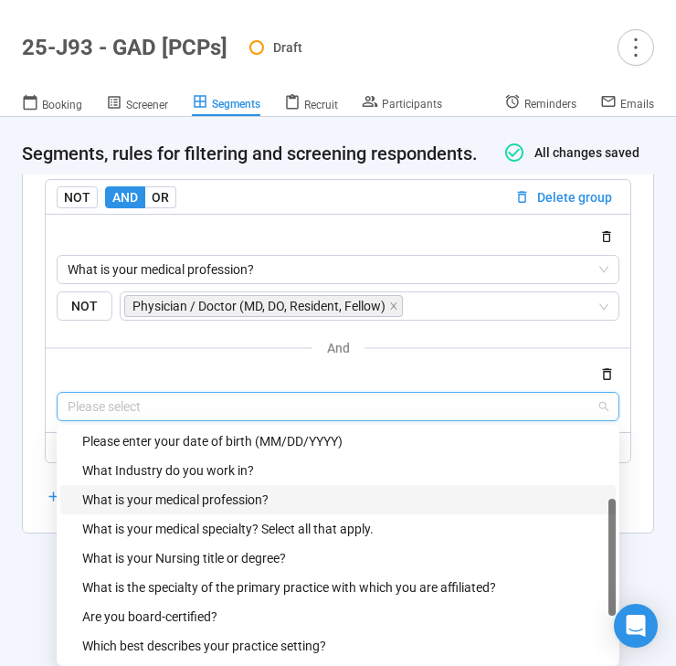
click at [229, 499] on div "What is your medical profession?" at bounding box center [343, 500] width 522 height 20
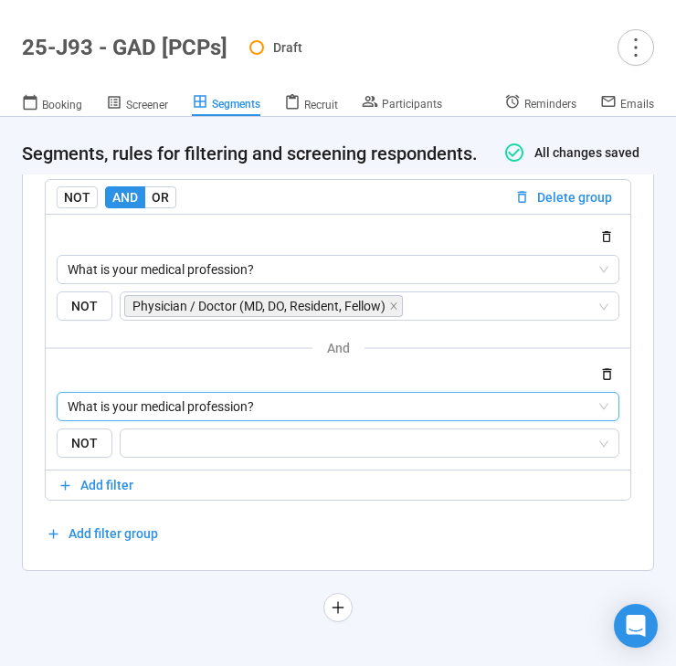
click at [255, 412] on span "What is your medical profession?" at bounding box center [338, 406] width 541 height 27
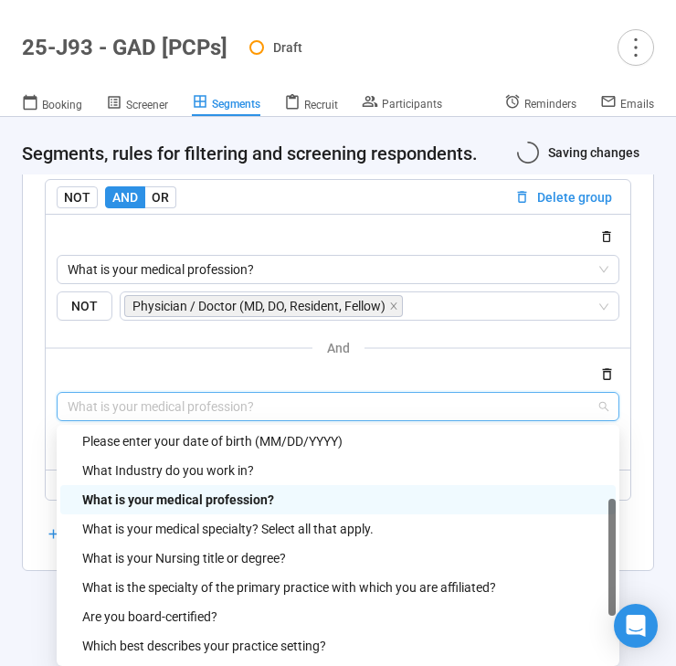
scroll to position [722, 0]
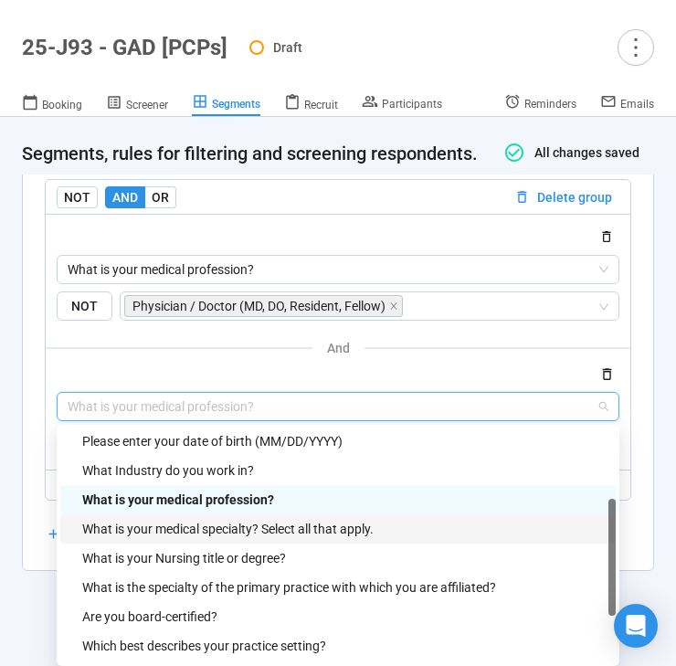
click at [236, 530] on div "What is your medical specialty? Select all that apply." at bounding box center [343, 529] width 522 height 20
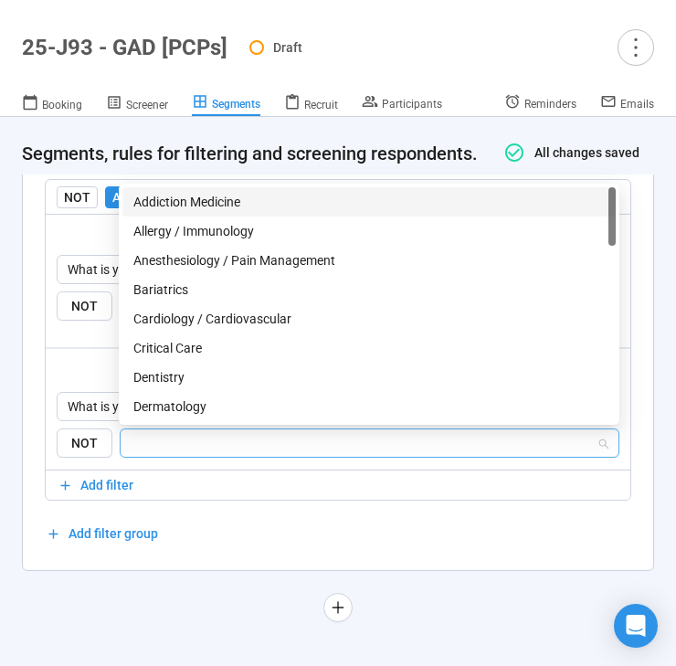
click at [262, 449] on input "search" at bounding box center [364, 443] width 465 height 22
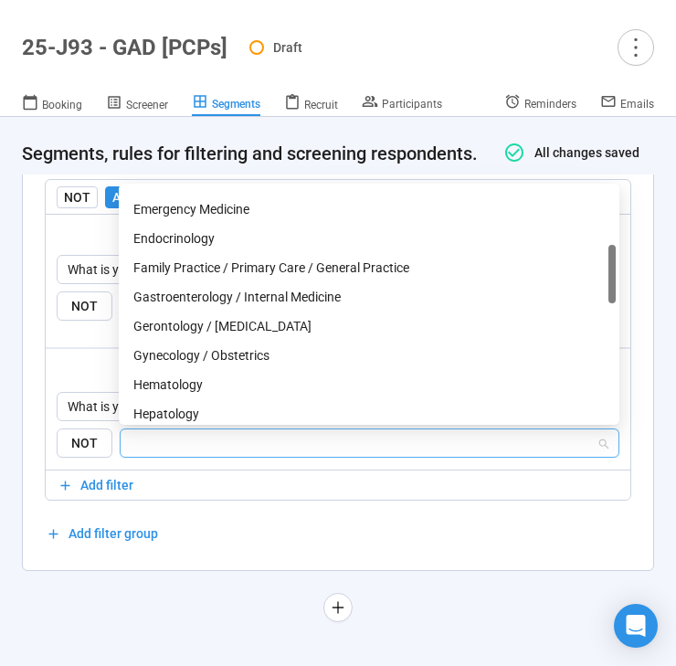
scroll to position [258, 0]
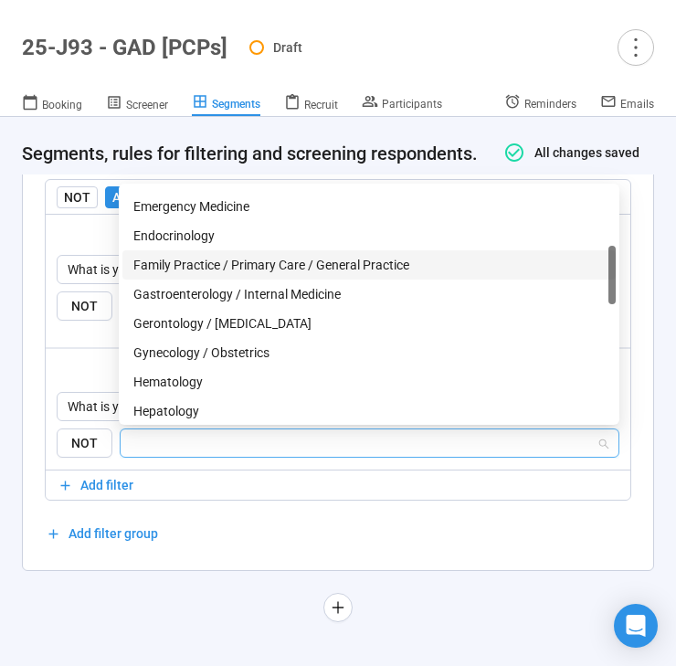
click at [275, 265] on div "Family Practice / Primary Care / General Practice" at bounding box center [368, 265] width 471 height 20
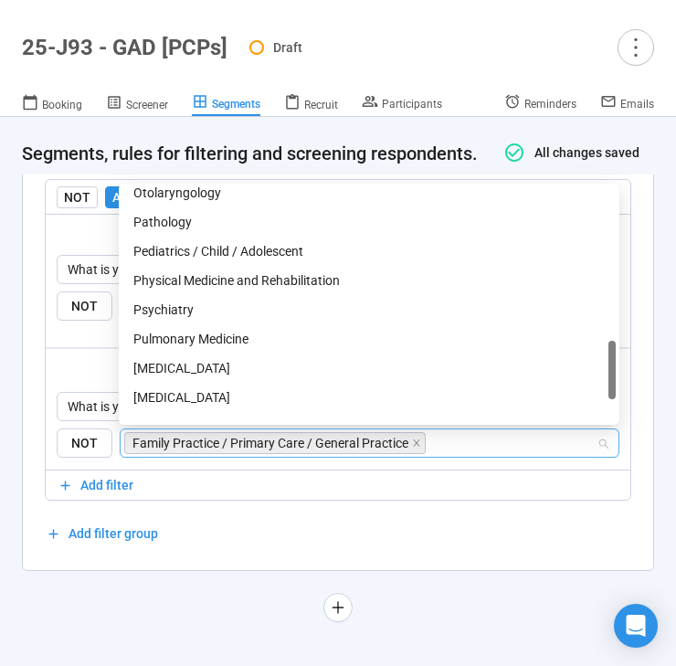
scroll to position [799, 0]
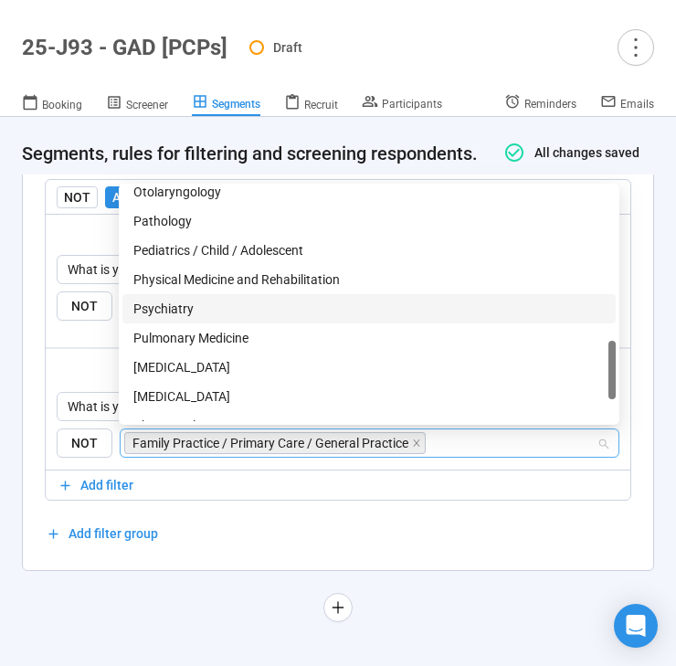
click at [268, 306] on div "Psychiatry" at bounding box center [368, 309] width 471 height 20
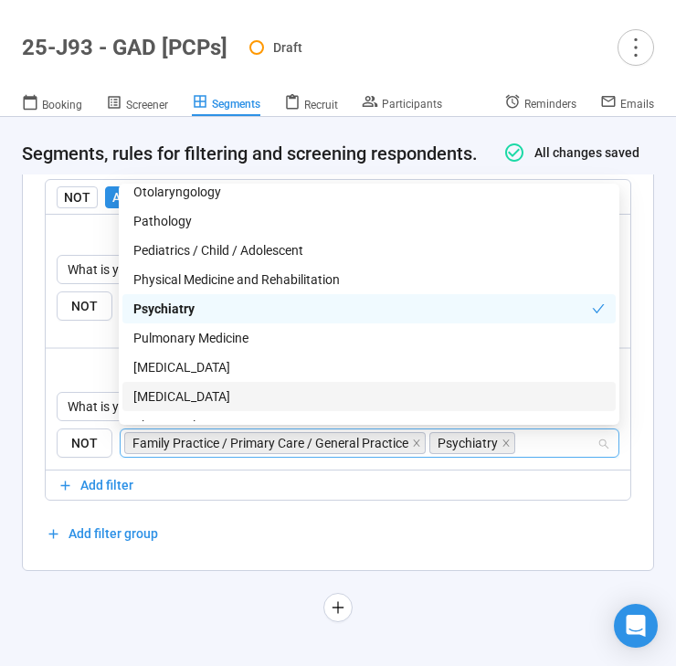
click at [167, 611] on div "**********" at bounding box center [338, 71] width 676 height 1189
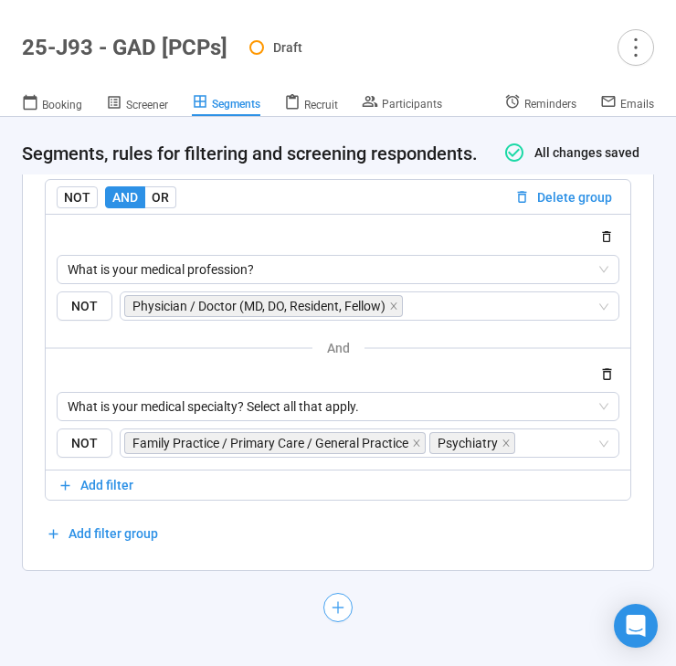
click at [337, 606] on icon "plus" at bounding box center [337, 606] width 11 height 1
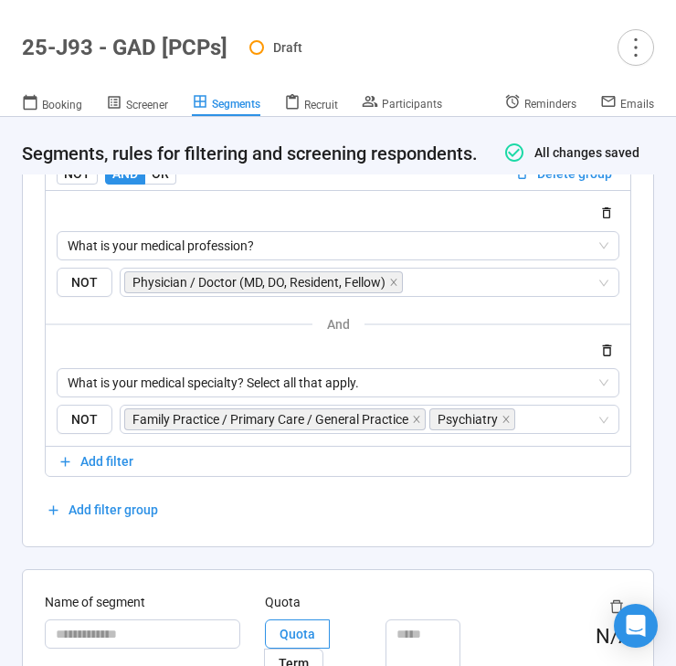
scroll to position [1104, 0]
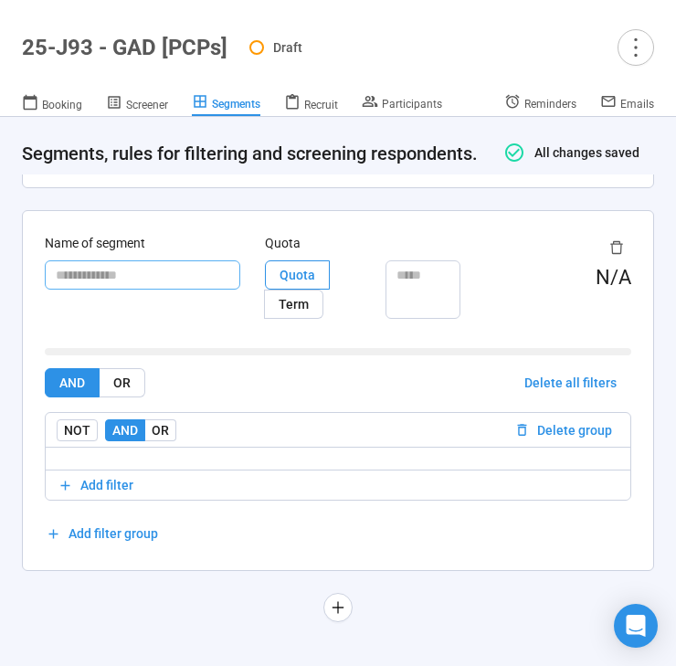
click at [98, 275] on input "text" at bounding box center [142, 274] width 195 height 29
click at [107, 489] on span "Add filter" at bounding box center [106, 485] width 53 height 20
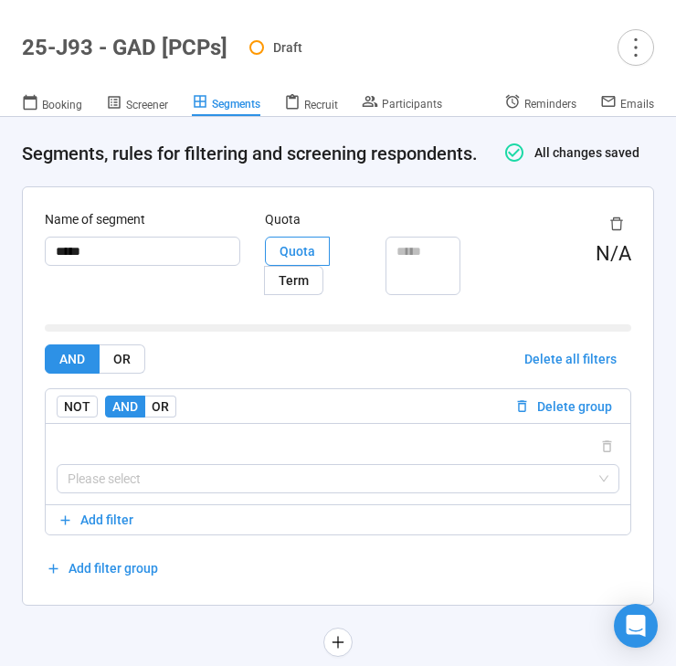
scroll to position [1163, 0]
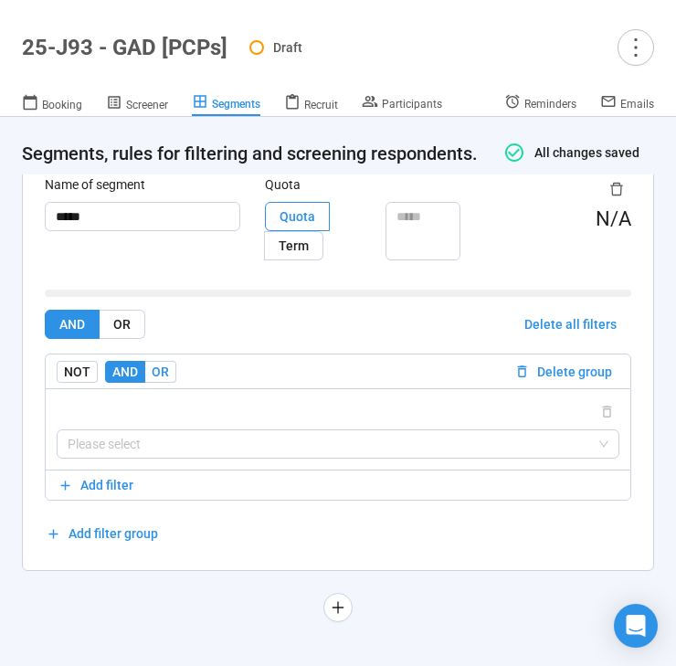
click at [163, 375] on span "OR" at bounding box center [160, 371] width 17 height 15
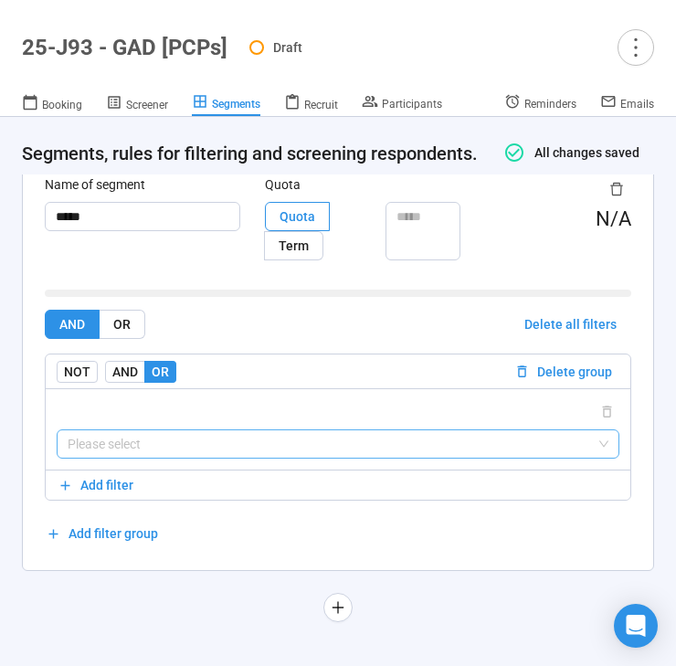
click at [137, 450] on input "search" at bounding box center [338, 443] width 541 height 27
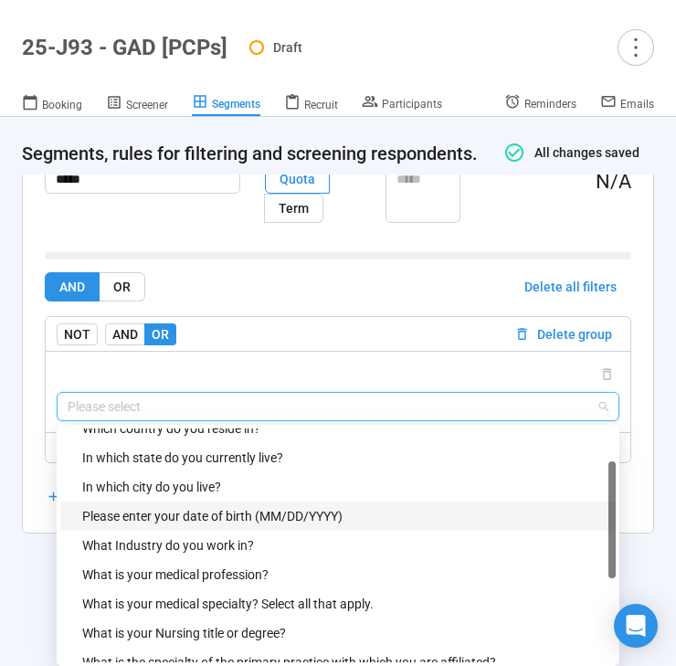
scroll to position [51, 0]
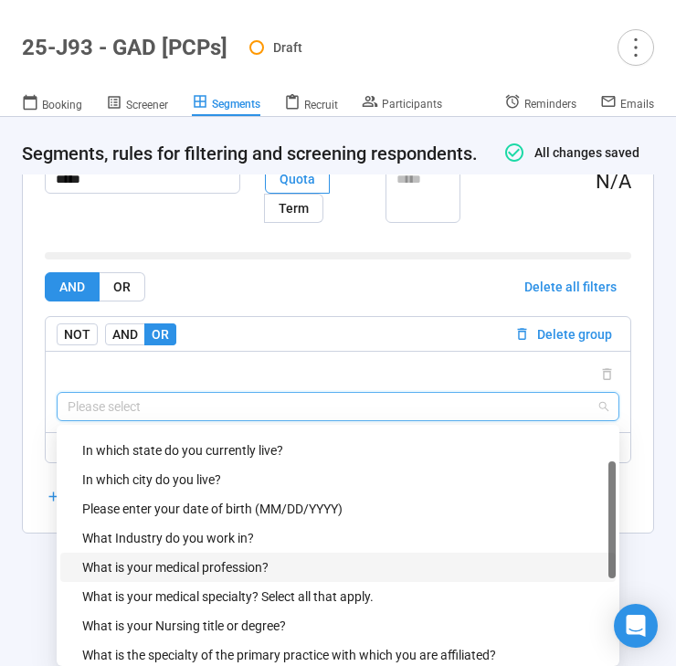
click at [169, 571] on div "What is your medical profession?" at bounding box center [343, 567] width 522 height 20
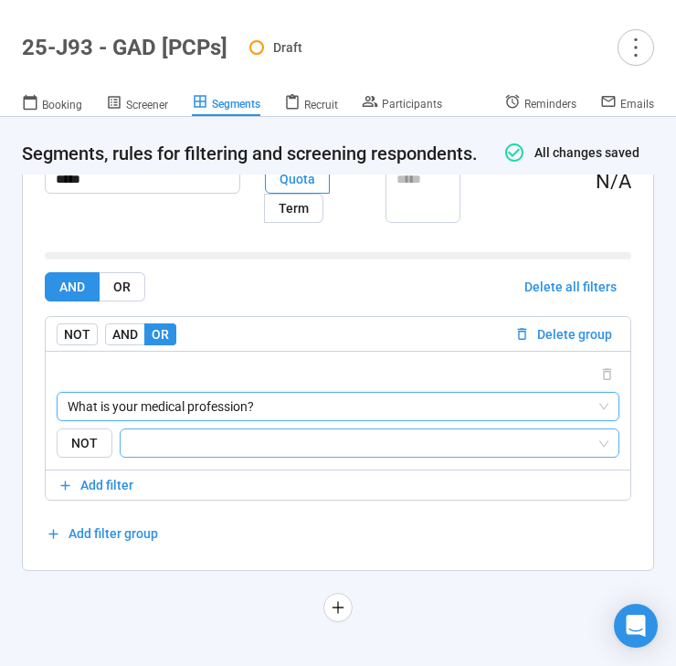
click at [201, 439] on input "search" at bounding box center [364, 443] width 465 height 22
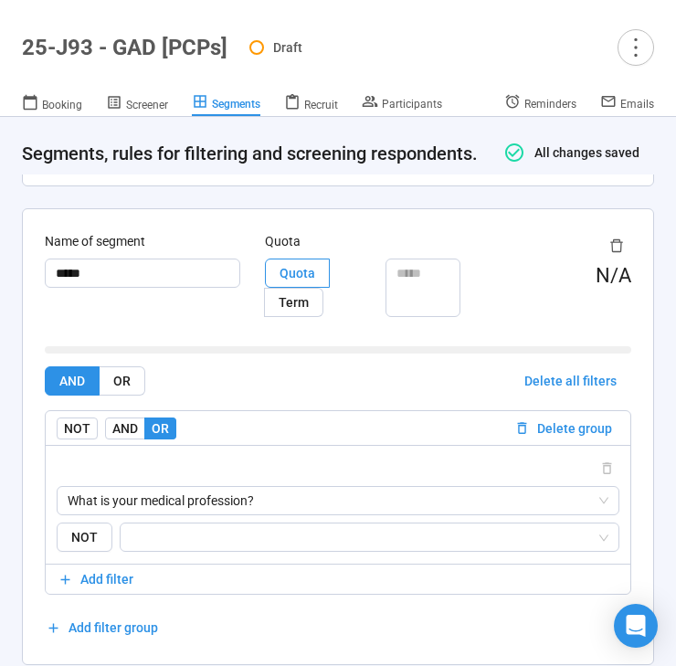
scroll to position [1200, 0]
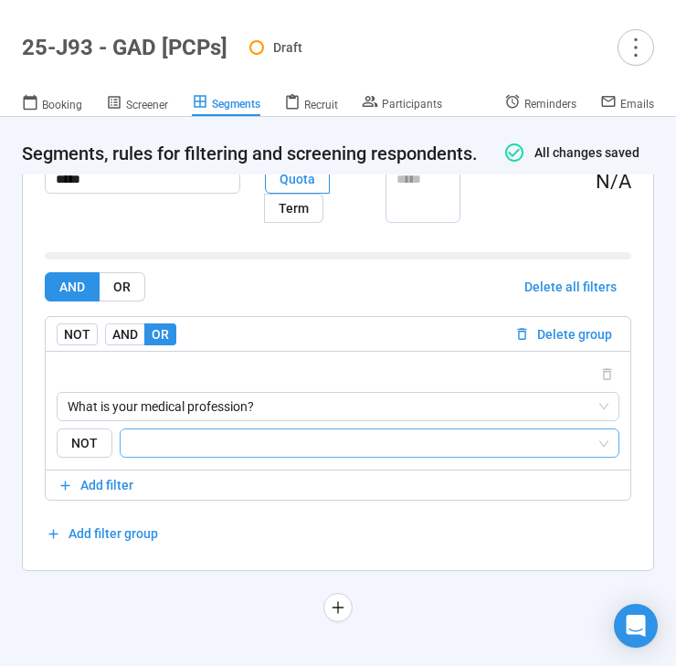
click at [180, 442] on input "search" at bounding box center [364, 443] width 465 height 22
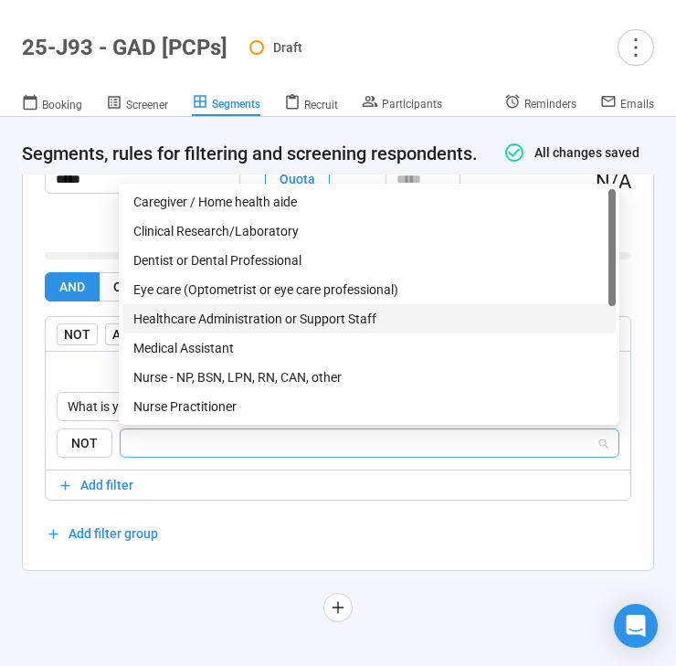
scroll to position [51, 0]
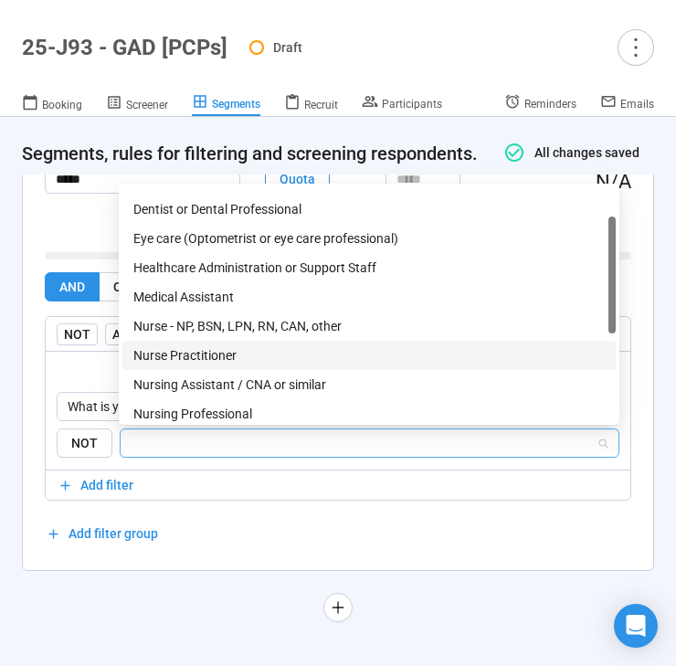
click at [223, 357] on div "Nurse Practitioner" at bounding box center [368, 355] width 471 height 20
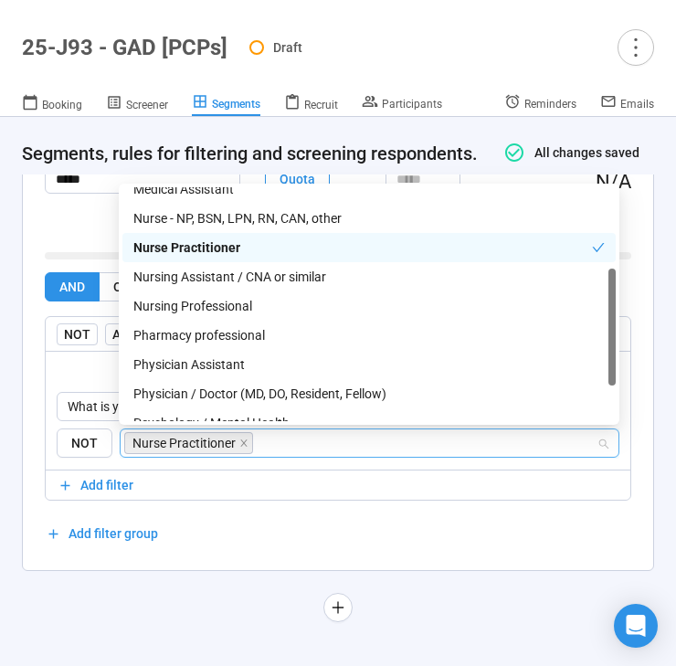
scroll to position [156, 0]
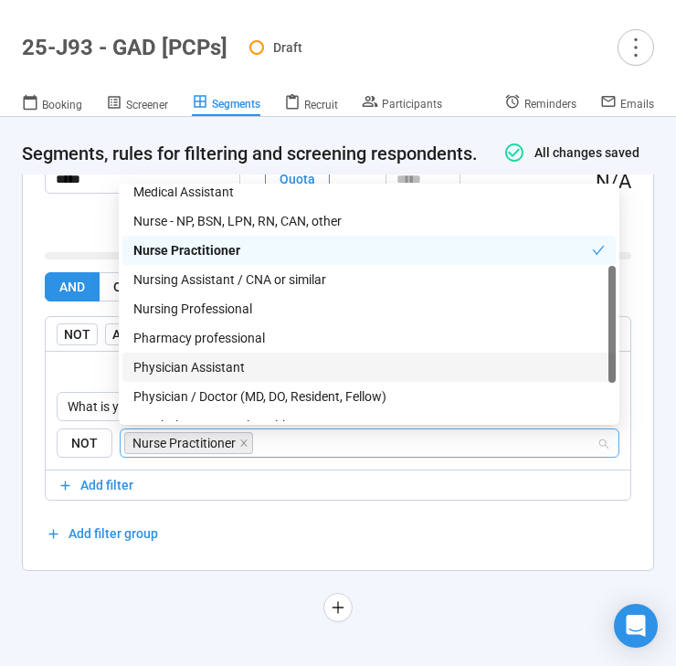
click at [218, 365] on div "Physician Assistant" at bounding box center [368, 367] width 471 height 20
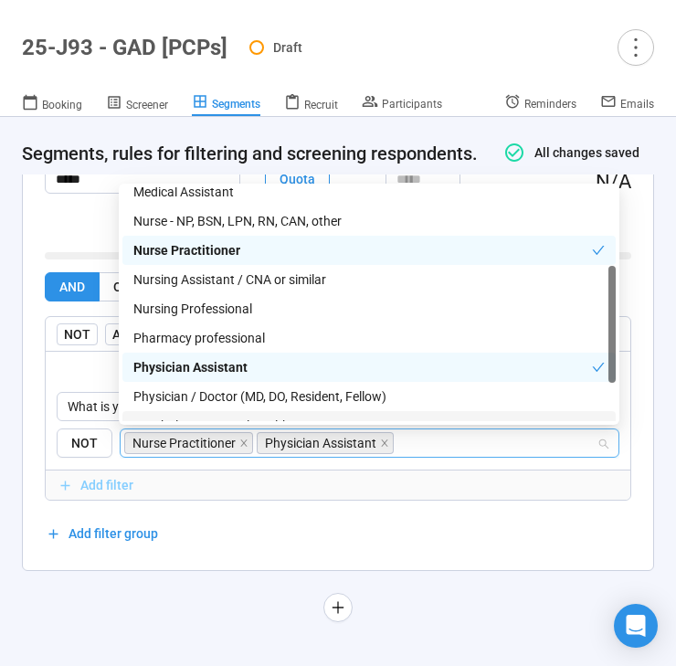
click at [99, 491] on span "Add filter" at bounding box center [106, 485] width 53 height 20
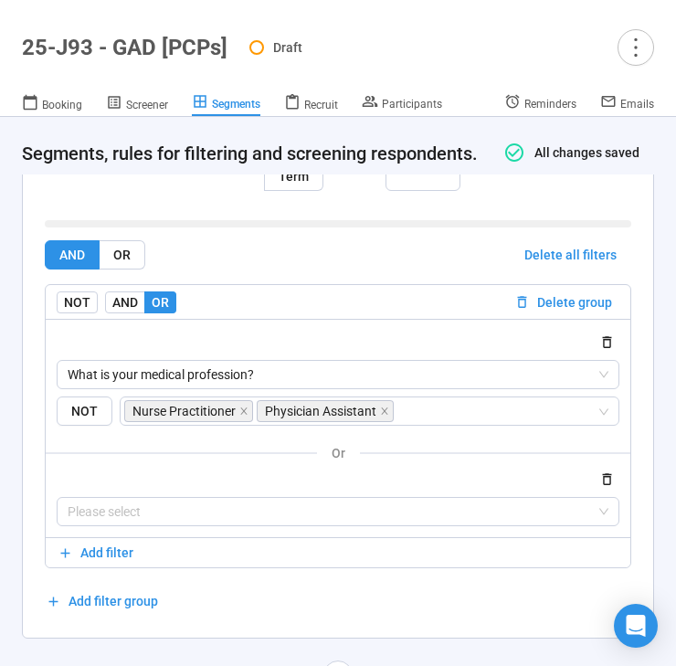
scroll to position [1301, 0]
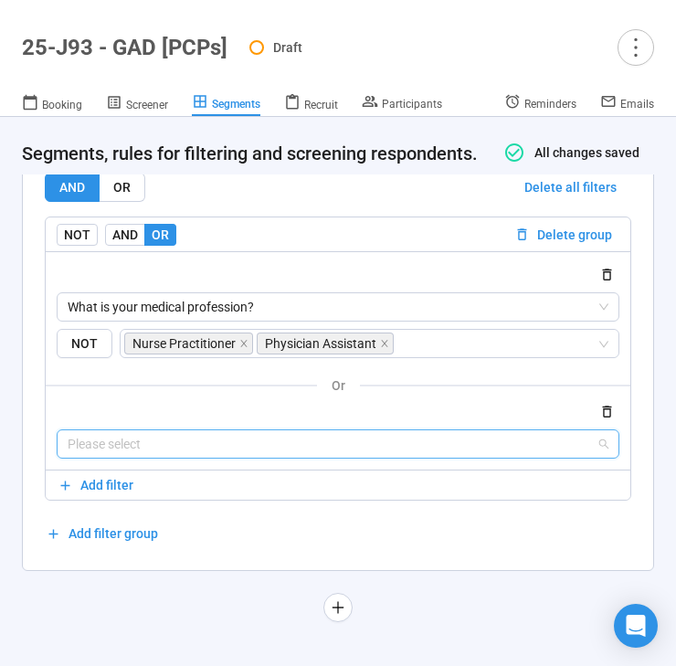
click at [153, 451] on input "search" at bounding box center [338, 443] width 541 height 27
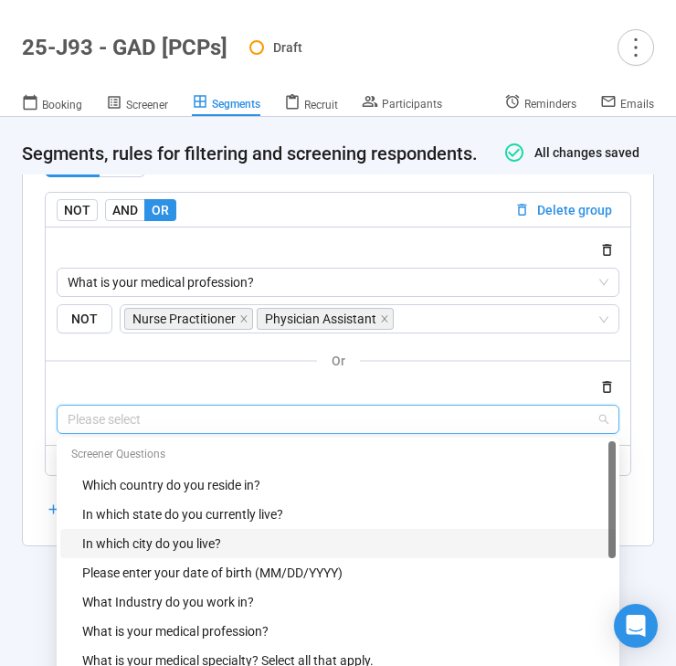
scroll to position [205, 0]
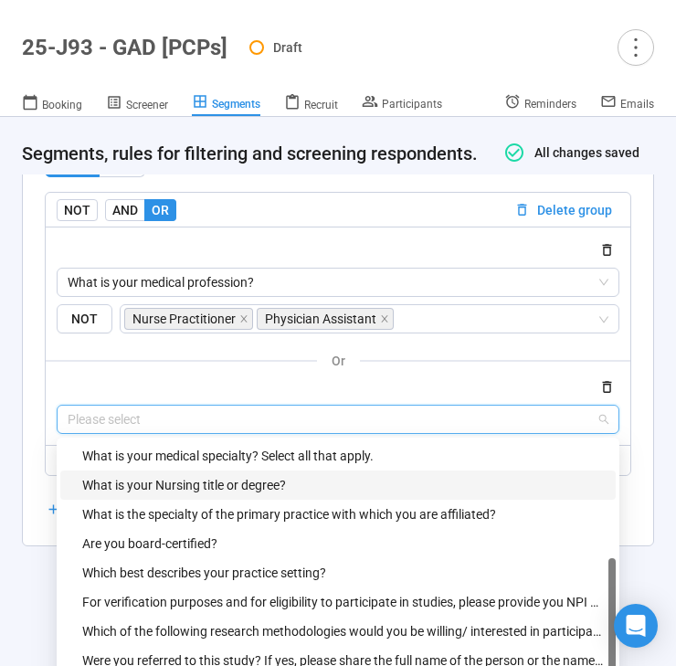
click at [213, 495] on div "What is your Nursing title or degree?" at bounding box center [343, 485] width 522 height 20
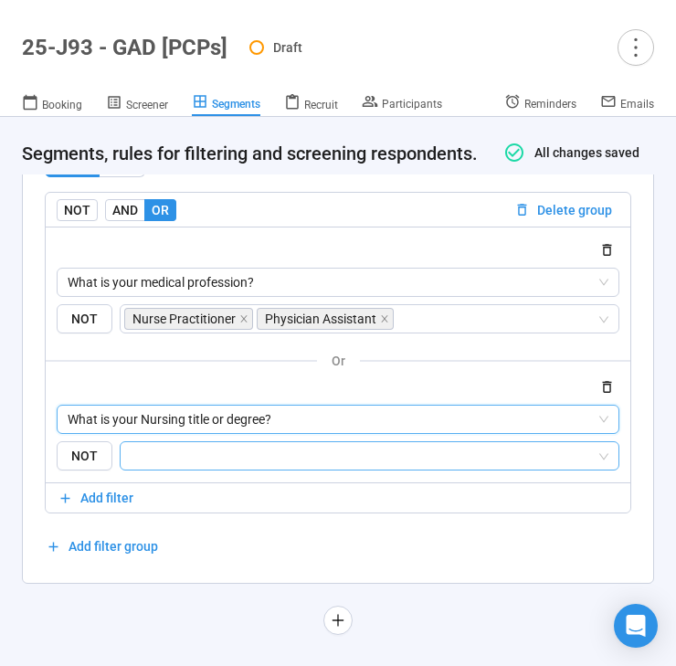
click at [218, 467] on input "search" at bounding box center [364, 456] width 465 height 22
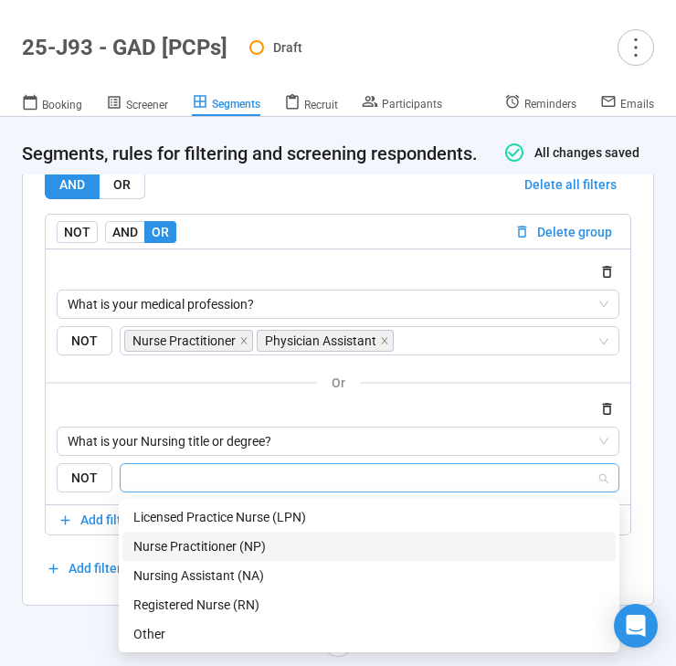
scroll to position [1301, 0]
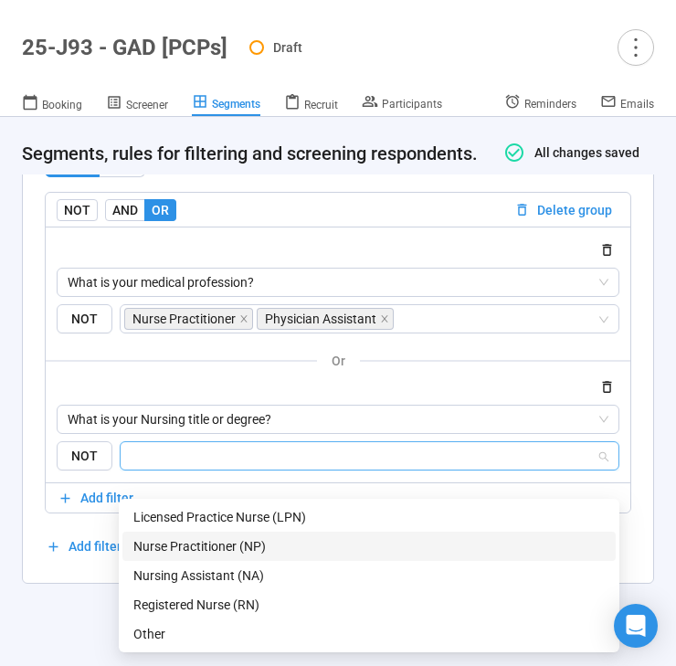
click at [206, 545] on div "Nurse Practitioner (NP)" at bounding box center [368, 546] width 471 height 20
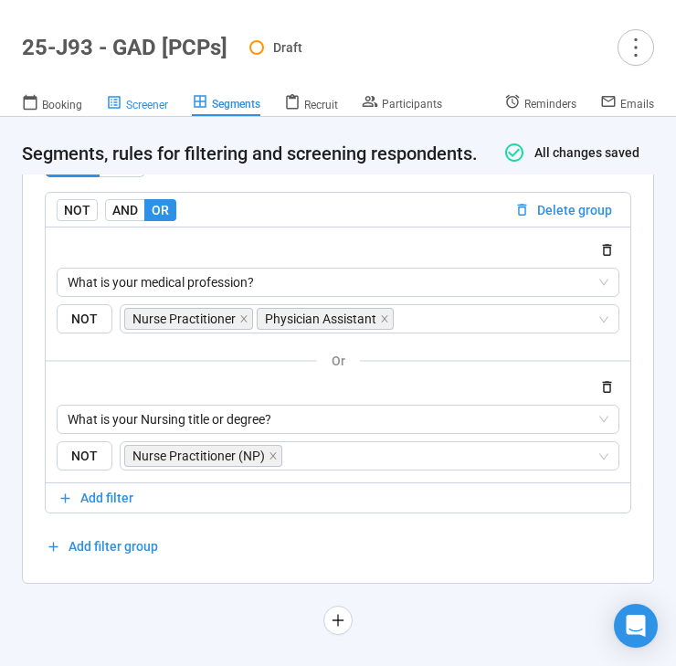
click at [135, 105] on span "Screener" at bounding box center [147, 105] width 42 height 13
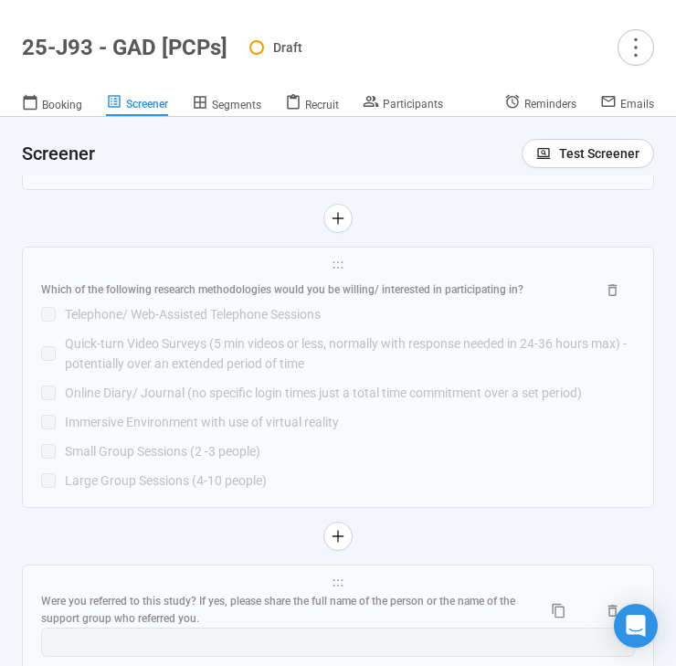
scroll to position [7245, 0]
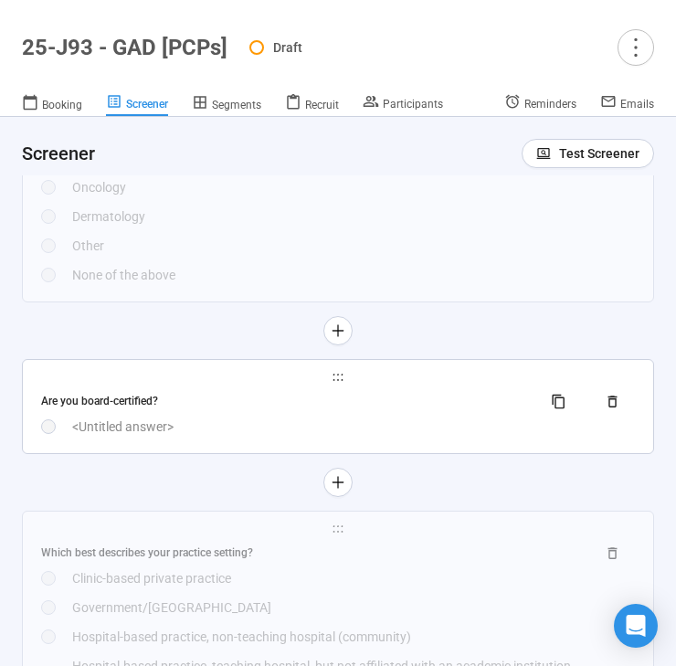
click at [241, 437] on div "<Untitled answer>" at bounding box center [353, 426] width 563 height 20
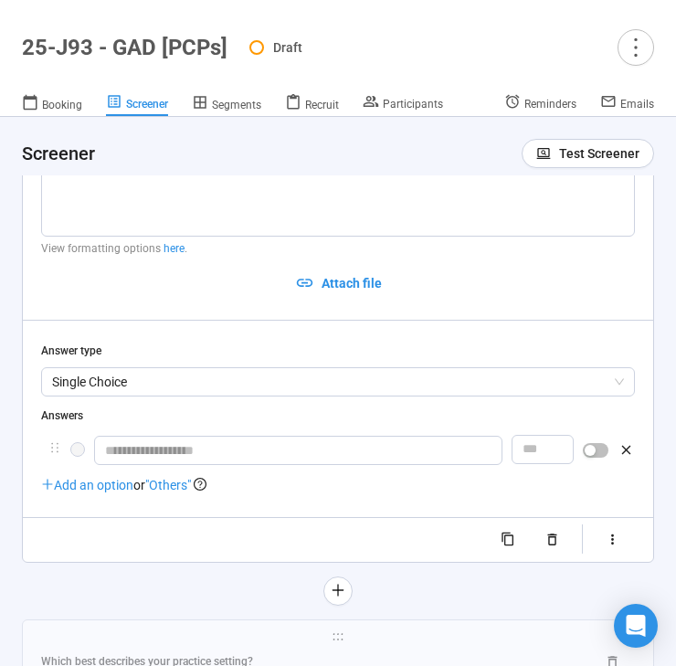
scroll to position [6192, 0]
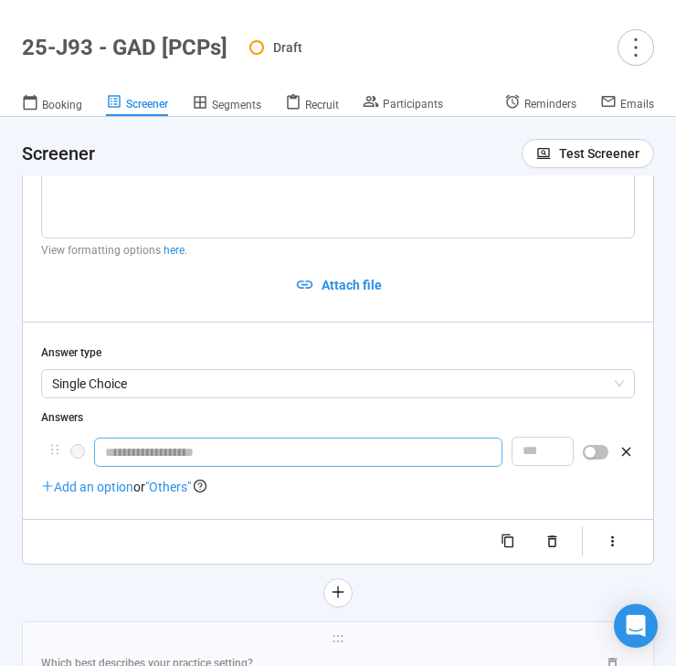
click at [166, 467] on input "text" at bounding box center [298, 451] width 408 height 29
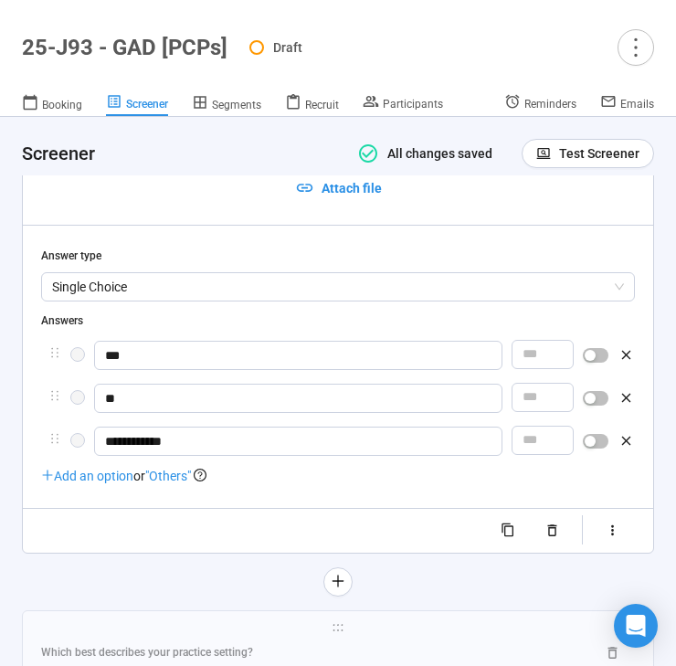
scroll to position [6318, 0]
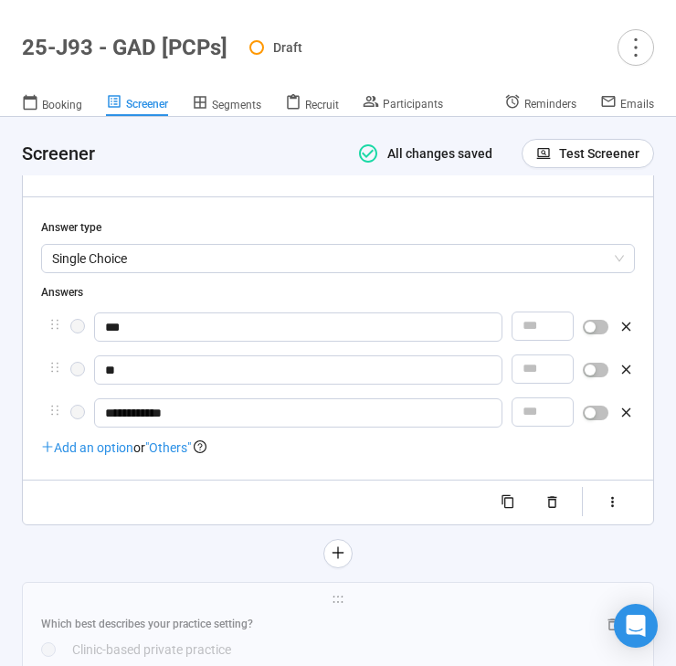
click at [597, 377] on span "button" at bounding box center [596, 370] width 26 height 15
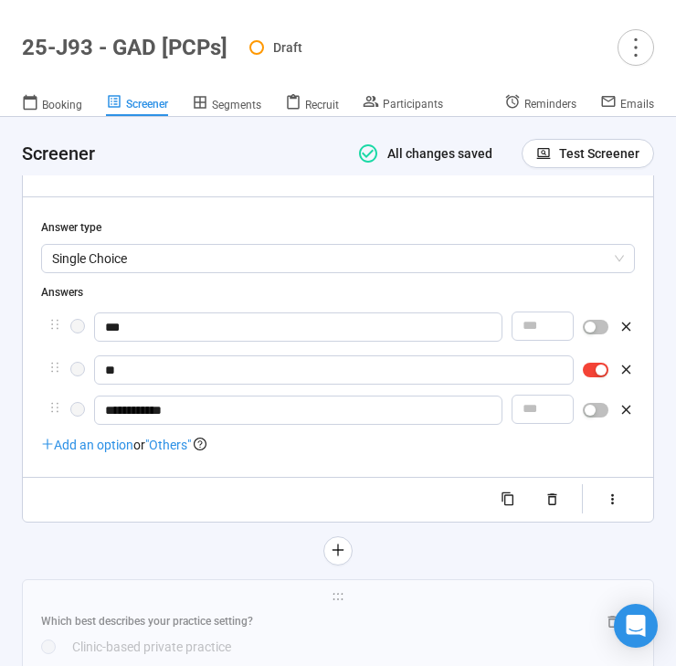
click at [590, 416] on div "button" at bounding box center [590, 410] width 11 height 11
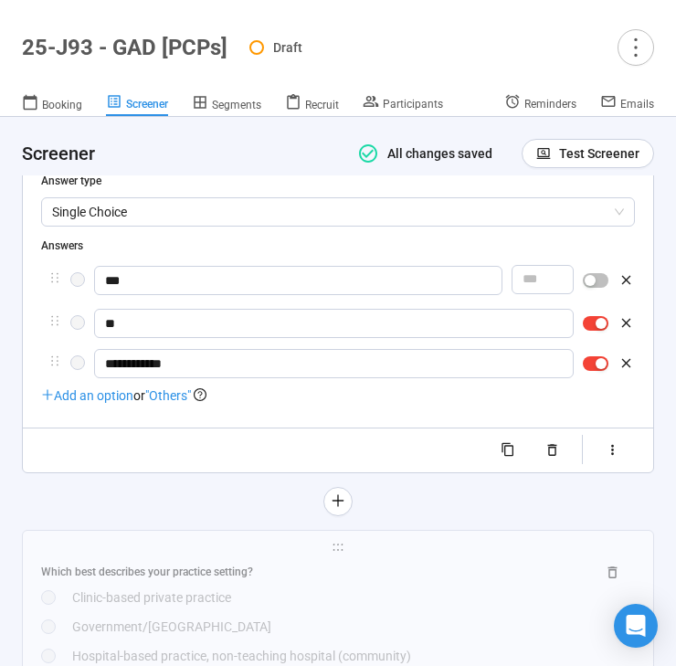
scroll to position [6372, 0]
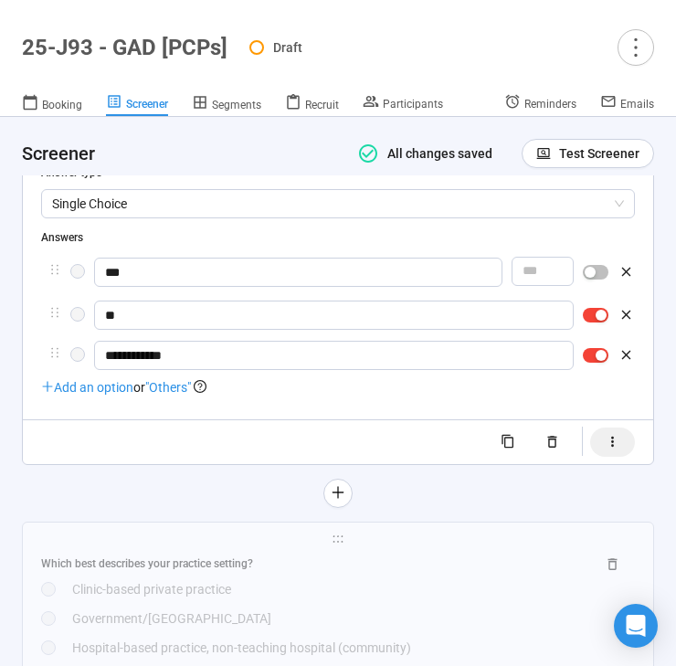
click at [618, 449] on icon "button" at bounding box center [613, 442] width 16 height 16
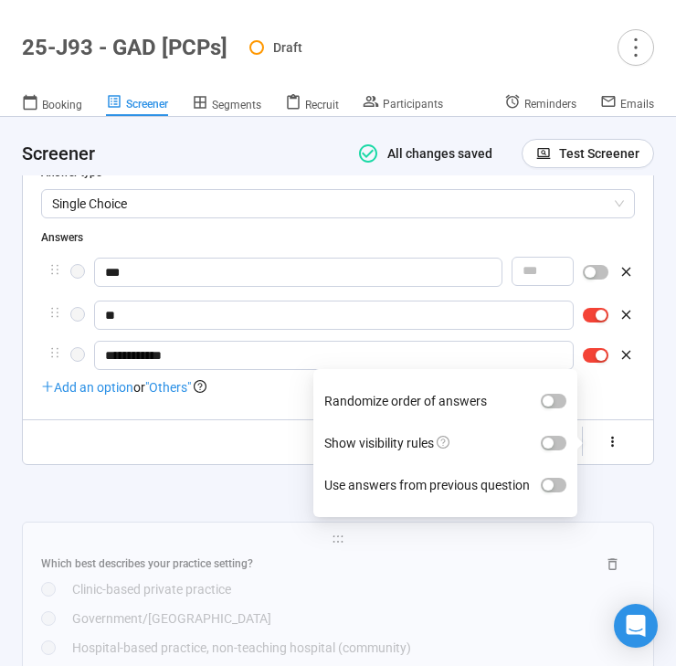
click at [568, 469] on div "Randomize order of answers Show visibility rules Use answers from previous ques…" at bounding box center [445, 443] width 264 height 148
click at [557, 450] on span "button" at bounding box center [554, 443] width 26 height 15
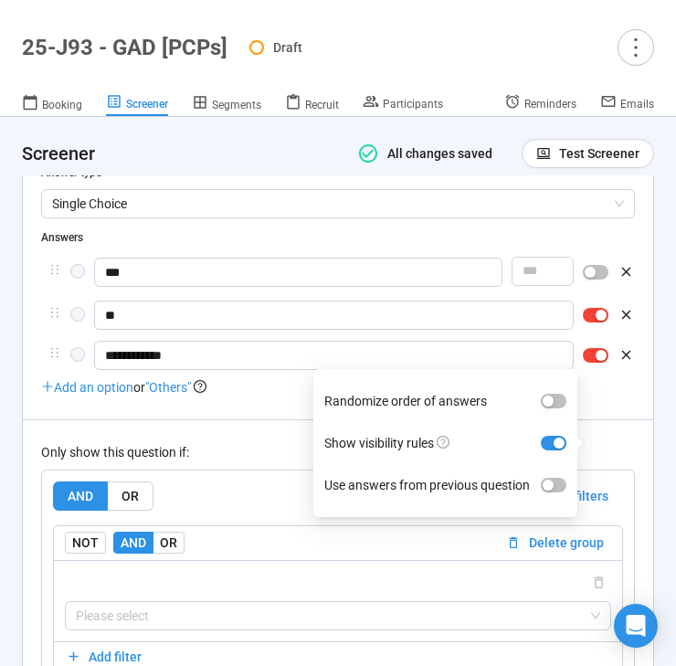
click at [301, 462] on div "Only show this question if:" at bounding box center [338, 452] width 594 height 20
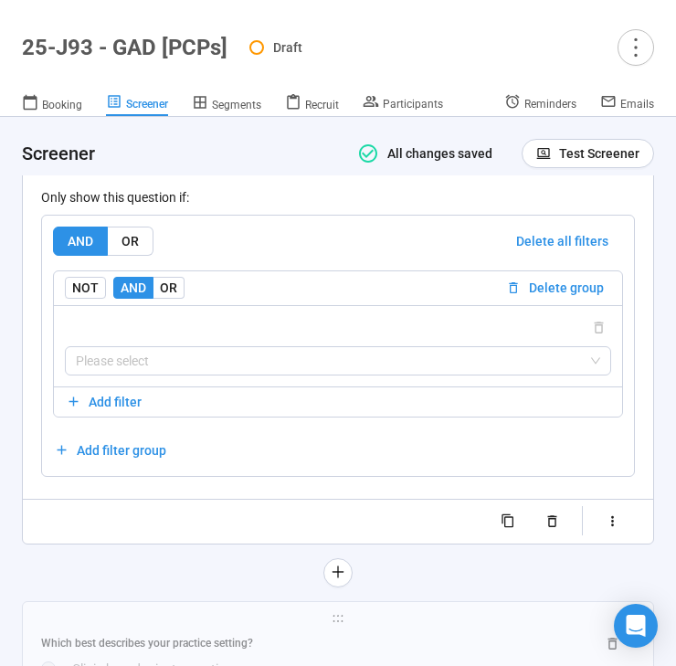
scroll to position [6628, 0]
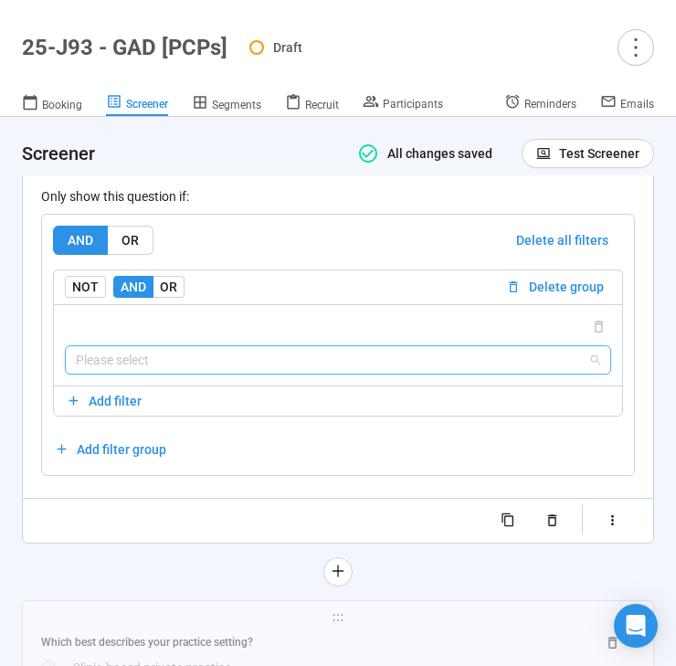
click at [311, 374] on input "search" at bounding box center [338, 359] width 524 height 27
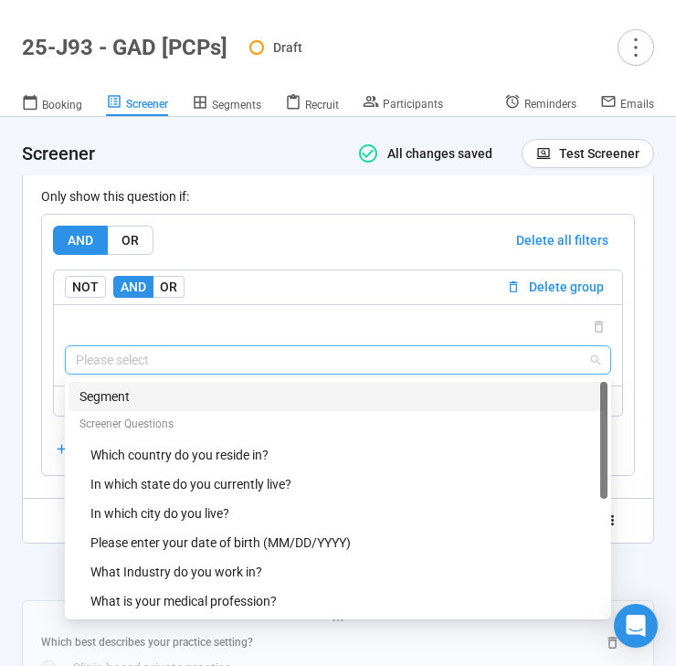
click at [287, 406] on div "Segment" at bounding box center [337, 396] width 517 height 20
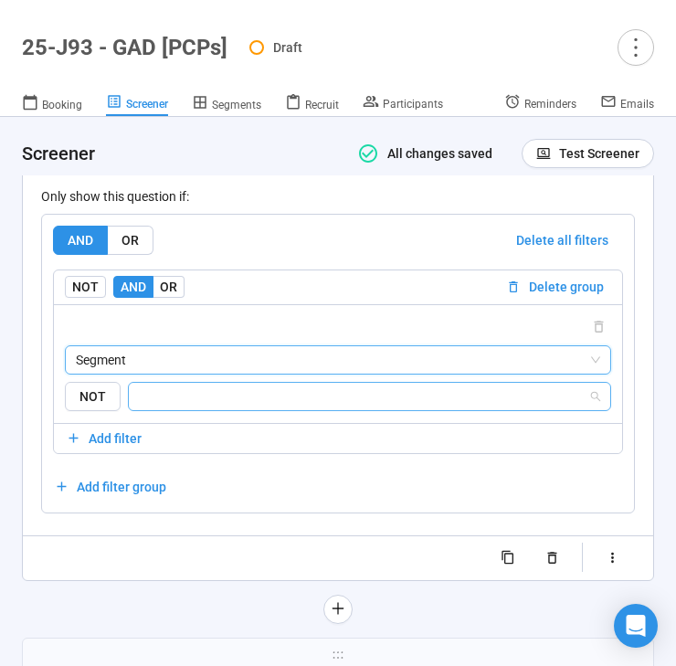
click at [287, 407] on input "search" at bounding box center [364, 396] width 448 height 22
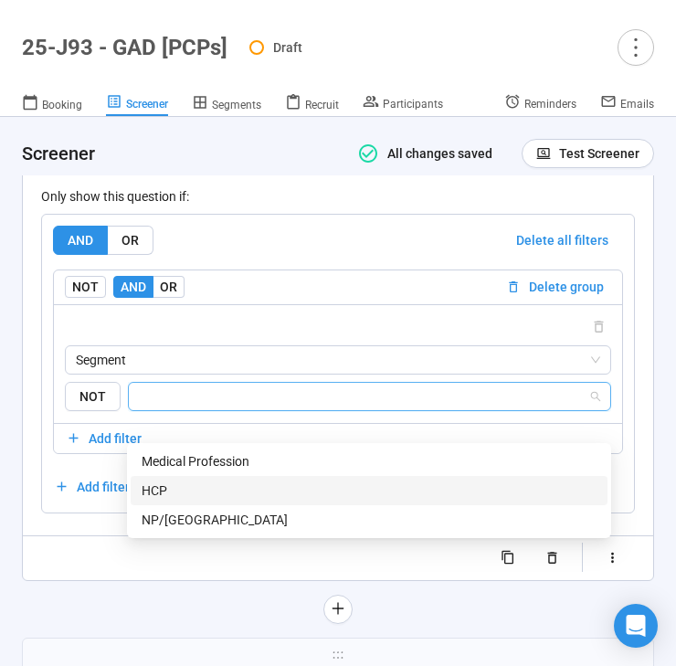
click at [251, 481] on div "HCP" at bounding box center [369, 490] width 455 height 20
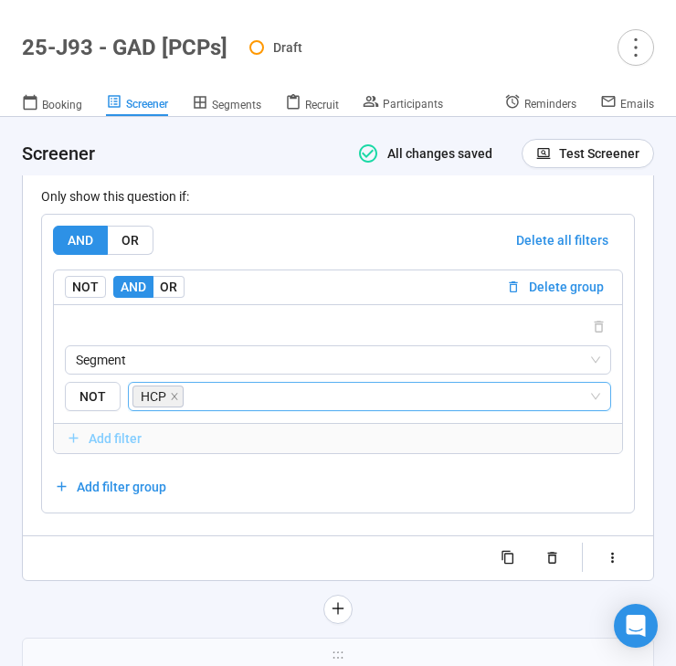
click at [75, 446] on icon "button" at bounding box center [74, 438] width 16 height 16
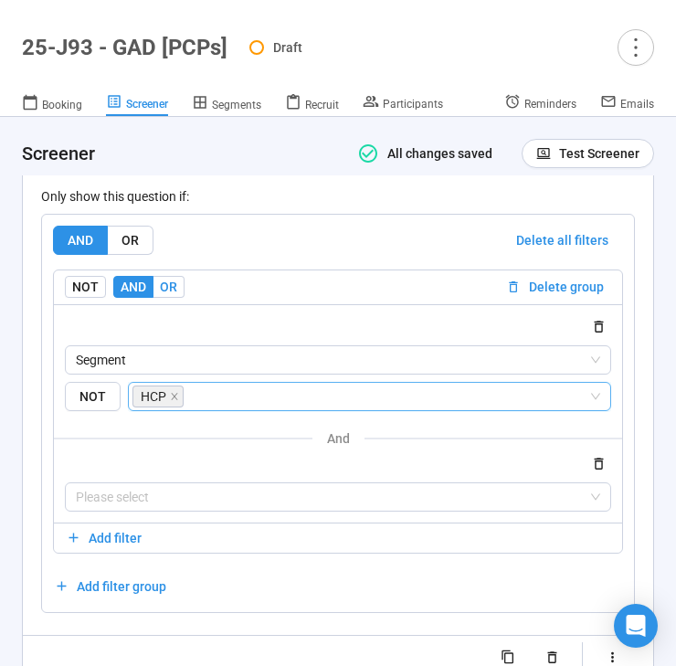
click at [168, 294] on span "OR" at bounding box center [168, 286] width 17 height 15
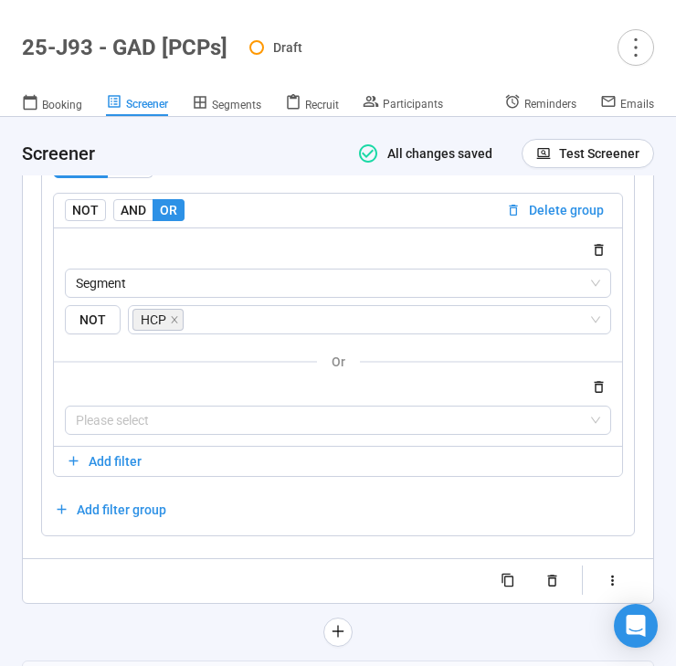
scroll to position [6716, 0]
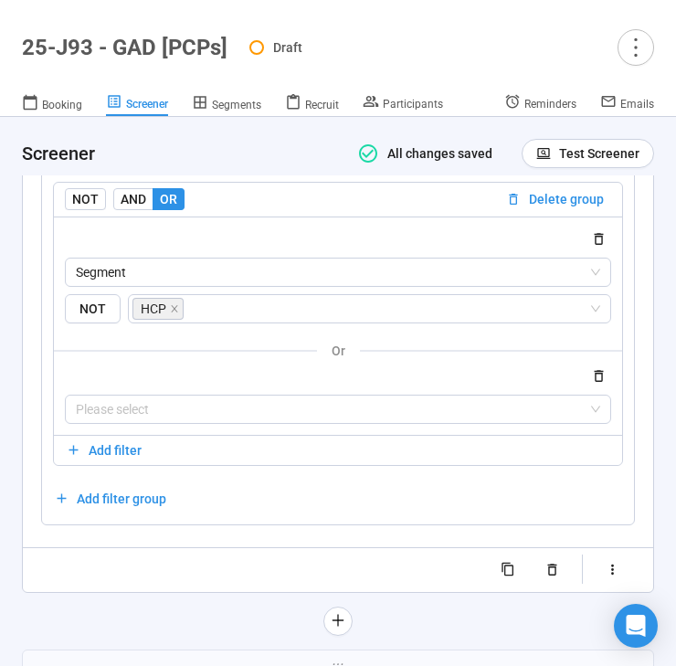
click at [181, 435] on div "Segment {"type":"SEGMENT","op":"IS"} Segment Screener Questions Which country d…" at bounding box center [338, 325] width 568 height 218
click at [258, 320] on input "search" at bounding box center [387, 309] width 401 height 22
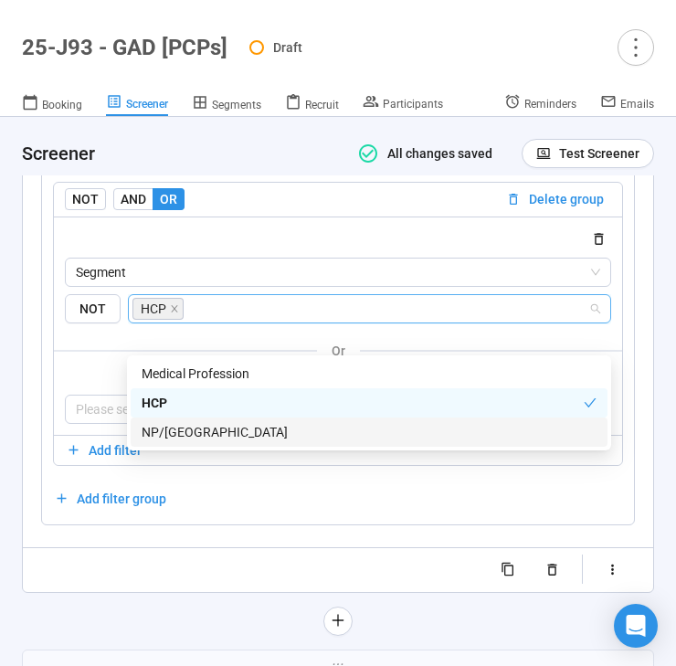
click at [258, 426] on div "NP/[GEOGRAPHIC_DATA]" at bounding box center [369, 432] width 455 height 20
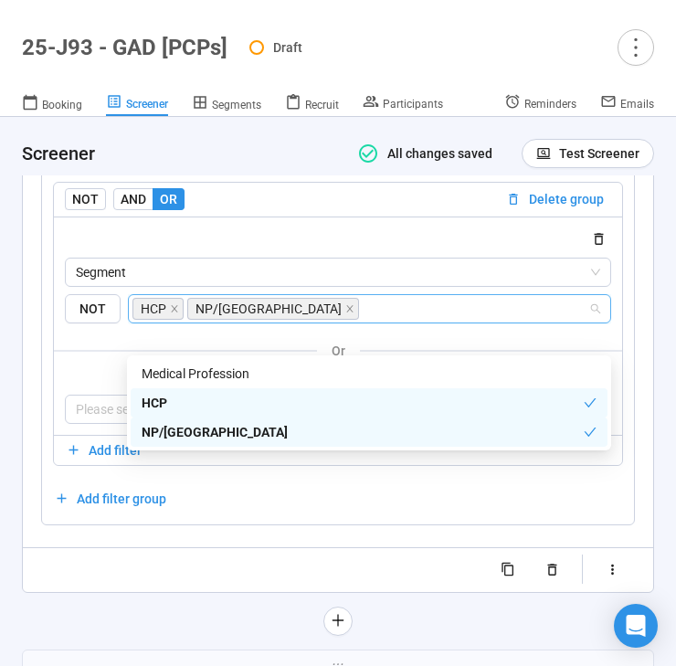
click at [381, 513] on div "AND OR Delete all filters NOT AND OR Delete group Segment {"type":"SEGMENT","op…" at bounding box center [338, 325] width 570 height 375
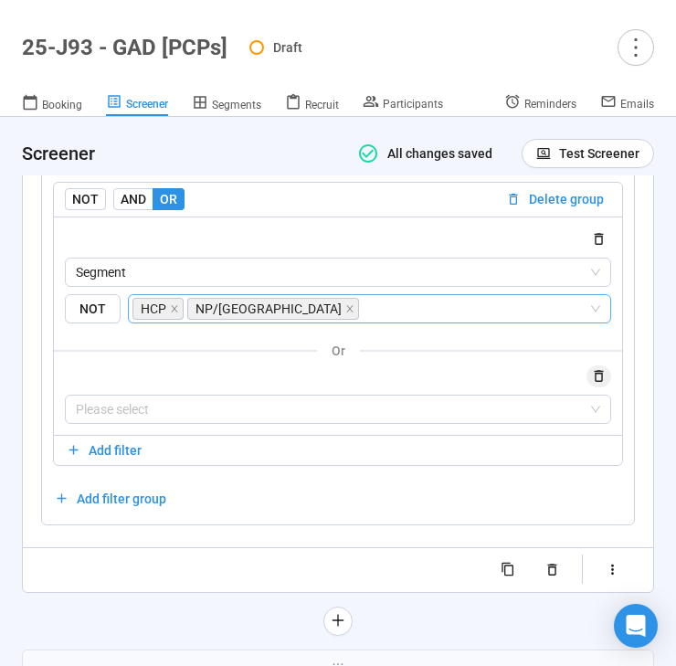
click at [592, 384] on icon "button" at bounding box center [599, 376] width 16 height 16
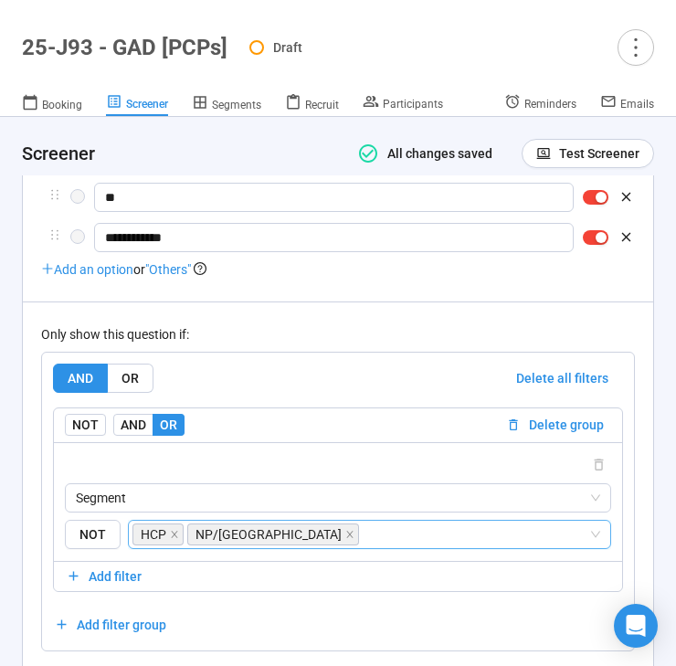
scroll to position [6512, 0]
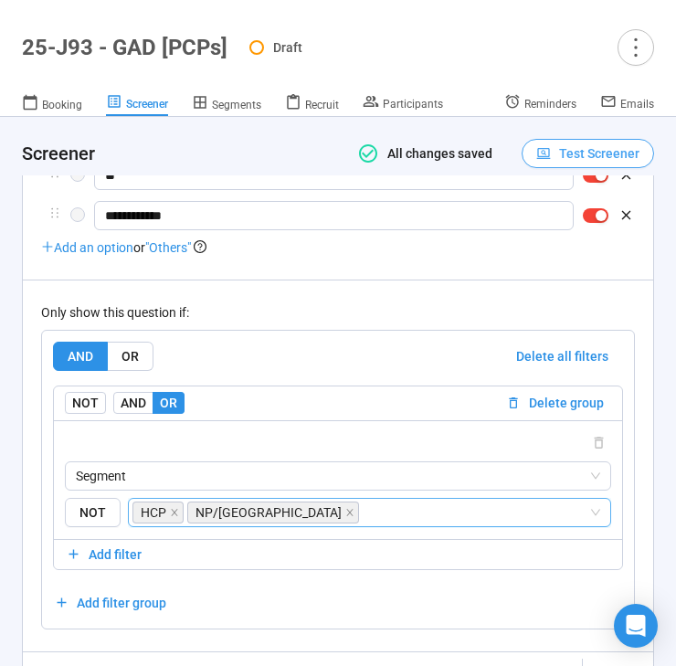
click at [540, 150] on icon "button" at bounding box center [544, 154] width 16 height 16
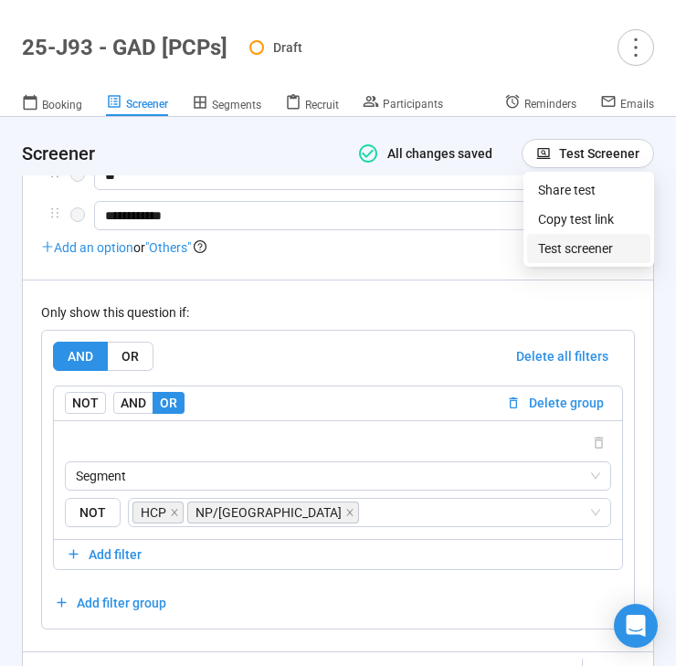
click at [538, 248] on link "Test screener" at bounding box center [575, 248] width 75 height 15
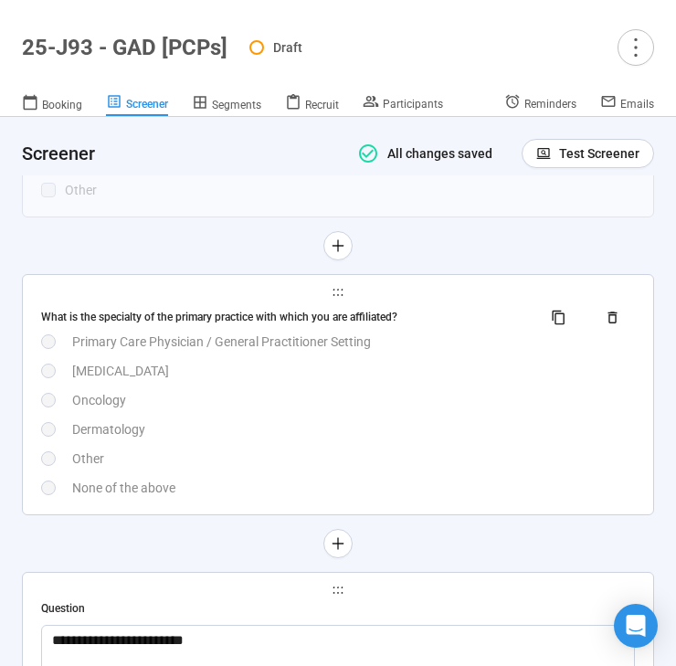
click at [332, 439] on div "Dermatology" at bounding box center [353, 429] width 563 height 20
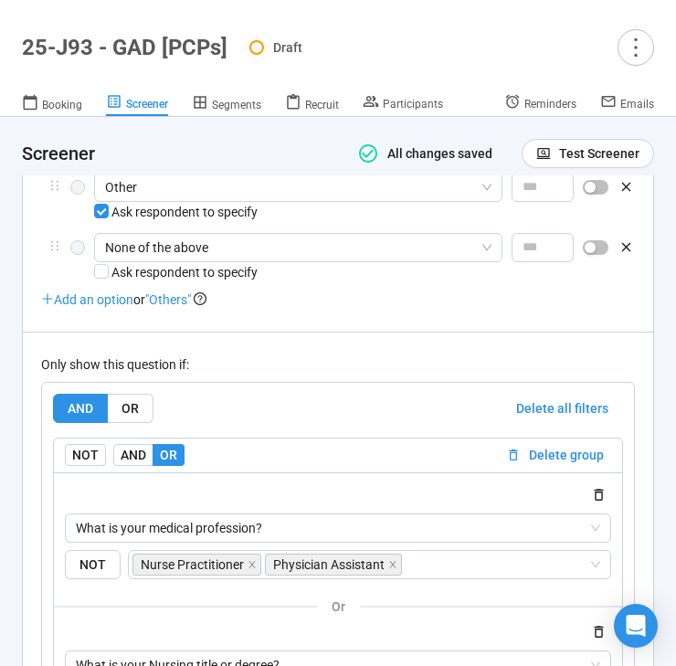
scroll to position [6210, 0]
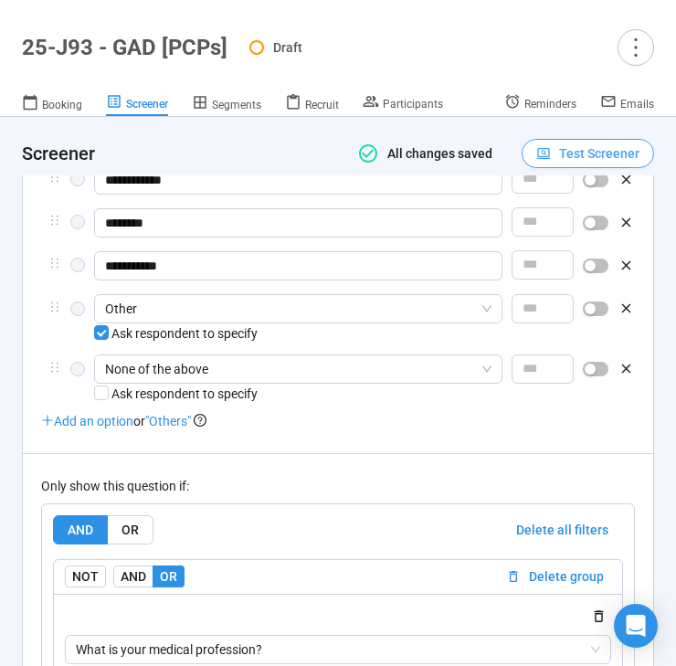
click at [575, 157] on span "Test Screener" at bounding box center [599, 153] width 80 height 20
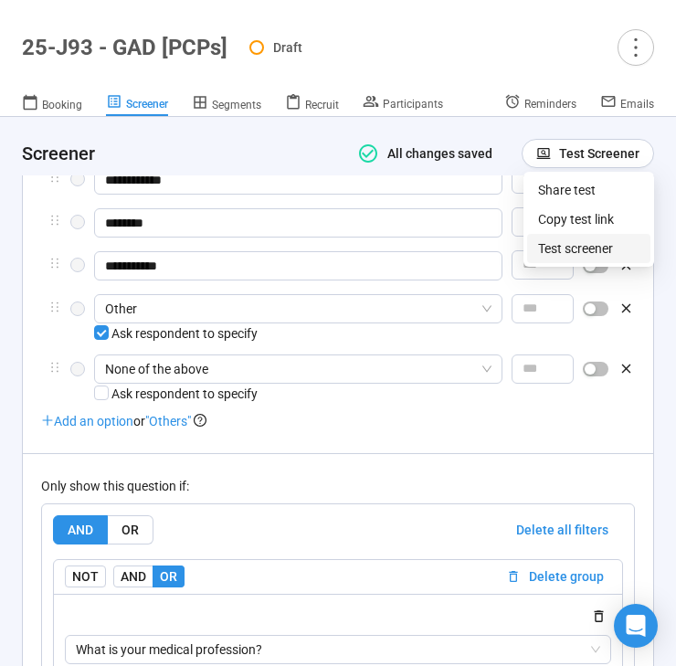
click at [553, 246] on link "Test screener" at bounding box center [575, 248] width 75 height 15
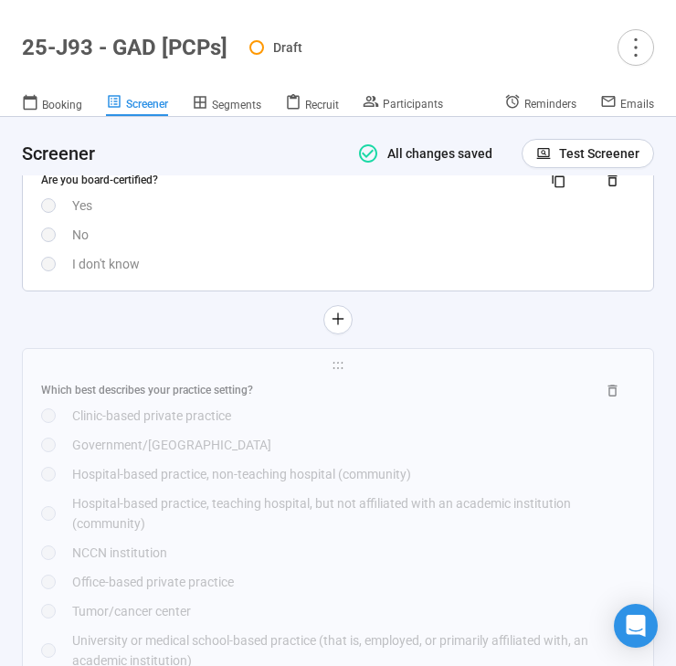
click at [366, 216] on div "Yes" at bounding box center [353, 205] width 563 height 20
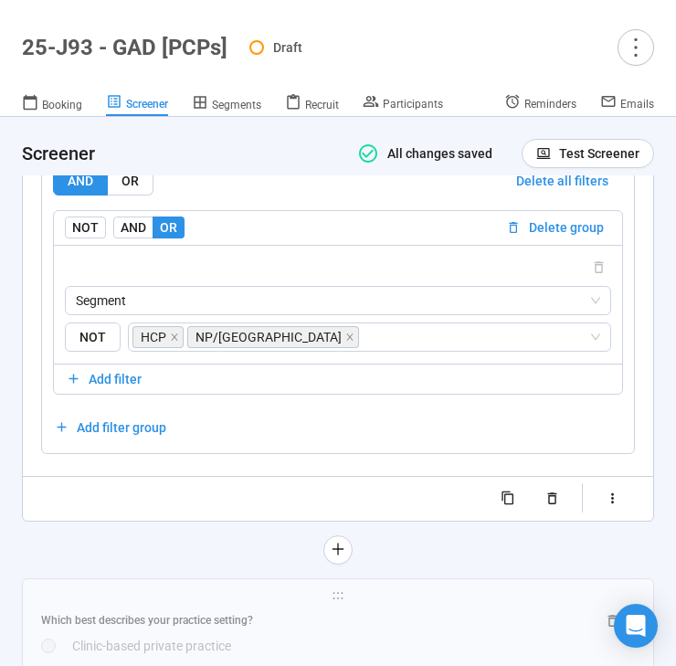
scroll to position [6694, 0]
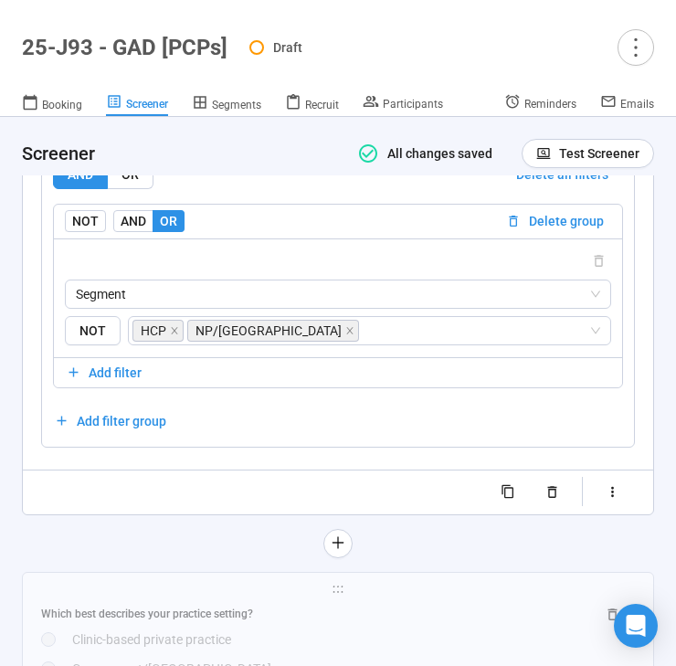
click at [229, 117] on header "Screener All changes saved Test Screener" at bounding box center [338, 146] width 676 height 58
click at [227, 102] on span "Segments" at bounding box center [236, 105] width 49 height 13
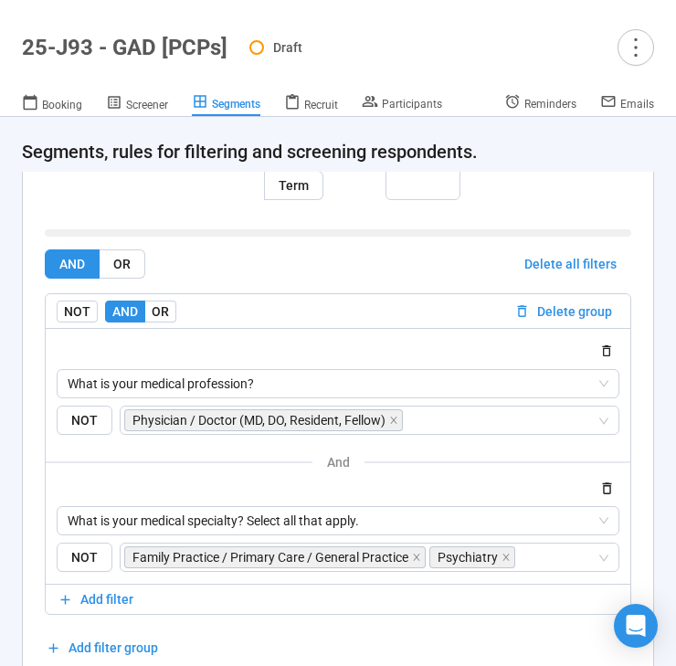
scroll to position [585, 0]
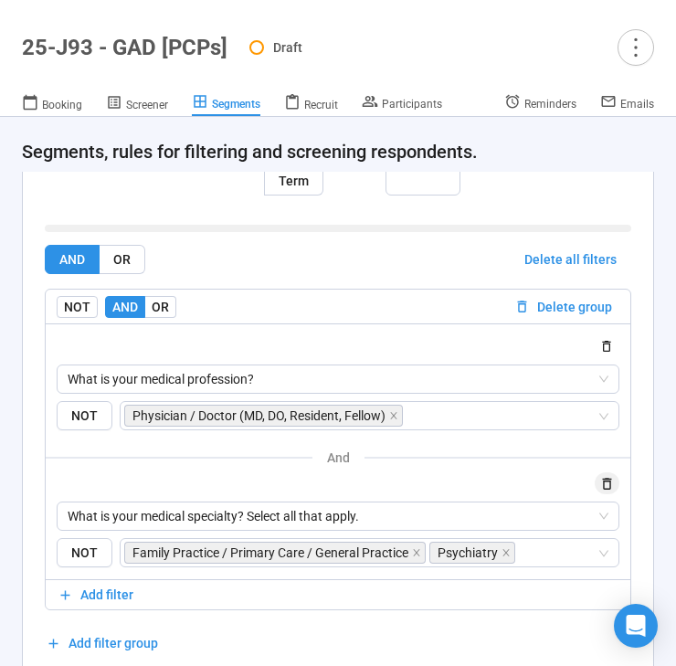
click at [608, 478] on icon "button" at bounding box center [607, 484] width 16 height 16
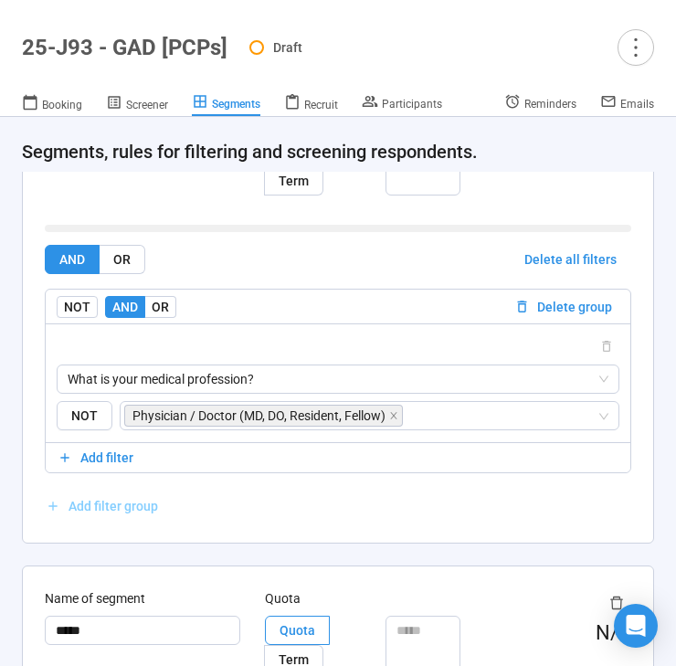
click at [75, 511] on span "Add filter group" at bounding box center [113, 506] width 90 height 20
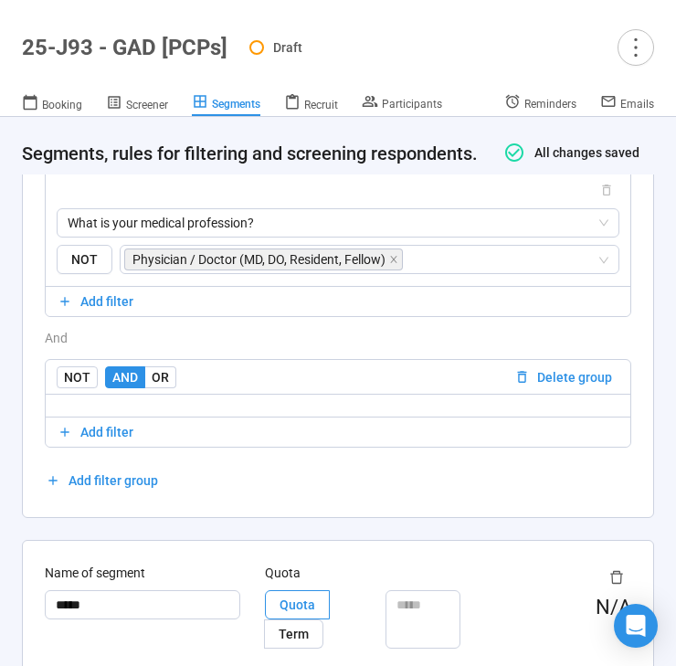
scroll to position [758, 0]
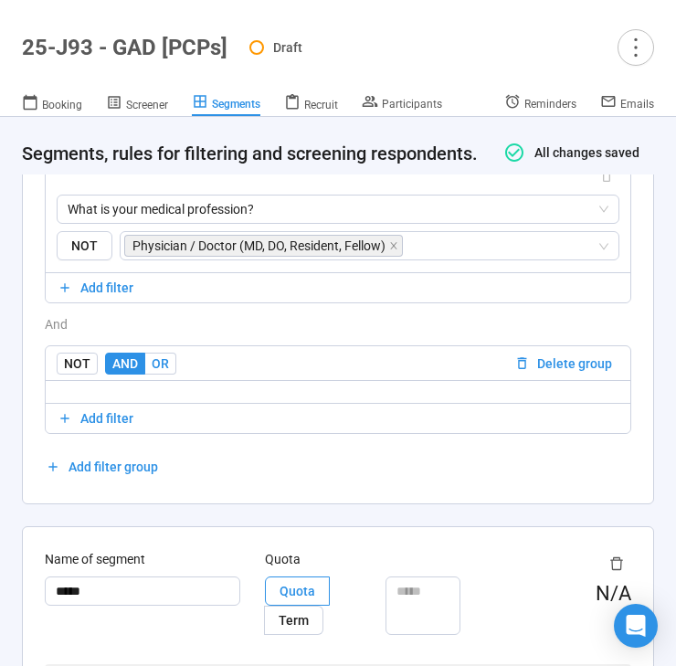
click at [165, 371] on span "OR" at bounding box center [160, 363] width 17 height 15
click at [115, 428] on span "Add filter" at bounding box center [106, 418] width 53 height 20
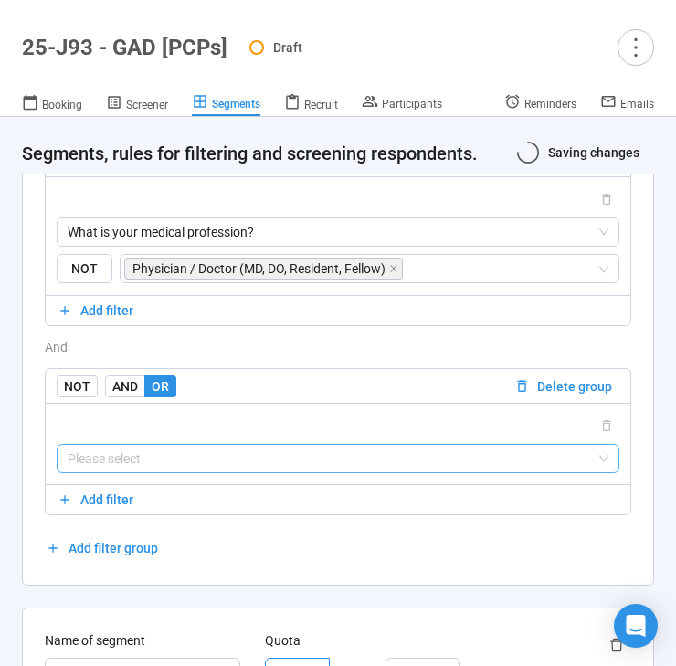
click at [152, 458] on input "search" at bounding box center [338, 458] width 541 height 27
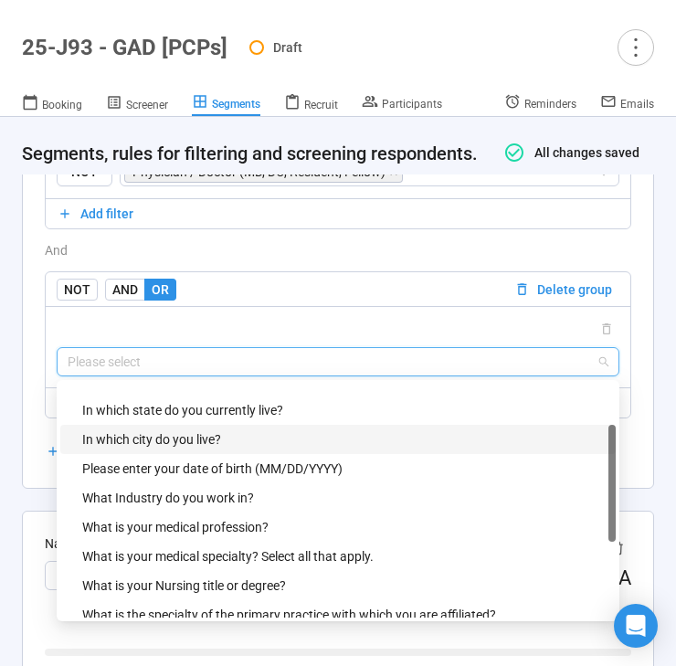
scroll to position [68, 0]
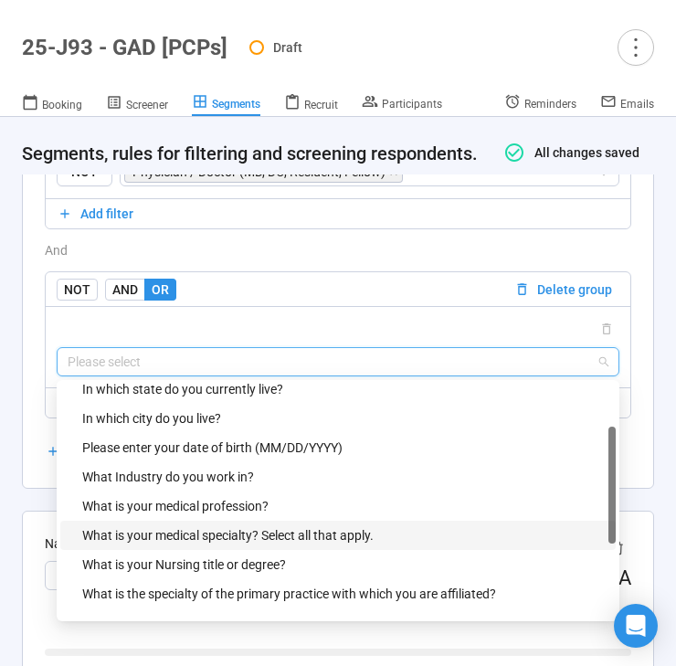
click at [247, 545] on div "What is your medical specialty? Select all that apply." at bounding box center [343, 535] width 522 height 20
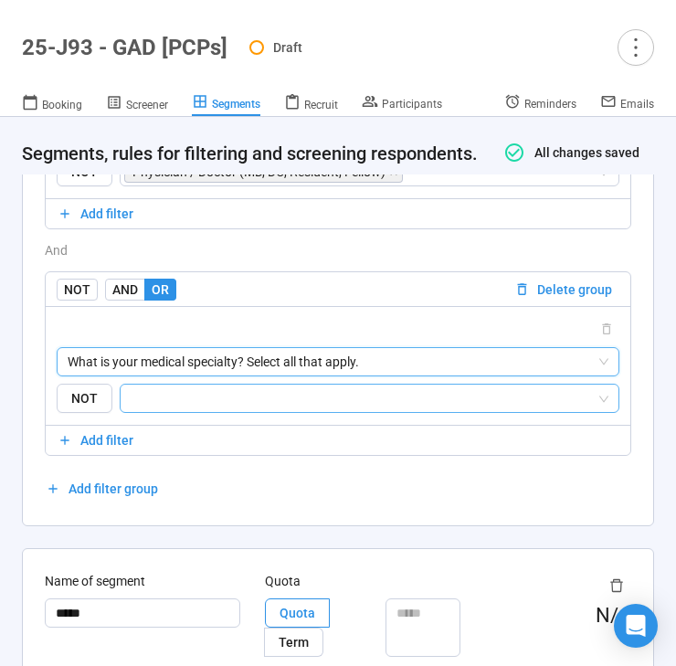
click at [303, 409] on input "search" at bounding box center [364, 398] width 465 height 22
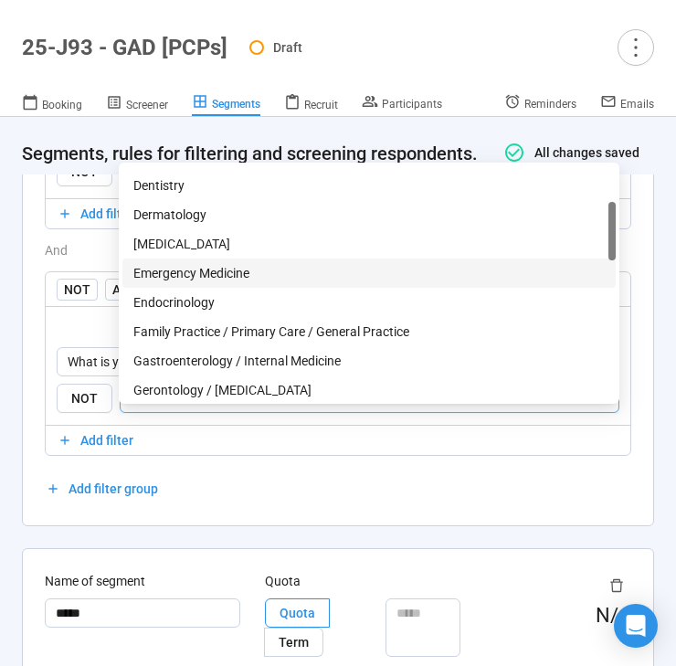
scroll to position [153, 0]
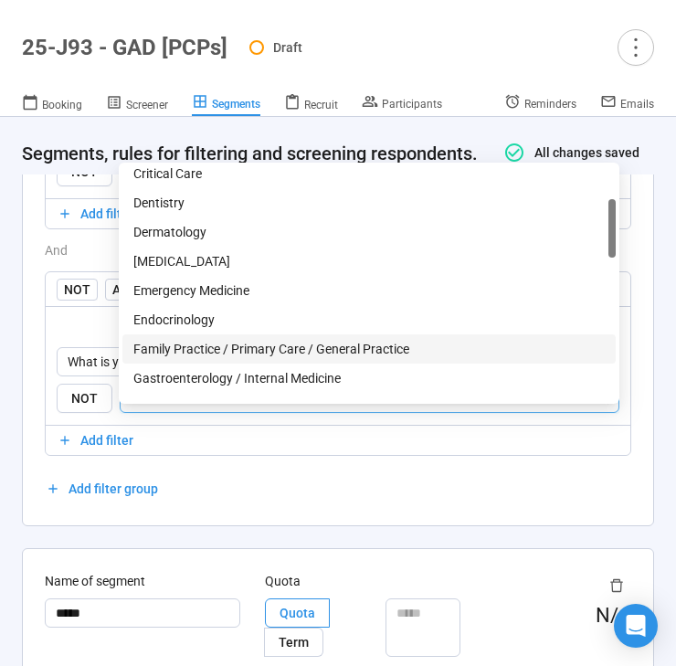
click at [267, 353] on div "Family Practice / Primary Care / General Practice" at bounding box center [368, 349] width 471 height 20
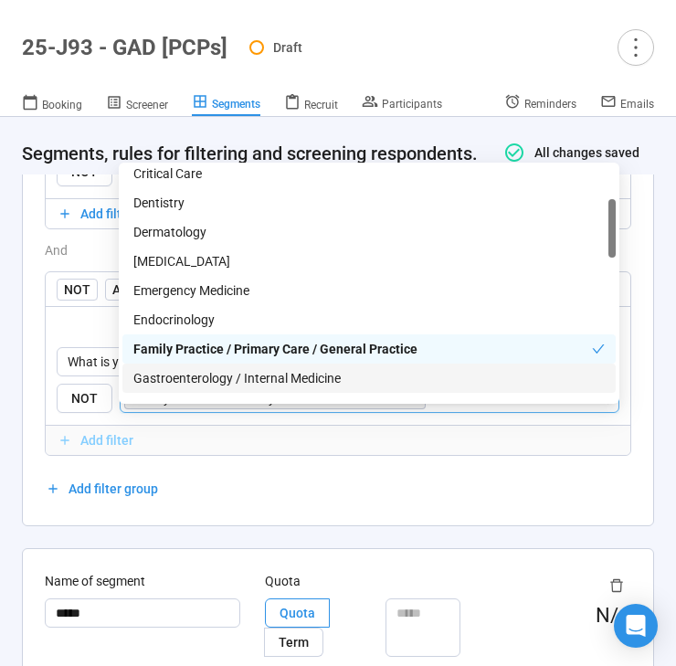
click at [100, 450] on span "Add filter" at bounding box center [106, 440] width 53 height 20
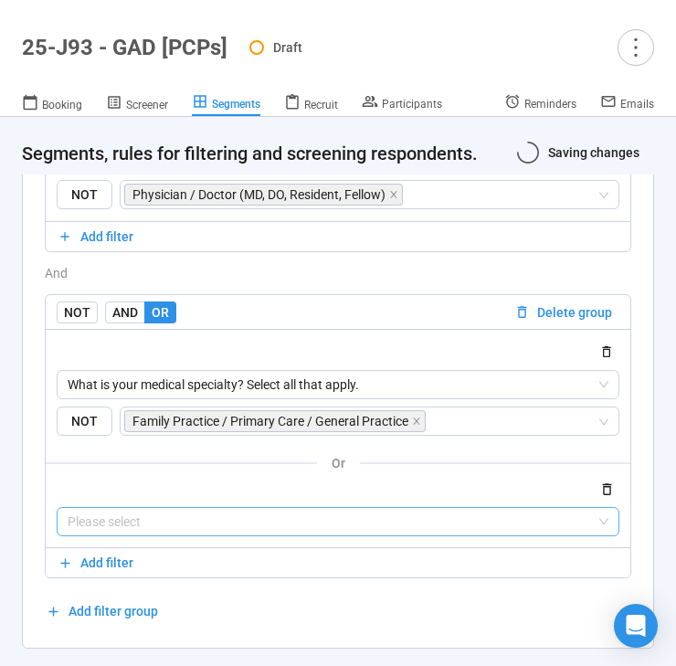
click at [155, 527] on input "search" at bounding box center [338, 521] width 541 height 27
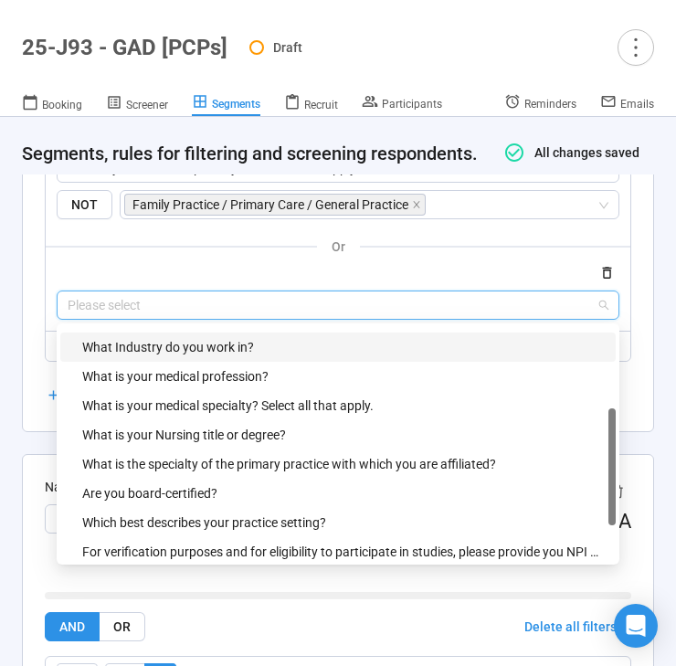
scroll to position [140, 0]
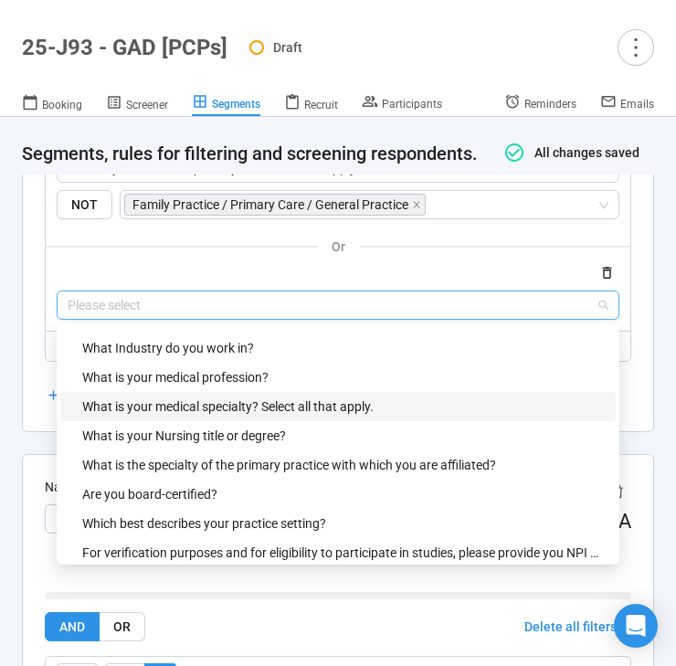
click at [207, 416] on div "What is your medical specialty? Select all that apply." at bounding box center [343, 406] width 522 height 20
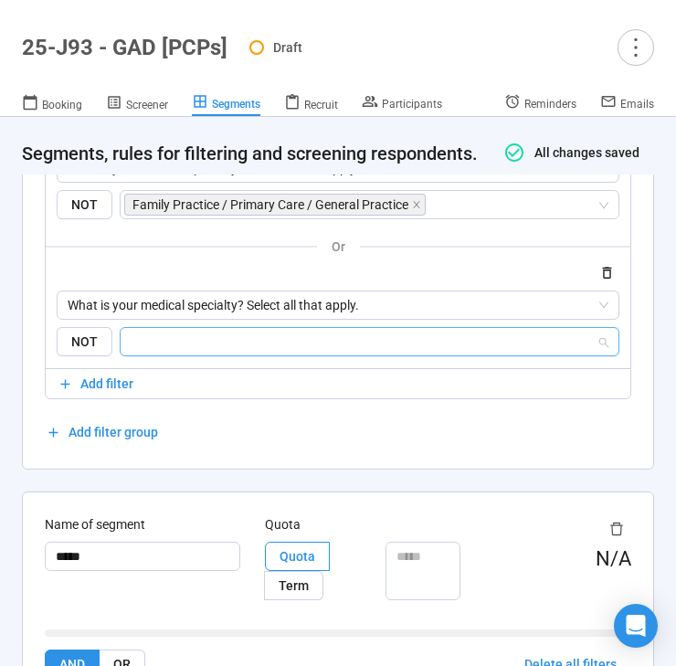
click at [220, 353] on input "search" at bounding box center [364, 342] width 465 height 22
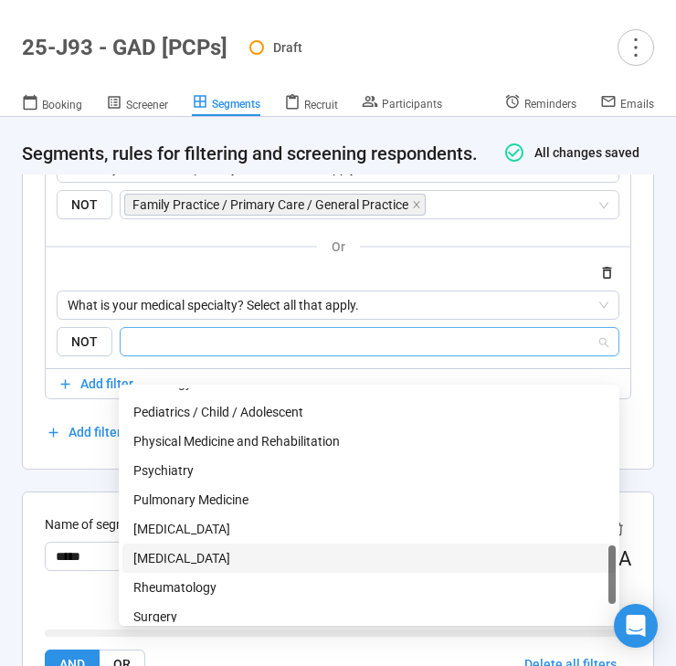
scroll to position [838, 0]
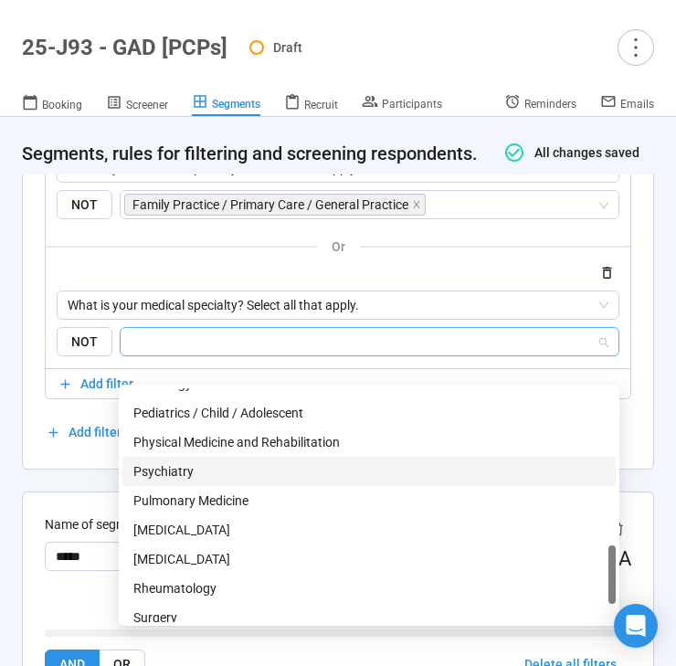
click at [186, 462] on div "Psychiatry" at bounding box center [368, 471] width 471 height 20
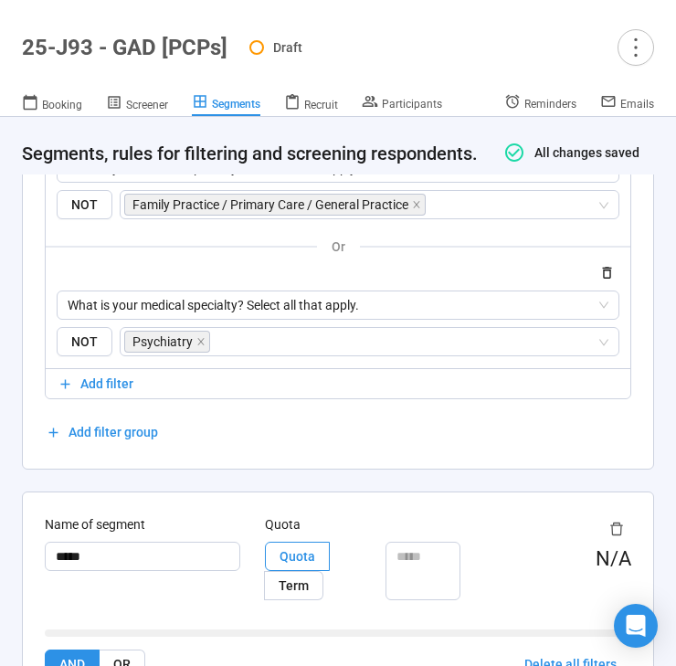
click at [85, 503] on div "**********" at bounding box center [338, 164] width 676 height 2031
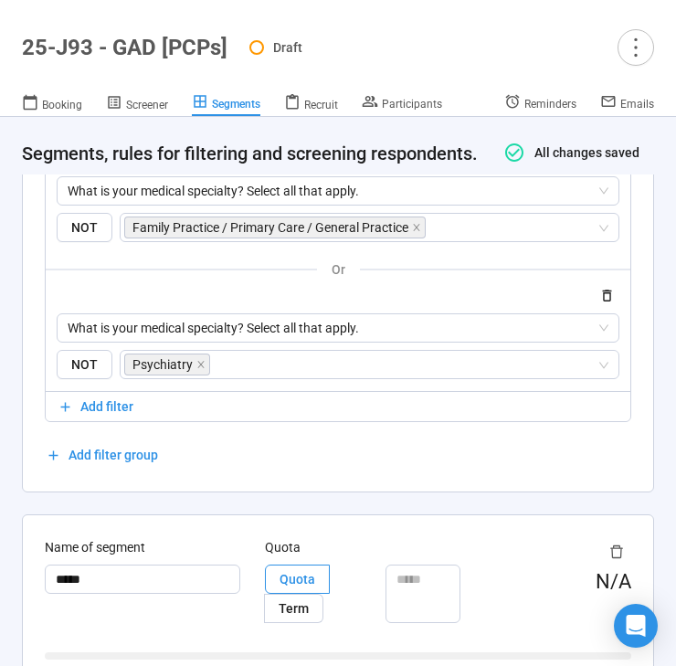
scroll to position [1026, 0]
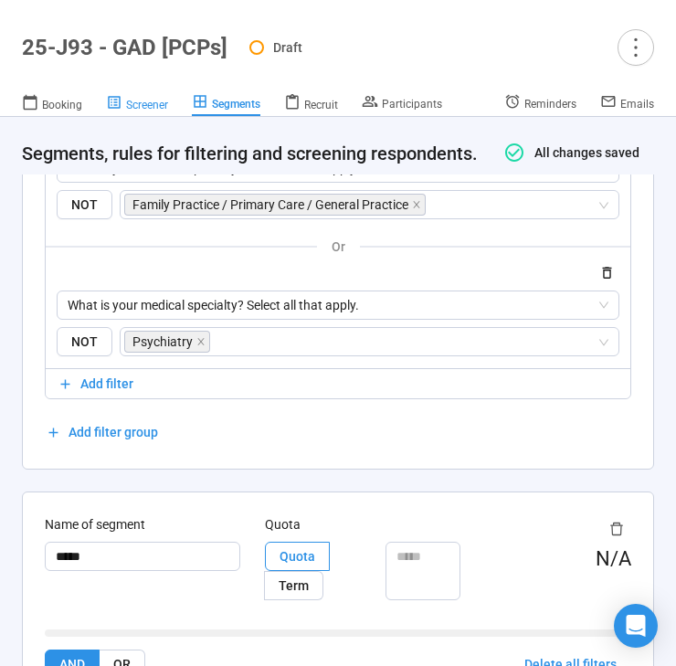
click at [143, 106] on span "Screener" at bounding box center [147, 105] width 42 height 13
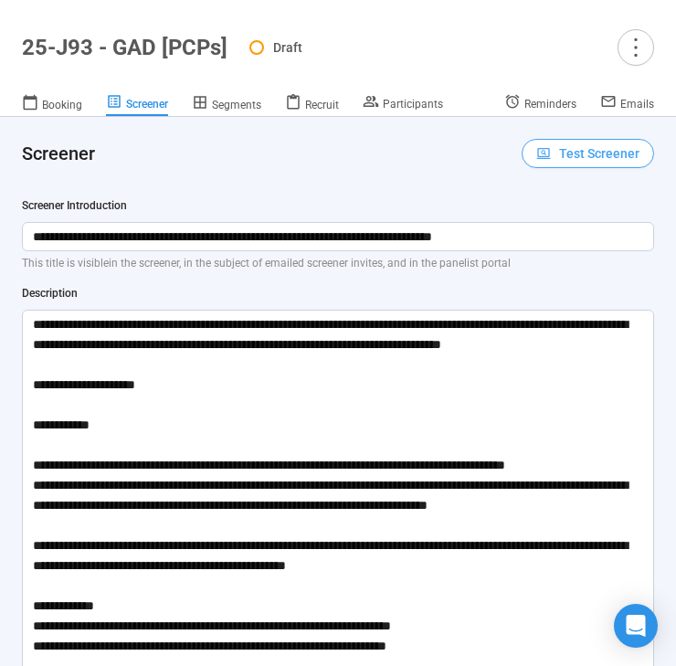
click at [595, 148] on span "Test Screener" at bounding box center [599, 153] width 80 height 20
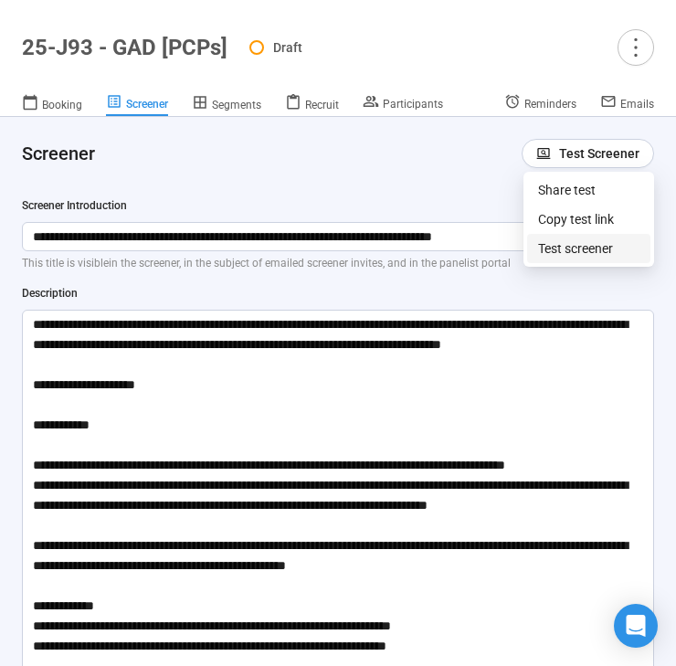
click at [583, 243] on link "Test screener" at bounding box center [575, 248] width 75 height 15
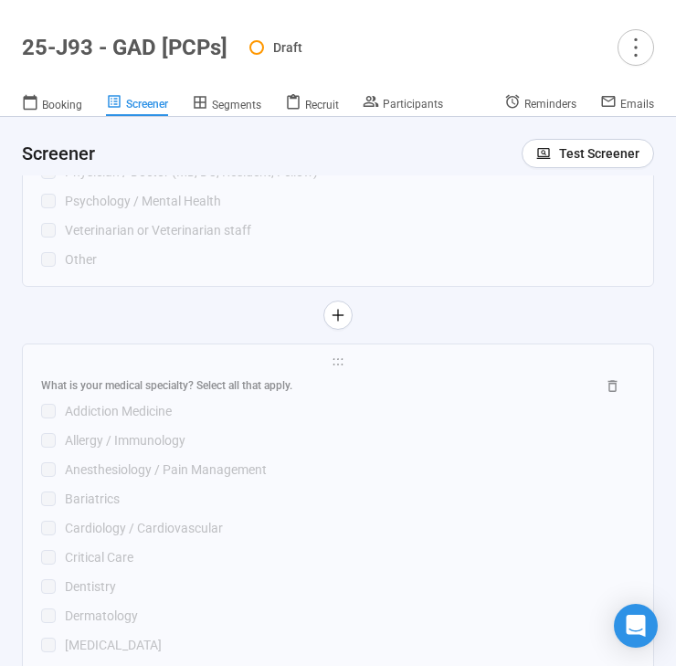
scroll to position [4410, 0]
